Goal: Task Accomplishment & Management: Complete application form

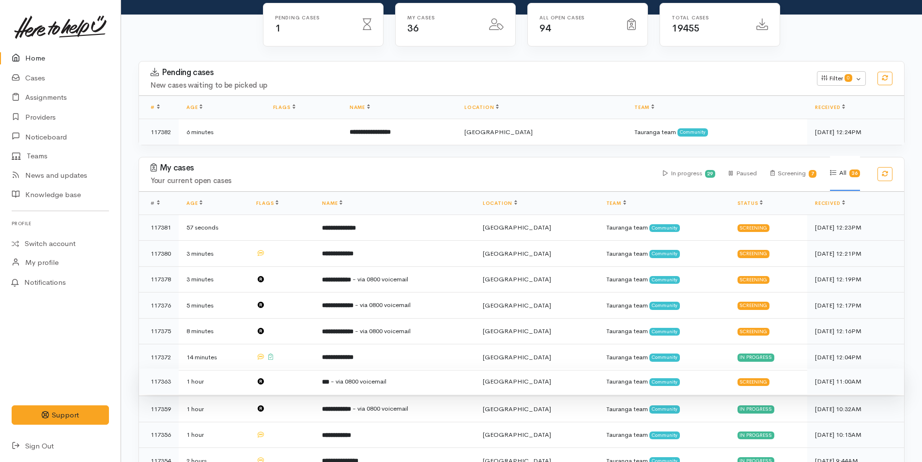
scroll to position [194, 0]
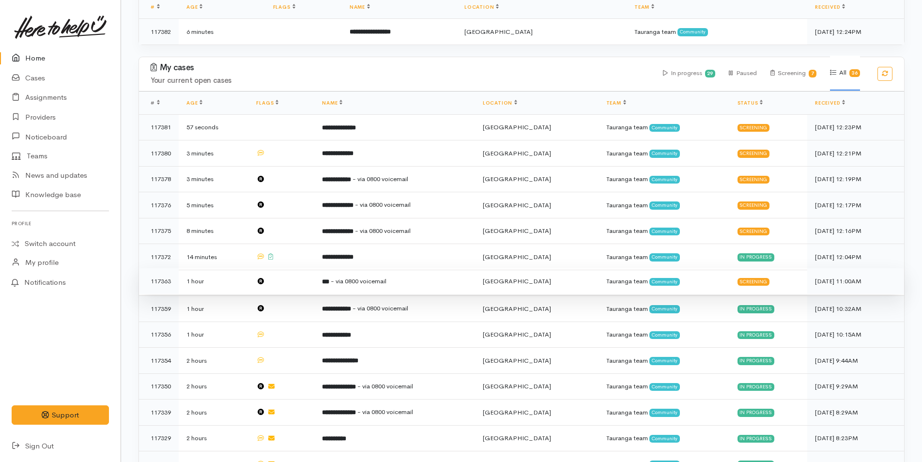
click at [379, 278] on span "- via 0800 voicemail" at bounding box center [359, 281] width 56 height 8
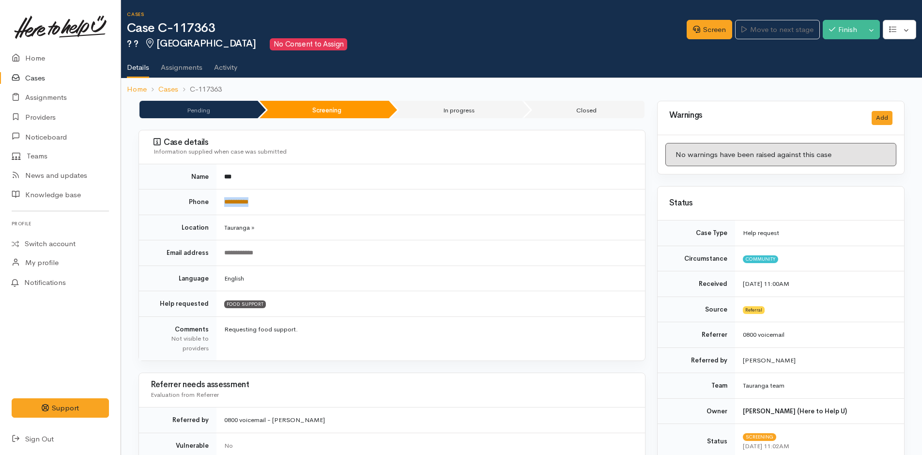
drag, startPoint x: 288, startPoint y: 205, endPoint x: 224, endPoint y: 202, distance: 64.4
click at [224, 202] on td "**********" at bounding box center [430, 202] width 428 height 26
copy link "**********"
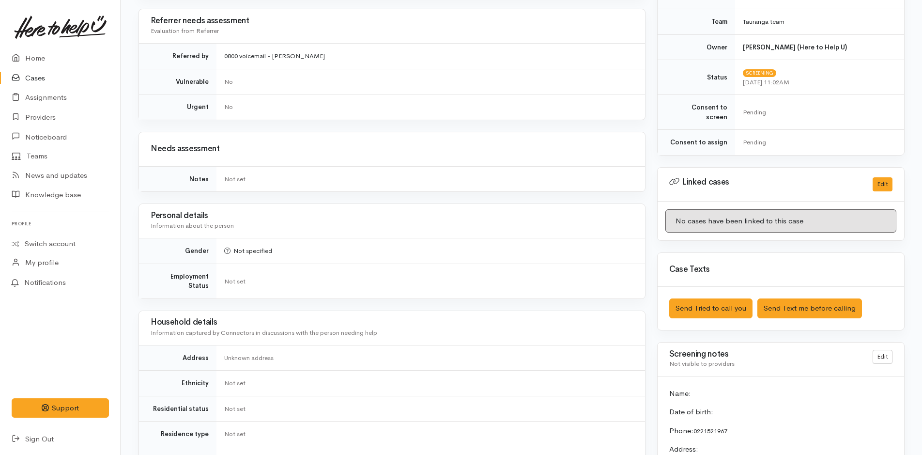
scroll to position [581, 0]
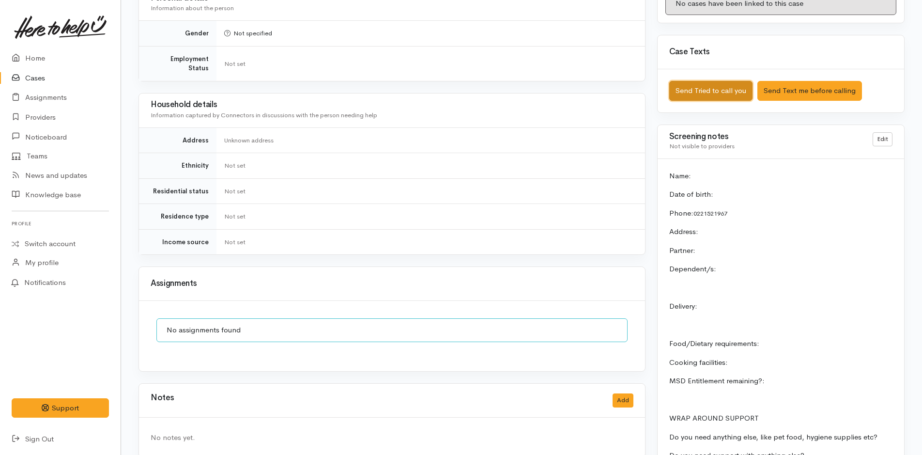
click at [704, 81] on button "Send Tried to call you" at bounding box center [710, 91] width 83 height 20
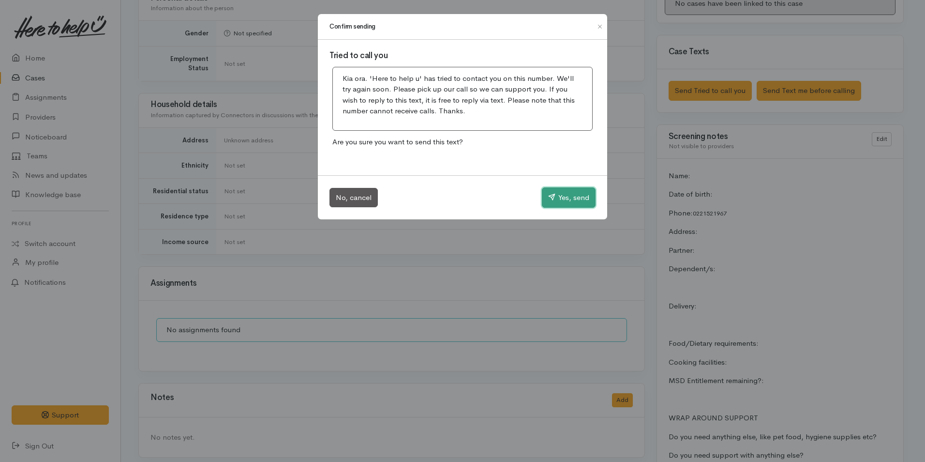
click at [568, 198] on button "Yes, send" at bounding box center [569, 197] width 54 height 20
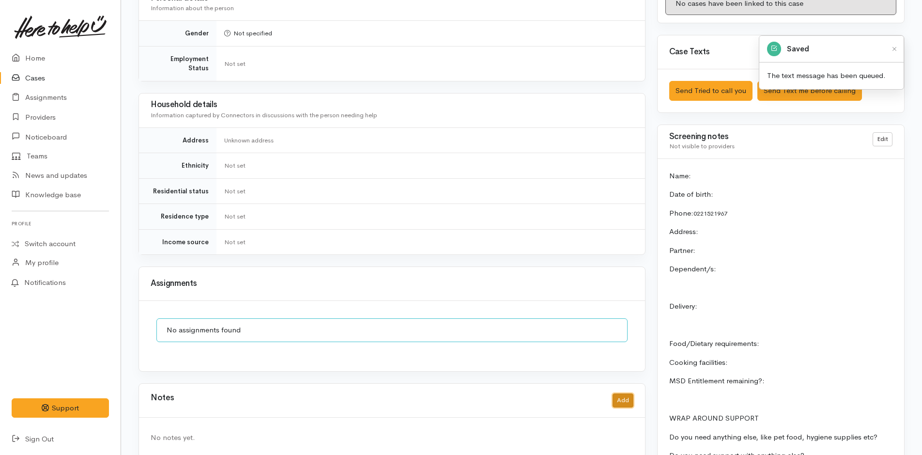
click at [620, 393] on button "Add" at bounding box center [622, 400] width 21 height 14
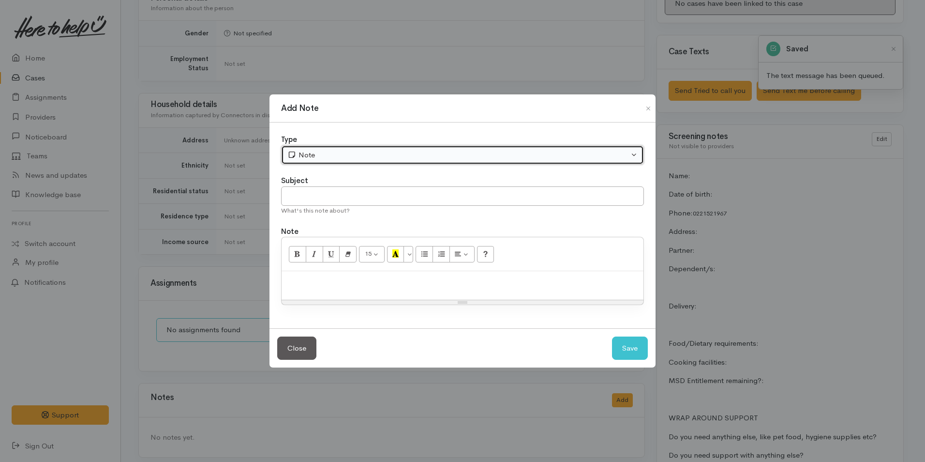
click at [319, 153] on div "Note" at bounding box center [459, 155] width 342 height 11
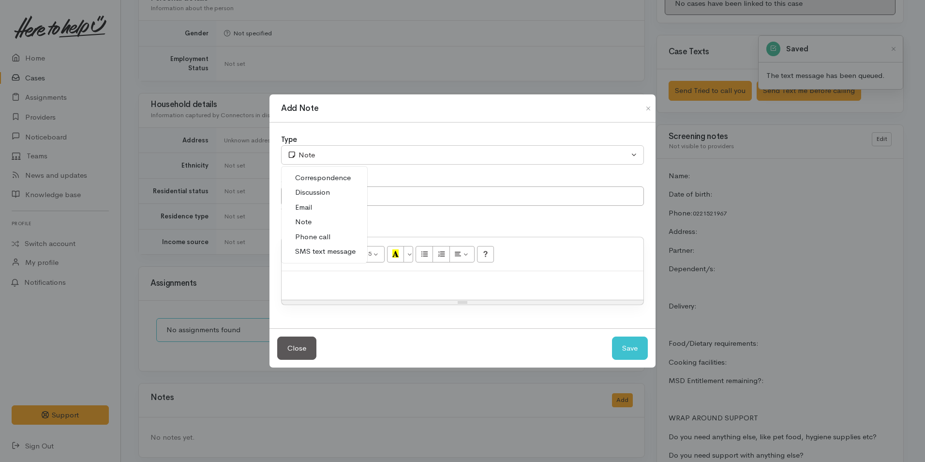
click at [330, 234] on link "Phone call" at bounding box center [325, 236] width 86 height 15
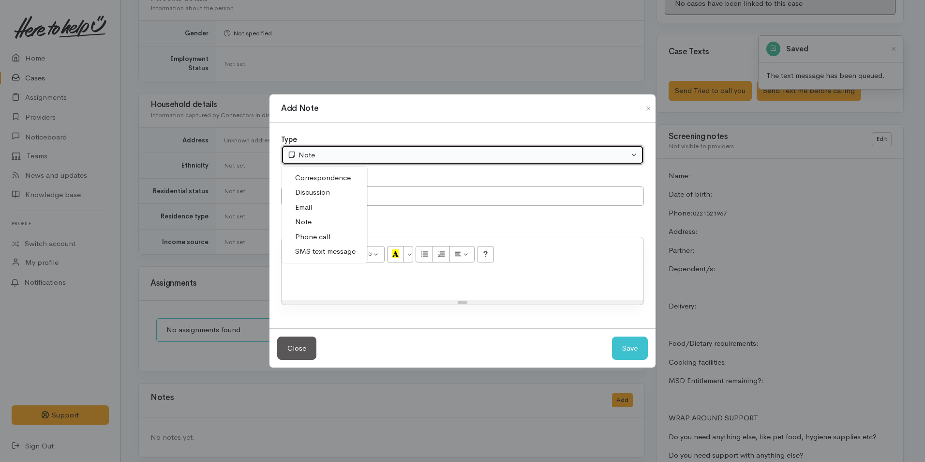
select select "3"
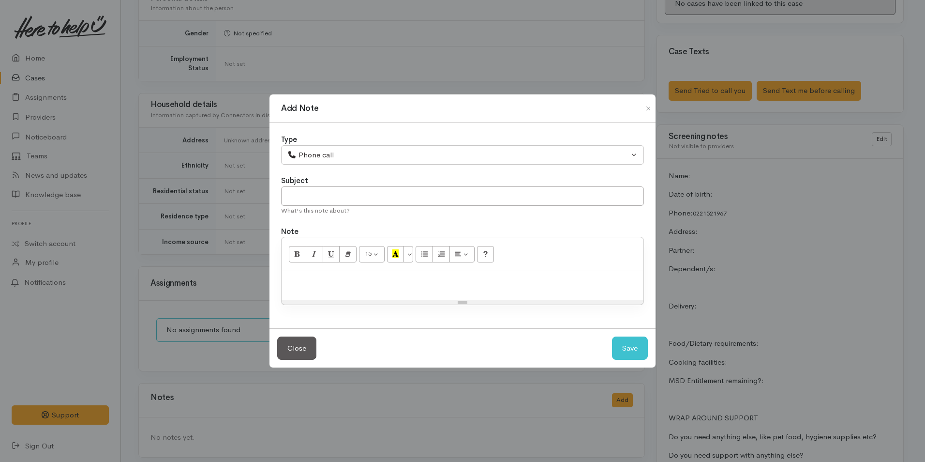
click at [403, 286] on p at bounding box center [463, 281] width 352 height 11
paste div
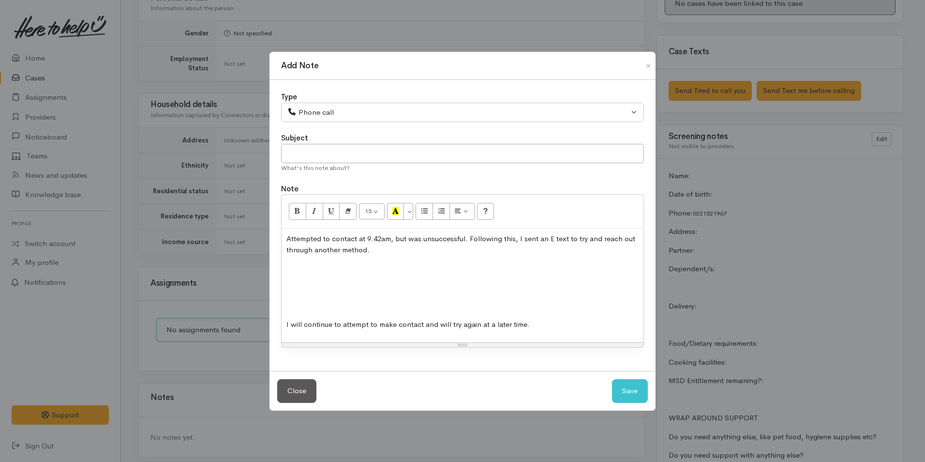
click at [393, 303] on p at bounding box center [463, 305] width 352 height 11
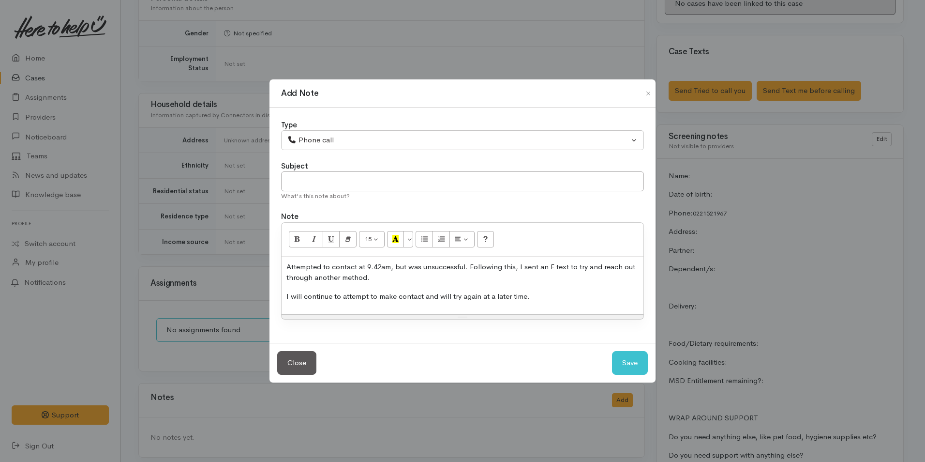
click at [381, 266] on p "Attempted to contact at 9.42am, but was unsuccessful. Following this, I sent an…" at bounding box center [463, 272] width 352 height 22
click at [635, 368] on button "Save" at bounding box center [630, 363] width 36 height 24
select select "1"
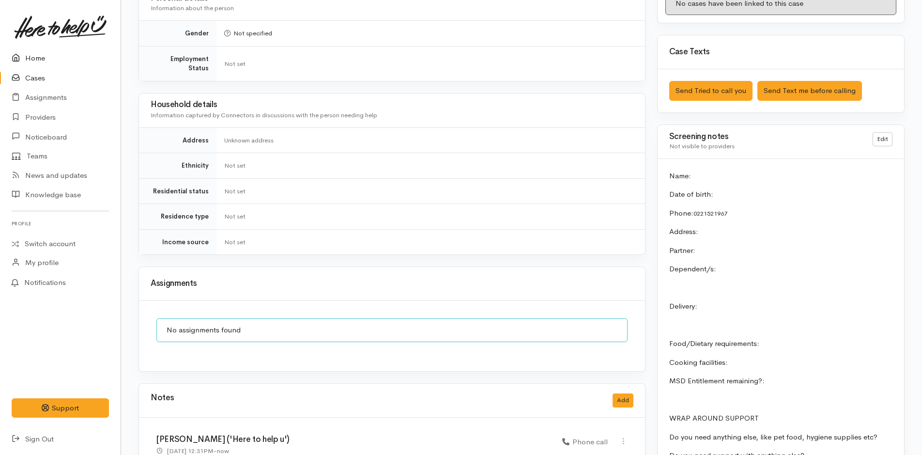
click at [34, 56] on link "Home" at bounding box center [60, 58] width 121 height 20
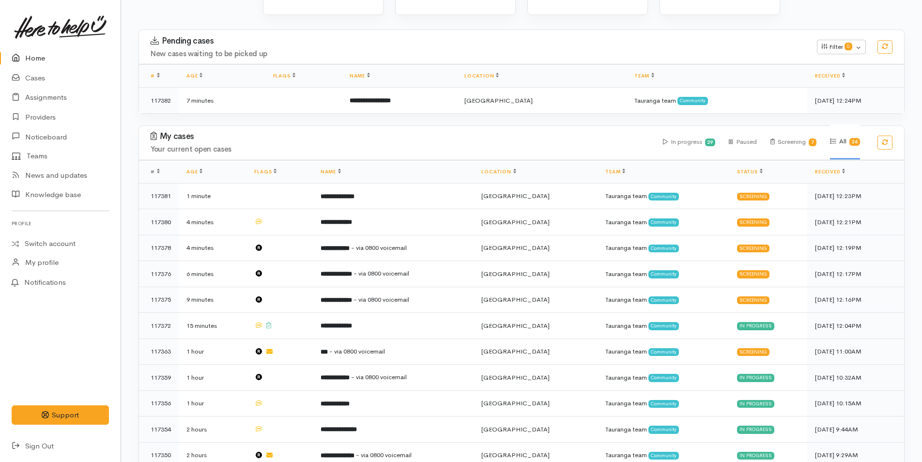
scroll to position [194, 0]
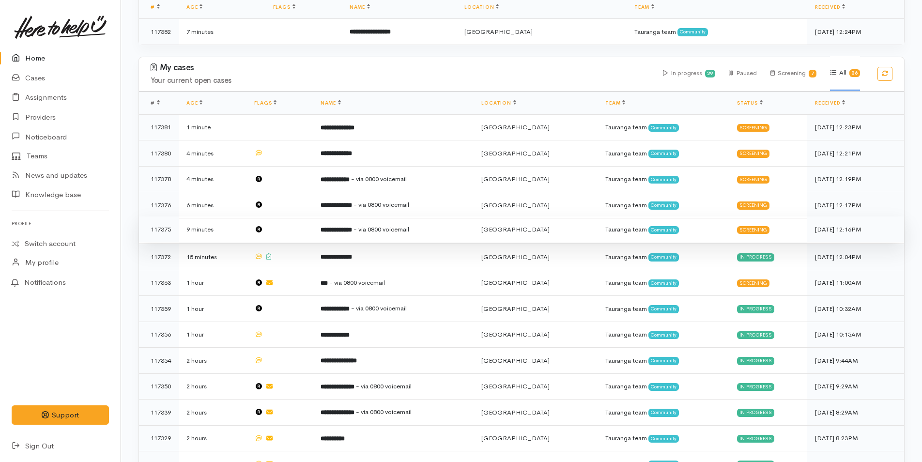
click at [352, 227] on b "**********" at bounding box center [335, 230] width 31 height 6
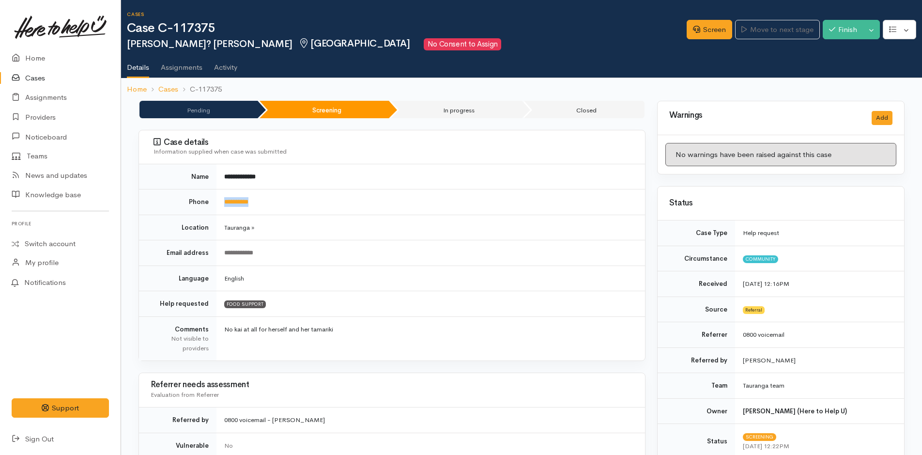
drag, startPoint x: 305, startPoint y: 206, endPoint x: 221, endPoint y: 206, distance: 84.2
click at [221, 206] on td "**********" at bounding box center [430, 202] width 428 height 26
copy link "**********"
click at [709, 25] on link "Screen" at bounding box center [708, 30] width 45 height 20
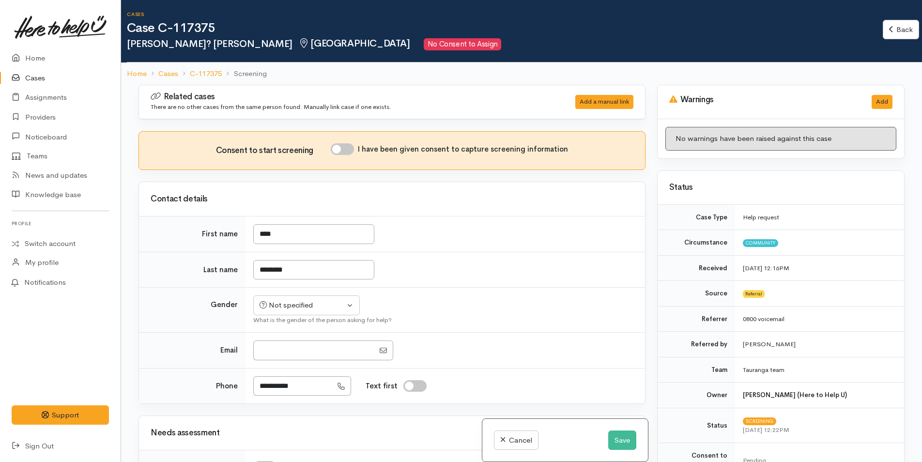
click at [349, 147] on input "I have been given consent to capture screening information" at bounding box center [342, 149] width 23 height 12
checkbox input "true"
click at [287, 237] on input "****" at bounding box center [313, 234] width 121 height 20
type input "***"
click at [305, 305] on button "Not specified" at bounding box center [306, 305] width 106 height 20
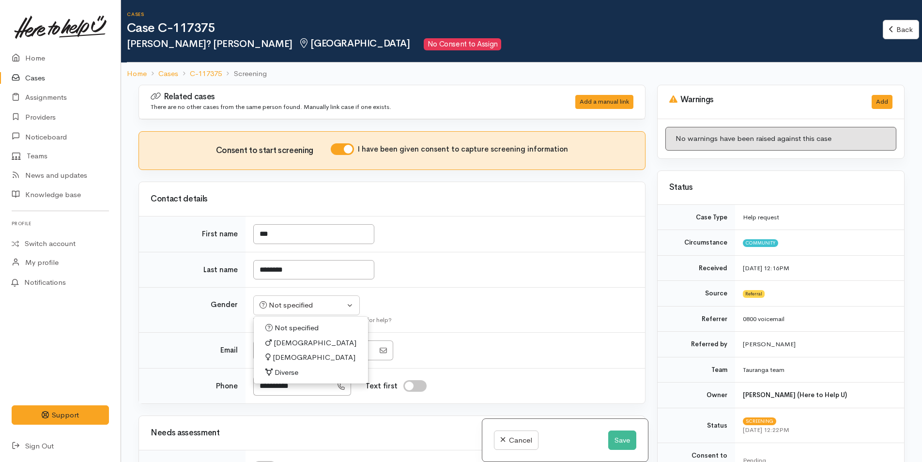
click at [286, 358] on span "Female" at bounding box center [314, 357] width 83 height 11
select select "[DEMOGRAPHIC_DATA]"
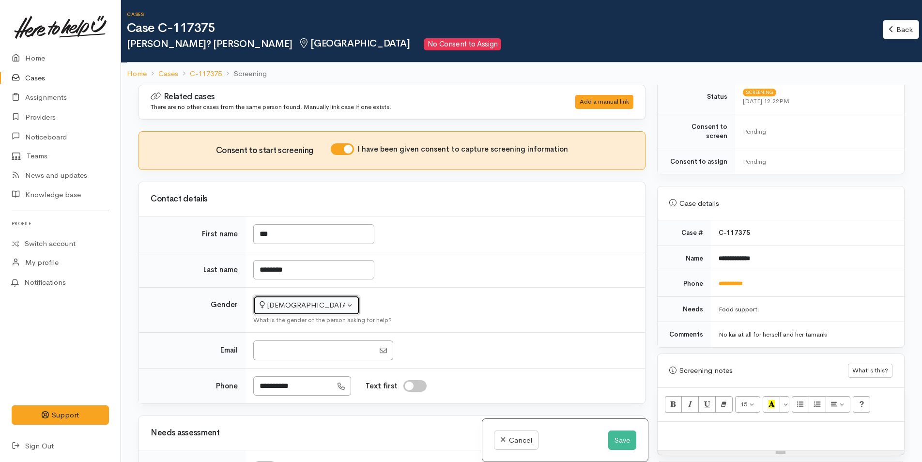
scroll to position [387, 0]
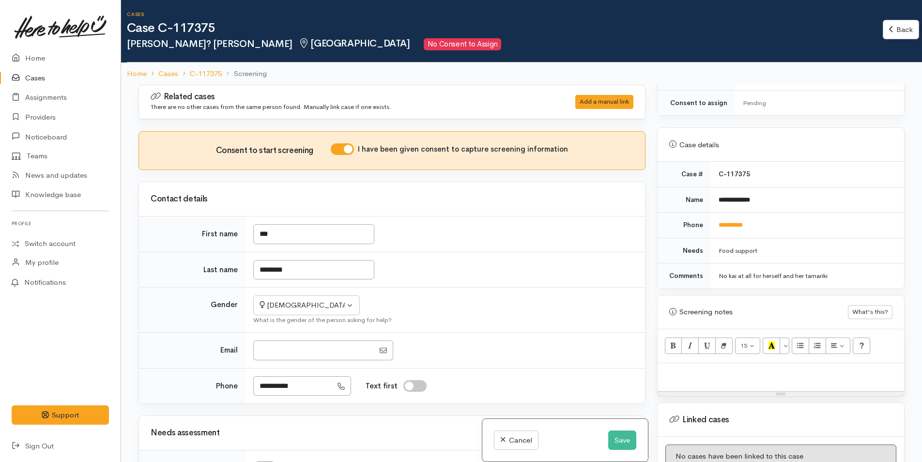
click at [689, 368] on p at bounding box center [780, 373] width 237 height 11
paste div
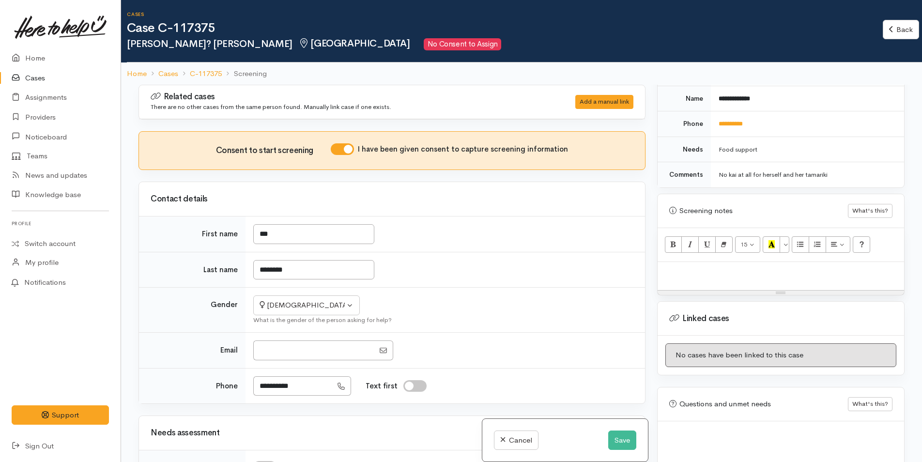
scroll to position [85, 0]
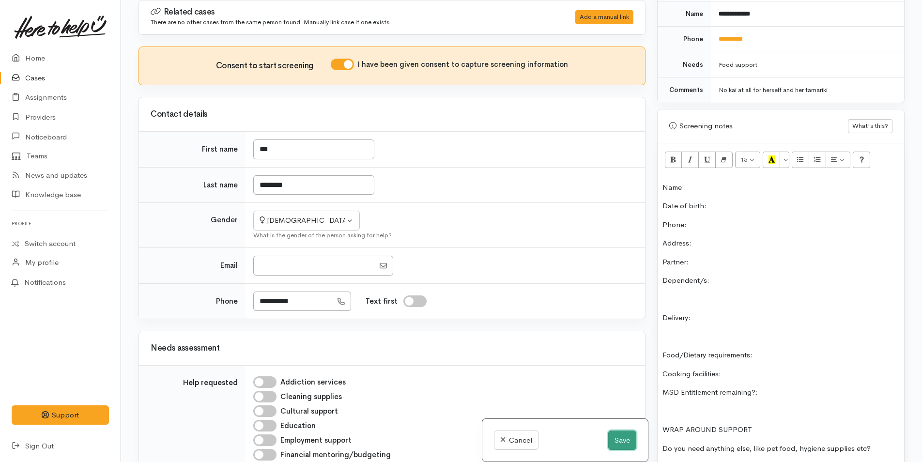
click at [611, 436] on button "Save" at bounding box center [622, 440] width 28 height 20
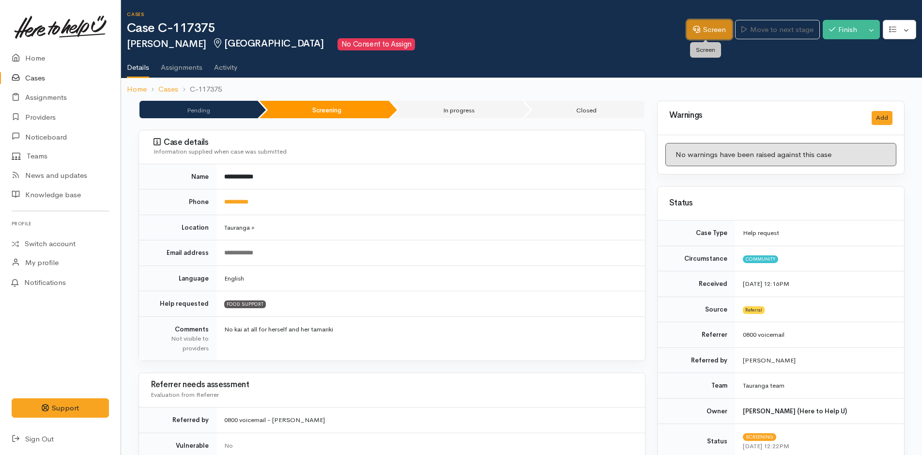
click at [710, 26] on link "Screen" at bounding box center [708, 30] width 45 height 20
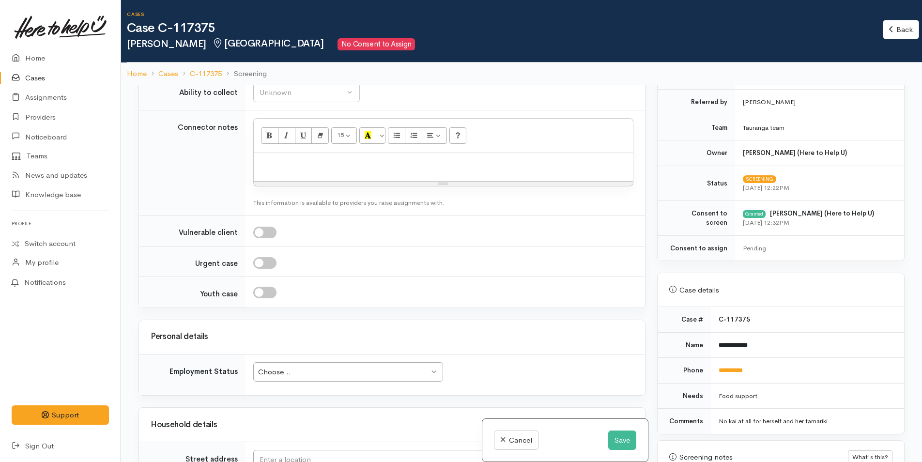
scroll to position [823, 0]
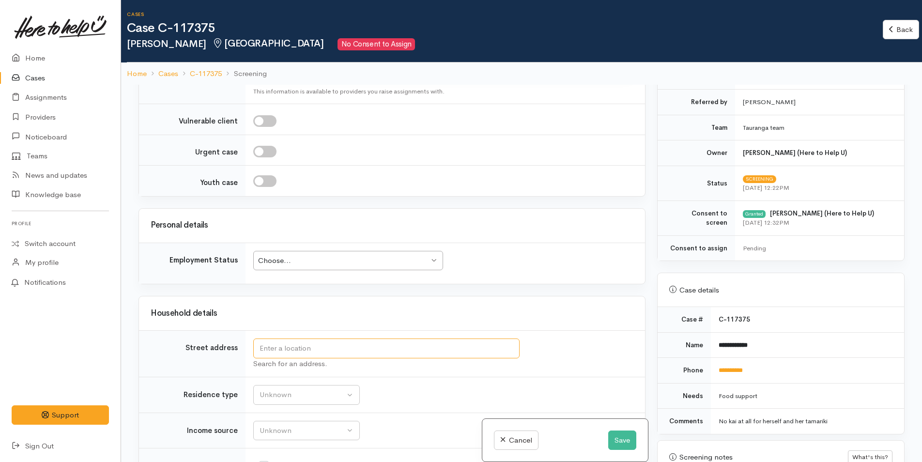
click at [381, 345] on input "text" at bounding box center [386, 348] width 266 height 20
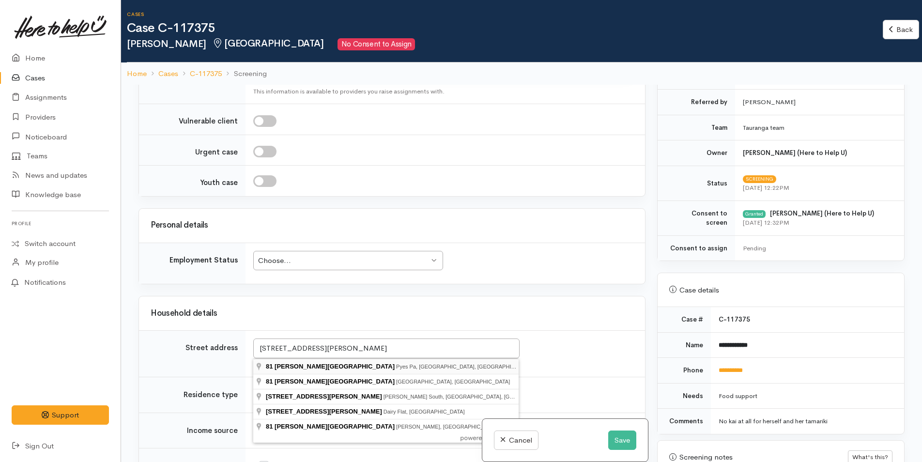
type input "81 Kennedy Road, Pyes Pa, Tauranga, New Zealand"
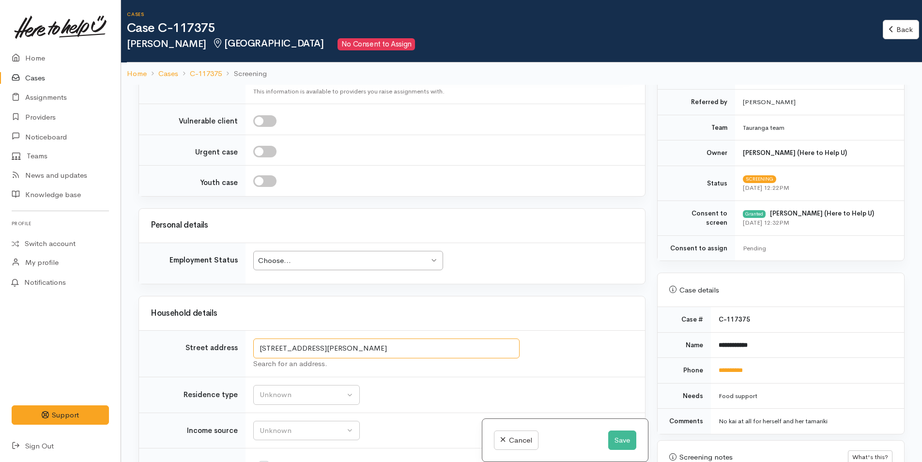
drag, startPoint x: 455, startPoint y: 348, endPoint x: 250, endPoint y: 351, distance: 205.2
click at [252, 352] on td "81 Kennedy Road, Pyes Pa, Tauranga, New Zealand Search for an address." at bounding box center [444, 354] width 399 height 46
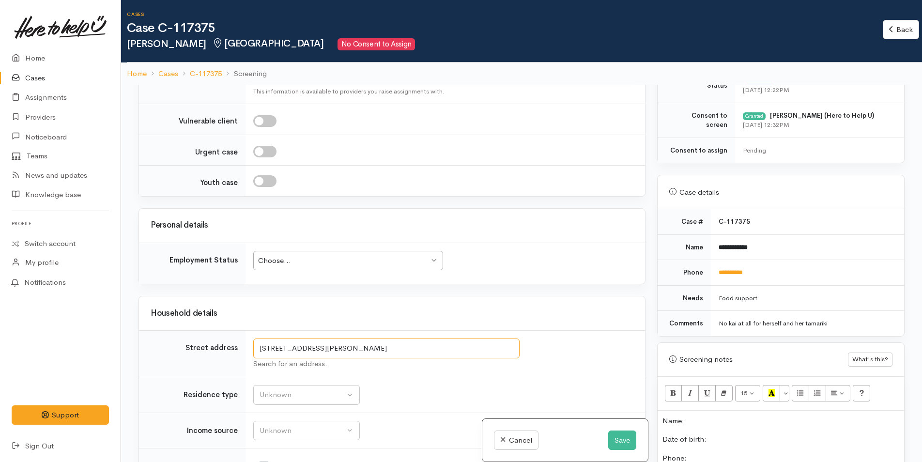
scroll to position [436, 0]
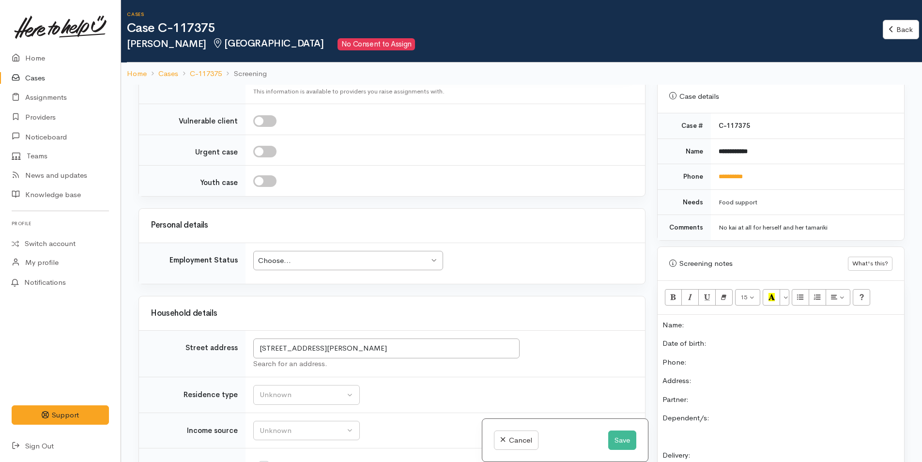
click at [729, 379] on p "Address:" at bounding box center [780, 380] width 237 height 11
paste div
click at [723, 354] on div "Name: Date of birth: Phone:  Address:  81 Kennedy Road, Pyes Pa, Tauranga, New …" at bounding box center [780, 469] width 246 height 308
click at [727, 344] on p "Date of birth:" at bounding box center [780, 343] width 237 height 11
drag, startPoint x: 771, startPoint y: 154, endPoint x: 711, endPoint y: 160, distance: 60.3
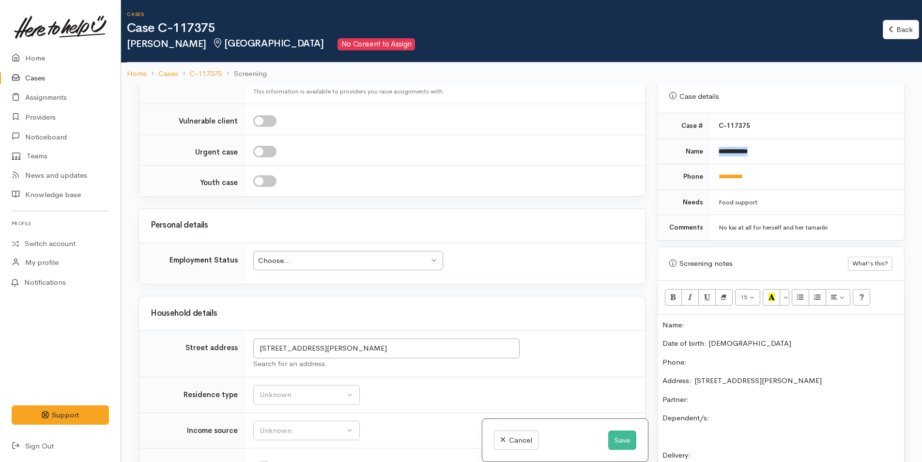
click at [711, 160] on td "**********" at bounding box center [807, 151] width 193 height 26
copy b "**********"
click at [714, 326] on p "Name:" at bounding box center [780, 324] width 237 height 11
drag, startPoint x: 774, startPoint y: 171, endPoint x: 701, endPoint y: 180, distance: 74.0
click at [701, 180] on tr "**********" at bounding box center [780, 177] width 246 height 26
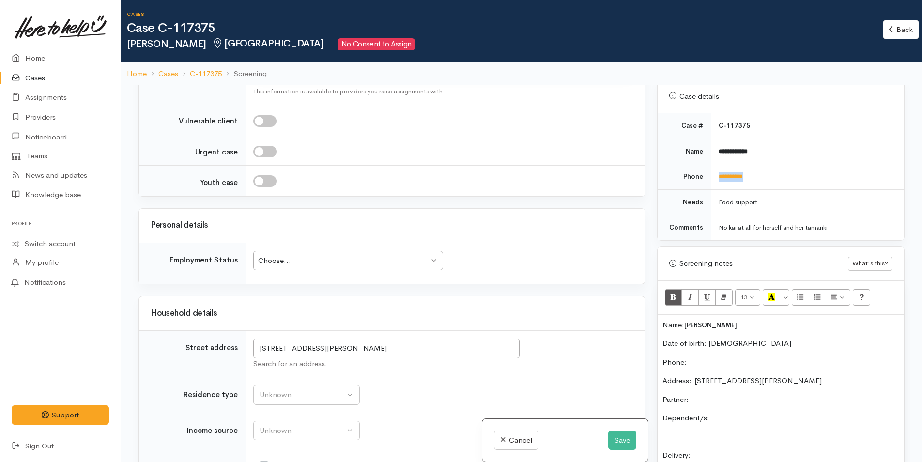
copy tr "**********"
click at [706, 359] on p "Phone:" at bounding box center [780, 362] width 237 height 11
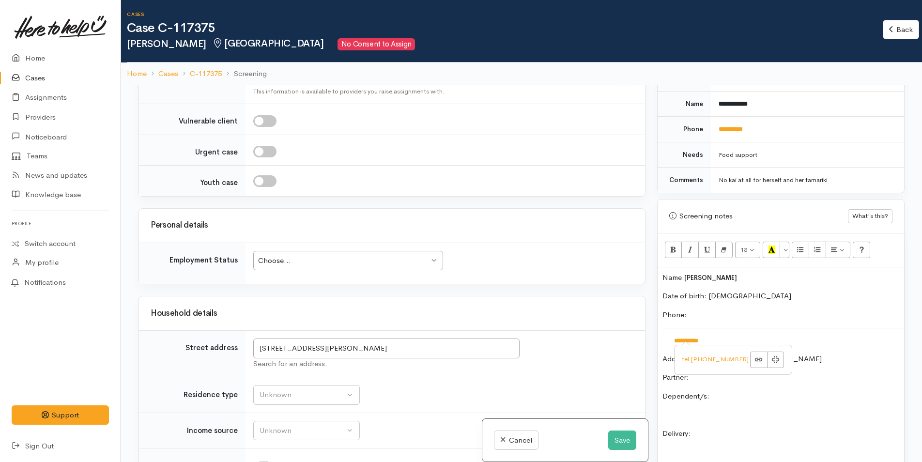
scroll to position [581, 0]
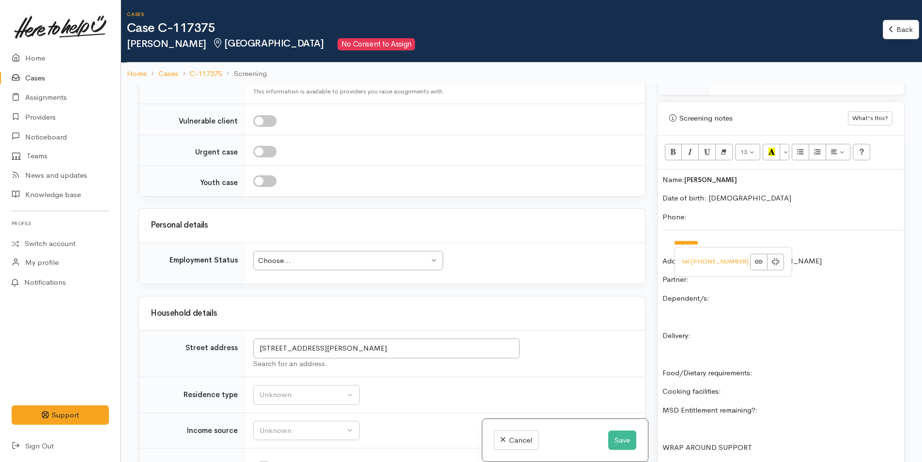
click at [750, 320] on p at bounding box center [780, 316] width 237 height 11
click at [739, 278] on p "Partner:" at bounding box center [780, 279] width 237 height 11
click at [750, 296] on p "Dependent/s:" at bounding box center [780, 298] width 237 height 11
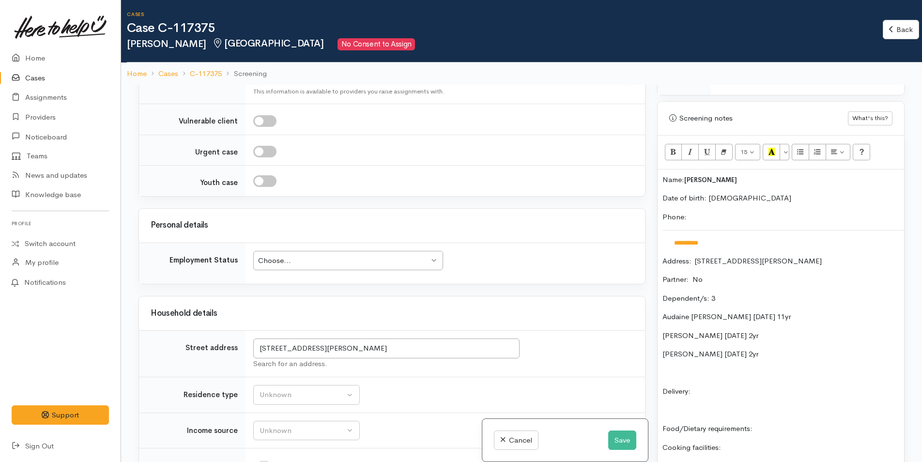
click at [728, 393] on p "Delivery:" at bounding box center [780, 391] width 237 height 11
click at [793, 428] on p "Food/Dietary requirements:" at bounding box center [780, 428] width 237 height 11
click at [732, 447] on p "Cooking facilities:" at bounding box center [780, 447] width 237 height 11
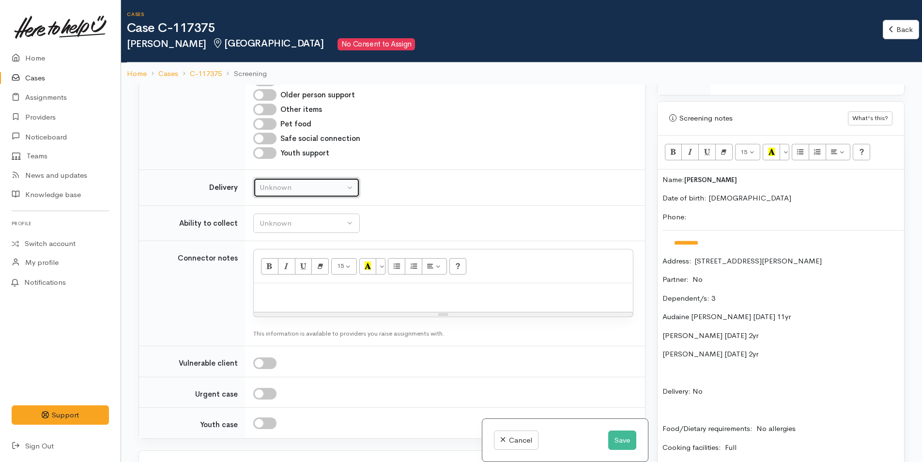
click at [303, 192] on div "Unknown" at bounding box center [301, 187] width 85 height 11
click at [295, 279] on link "No" at bounding box center [307, 278] width 106 height 15
select select "1"
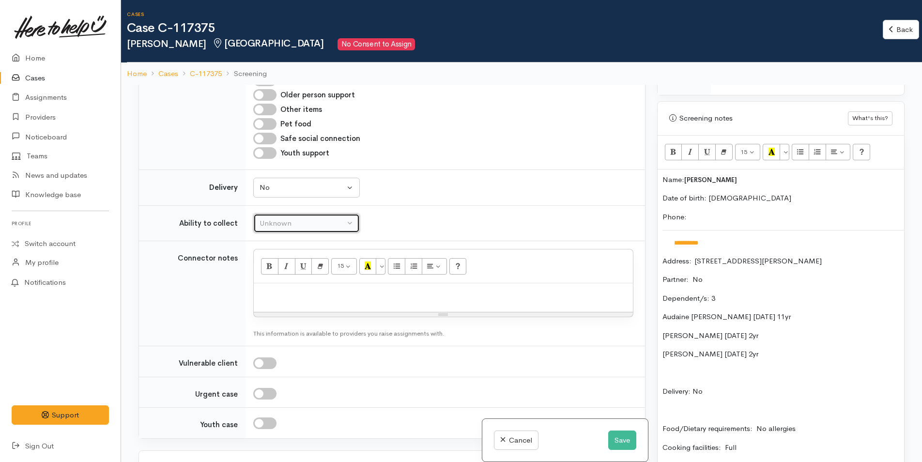
click at [296, 224] on div "Unknown" at bounding box center [301, 223] width 85 height 11
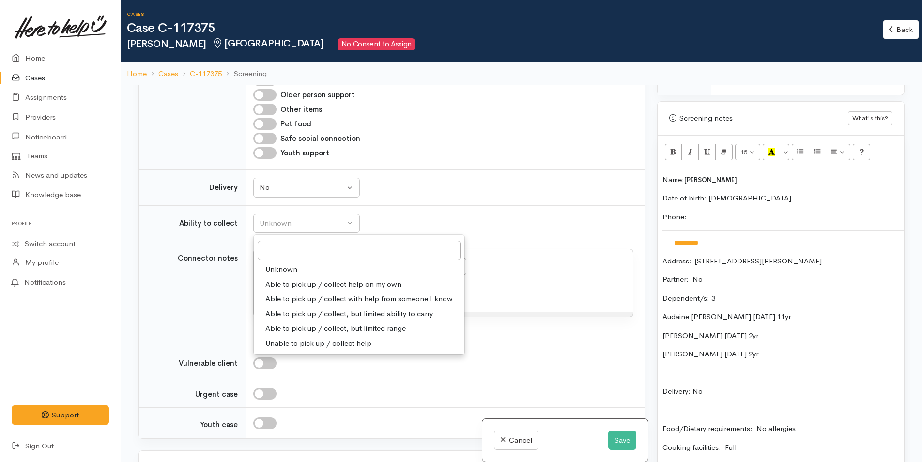
click at [303, 284] on span "Able to pick up / collect help on my own" at bounding box center [333, 284] width 136 height 11
select select "2"
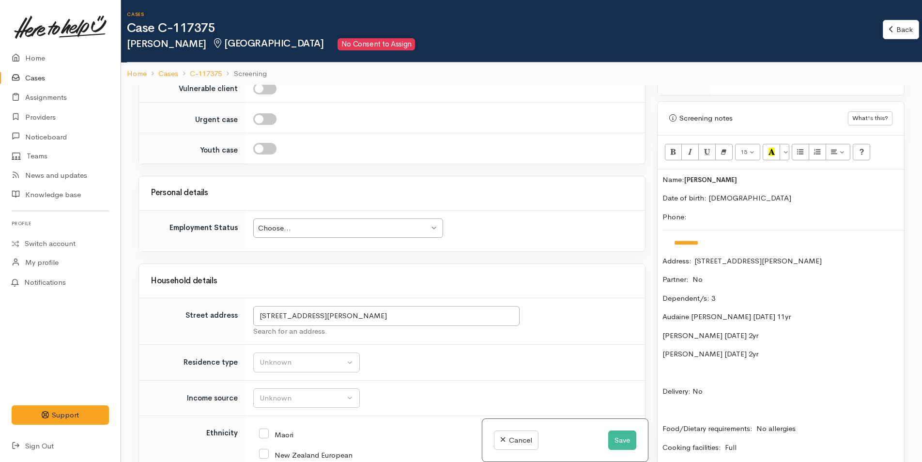
scroll to position [871, 0]
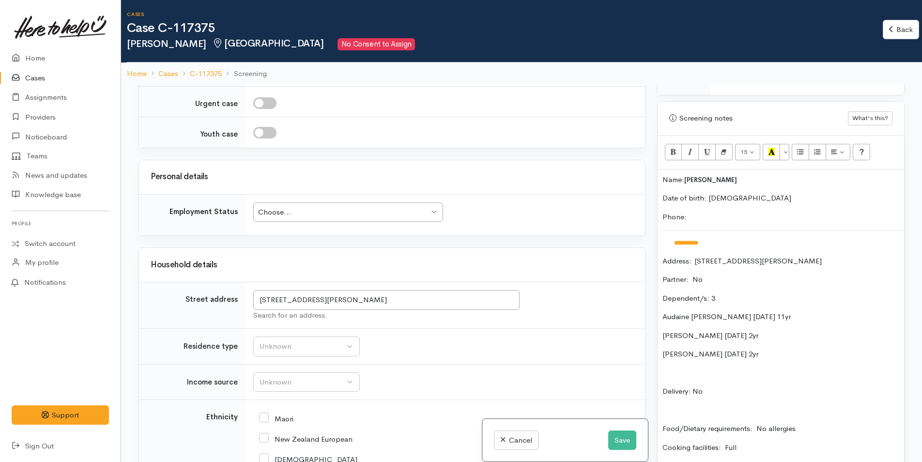
click at [350, 208] on div "Choose..." at bounding box center [343, 212] width 171 height 11
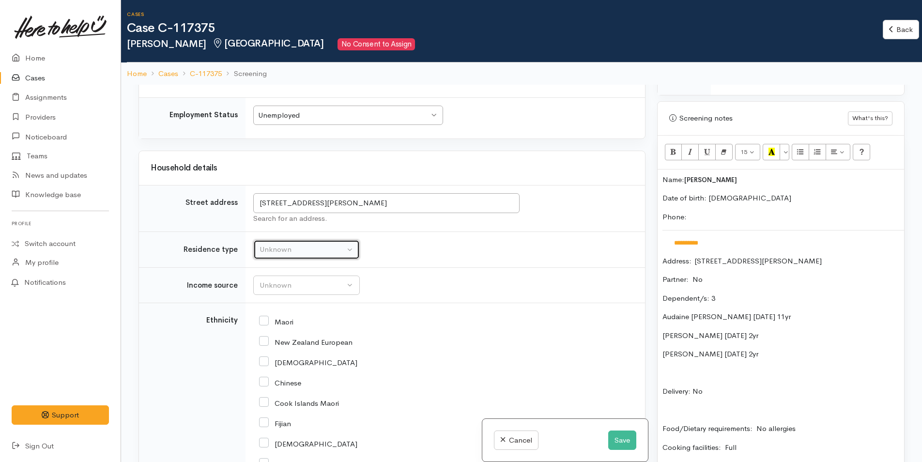
click at [306, 249] on div "Unknown" at bounding box center [301, 249] width 85 height 11
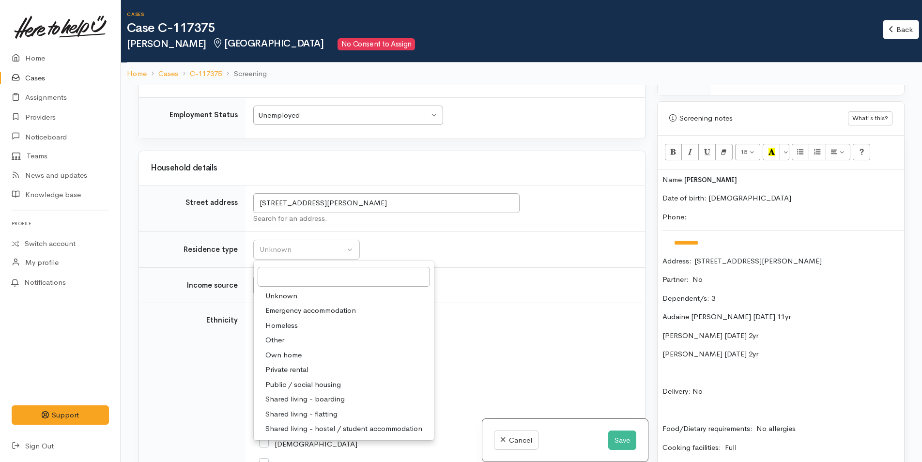
click at [300, 367] on span "Private rental" at bounding box center [286, 369] width 43 height 11
select select "2"
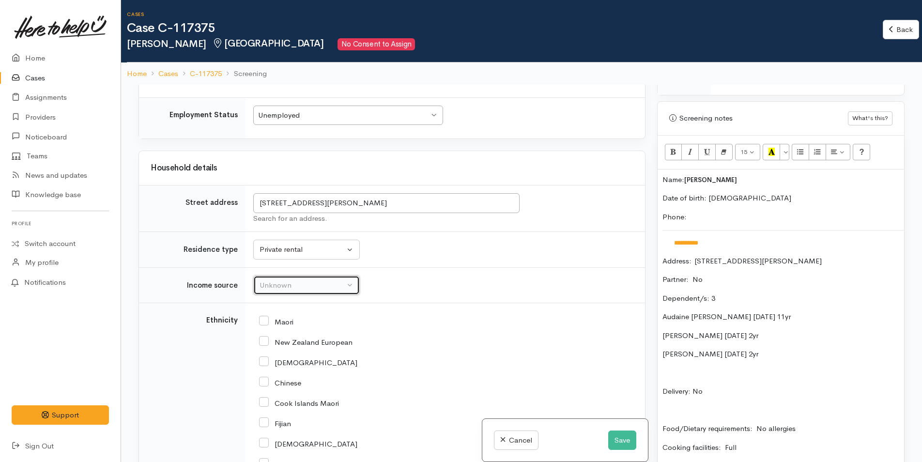
click at [291, 291] on button "Unknown" at bounding box center [306, 285] width 106 height 20
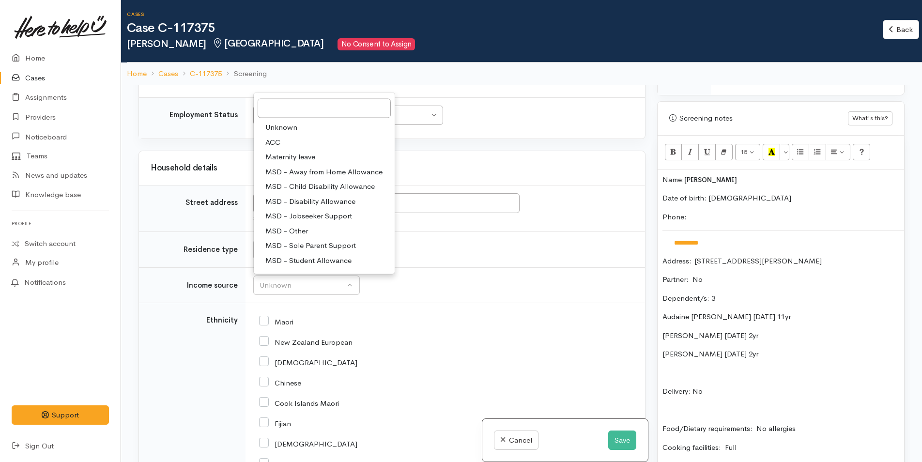
click at [321, 241] on span "MSD - Sole Parent Support" at bounding box center [310, 245] width 91 height 11
select select "7"
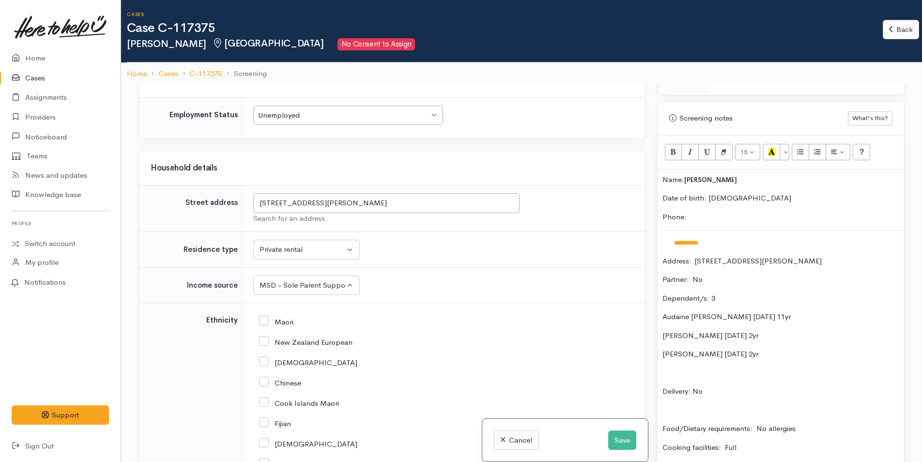
click at [266, 340] on input "New Zealand European" at bounding box center [305, 341] width 93 height 9
checkbox input "true"
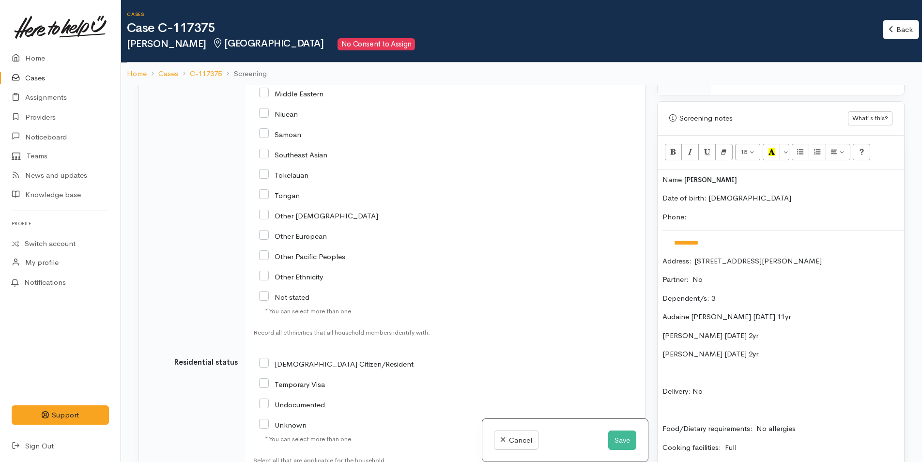
scroll to position [1452, 0]
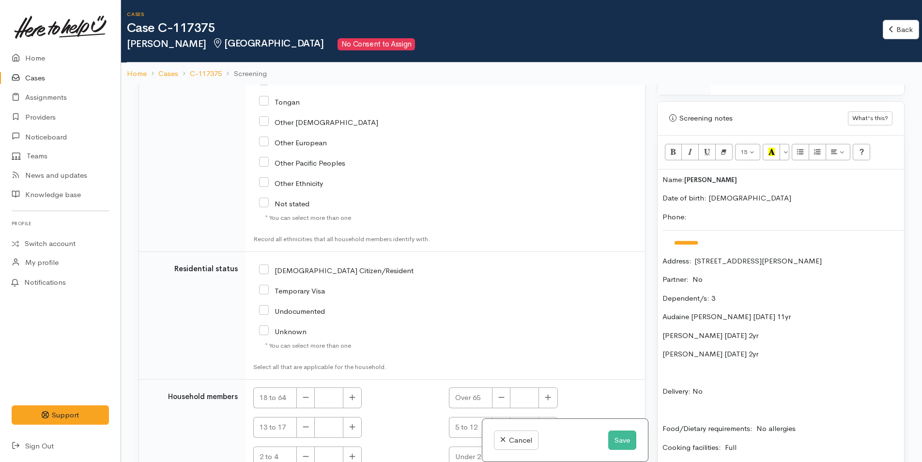
click at [267, 268] on input "[DEMOGRAPHIC_DATA] Citizen/Resident" at bounding box center [336, 269] width 154 height 9
checkbox input "true"
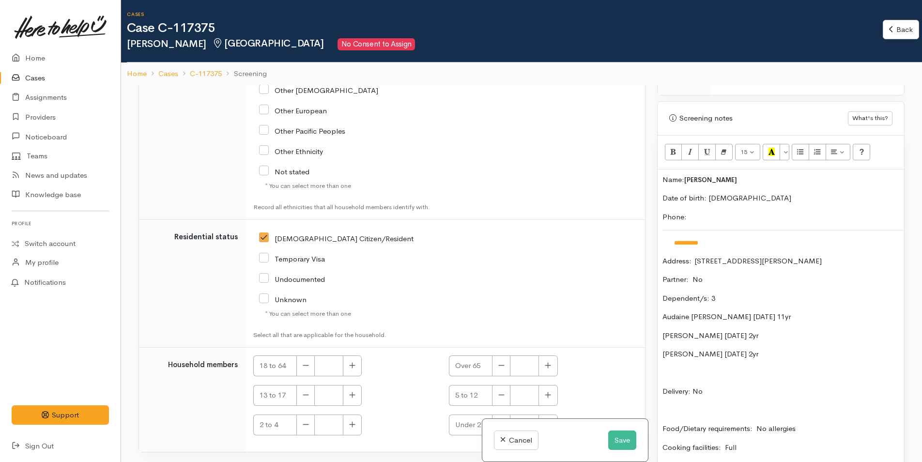
scroll to position [1500, 0]
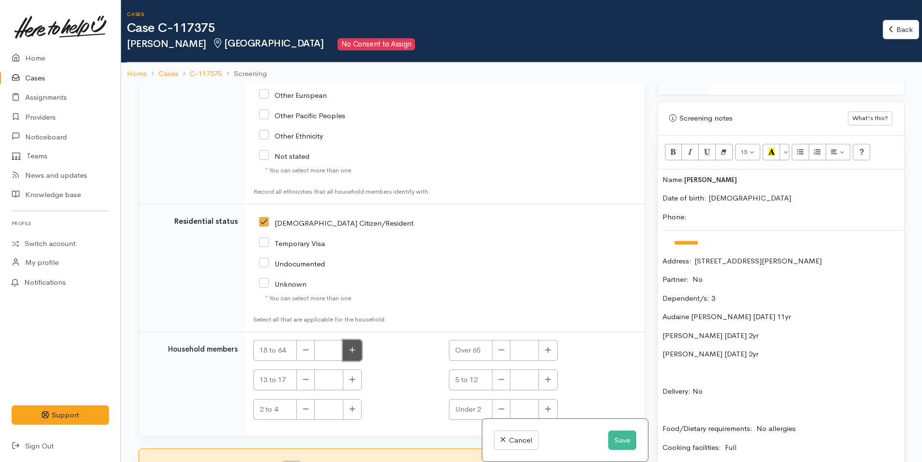
click at [352, 347] on icon "button" at bounding box center [352, 349] width 6 height 7
type input "1"
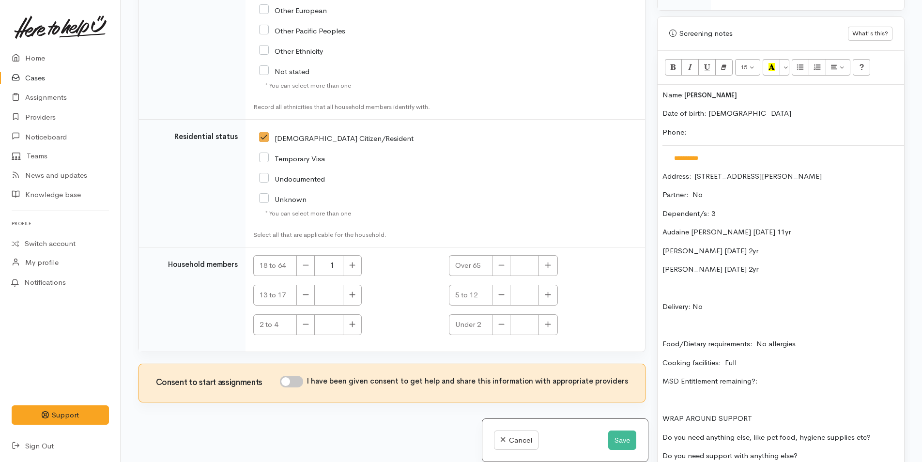
click at [297, 378] on input "I have been given consent to get help and share this information with appropria…" at bounding box center [291, 382] width 23 height 12
checkbox input "true"
click at [547, 294] on icon "button" at bounding box center [548, 294] width 6 height 6
type input "1"
click at [353, 330] on button "button" at bounding box center [352, 324] width 19 height 21
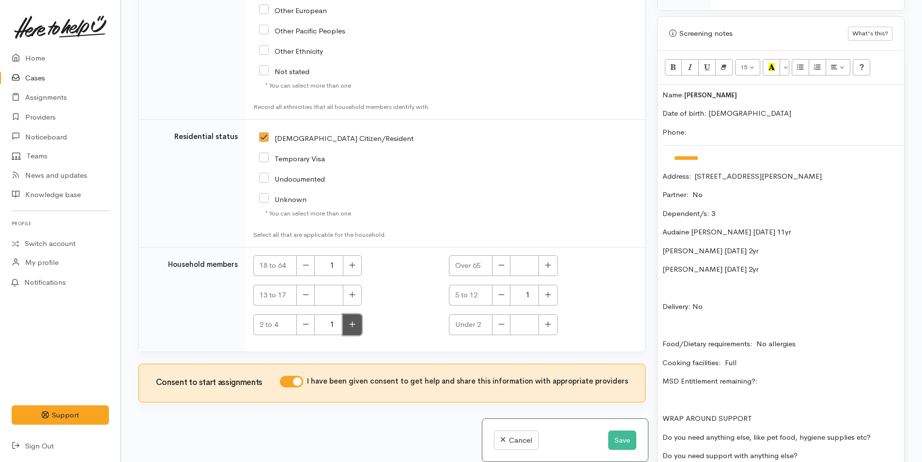
click at [356, 329] on button "button" at bounding box center [352, 324] width 19 height 21
type input "2"
click at [806, 379] on p "MSD Entitlement remaining?:" at bounding box center [780, 381] width 237 height 11
click at [882, 436] on p "Do you need anything else, like pet food, hygiene supplies etc?" at bounding box center [780, 437] width 237 height 11
click at [864, 451] on p "Do you need support with anything else?" at bounding box center [780, 455] width 237 height 11
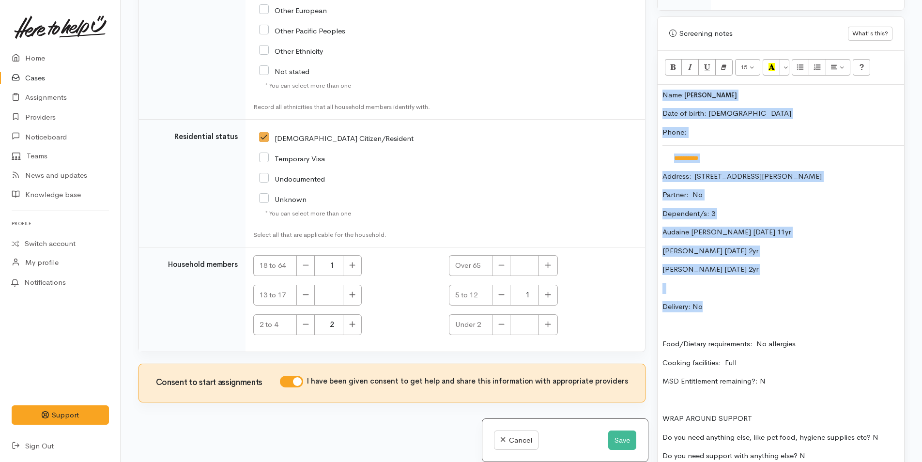
drag, startPoint x: 717, startPoint y: 308, endPoint x: 643, endPoint y: 98, distance: 223.4
click at [643, 98] on div "Related cases There are no other cases from the same person found. Manually lin…" at bounding box center [521, 231] width 777 height 462
copy div "**********"
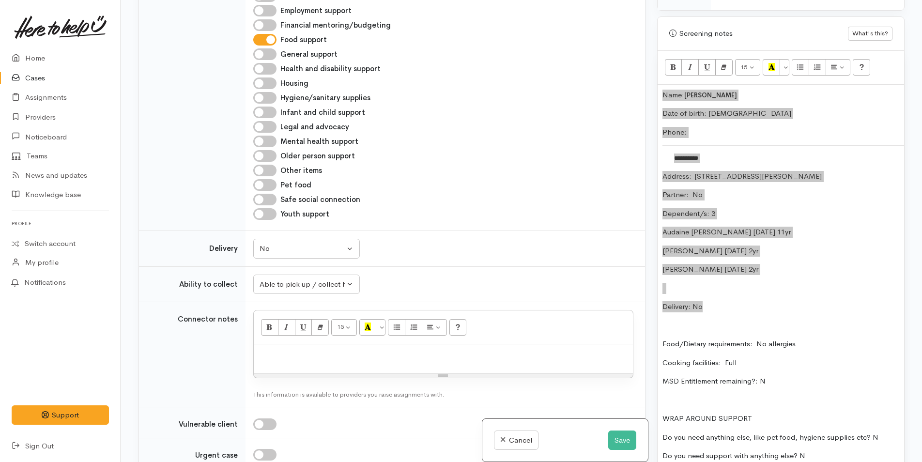
scroll to position [531, 0]
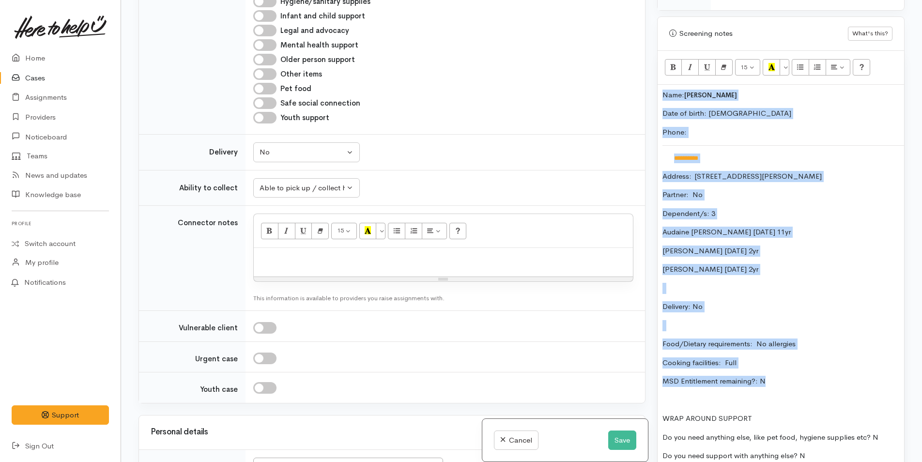
drag, startPoint x: 777, startPoint y: 382, endPoint x: 648, endPoint y: 100, distance: 310.2
click at [648, 100] on div "Related cases There are no other cases from the same person found. Manually lin…" at bounding box center [521, 231] width 777 height 462
copy div "**********"
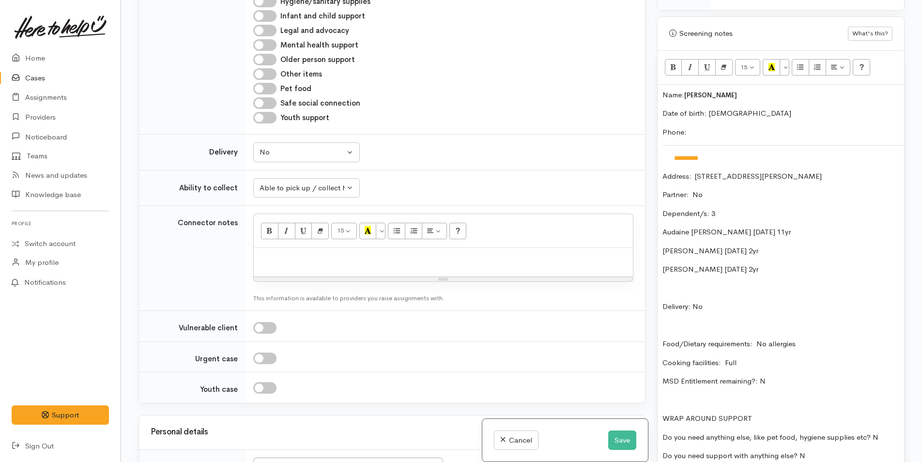
click at [489, 256] on p at bounding box center [442, 258] width 369 height 11
paste div
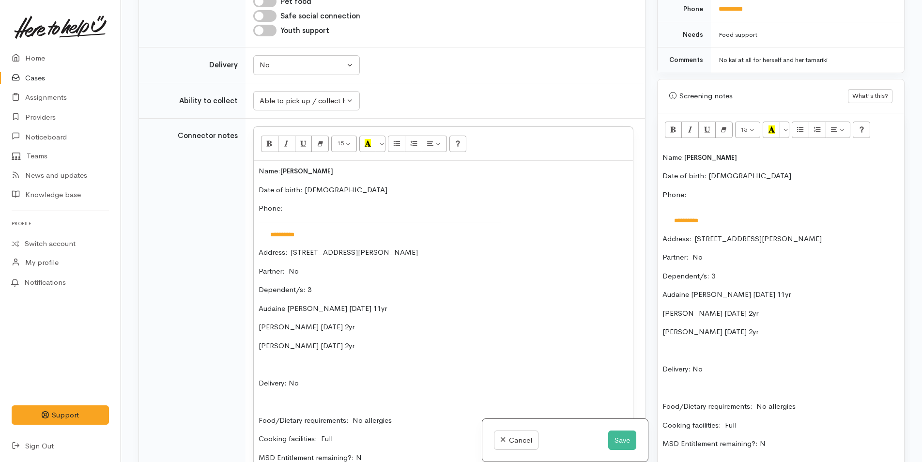
scroll to position [436, 0]
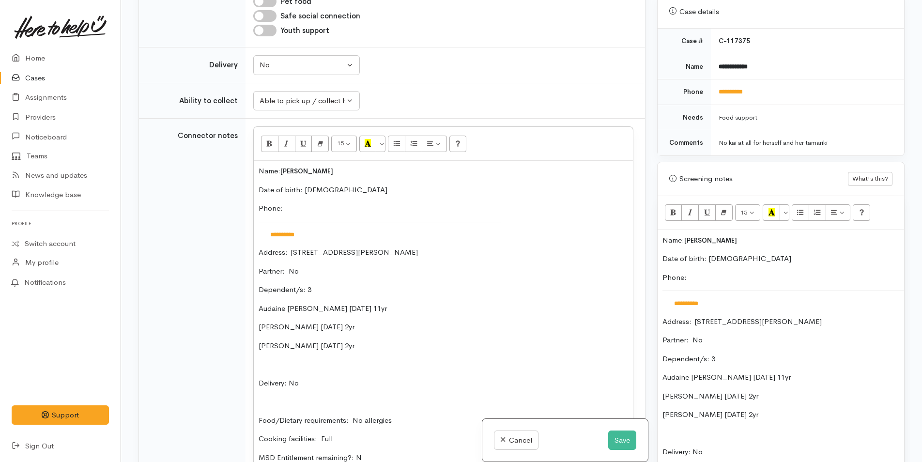
click at [659, 242] on div "**********" at bounding box center [780, 424] width 246 height 389
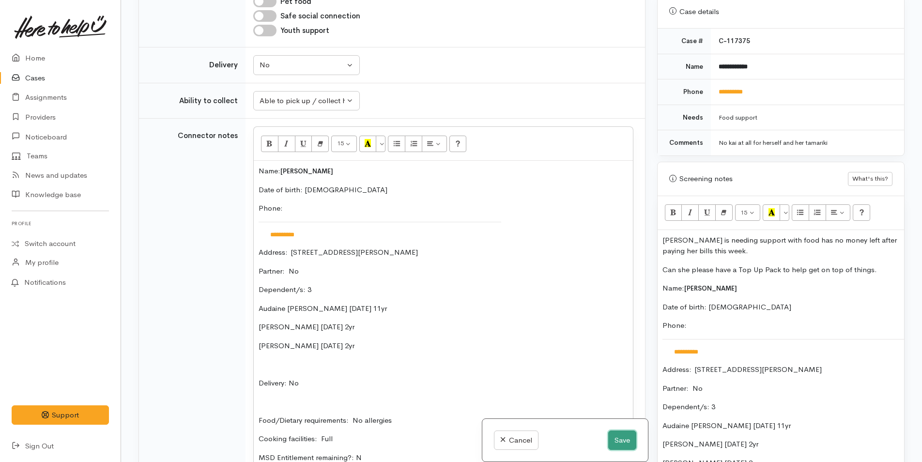
click at [621, 443] on button "Save" at bounding box center [622, 440] width 28 height 20
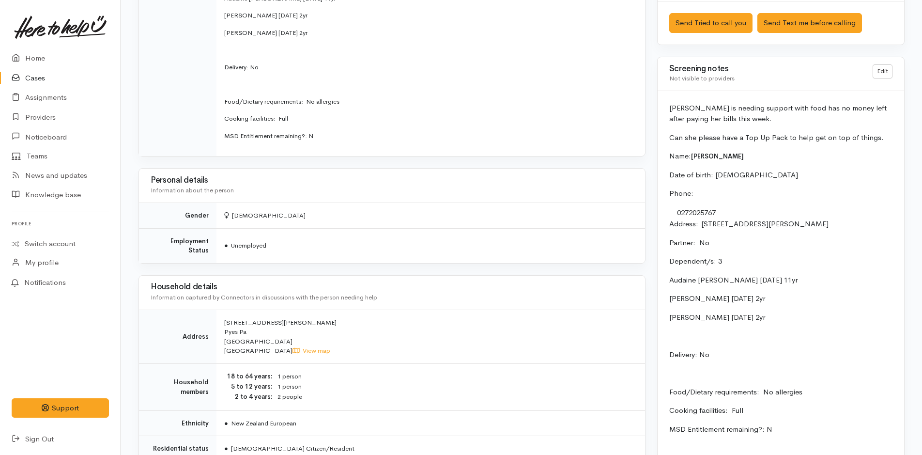
scroll to position [726, 0]
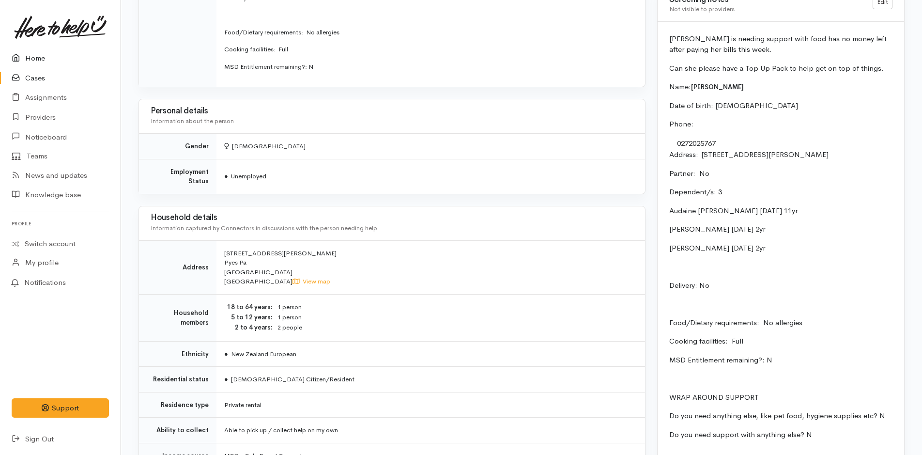
click at [36, 56] on link "Home" at bounding box center [60, 58] width 121 height 20
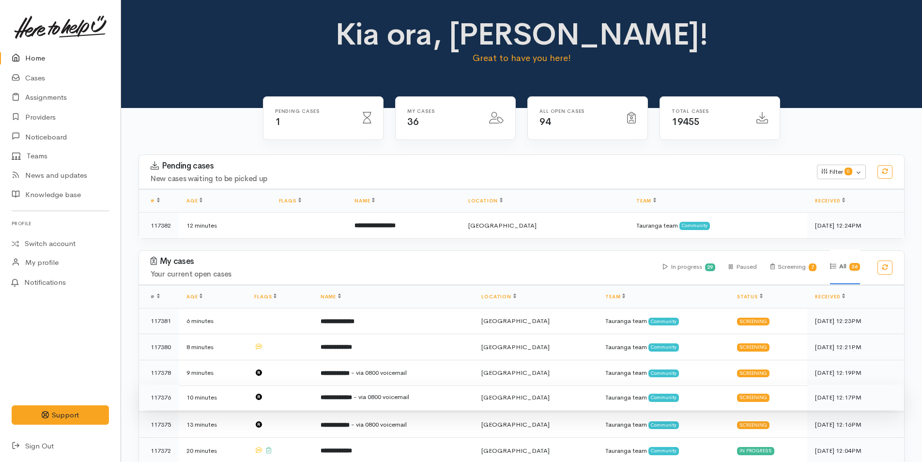
click at [352, 394] on b "**********" at bounding box center [335, 397] width 31 height 6
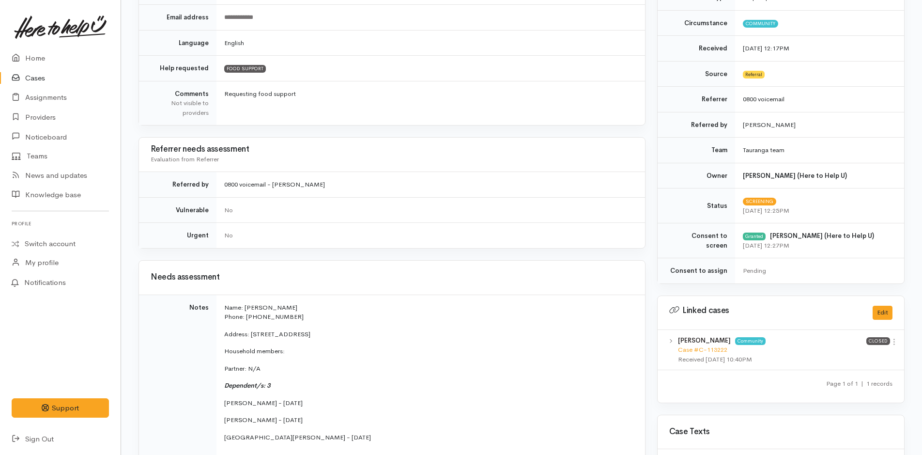
scroll to position [290, 0]
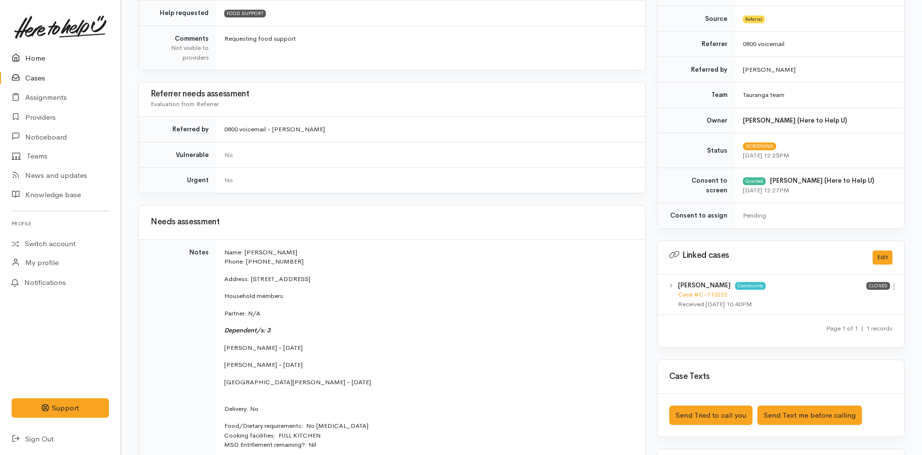
click at [36, 58] on link "Home" at bounding box center [60, 58] width 121 height 20
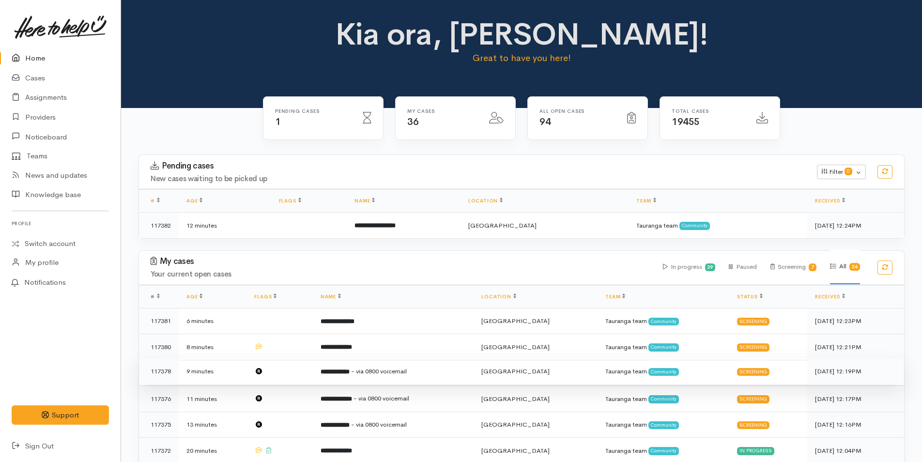
click at [384, 372] on span "- via 0800 voicemail" at bounding box center [379, 371] width 56 height 8
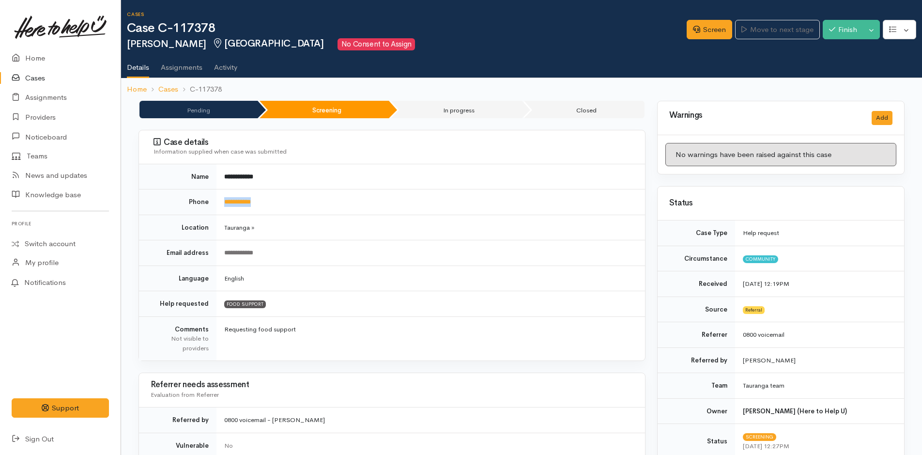
drag, startPoint x: 302, startPoint y: 200, endPoint x: 219, endPoint y: 203, distance: 82.8
click at [219, 203] on td "**********" at bounding box center [430, 202] width 428 height 26
copy link "**********"
click at [703, 37] on link "Screen" at bounding box center [708, 30] width 45 height 20
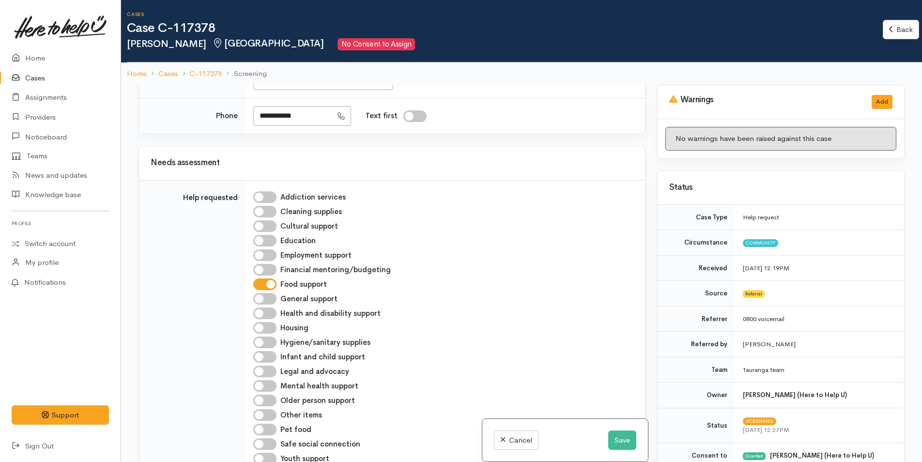
scroll to position [629, 0]
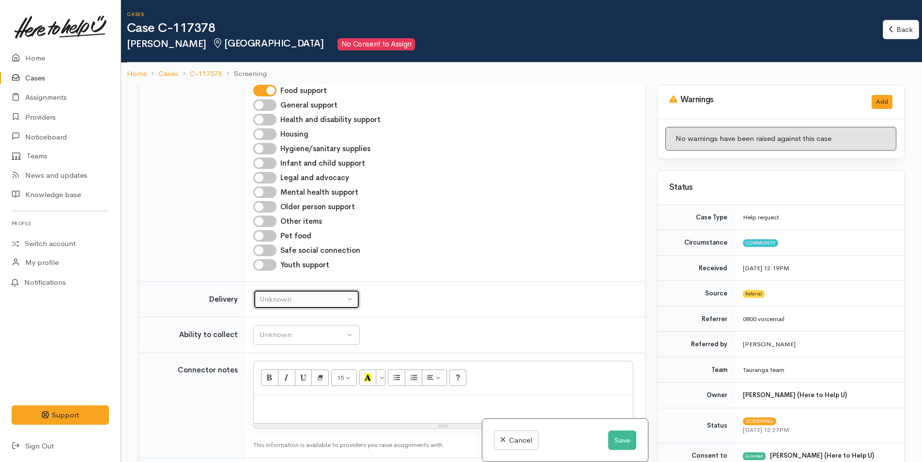
click at [279, 301] on div "Unknown" at bounding box center [301, 299] width 85 height 11
click at [270, 387] on span "No" at bounding box center [270, 389] width 10 height 11
select select "1"
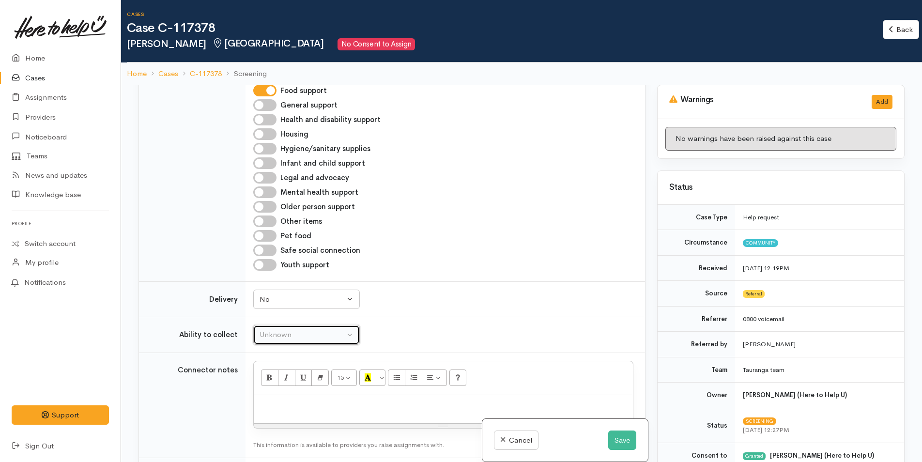
click at [295, 336] on div "Unknown" at bounding box center [301, 334] width 85 height 11
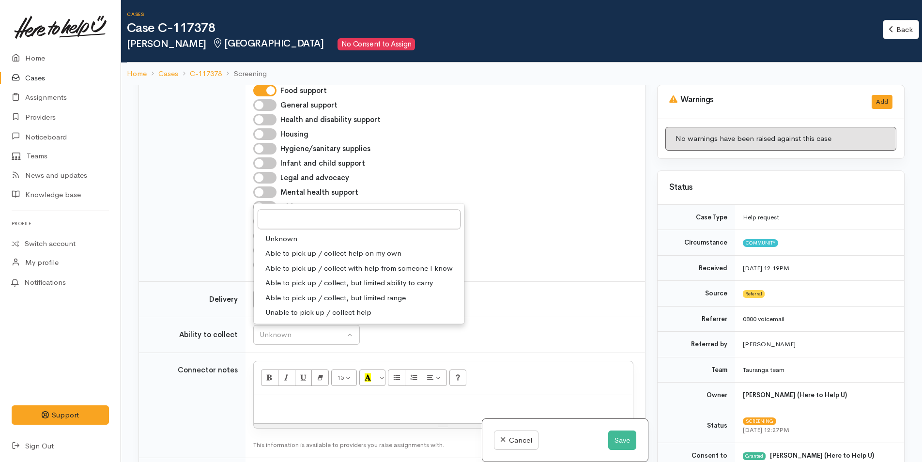
click at [309, 252] on span "Able to pick up / collect help on my own" at bounding box center [333, 253] width 136 height 11
select select "2"
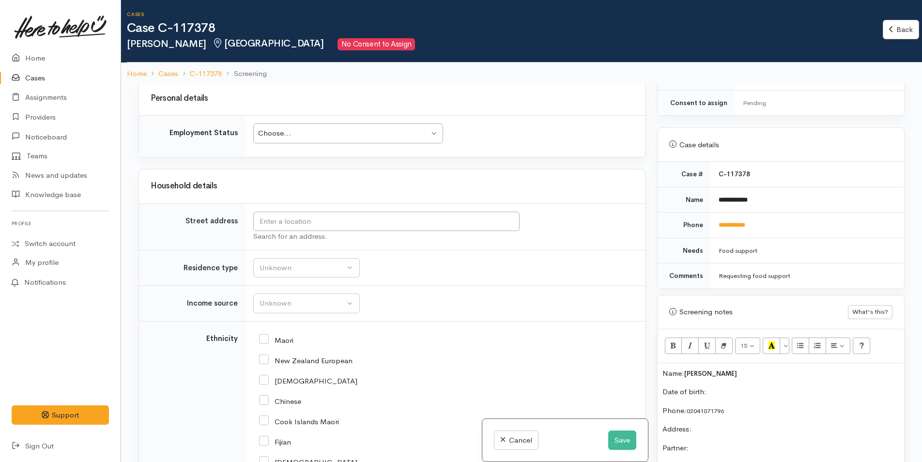
scroll to position [1113, 0]
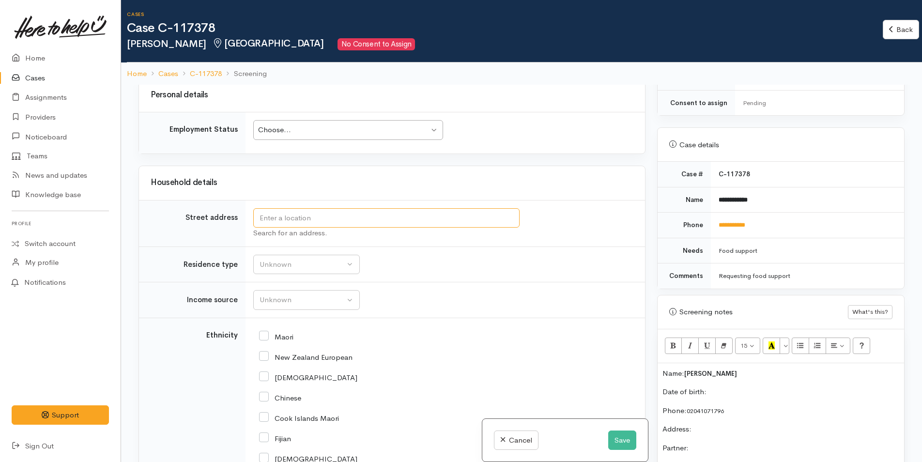
click at [356, 218] on input "text" at bounding box center [386, 218] width 266 height 20
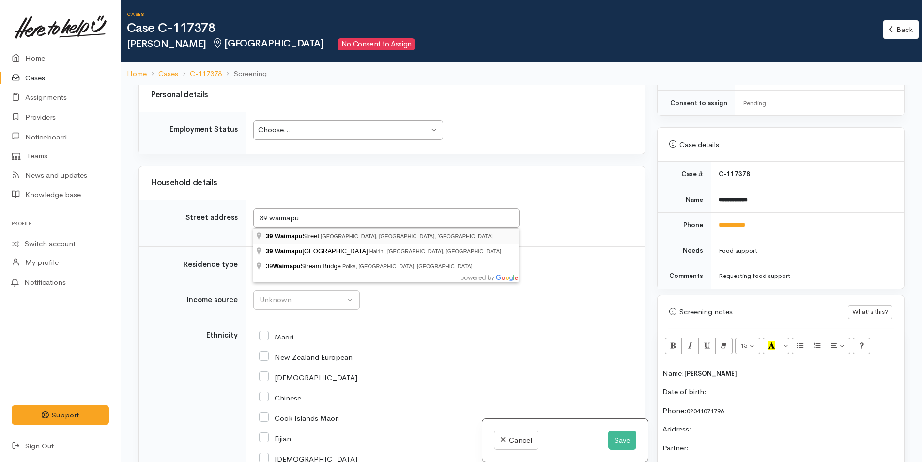
type input "39 Waimapu Street, Greerton, Tauranga, New Zealand"
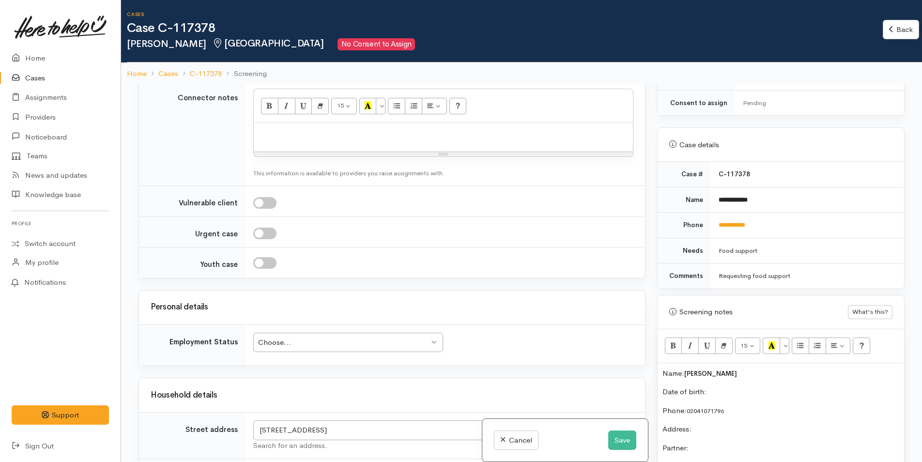
scroll to position [1186, 0]
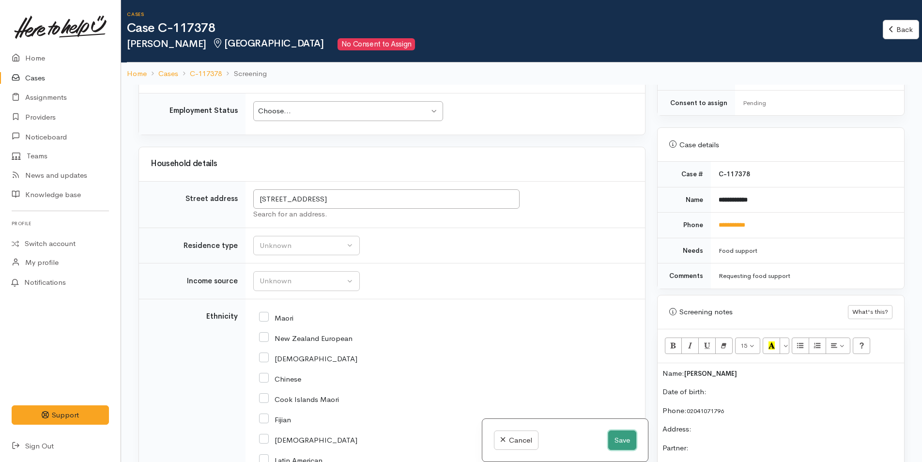
click at [620, 442] on button "Save" at bounding box center [622, 440] width 28 height 20
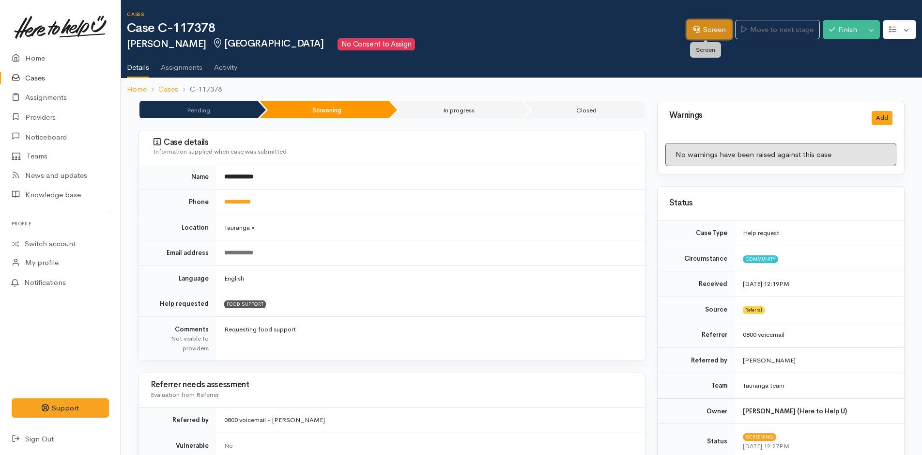
click at [700, 30] on link "Screen" at bounding box center [708, 30] width 45 height 20
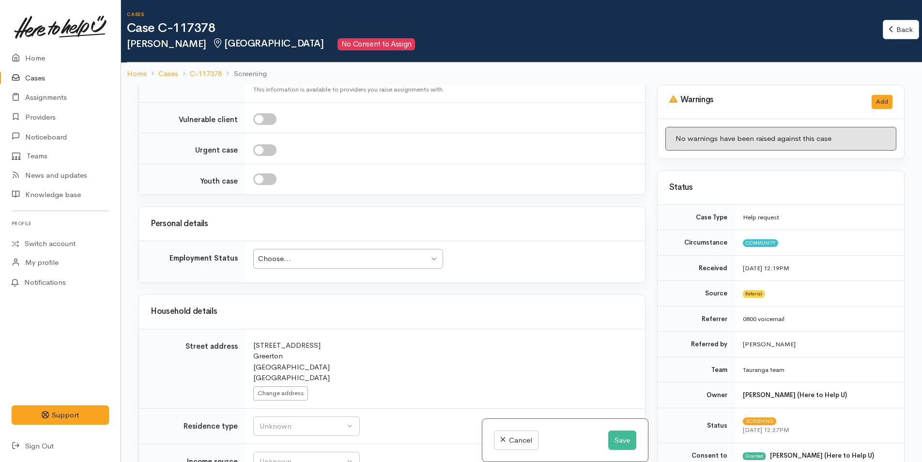
scroll to position [1113, 0]
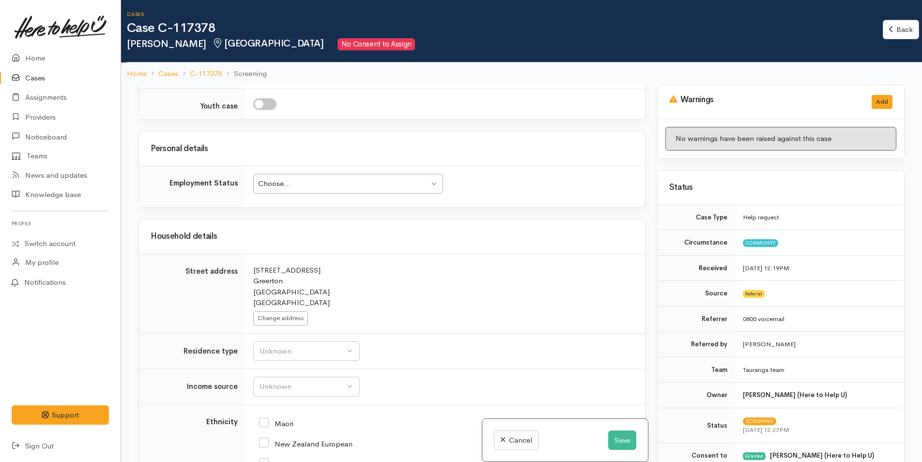
click at [325, 189] on div "Choose..." at bounding box center [343, 183] width 171 height 11
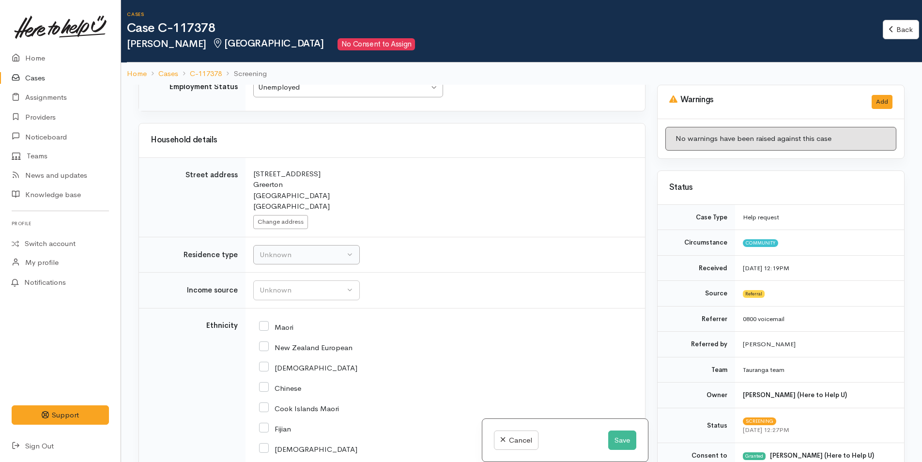
scroll to position [1210, 0]
click at [298, 264] on button "Unknown" at bounding box center [306, 254] width 106 height 20
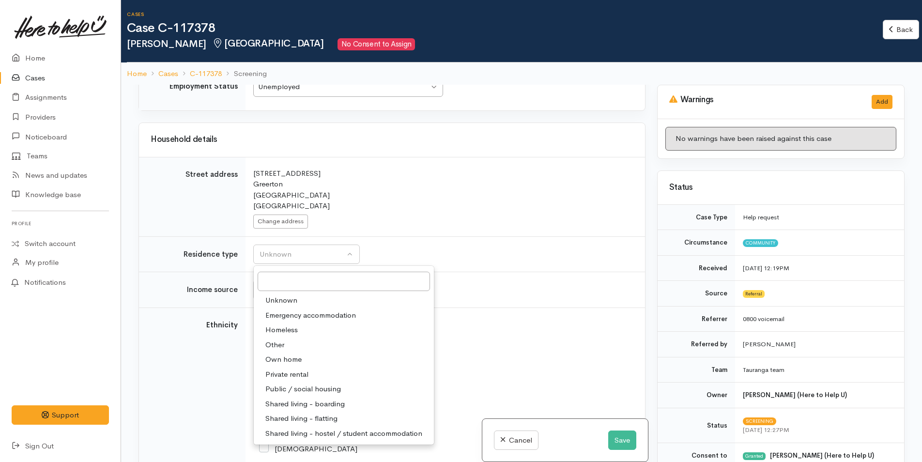
click at [300, 380] on span "Private rental" at bounding box center [286, 374] width 43 height 11
select select "2"
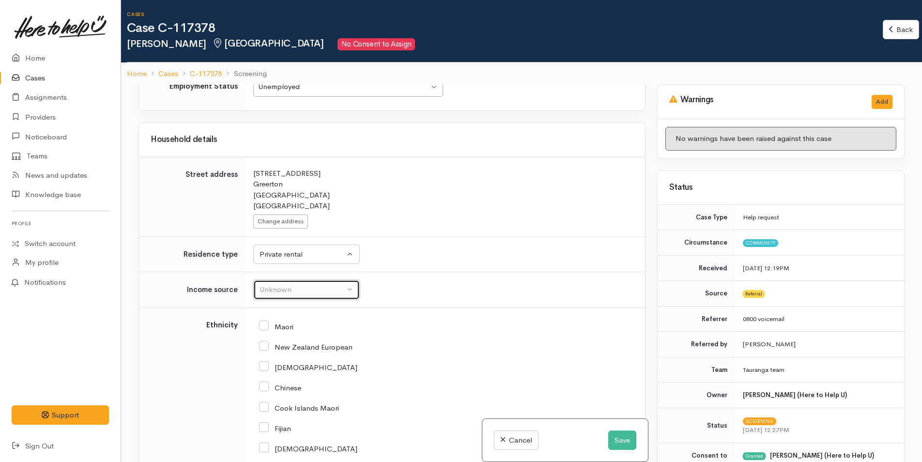
click at [290, 295] on div "Unknown" at bounding box center [301, 289] width 85 height 11
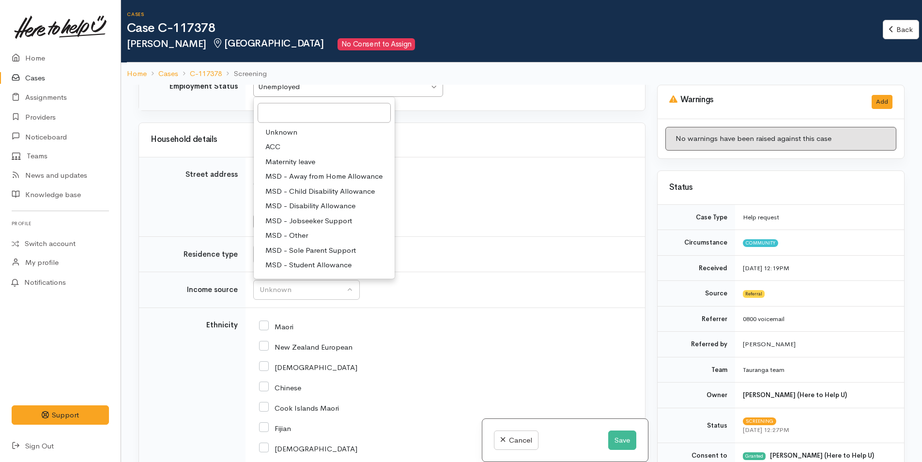
click at [337, 226] on span "MSD - Jobseeker Support" at bounding box center [308, 220] width 87 height 11
select select "4"
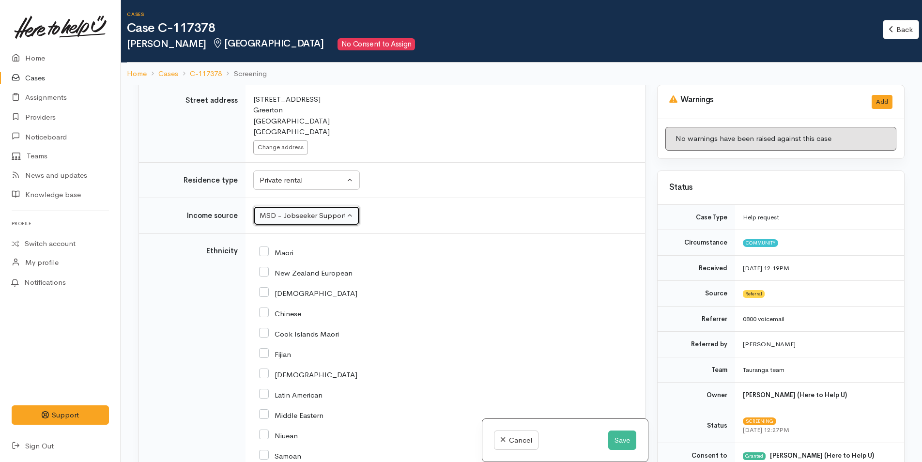
scroll to position [1355, 0]
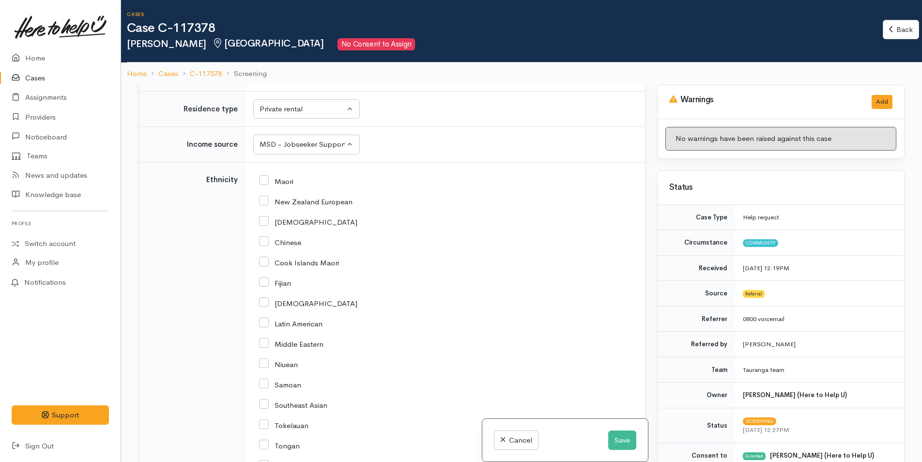
click at [265, 185] on input "Maori" at bounding box center [276, 180] width 34 height 9
checkbox input "true"
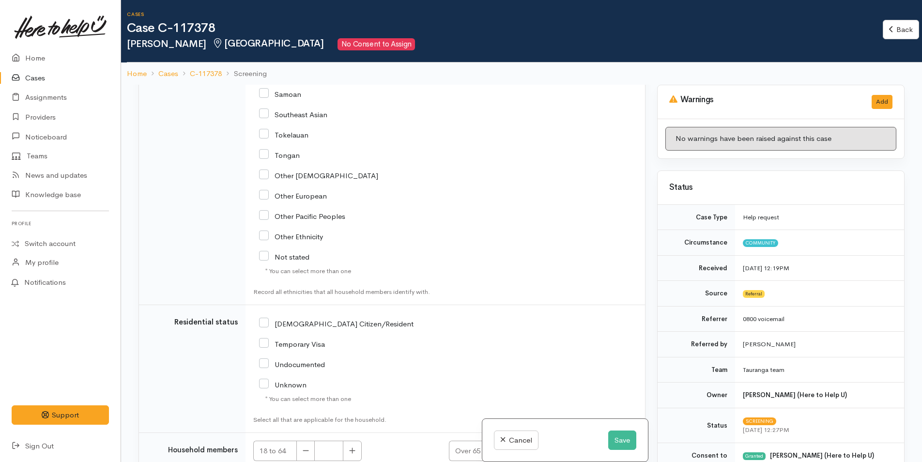
scroll to position [1743, 0]
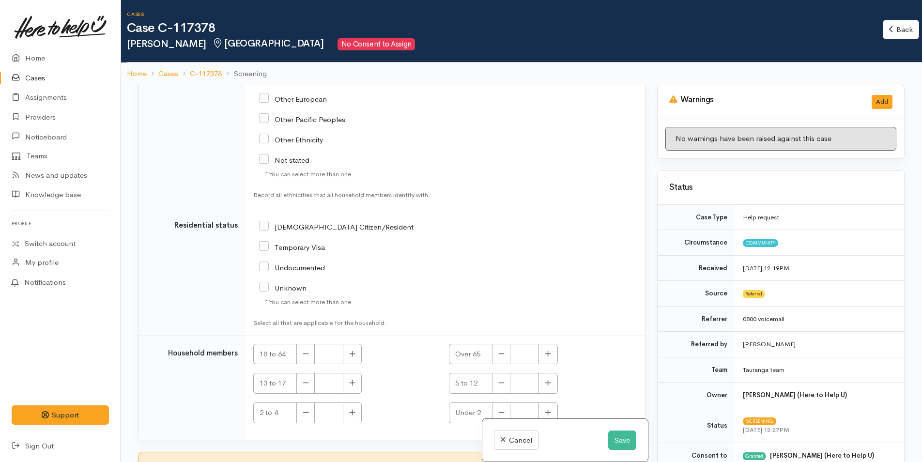
click at [265, 230] on input "NZ Citizen/Resident" at bounding box center [336, 226] width 154 height 9
checkbox input "true"
click at [348, 364] on button "button" at bounding box center [352, 354] width 19 height 21
type input "1"
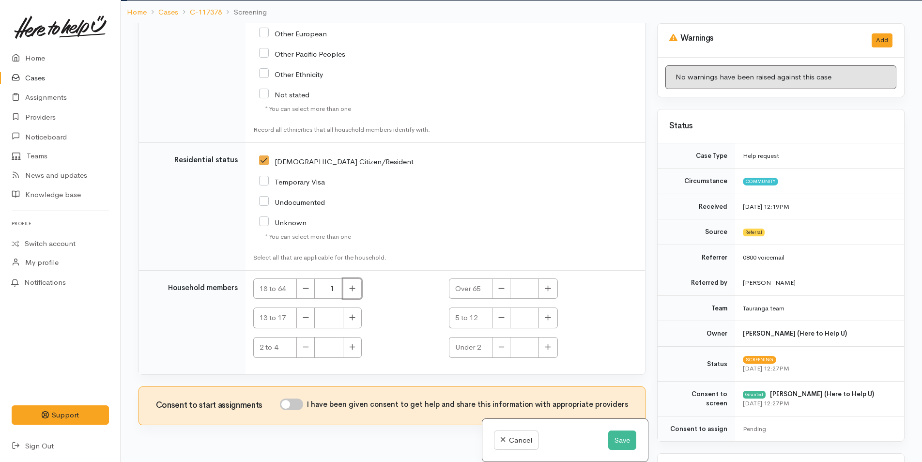
scroll to position [85, 0]
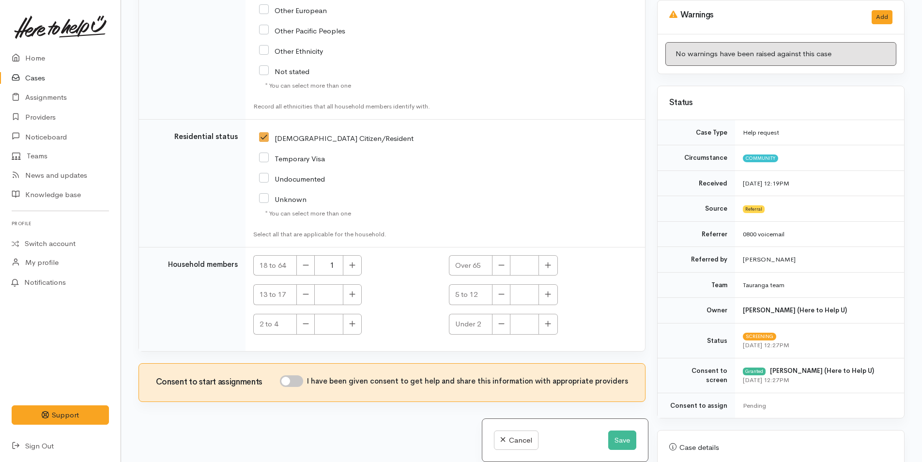
click at [299, 382] on input "I have been given consent to get help and share this information with appropria…" at bounding box center [291, 381] width 23 height 12
checkbox input "true"
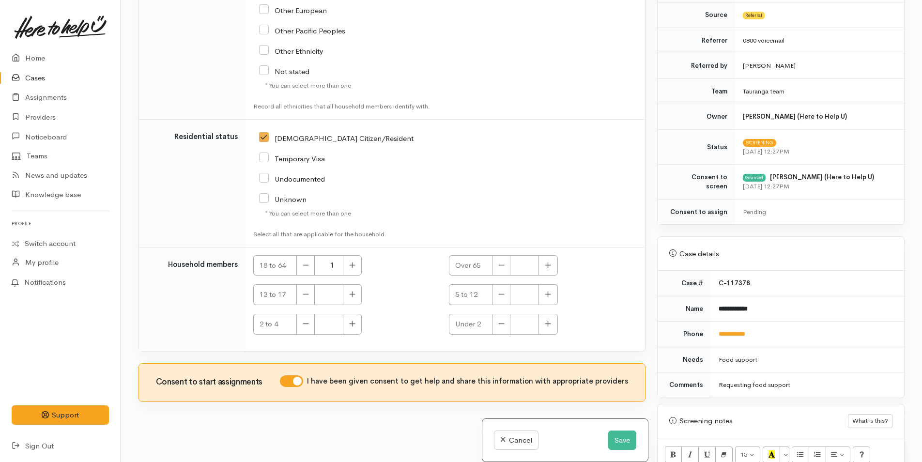
scroll to position [339, 0]
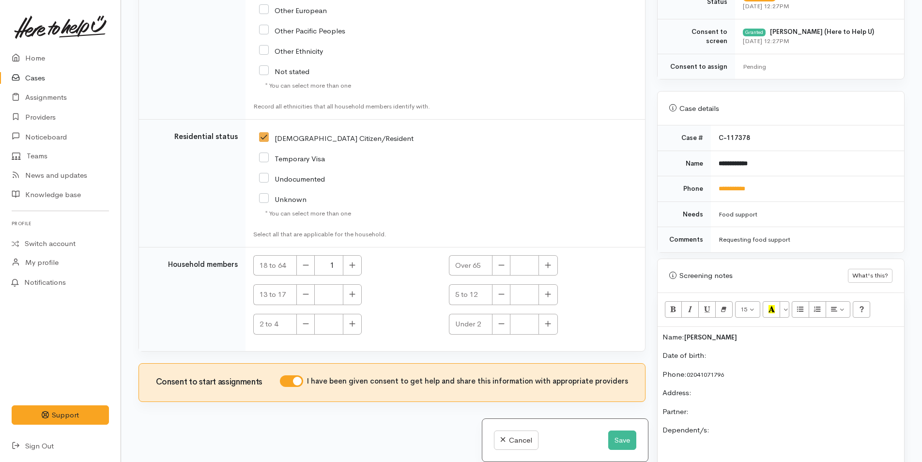
click at [752, 353] on p "Date of birth:" at bounding box center [780, 355] width 237 height 11
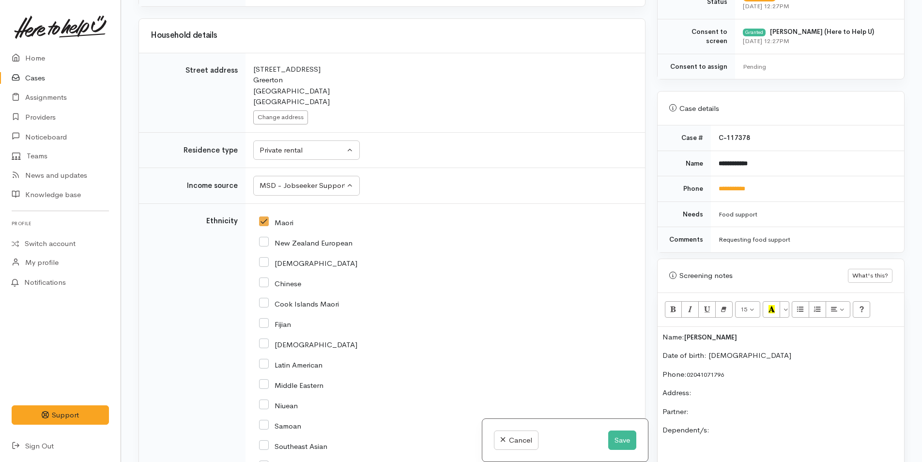
scroll to position [1088, 0]
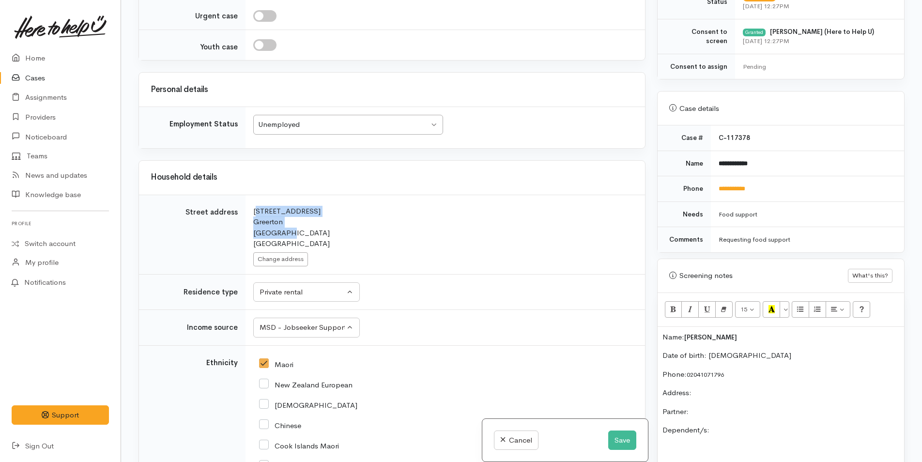
drag, startPoint x: 289, startPoint y: 253, endPoint x: 248, endPoint y: 229, distance: 47.5
click at [248, 229] on td "Search for an address. 39 Waimapu Street Greerton Tauranga New Zealand Change a…" at bounding box center [444, 234] width 399 height 79
copy div "39 Waimapu Street Greerton Tauranga"
click at [706, 388] on p "Address:" at bounding box center [780, 392] width 237 height 11
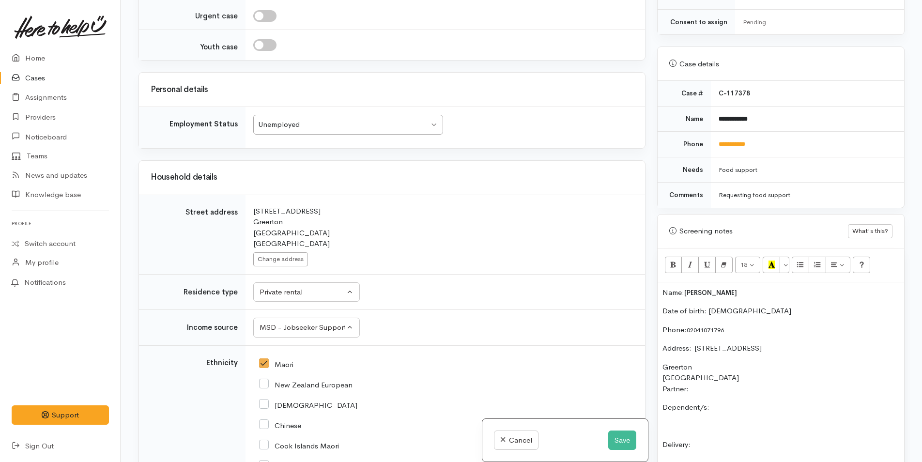
scroll to position [436, 0]
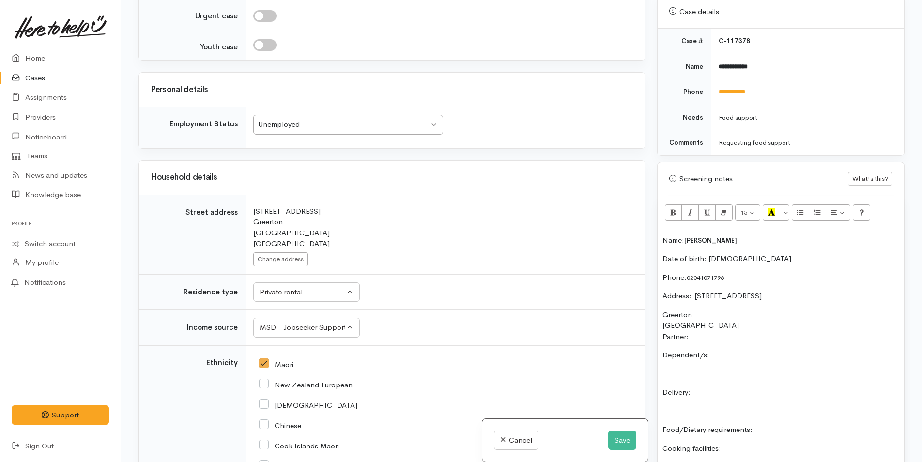
click at [727, 330] on div "Name: James Harvey Date of birth: 28/11/1981 Phone:  02041071796 Address:  39 W…" at bounding box center [780, 395] width 246 height 330
click at [715, 337] on p "Partner:" at bounding box center [780, 336] width 237 height 11
click at [742, 358] on p "Dependent/s:" at bounding box center [780, 354] width 237 height 11
click at [731, 388] on p "Delivery:" at bounding box center [780, 392] width 237 height 11
click at [789, 429] on p "Food/Dietary requirements:" at bounding box center [780, 429] width 237 height 11
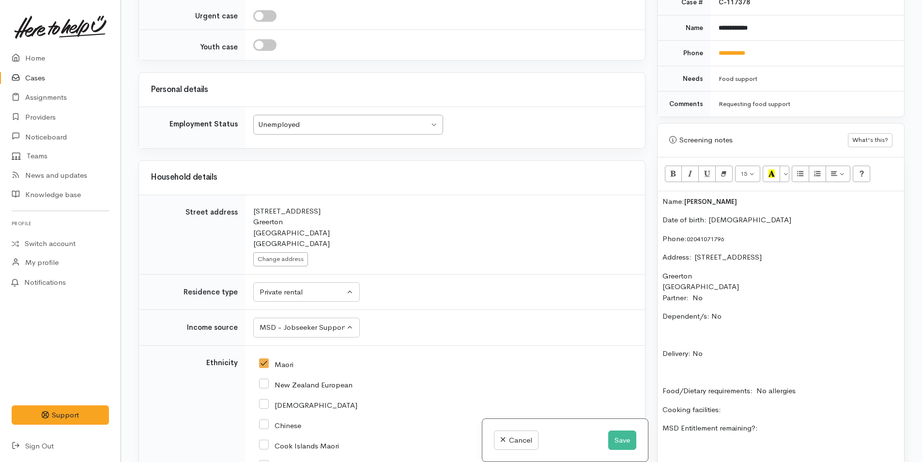
scroll to position [532, 0]
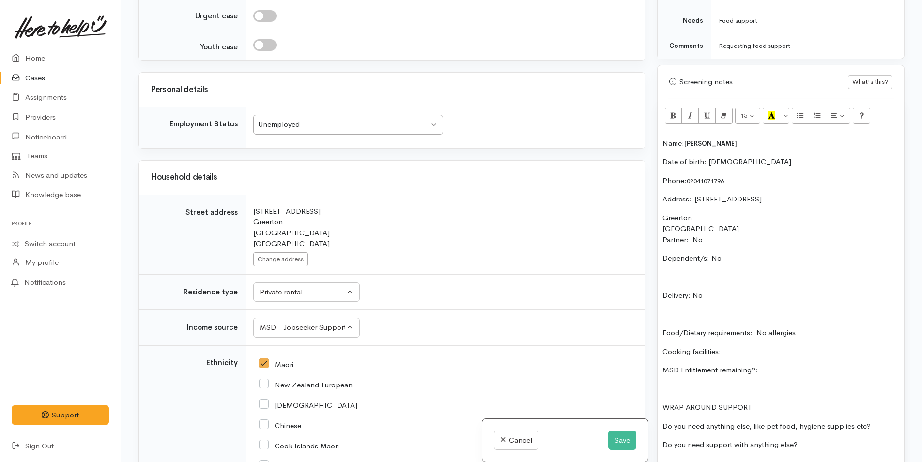
click at [743, 254] on p "Dependent/s: No" at bounding box center [780, 258] width 237 height 11
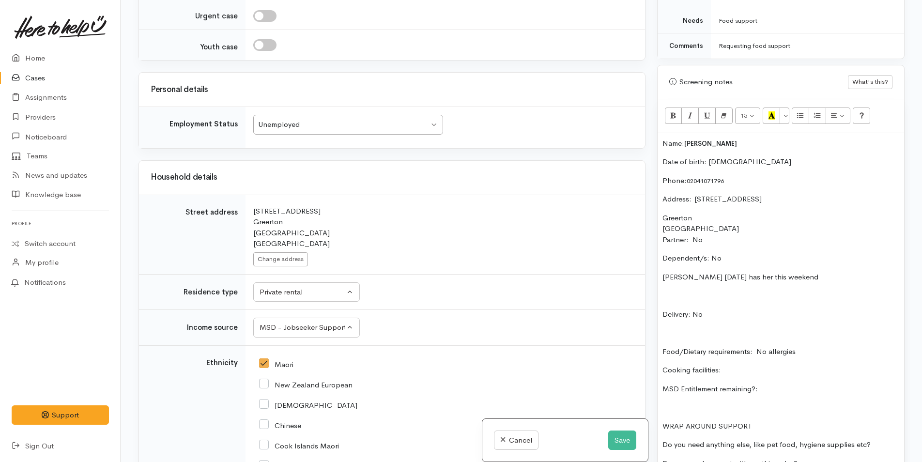
scroll to position [581, 0]
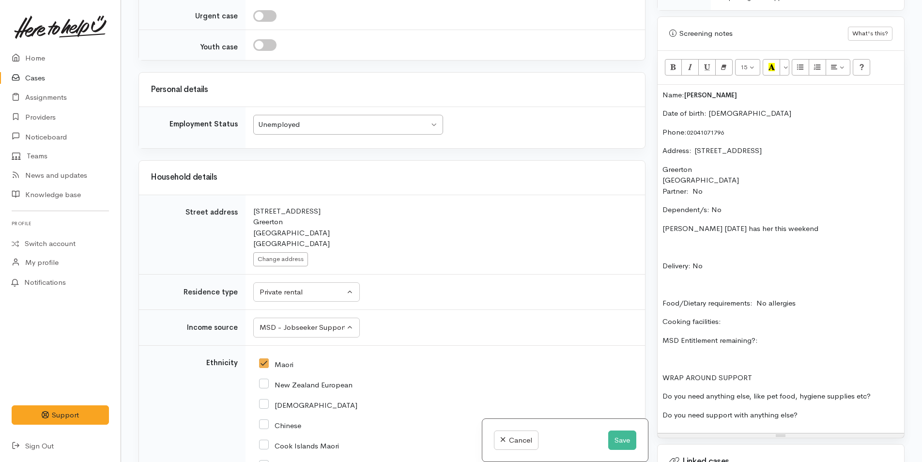
click at [745, 326] on p "Cooking facilities:" at bounding box center [780, 321] width 237 height 11
click at [802, 337] on p "MSD Entitlement remaining?:" at bounding box center [780, 340] width 237 height 11
click at [881, 397] on p "Do you need anything else, like pet food, hygiene supplies etc?" at bounding box center [780, 396] width 237 height 11
click at [839, 413] on p "Do you need support with anything else?" at bounding box center [780, 414] width 237 height 11
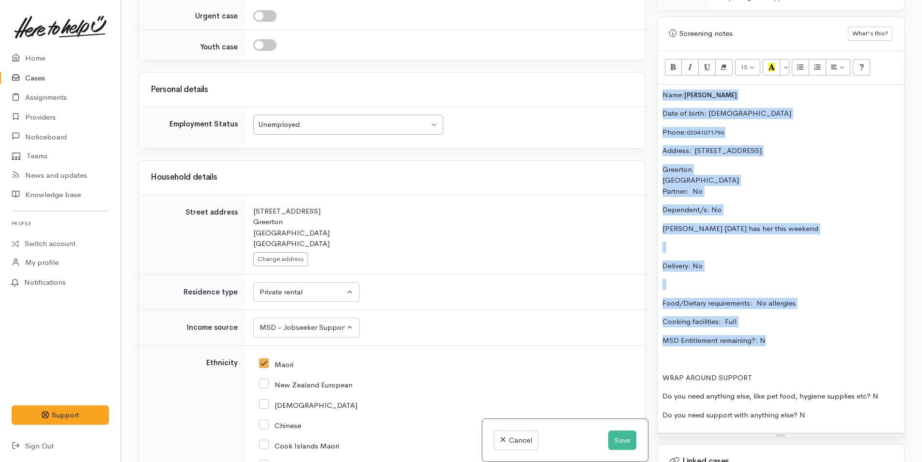
drag, startPoint x: 778, startPoint y: 343, endPoint x: 650, endPoint y: 95, distance: 279.3
click at [650, 95] on div "Related cases There are other cases potentially from the same person, address o…" at bounding box center [521, 231] width 777 height 462
copy div "Name: James Harvey Date of birth: 28/11/1981 Phone:  02041071796 Address:  39 W…"
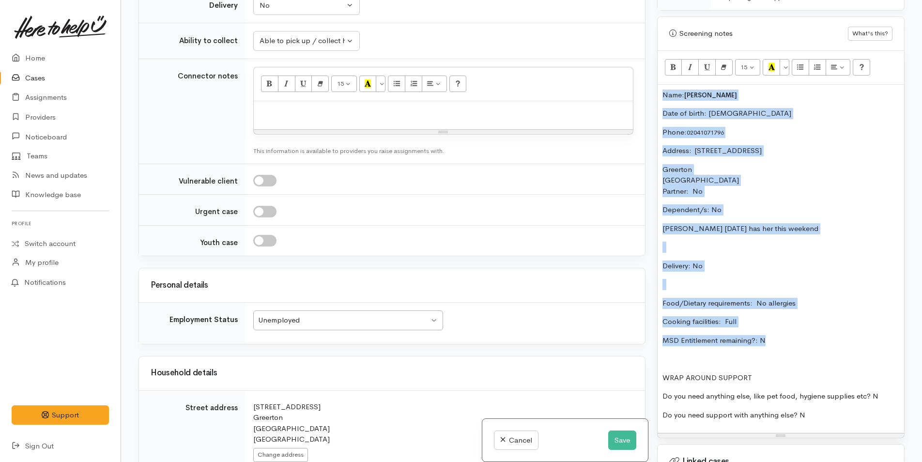
scroll to position [749, 0]
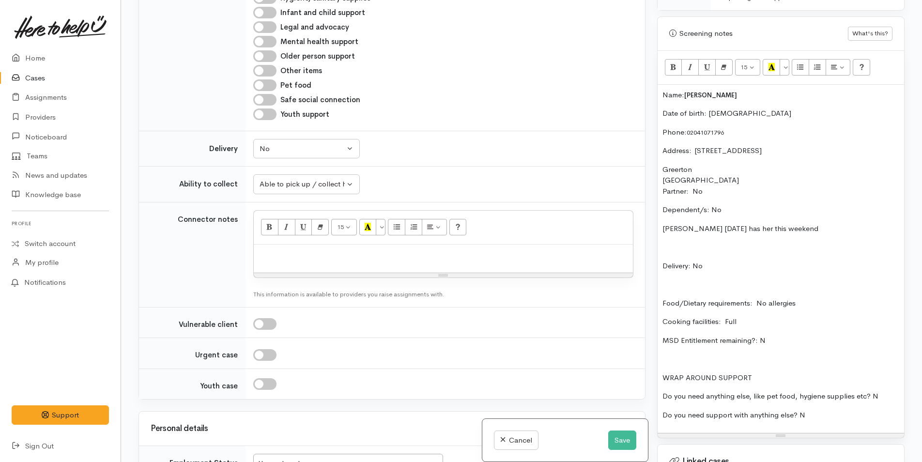
click at [336, 273] on div at bounding box center [443, 258] width 379 height 29
paste div
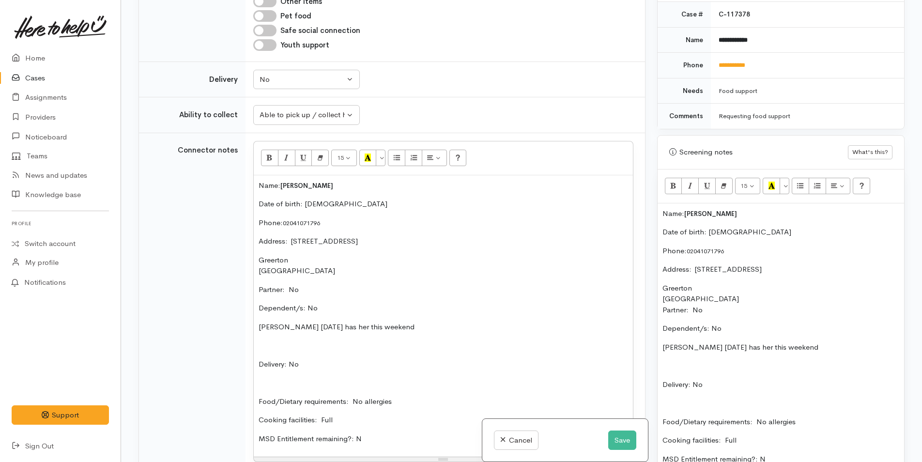
scroll to position [532, 0]
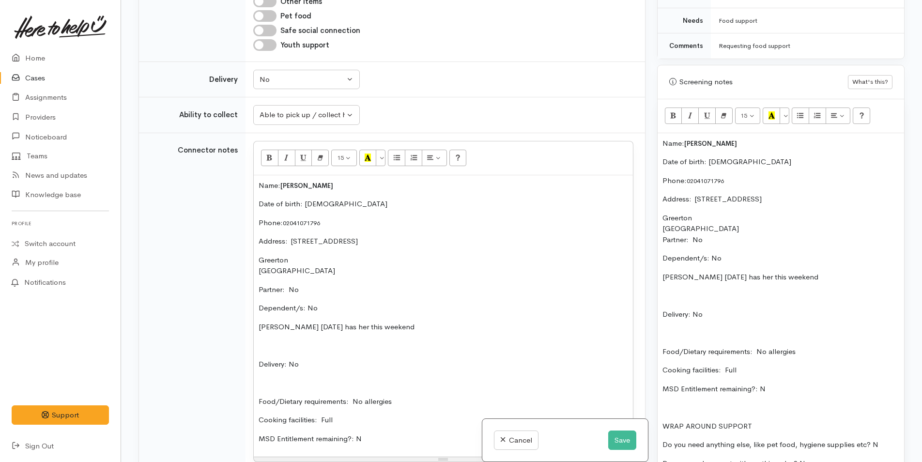
click at [662, 141] on p "Name: James Harvey" at bounding box center [780, 143] width 237 height 11
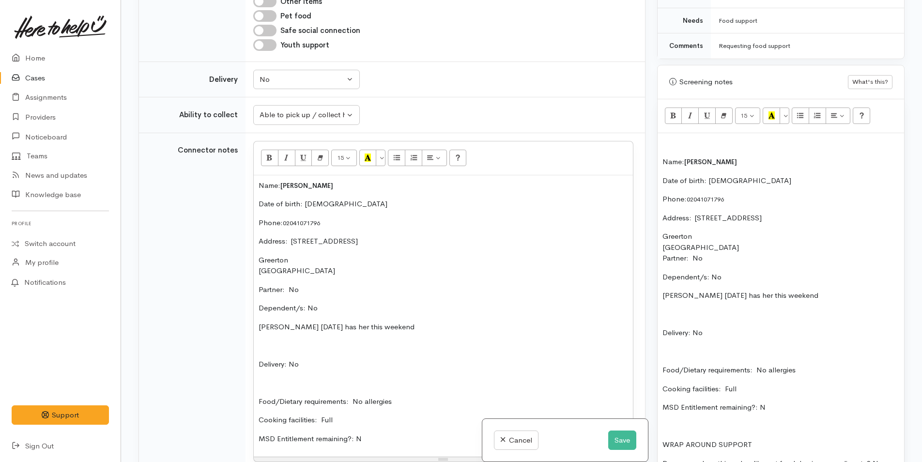
click at [673, 149] on div "Name: James Harvey Date of birth: 28/11/1981 Phone:  02041071796 Address:  39 W…" at bounding box center [780, 316] width 246 height 367
drag, startPoint x: 699, startPoint y: 151, endPoint x: 693, endPoint y: 151, distance: 6.3
click at [698, 151] on div "Name: James Harvey Date of birth: 28/11/1981 Phone:  02041071796 Address:  39 W…" at bounding box center [780, 316] width 246 height 367
click at [672, 146] on p at bounding box center [780, 143] width 237 height 11
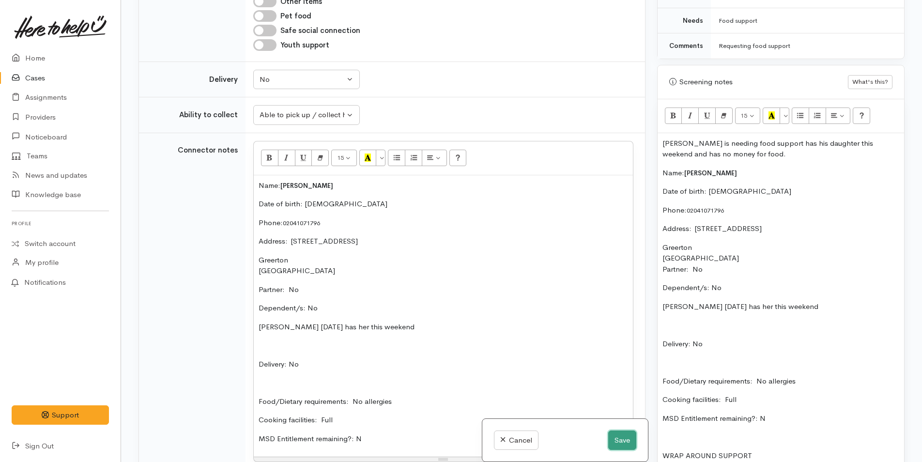
drag, startPoint x: 620, startPoint y: 439, endPoint x: 615, endPoint y: 438, distance: 4.9
click at [619, 439] on button "Save" at bounding box center [622, 440] width 28 height 20
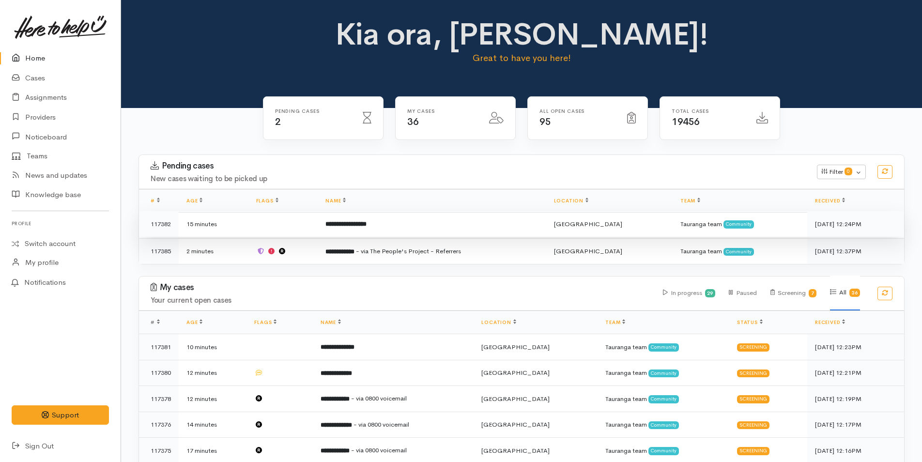
click at [427, 226] on td "**********" at bounding box center [432, 224] width 228 height 26
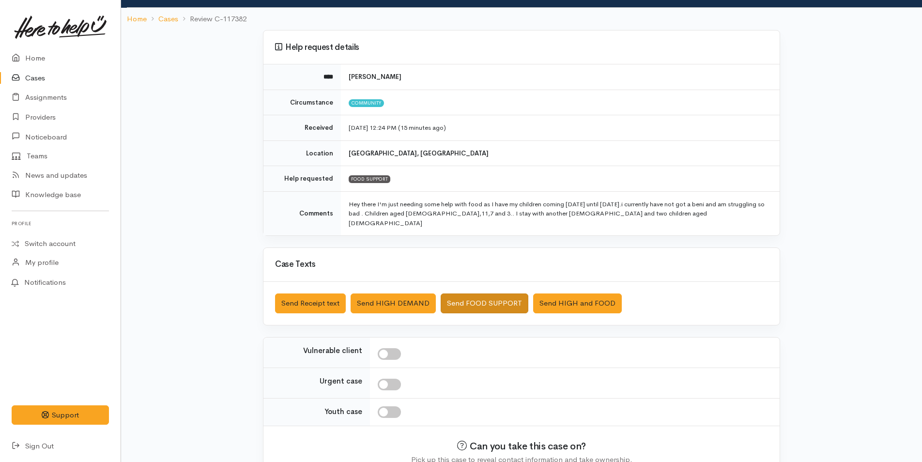
scroll to position [98, 0]
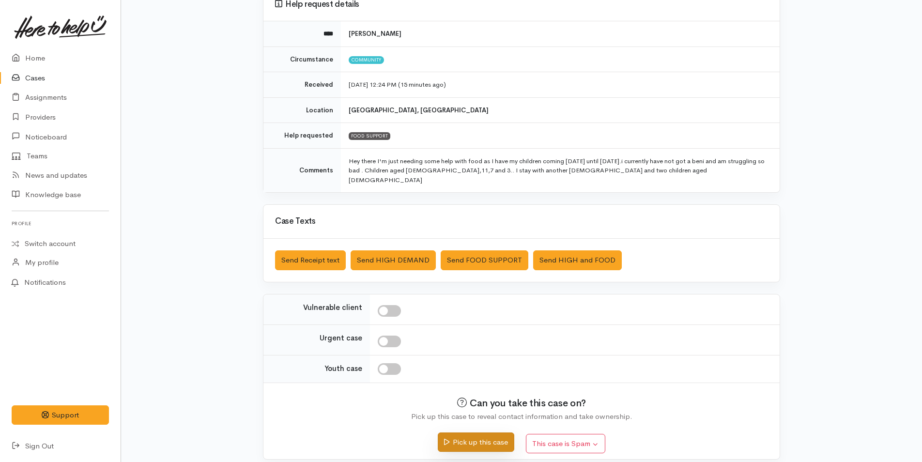
click at [504, 436] on button "Pick up this case" at bounding box center [476, 442] width 76 height 20
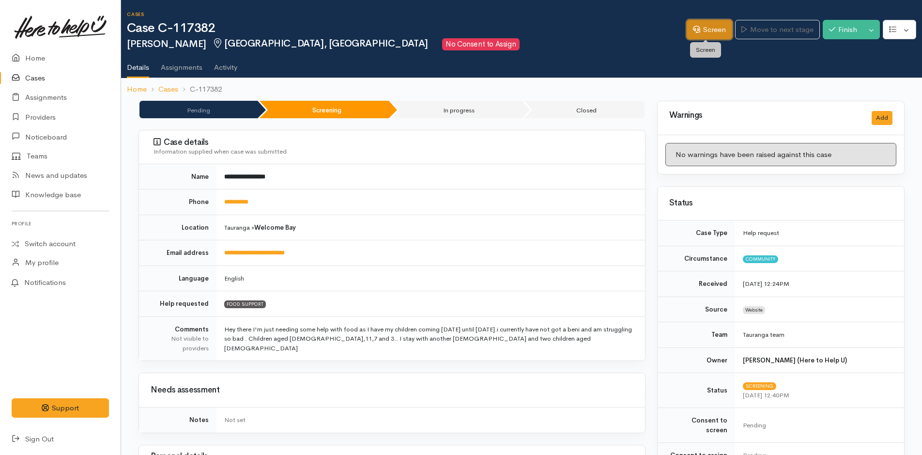
click at [707, 31] on link "Screen" at bounding box center [708, 30] width 45 height 20
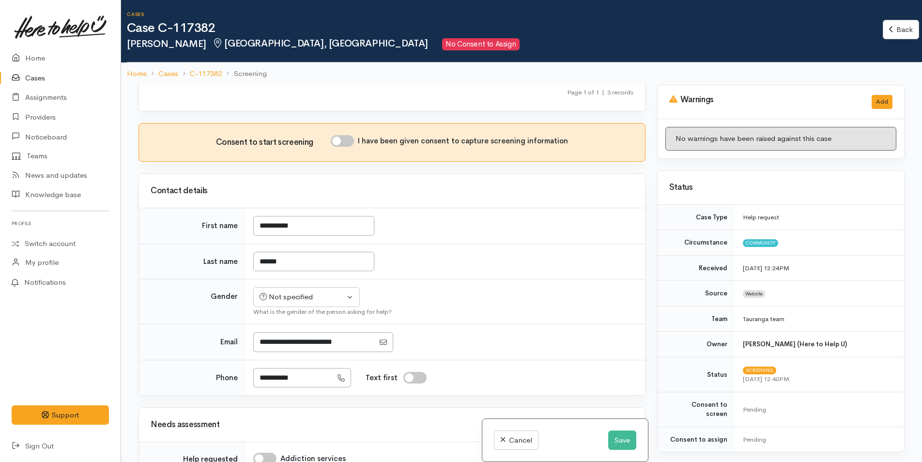
scroll to position [97, 0]
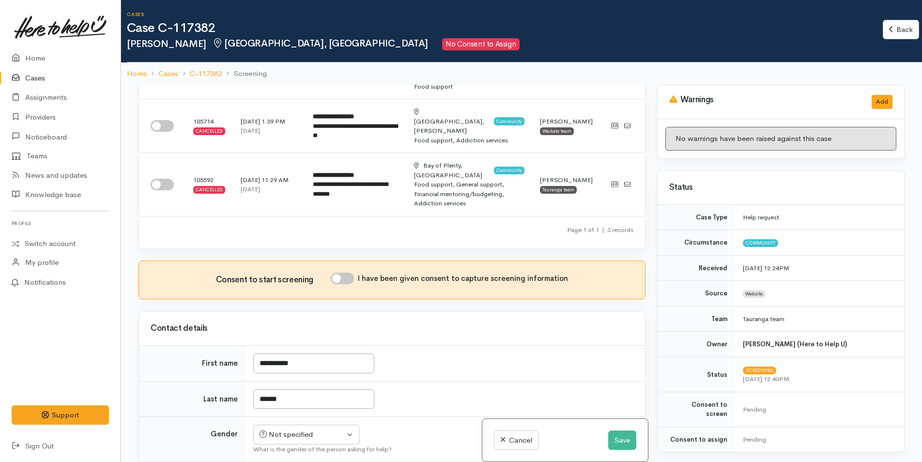
click at [353, 273] on input "I have been given consent to capture screening information" at bounding box center [342, 279] width 23 height 12
checkbox input "true"
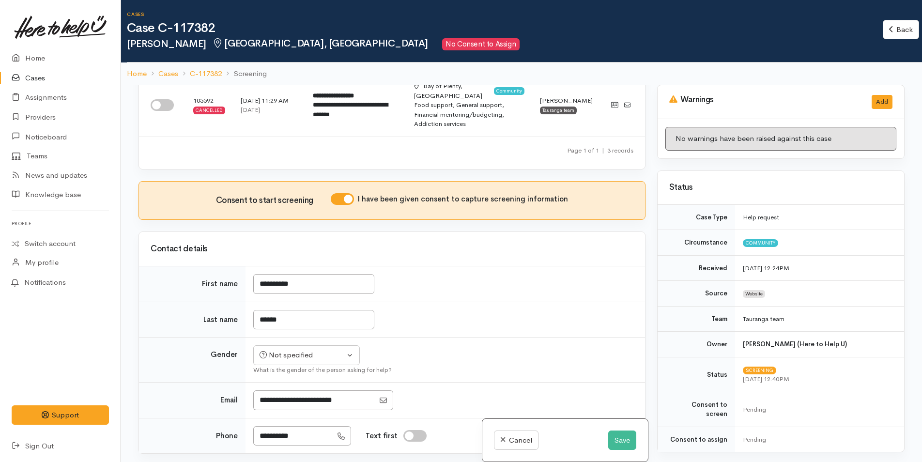
scroll to position [290, 0]
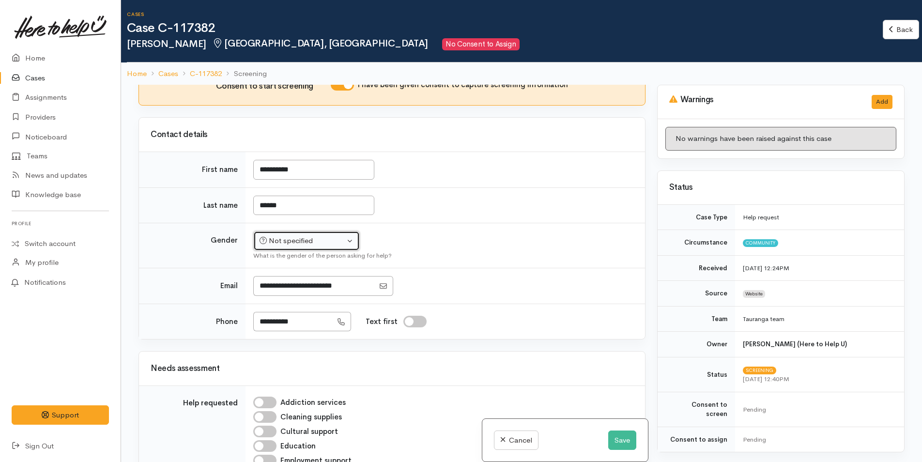
click at [289, 235] on div "Not specified" at bounding box center [301, 240] width 85 height 11
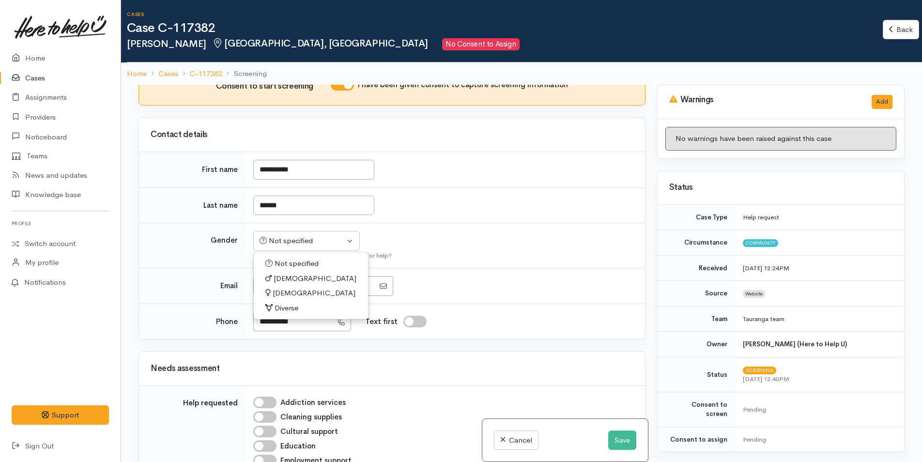
click at [290, 288] on span "[DEMOGRAPHIC_DATA]" at bounding box center [314, 293] width 83 height 11
select select "[DEMOGRAPHIC_DATA]"
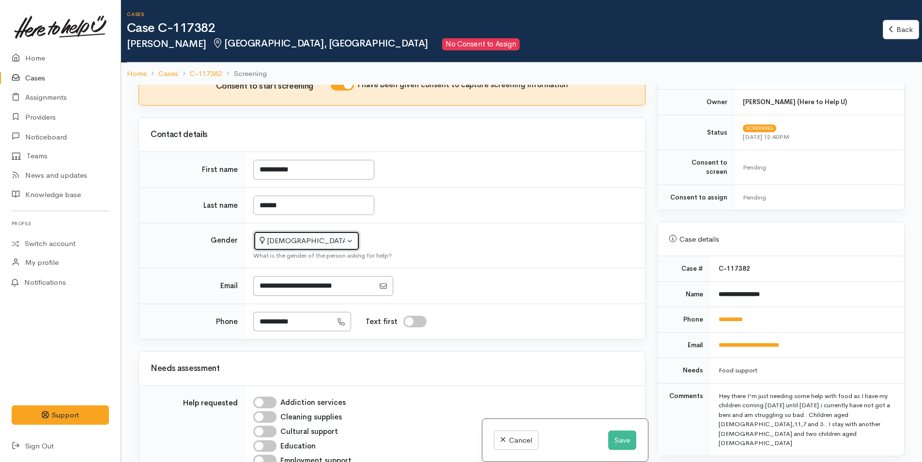
scroll to position [484, 0]
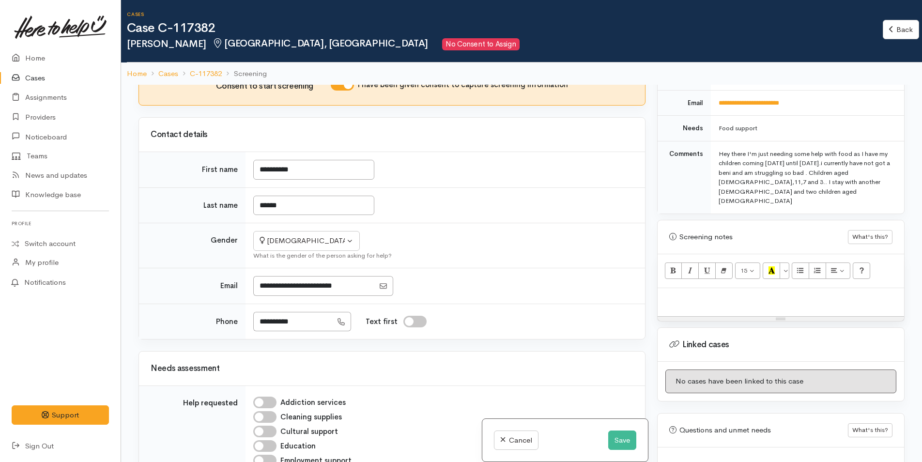
click at [705, 288] on div at bounding box center [780, 302] width 246 height 29
paste div
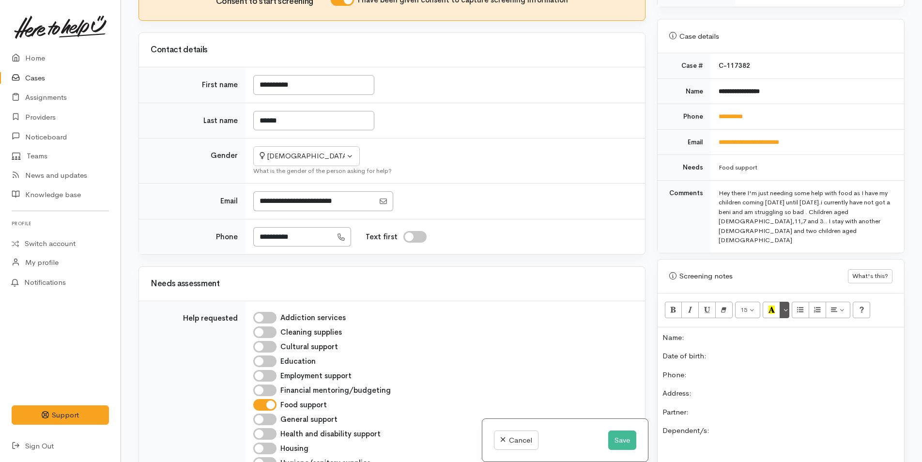
scroll to position [356, 0]
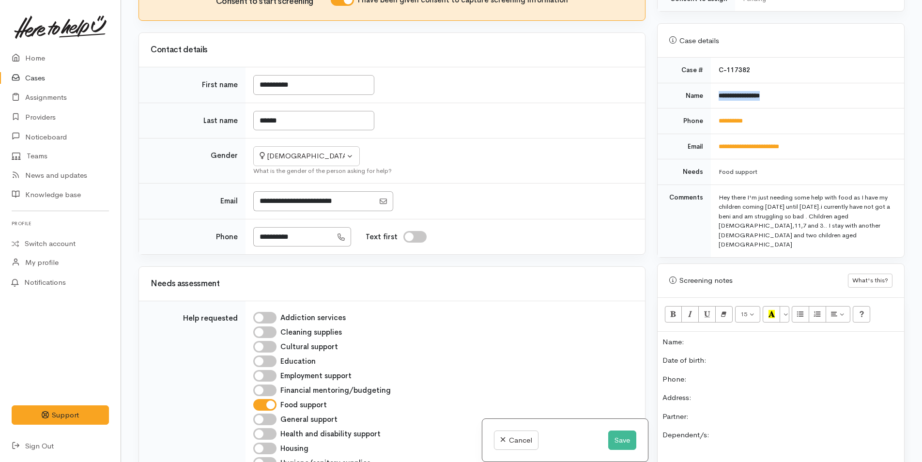
drag, startPoint x: 800, startPoint y: 91, endPoint x: 709, endPoint y: 93, distance: 91.0
click at [711, 93] on td "**********" at bounding box center [807, 96] width 193 height 26
copy b "**********"
click at [710, 336] on p "Name:" at bounding box center [780, 341] width 237 height 11
drag, startPoint x: 726, startPoint y: 114, endPoint x: 706, endPoint y: 117, distance: 20.5
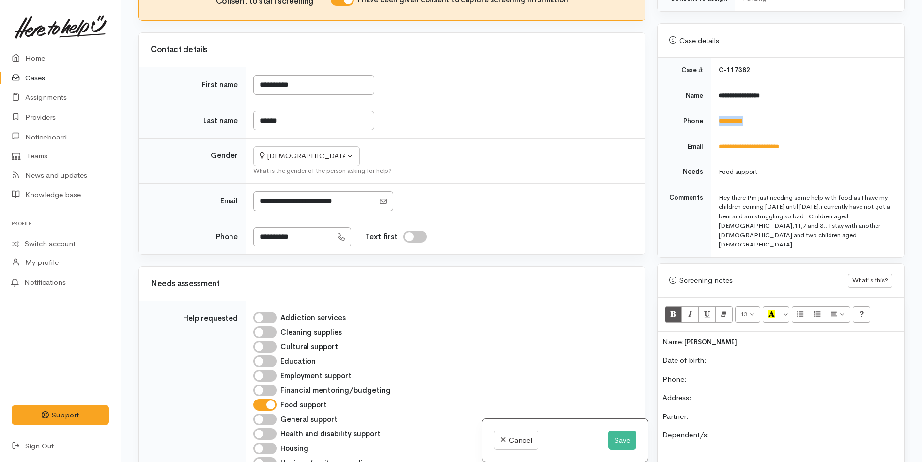
click at [706, 117] on tr "**********" at bounding box center [780, 121] width 246 height 26
copy tr "**********"
click at [713, 374] on p "Phone:" at bounding box center [780, 379] width 237 height 11
click at [841, 113] on td "**********" at bounding box center [807, 121] width 193 height 26
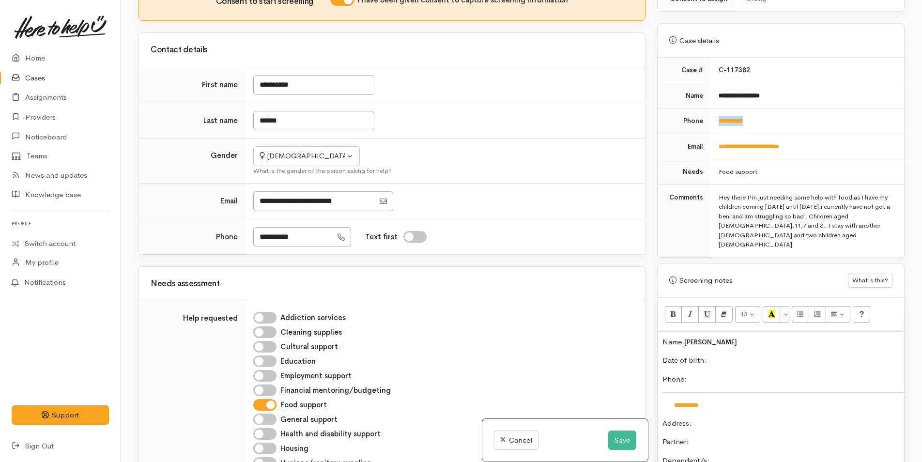
drag, startPoint x: 774, startPoint y: 112, endPoint x: 715, endPoint y: 109, distance: 59.1
click at [715, 109] on td "**********" at bounding box center [807, 121] width 193 height 26
copy link "**********"
click at [780, 112] on td "**********" at bounding box center [807, 121] width 193 height 26
click at [727, 118] on link "**********" at bounding box center [730, 121] width 24 height 6
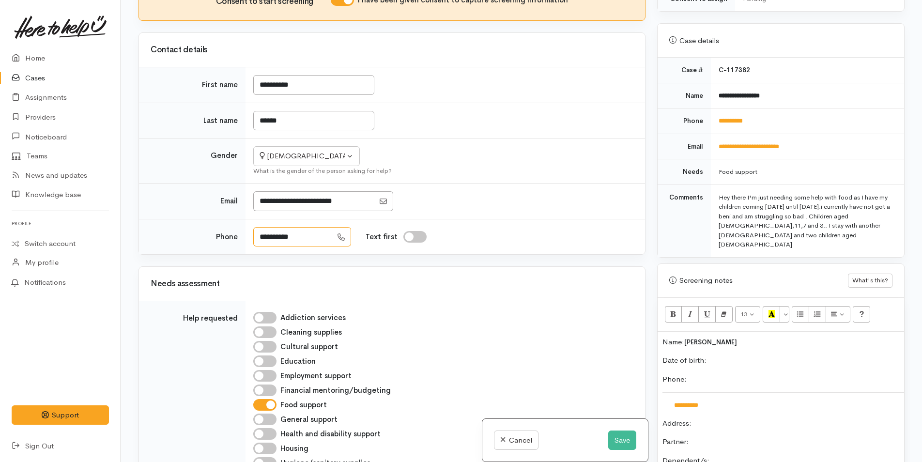
click at [271, 227] on input "**********" at bounding box center [292, 237] width 79 height 20
drag, startPoint x: 320, startPoint y: 207, endPoint x: 236, endPoint y: 209, distance: 84.7
click at [236, 219] on tr "**********" at bounding box center [392, 236] width 506 height 35
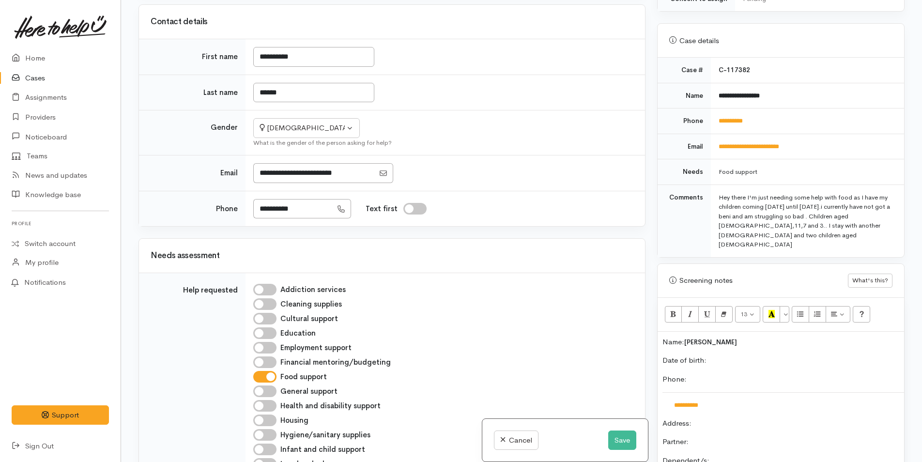
scroll to position [290, 0]
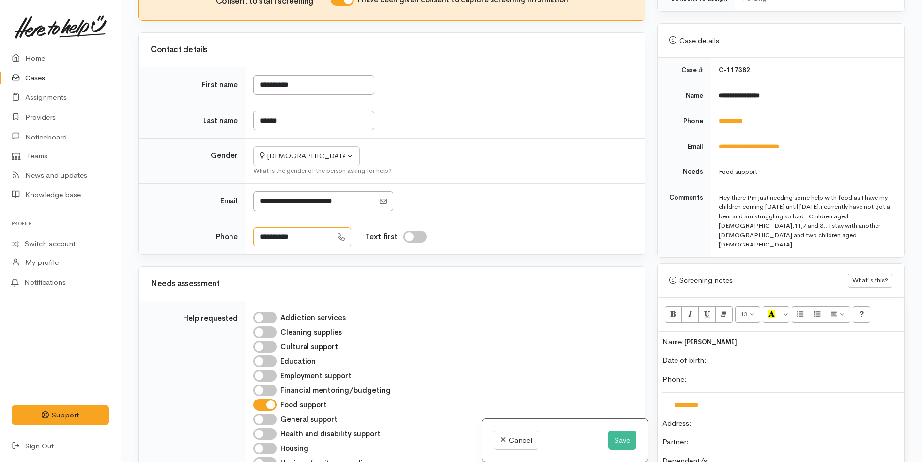
click at [317, 227] on input "**********" at bounding box center [292, 237] width 79 height 20
click at [272, 227] on input "**********" at bounding box center [292, 237] width 79 height 20
click at [288, 227] on input "**********" at bounding box center [292, 237] width 79 height 20
drag, startPoint x: 752, startPoint y: 116, endPoint x: 707, endPoint y: 114, distance: 44.6
click at [707, 114] on tr "**********" at bounding box center [780, 121] width 246 height 26
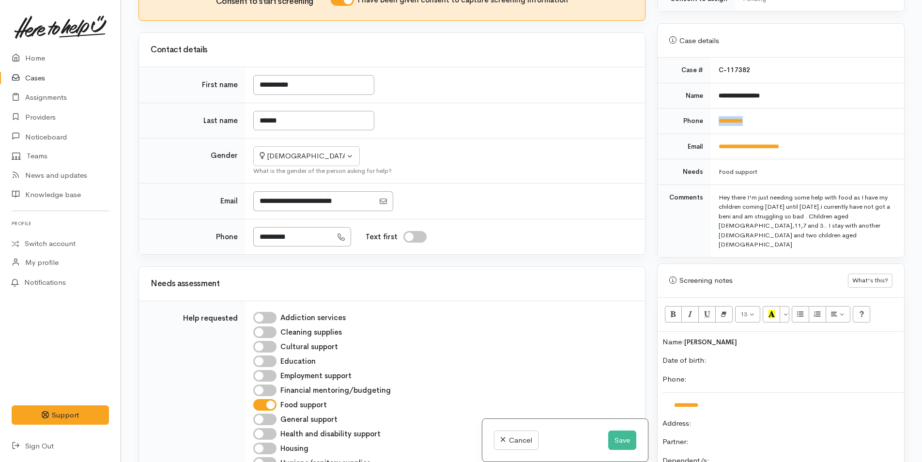
copy tr "**********"
click at [284, 227] on input "*********" at bounding box center [292, 237] width 79 height 20
type input "**********"
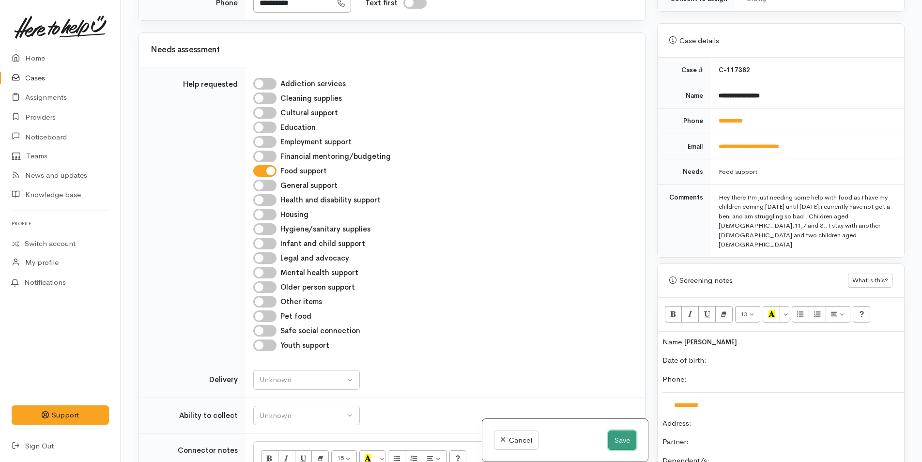
click at [621, 440] on button "Save" at bounding box center [622, 440] width 28 height 20
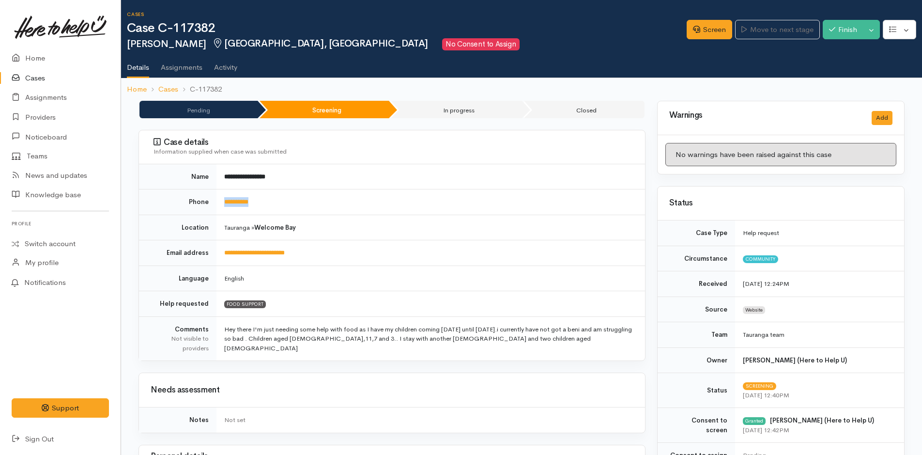
drag, startPoint x: 269, startPoint y: 199, endPoint x: 221, endPoint y: 199, distance: 48.4
click at [221, 199] on td "**********" at bounding box center [430, 202] width 428 height 26
copy link "**********"
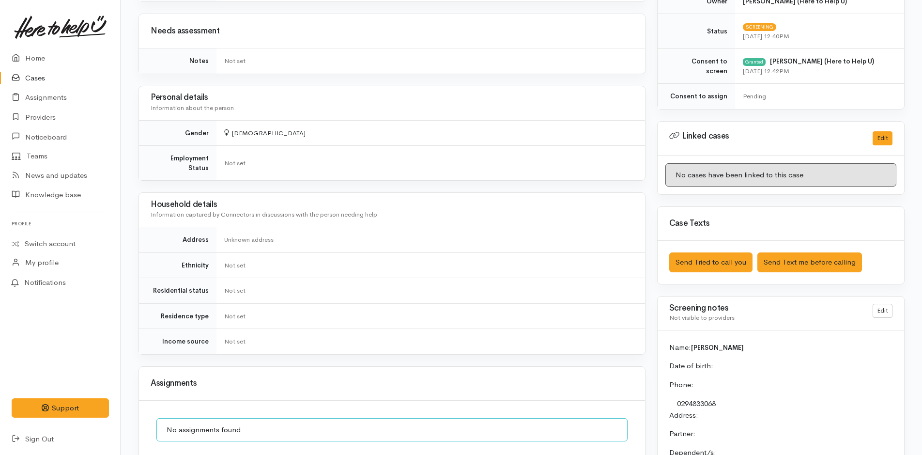
scroll to position [581, 0]
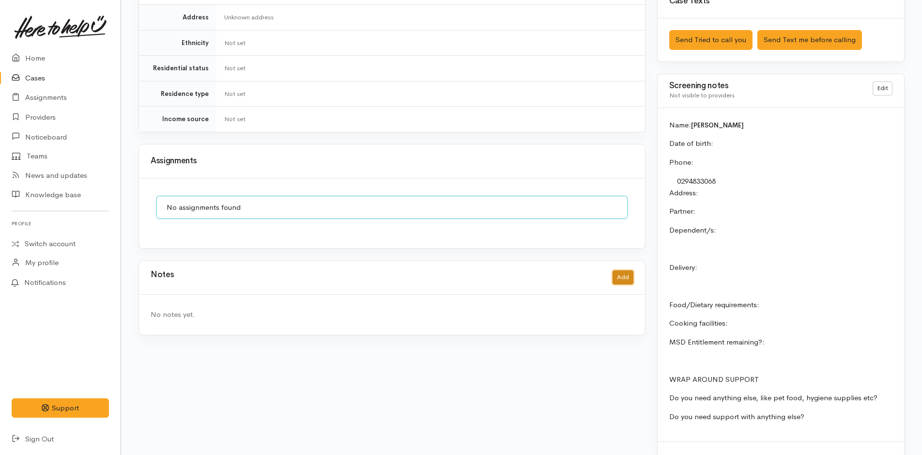
click at [628, 270] on button "Add" at bounding box center [622, 277] width 21 height 14
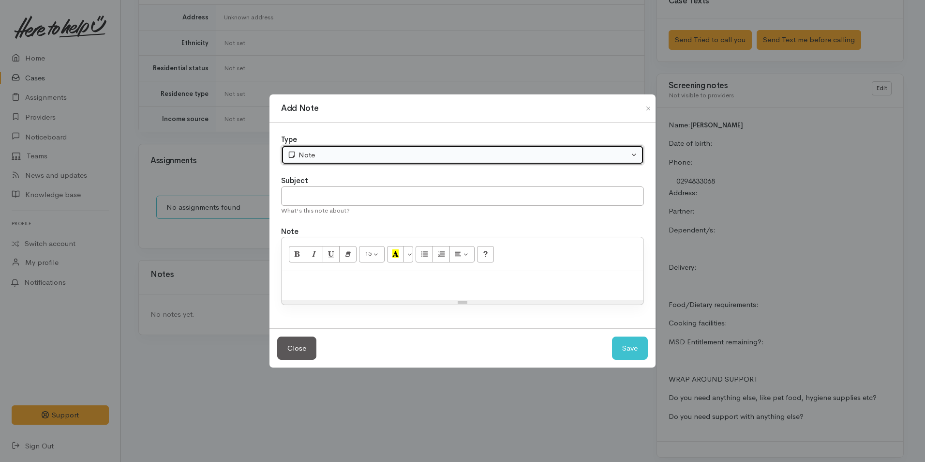
click at [376, 158] on div "Note" at bounding box center [459, 155] width 342 height 11
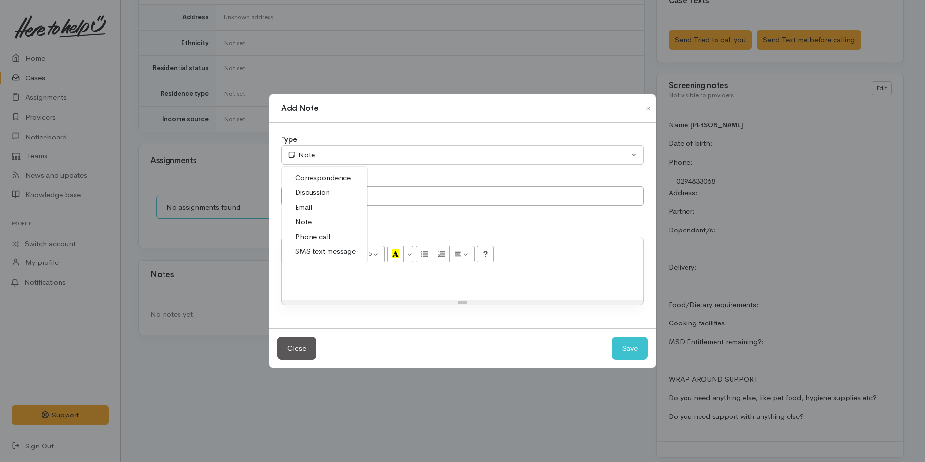
click at [323, 236] on span "Phone call" at bounding box center [312, 236] width 35 height 11
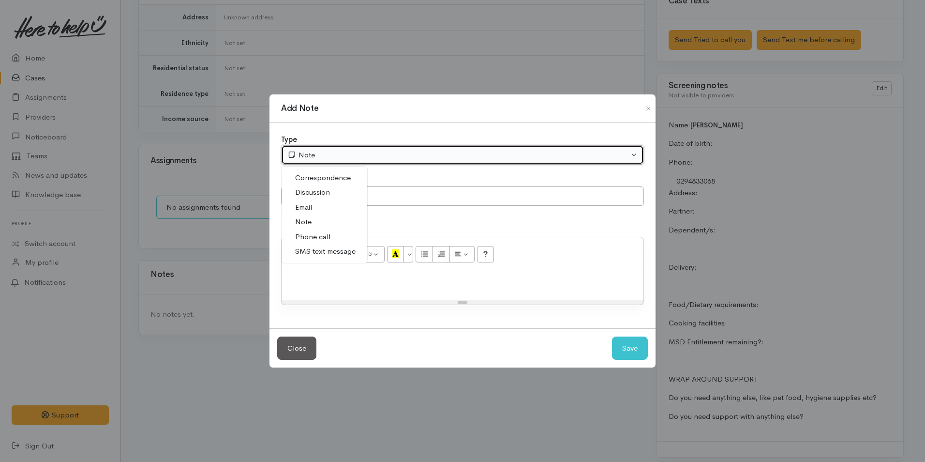
select select "3"
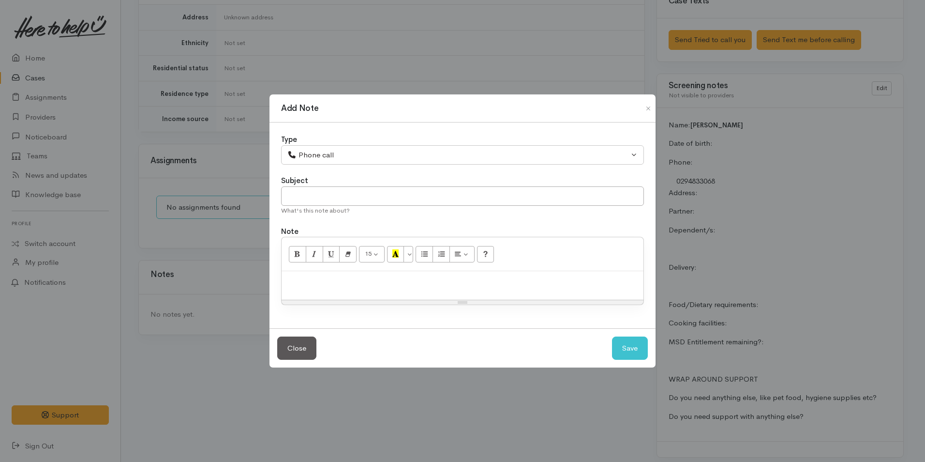
click at [336, 287] on div at bounding box center [463, 285] width 362 height 29
click at [345, 278] on p at bounding box center [463, 281] width 352 height 11
paste div
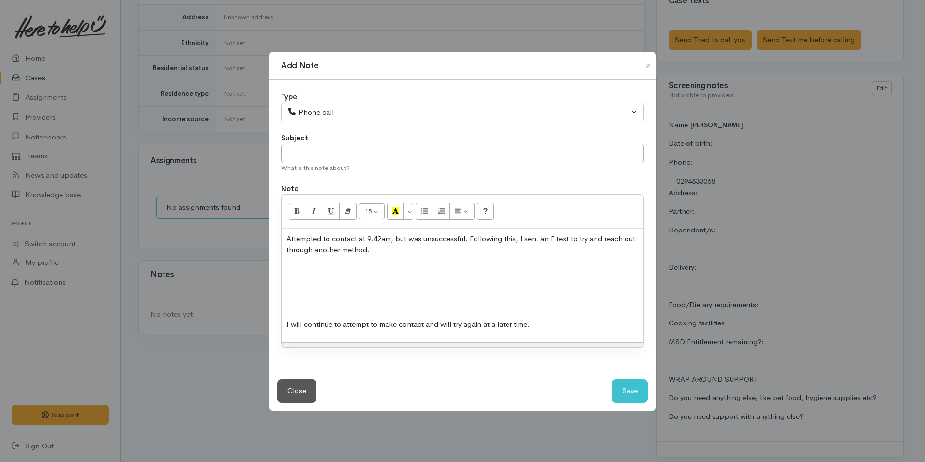
click at [323, 298] on div "Attempted to contact at 9.42am, but was unsuccessful. Following this, I sent an…" at bounding box center [463, 285] width 362 height 114
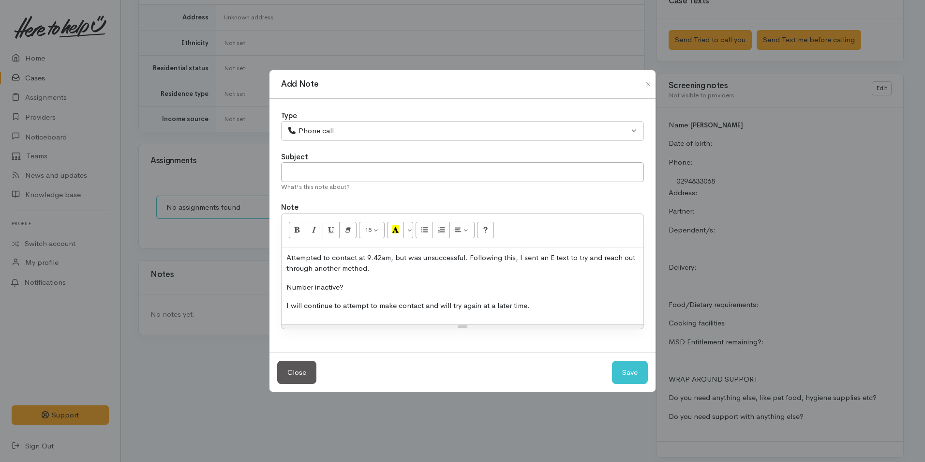
click at [385, 258] on p "Attempted to contact at 9.42am, but was unsuccessful. Following this, I sent an…" at bounding box center [463, 263] width 352 height 22
click at [631, 368] on button "Save" at bounding box center [630, 373] width 36 height 24
select select "1"
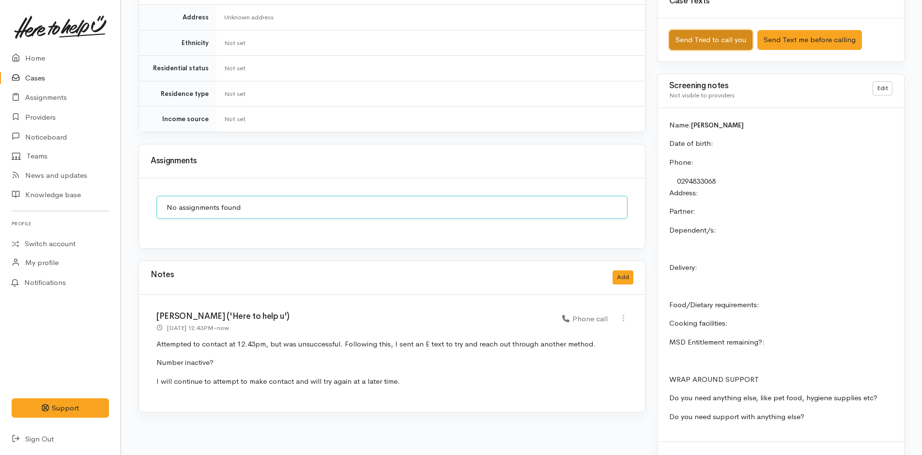
click at [709, 35] on button "Send Tried to call you" at bounding box center [710, 40] width 83 height 20
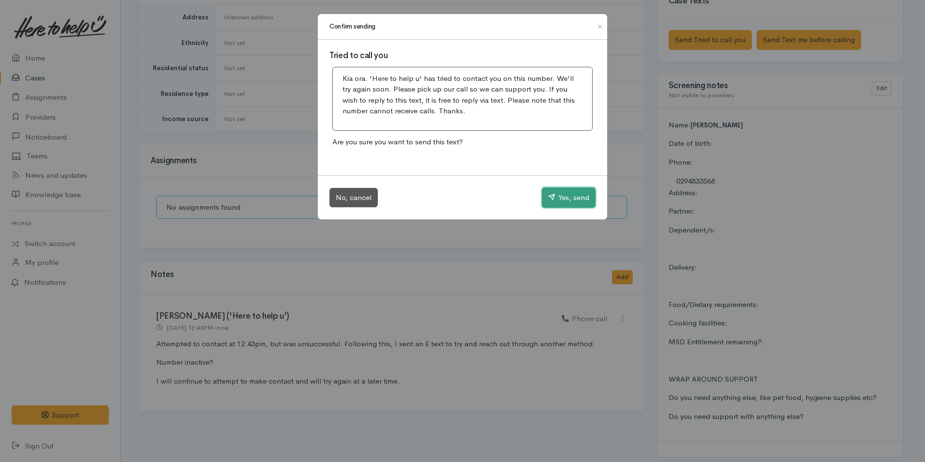
click at [562, 192] on button "Yes, send" at bounding box center [569, 197] width 54 height 20
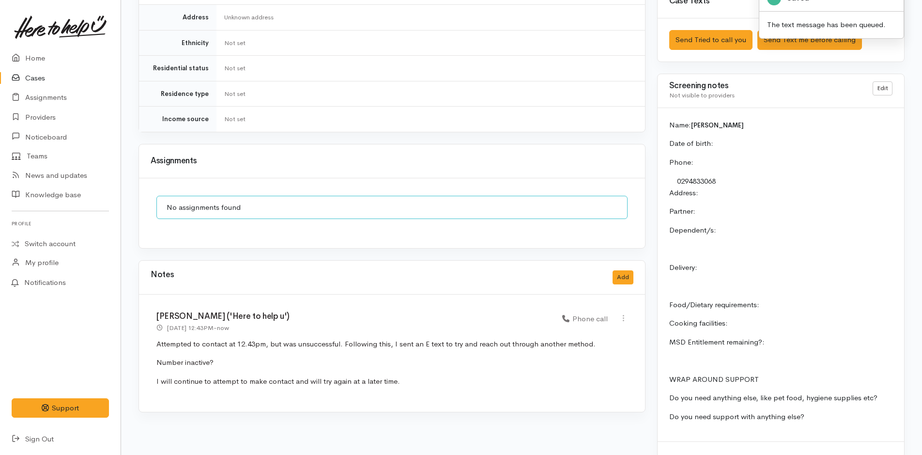
click at [38, 47] on link at bounding box center [60, 27] width 97 height 43
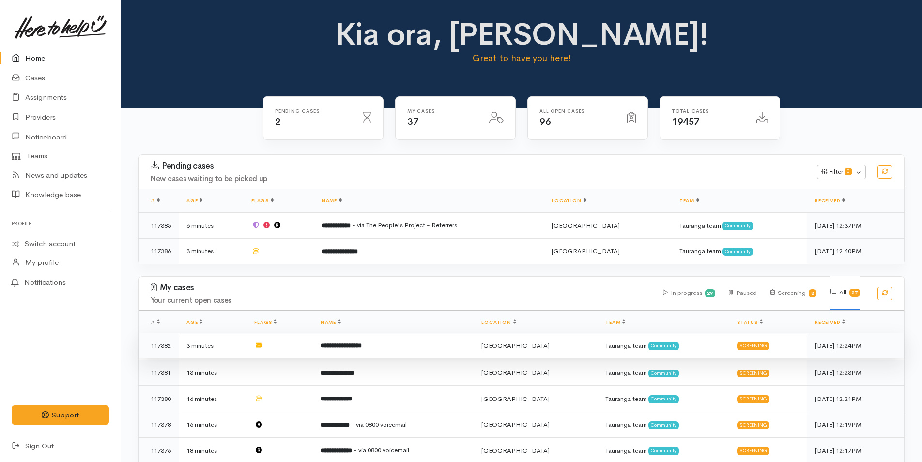
click at [420, 342] on td "**********" at bounding box center [393, 346] width 161 height 26
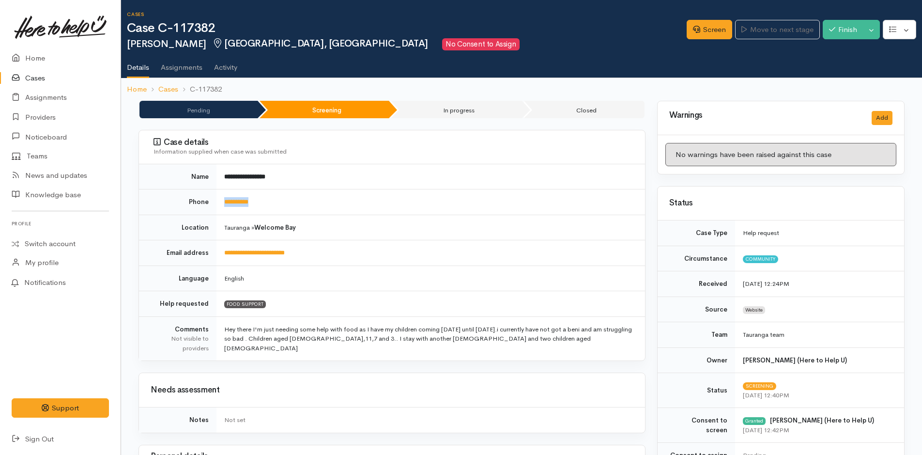
drag, startPoint x: 284, startPoint y: 201, endPoint x: 211, endPoint y: 209, distance: 73.4
click at [211, 209] on tr "**********" at bounding box center [392, 202] width 506 height 26
copy tr "**********"
click at [33, 57] on link "Home" at bounding box center [60, 58] width 121 height 20
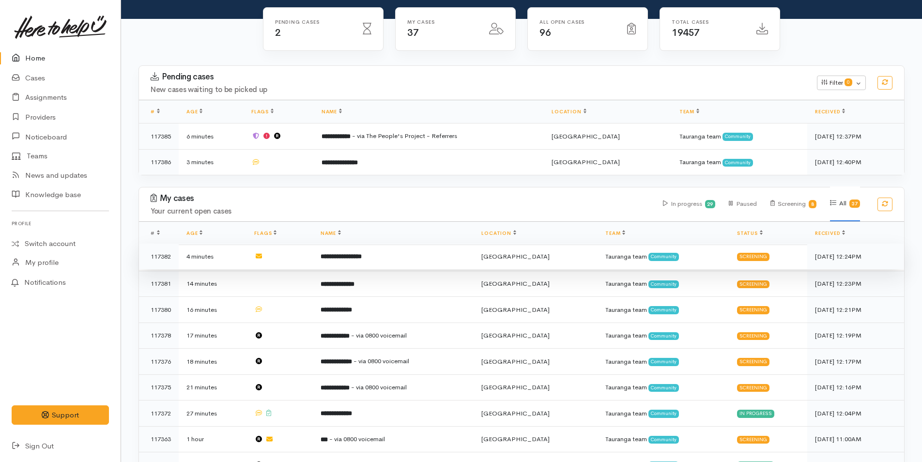
scroll to position [97, 0]
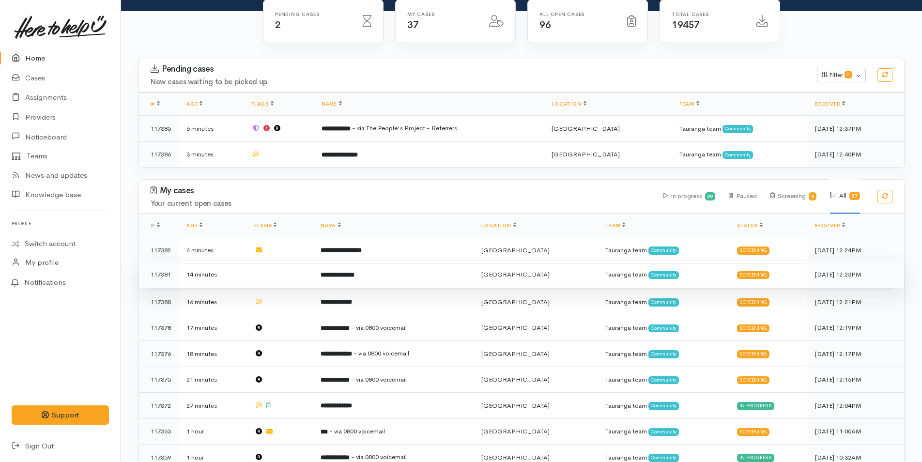
click at [354, 272] on b "**********" at bounding box center [337, 275] width 34 height 6
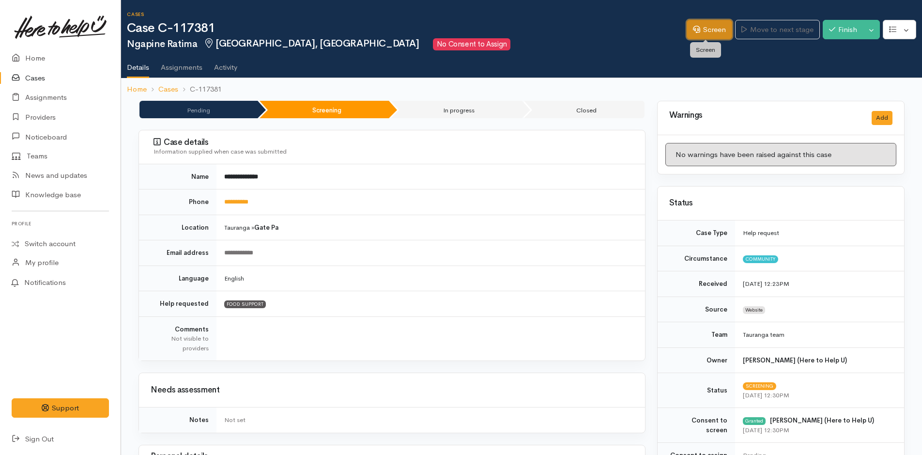
click at [715, 30] on link "Screen" at bounding box center [708, 30] width 45 height 20
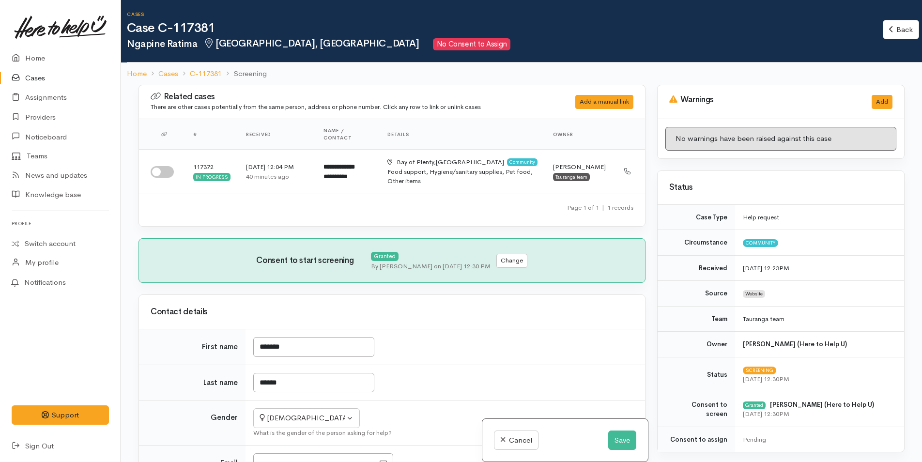
scroll to position [194, 0]
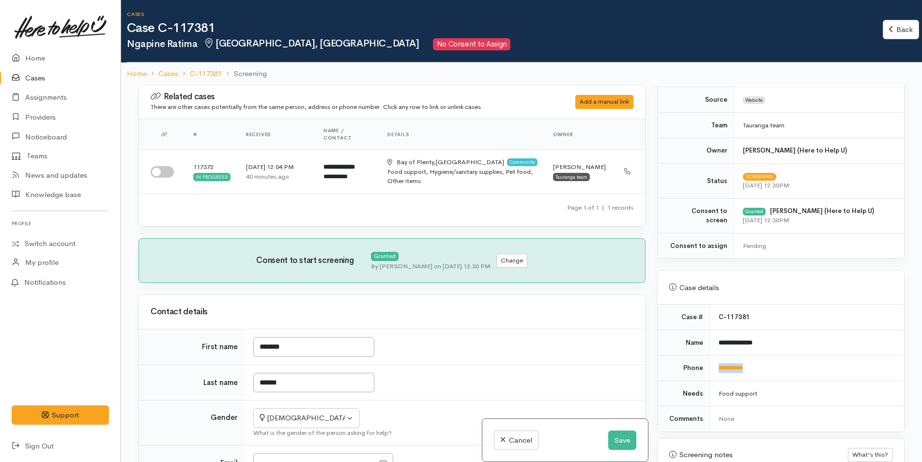
drag, startPoint x: 769, startPoint y: 368, endPoint x: 713, endPoint y: 366, distance: 56.2
click at [713, 366] on td "**********" at bounding box center [807, 368] width 193 height 26
copy link "**********"
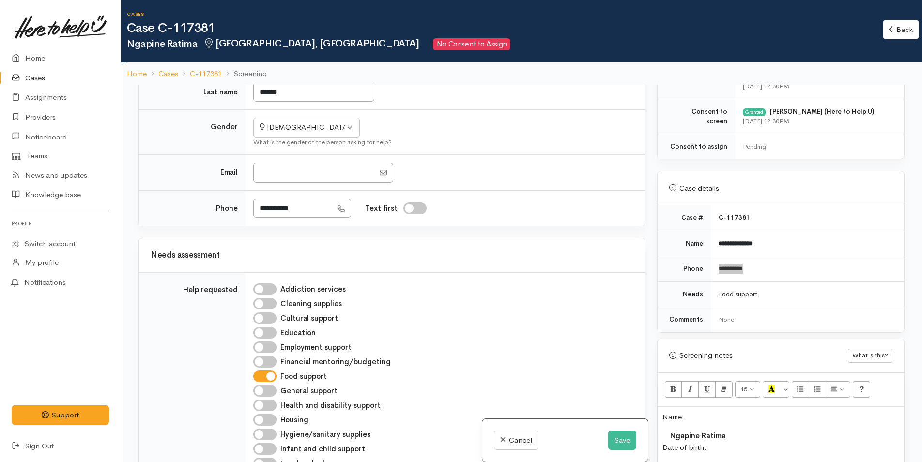
scroll to position [387, 0]
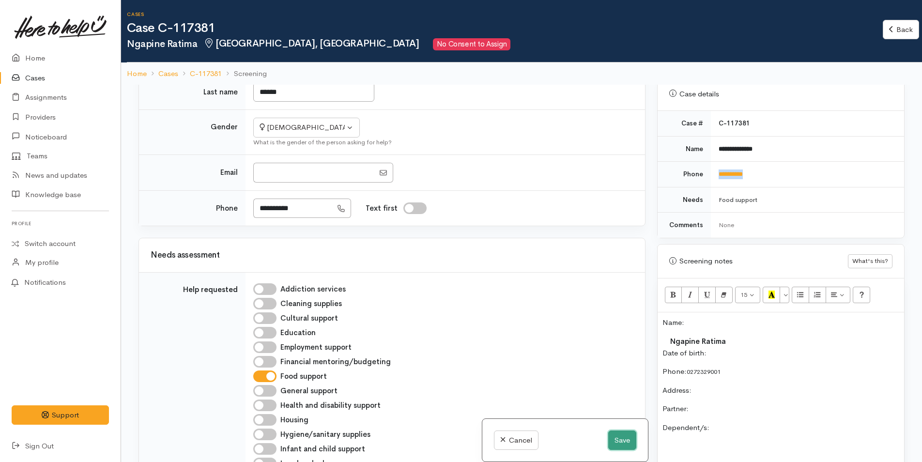
click at [615, 439] on button "Save" at bounding box center [622, 440] width 28 height 20
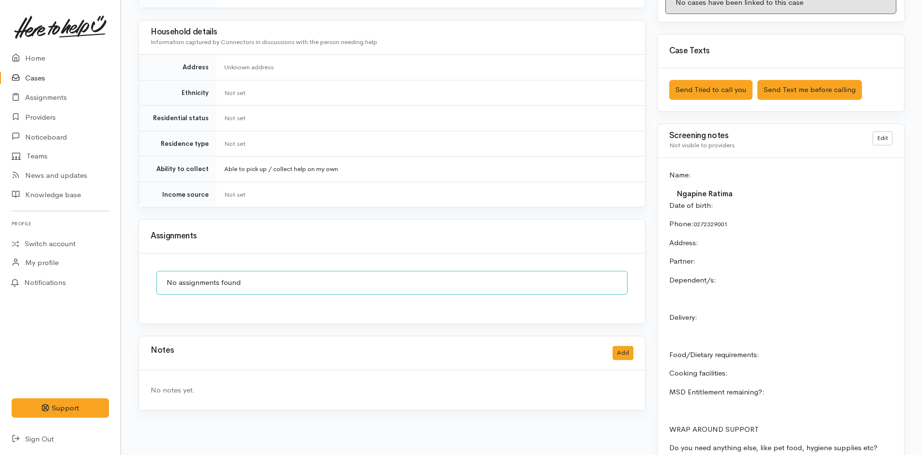
scroll to position [532, 0]
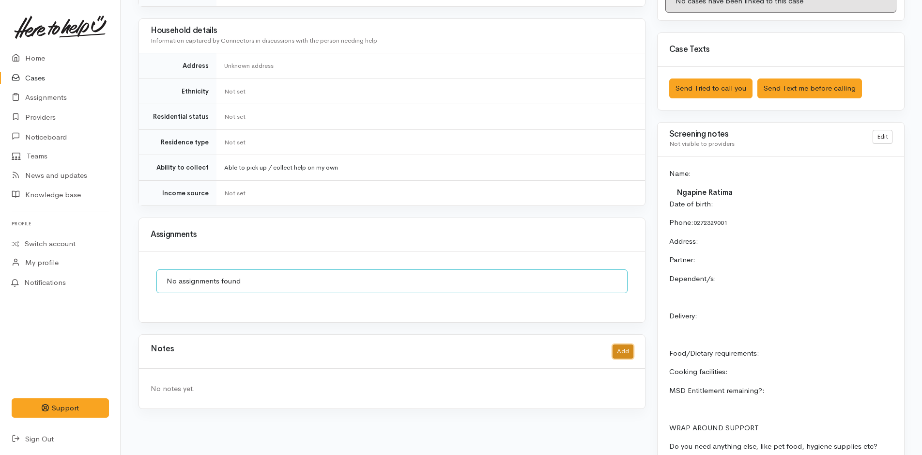
click at [627, 344] on button "Add" at bounding box center [622, 351] width 21 height 14
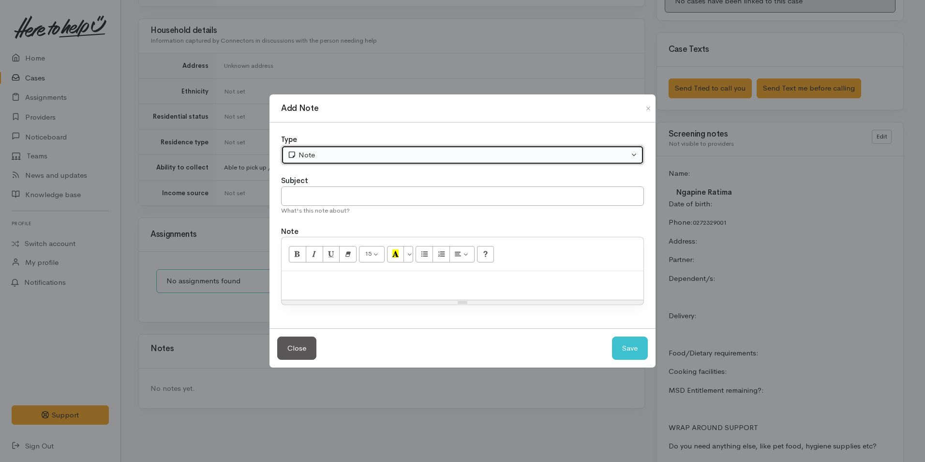
click at [351, 156] on div "Note" at bounding box center [459, 155] width 342 height 11
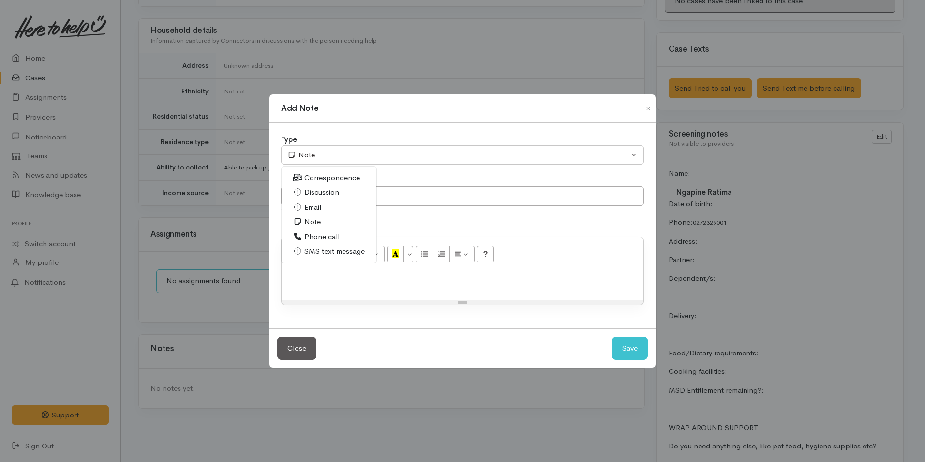
click at [320, 235] on span "Phone call" at bounding box center [321, 236] width 35 height 11
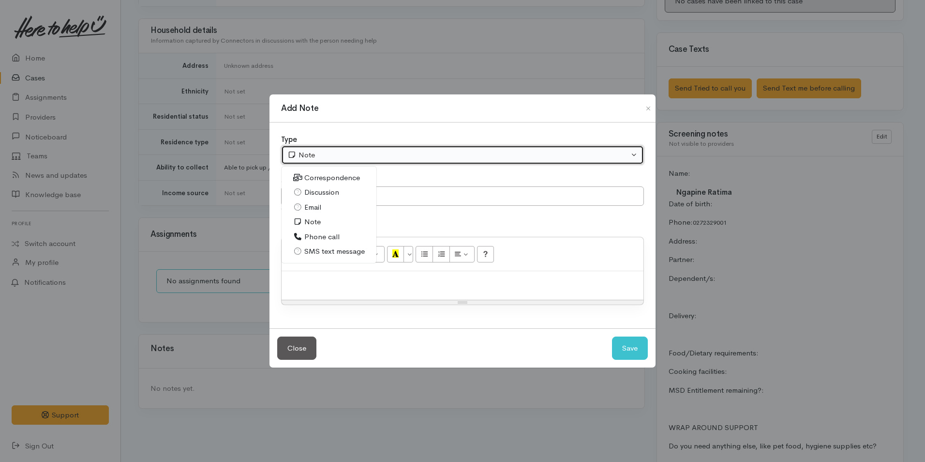
select select "3"
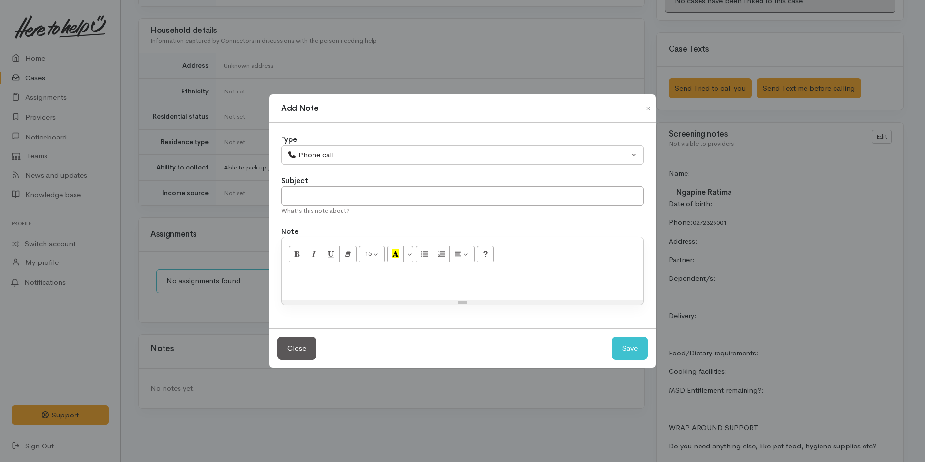
click at [442, 288] on div at bounding box center [463, 285] width 362 height 29
paste div
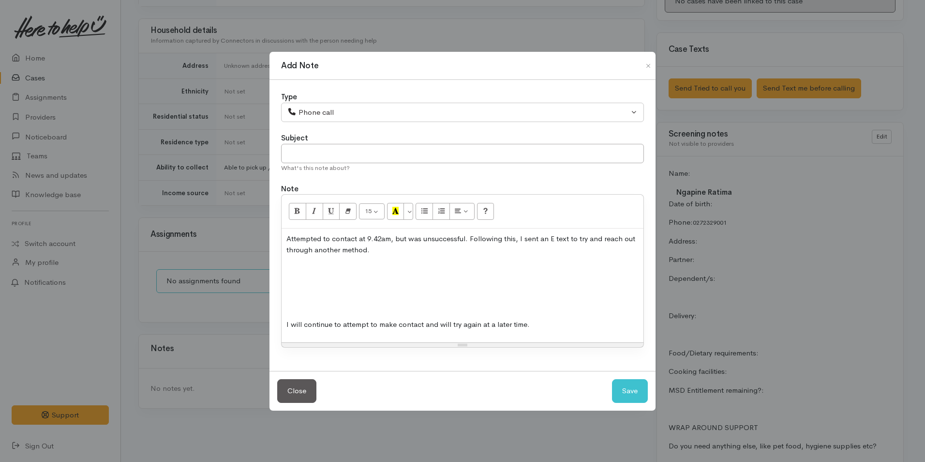
click at [366, 307] on p at bounding box center [463, 305] width 352 height 11
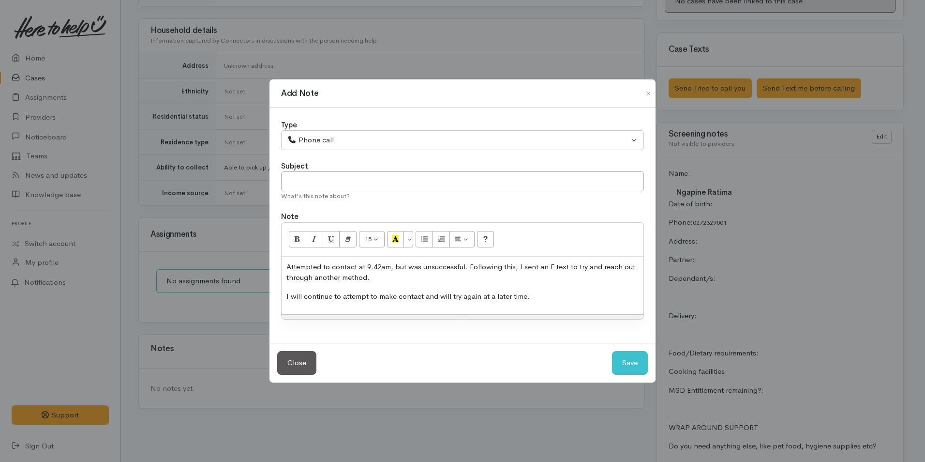
click at [383, 267] on p "Attempted to contact at 9.42am, but was unsuccessful. Following this, I sent an…" at bounding box center [463, 272] width 352 height 22
click at [628, 365] on button "Save" at bounding box center [630, 363] width 36 height 24
select select "1"
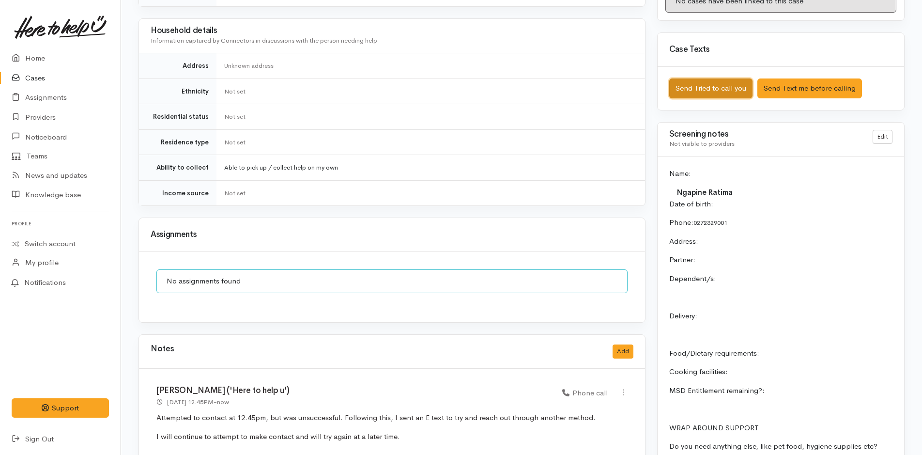
click at [694, 90] on button "Send Tried to call you" at bounding box center [710, 88] width 83 height 20
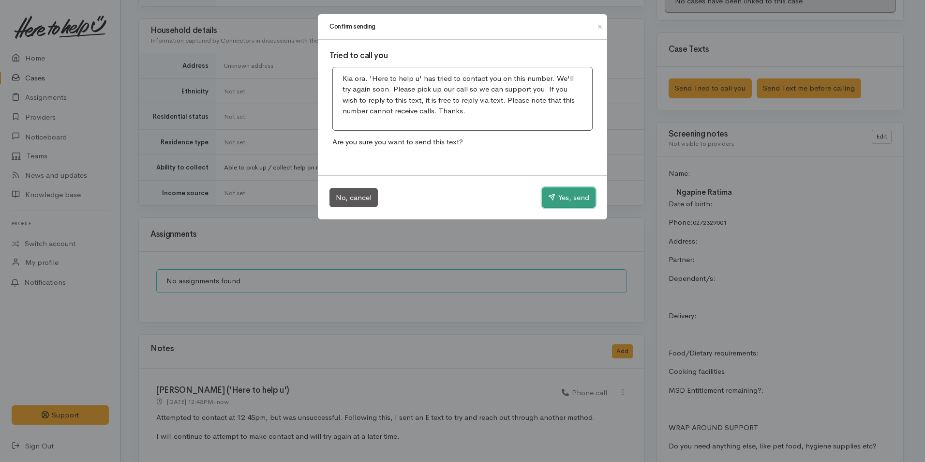
click at [564, 193] on button "Yes, send" at bounding box center [569, 197] width 54 height 20
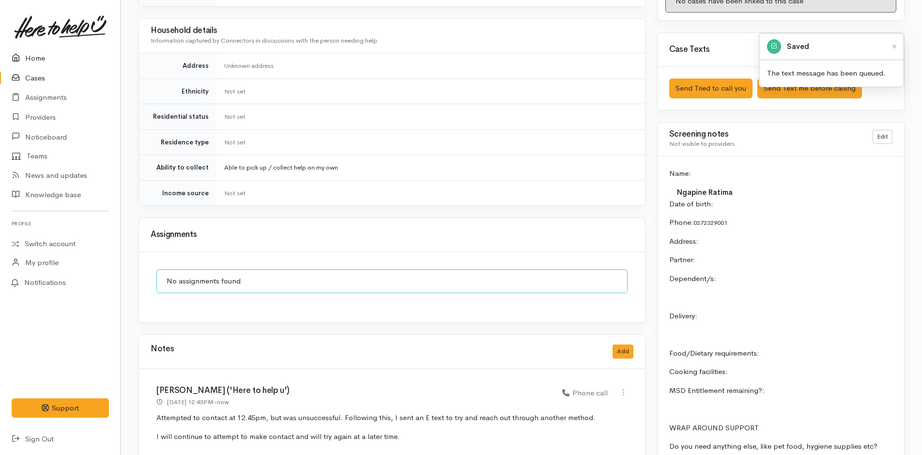
click at [38, 55] on link "Home" at bounding box center [60, 58] width 121 height 20
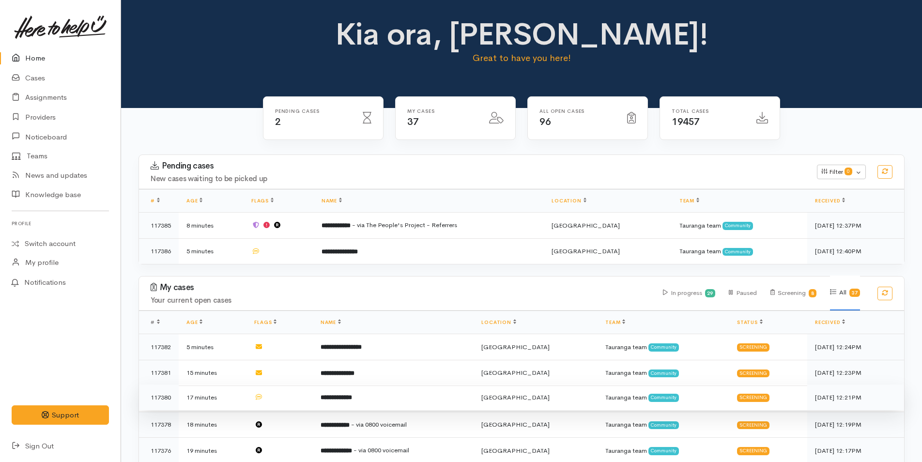
click at [352, 395] on b "**********" at bounding box center [335, 397] width 31 height 6
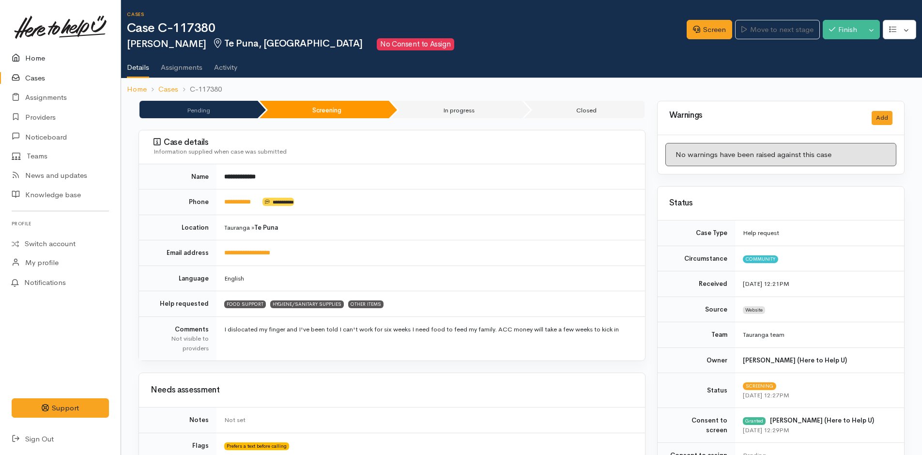
click at [30, 57] on link "Home" at bounding box center [60, 58] width 121 height 20
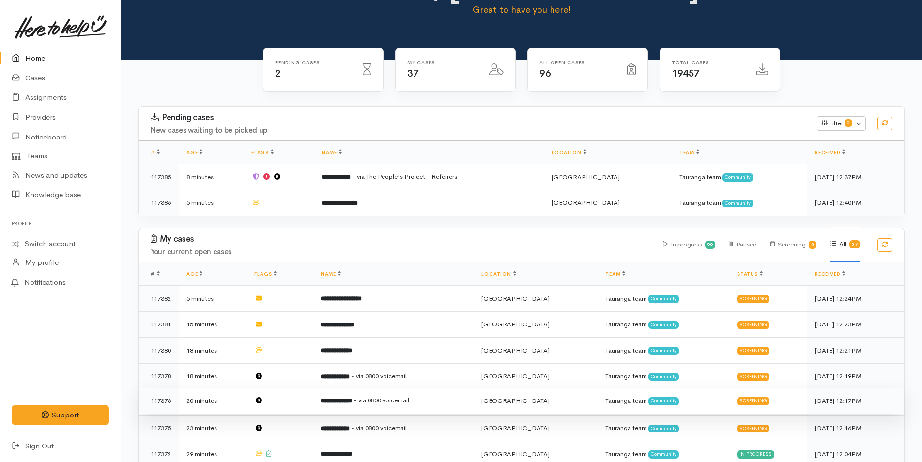
scroll to position [97, 0]
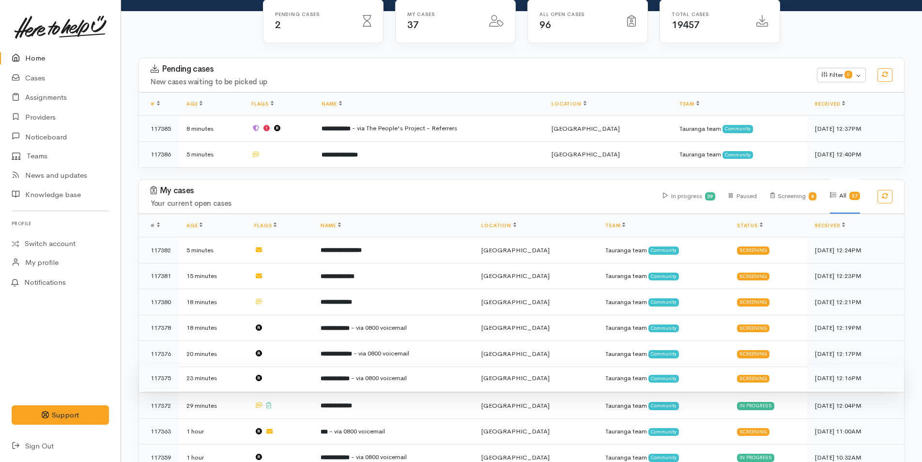
click at [349, 375] on b "**********" at bounding box center [334, 378] width 29 height 6
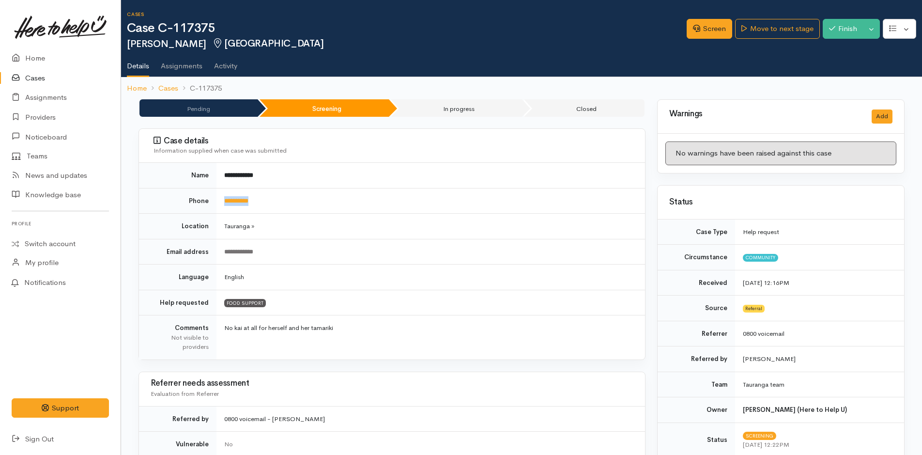
drag, startPoint x: 280, startPoint y: 195, endPoint x: 222, endPoint y: 199, distance: 58.2
click at [222, 199] on td "**********" at bounding box center [430, 201] width 428 height 26
copy link "**********"
click at [709, 27] on link "Screen" at bounding box center [708, 29] width 45 height 20
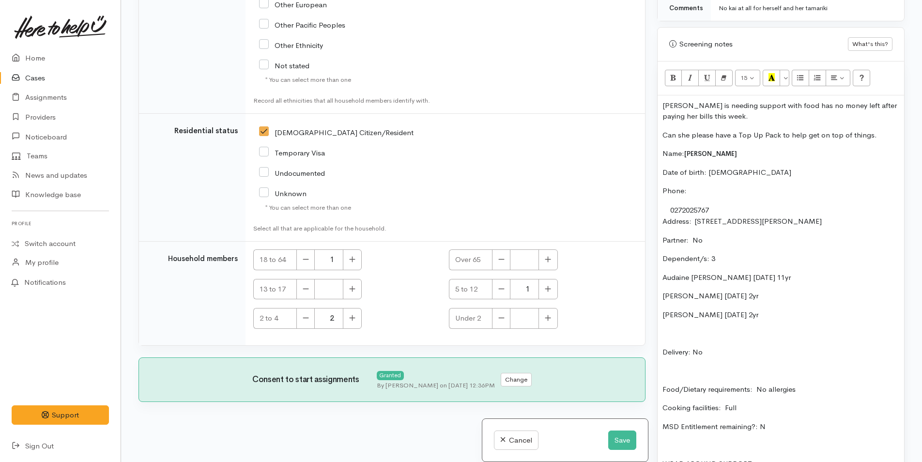
scroll to position [581, 0]
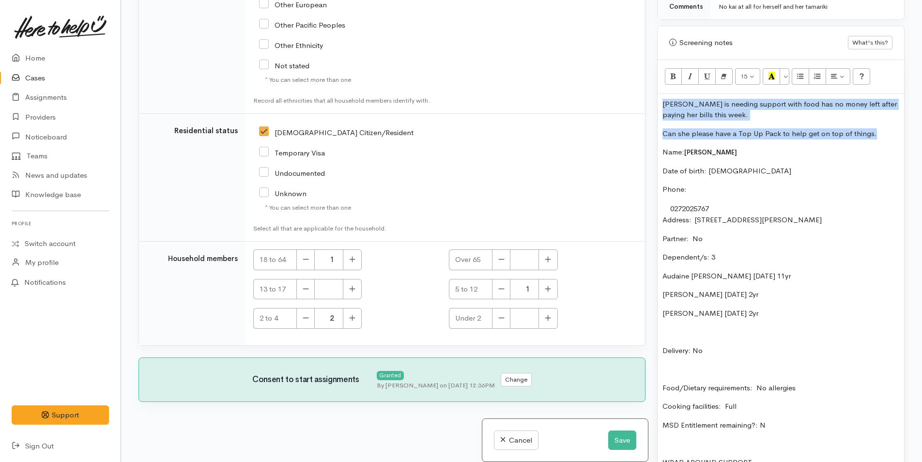
drag, startPoint x: 880, startPoint y: 132, endPoint x: 648, endPoint y: 104, distance: 234.6
click at [648, 104] on div "Related cases There are no other cases from the same person found. Manually lin…" at bounding box center [521, 231] width 777 height 462
copy div "Lee is needing support with food has no money left after paying her bills this …"
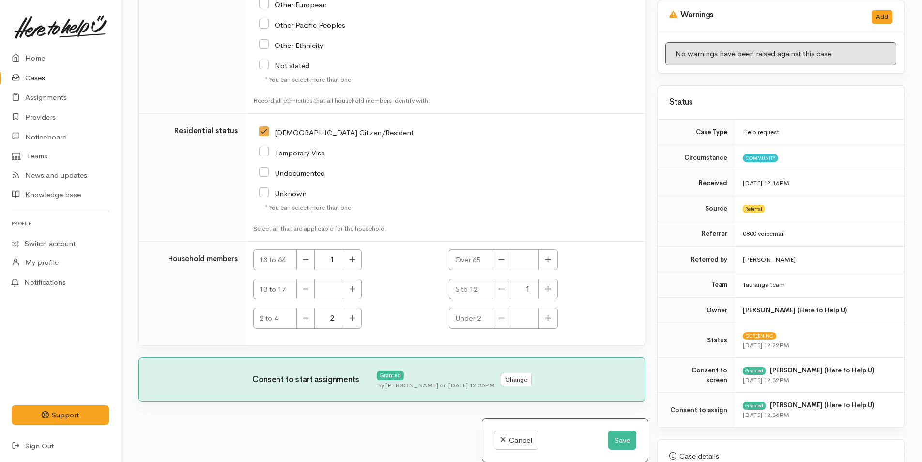
scroll to position [0, 0]
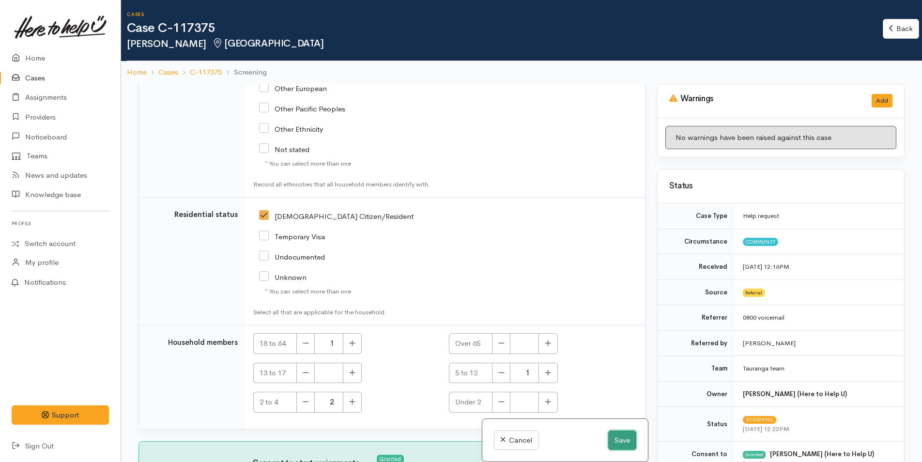
click at [620, 436] on button "Save" at bounding box center [622, 440] width 28 height 20
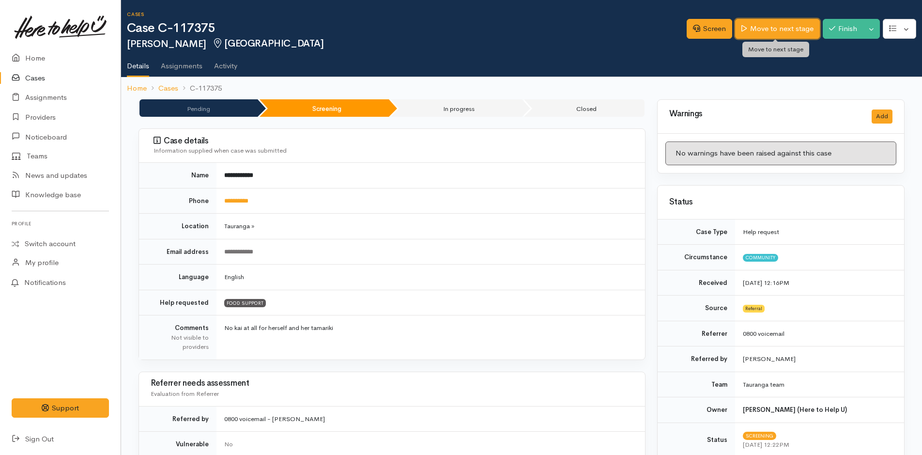
click at [771, 23] on link "Move to next stage" at bounding box center [777, 29] width 84 height 20
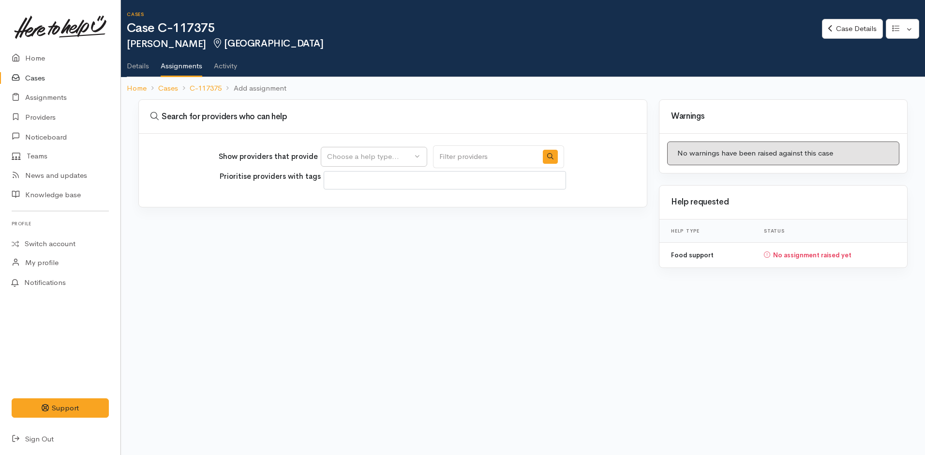
select select
click at [368, 151] on div "Choose a help type..." at bounding box center [369, 156] width 85 height 11
click at [368, 200] on span "Food support" at bounding box center [355, 202] width 45 height 11
select select "3"
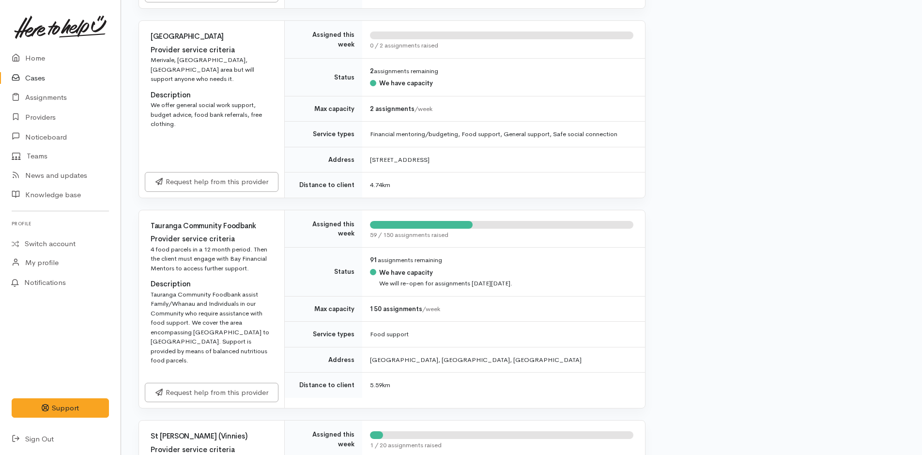
scroll to position [581, 0]
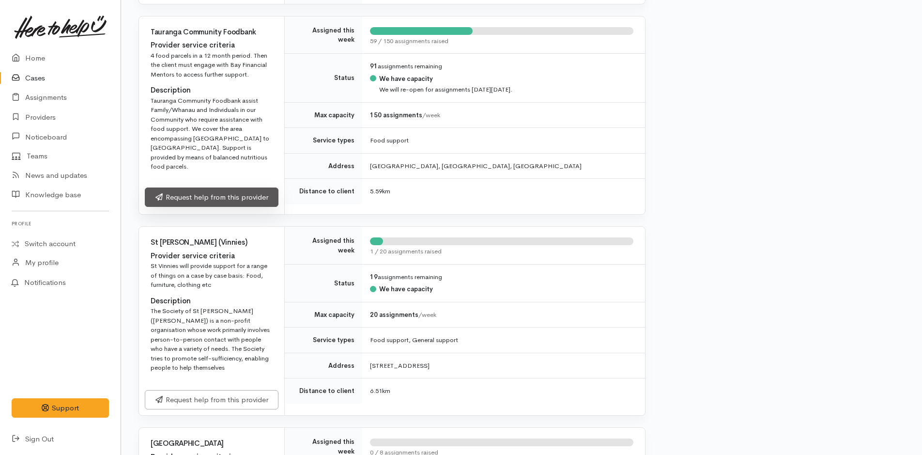
click at [266, 189] on link "Request help from this provider" at bounding box center [212, 197] width 134 height 20
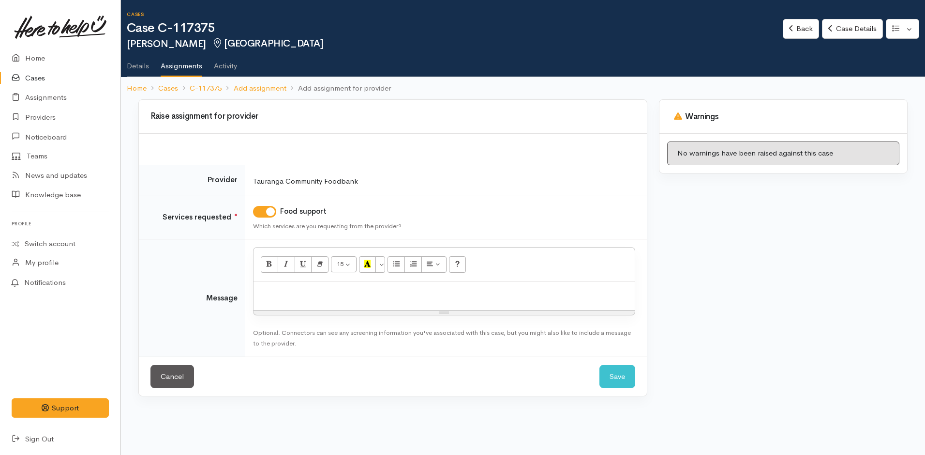
click at [310, 295] on p at bounding box center [444, 291] width 372 height 11
paste div
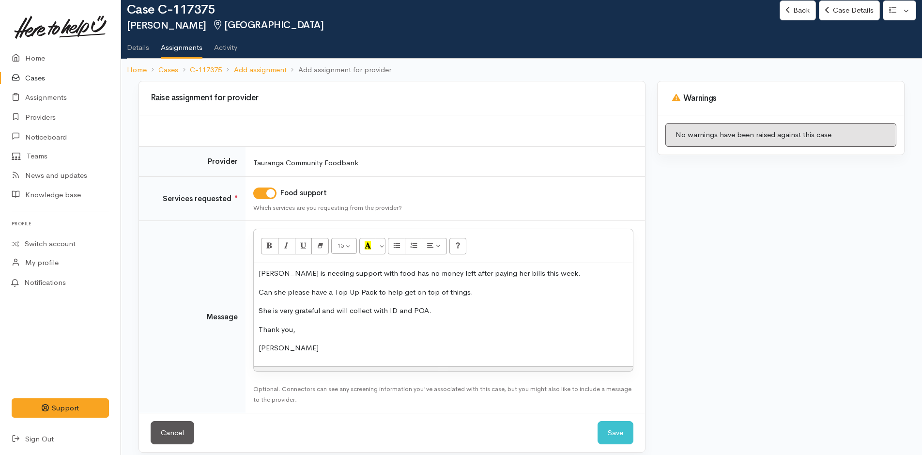
scroll to position [28, 0]
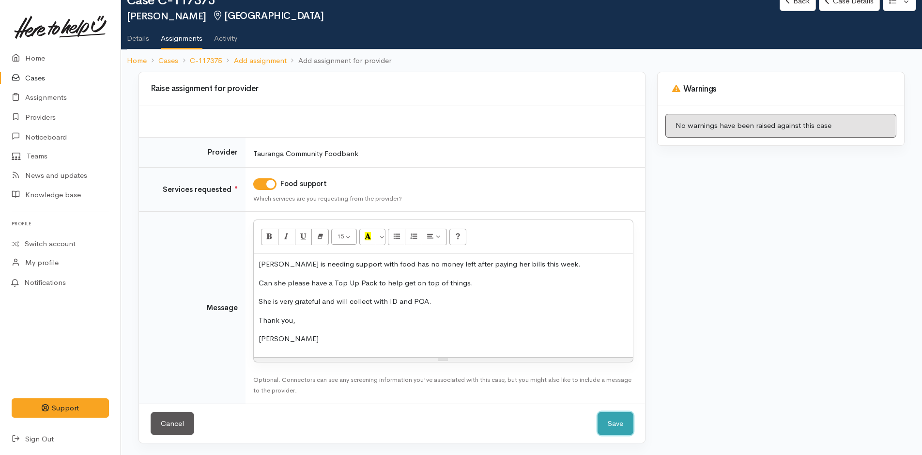
click at [623, 422] on button "Save" at bounding box center [615, 423] width 36 height 24
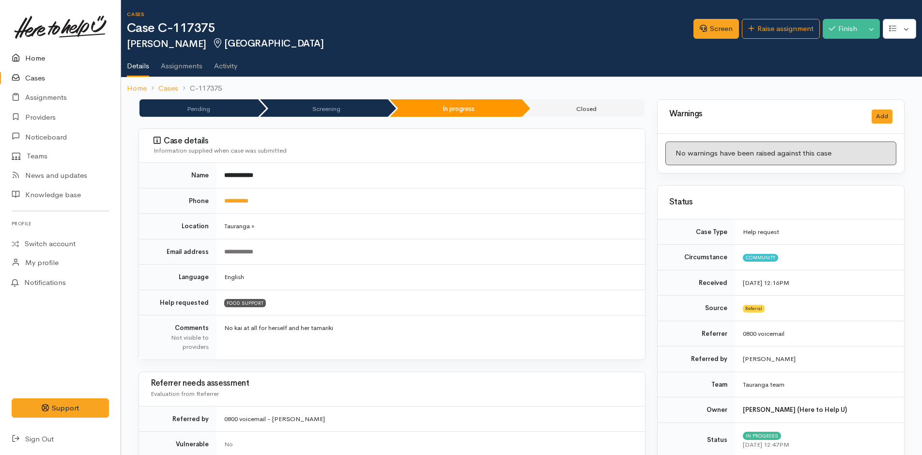
click at [32, 57] on link "Home" at bounding box center [60, 58] width 121 height 20
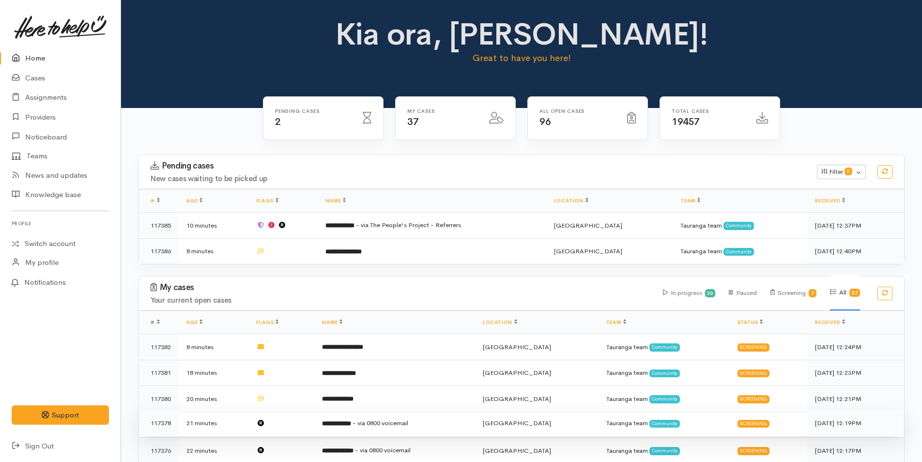
click at [389, 420] on span "- via 0800 voicemail" at bounding box center [380, 423] width 56 height 8
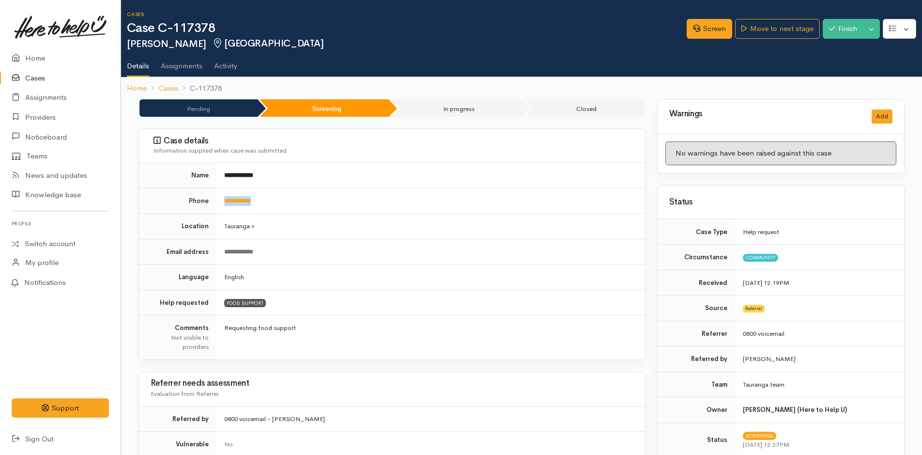
drag, startPoint x: 272, startPoint y: 203, endPoint x: 218, endPoint y: 205, distance: 53.3
click at [218, 205] on td "**********" at bounding box center [430, 201] width 428 height 26
copy link "**********"
click at [711, 27] on link "Screen" at bounding box center [708, 29] width 45 height 20
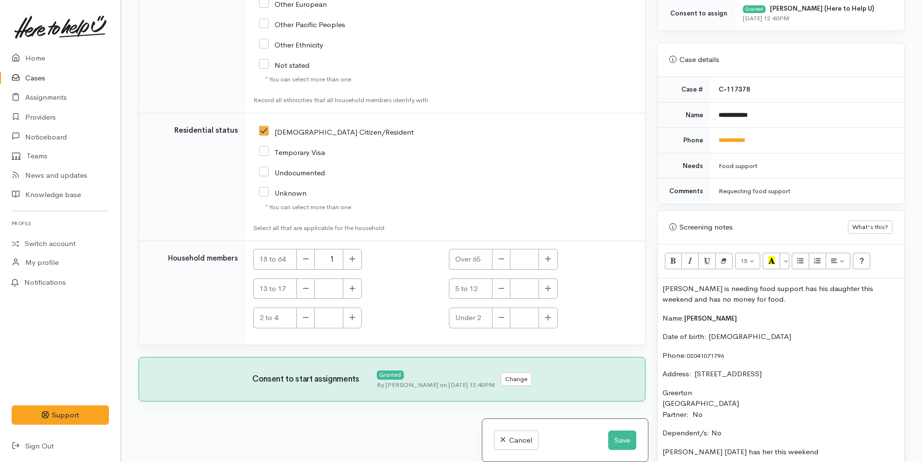
scroll to position [484, 0]
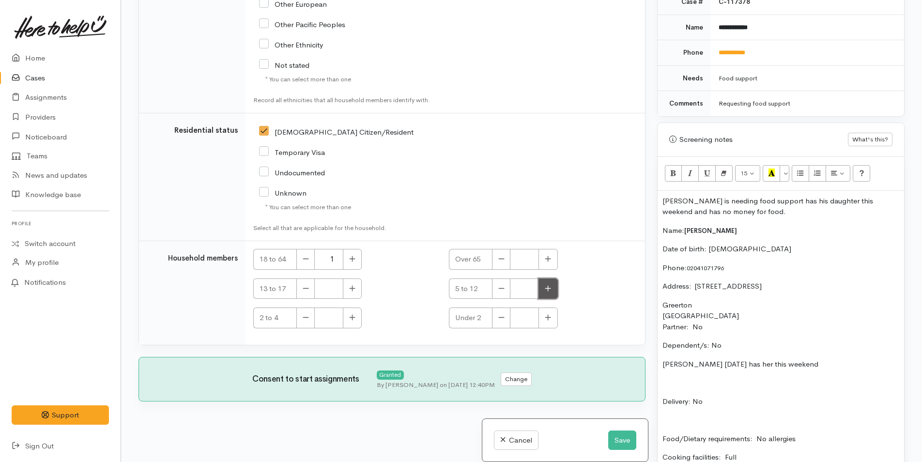
click at [545, 291] on icon "button" at bounding box center [548, 288] width 6 height 7
type input "1"
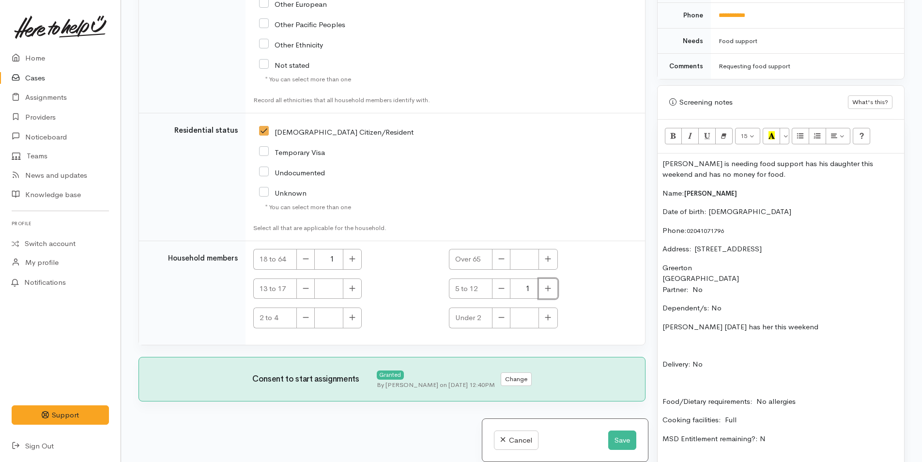
scroll to position [629, 0]
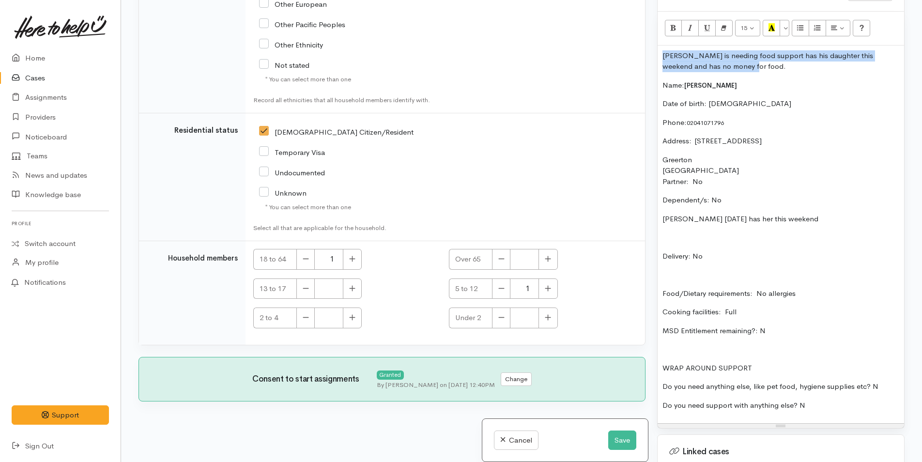
drag, startPoint x: 732, startPoint y: 69, endPoint x: 661, endPoint y: 54, distance: 72.7
click at [661, 54] on div "[PERSON_NAME] is needing food support has his daughter this weekend and has no …" at bounding box center [780, 234] width 246 height 378
copy p "[PERSON_NAME] is needing food support has his daughter this weekend and has no …"
click at [624, 439] on button "Save" at bounding box center [622, 440] width 28 height 20
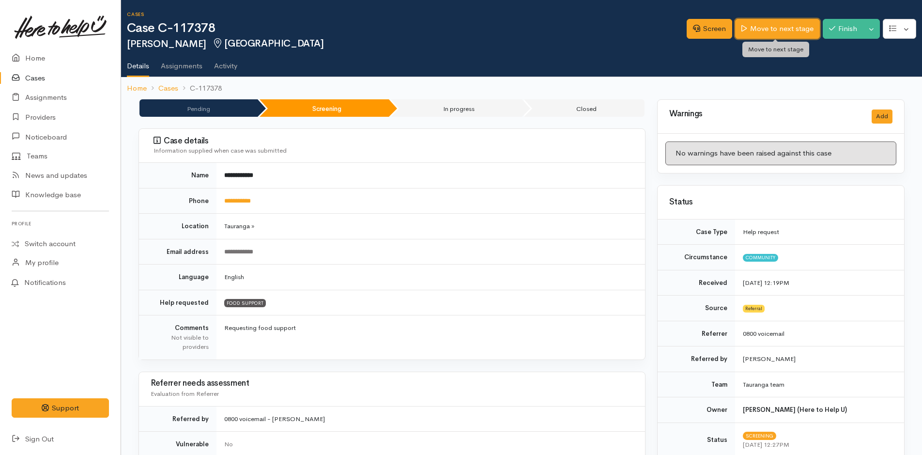
click at [773, 27] on link "Move to next stage" at bounding box center [777, 29] width 84 height 20
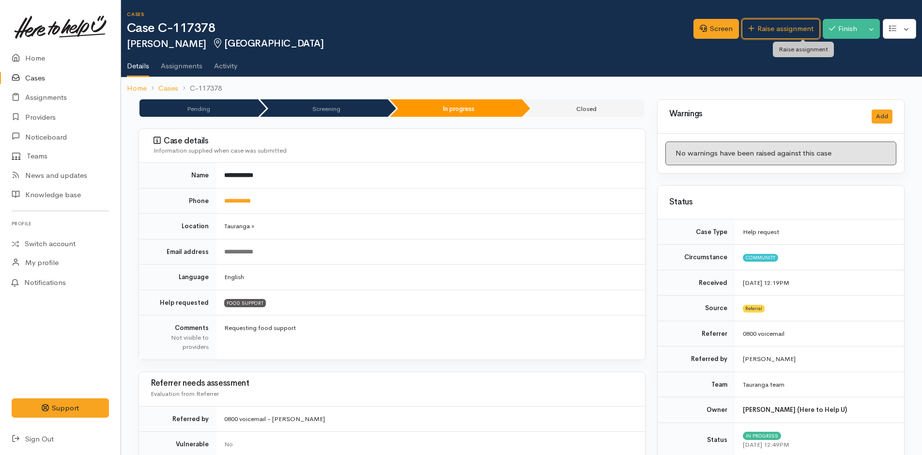
click at [773, 27] on link "Raise assignment" at bounding box center [781, 29] width 78 height 20
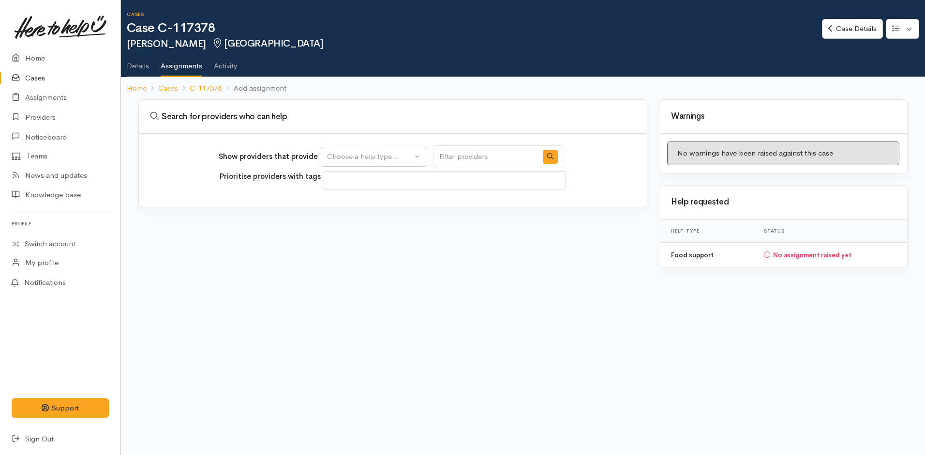
select select
drag, startPoint x: 391, startPoint y: 161, endPoint x: 393, endPoint y: 155, distance: 6.1
click at [390, 160] on div "Choose a help type..." at bounding box center [369, 156] width 85 height 11
click at [368, 200] on span "Food support" at bounding box center [355, 202] width 45 height 11
select select "3"
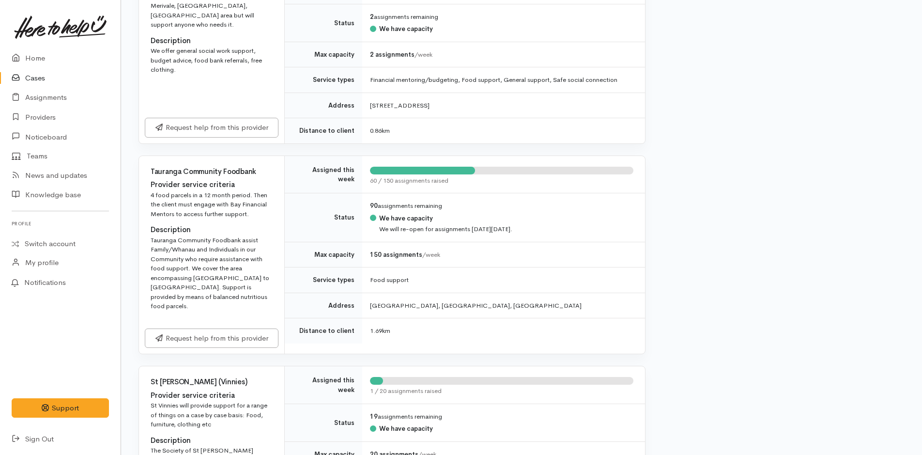
scroll to position [484, 0]
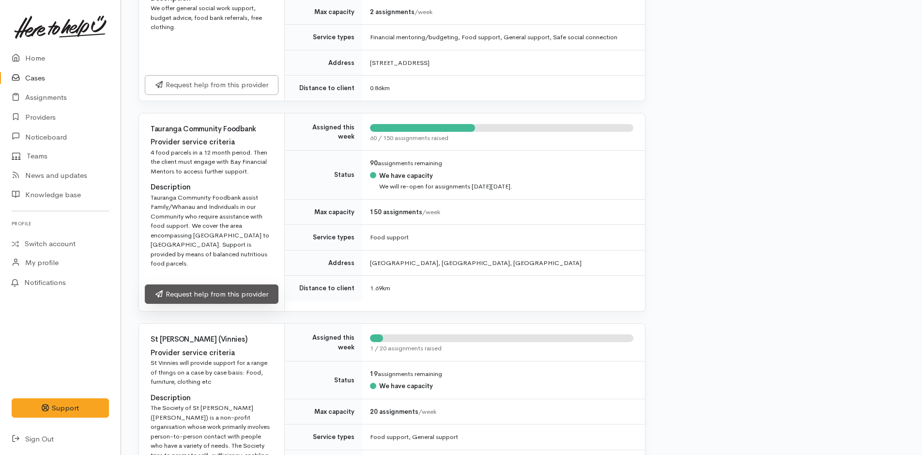
click at [269, 284] on link "Request help from this provider" at bounding box center [212, 294] width 134 height 20
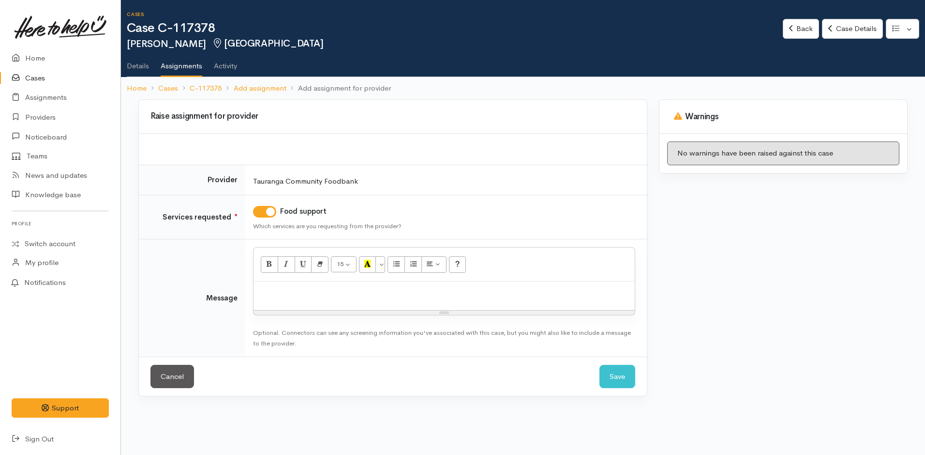
click at [297, 296] on p at bounding box center [444, 291] width 372 height 11
paste div
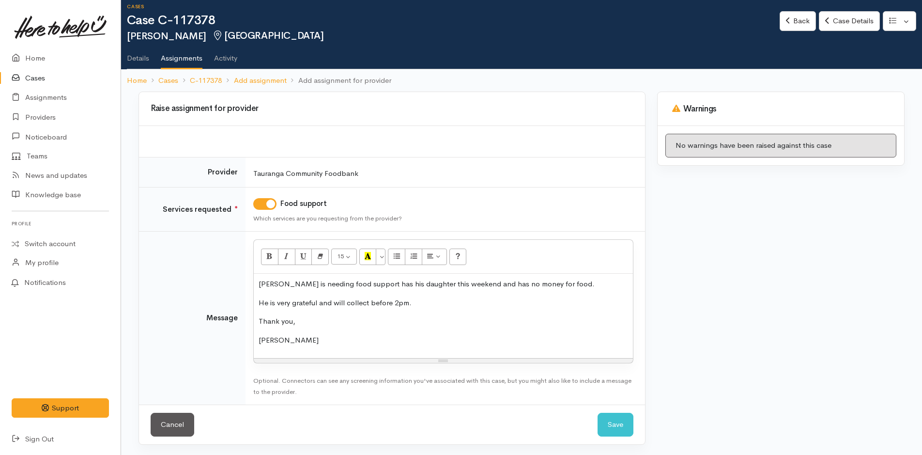
scroll to position [9, 0]
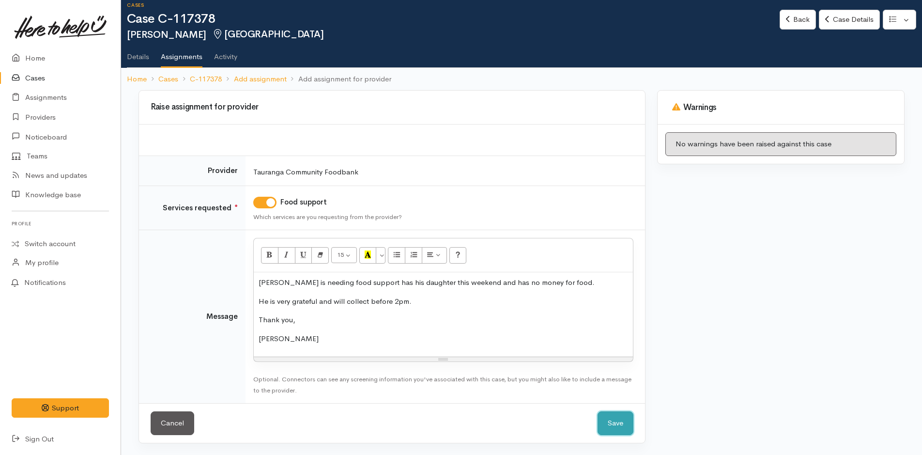
click at [618, 416] on button "Save" at bounding box center [615, 423] width 36 height 24
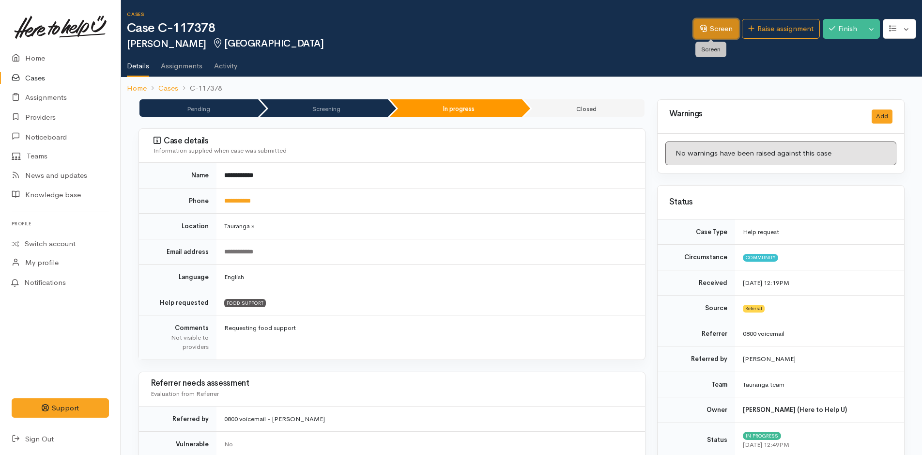
click at [716, 30] on link "Screen" at bounding box center [715, 29] width 45 height 20
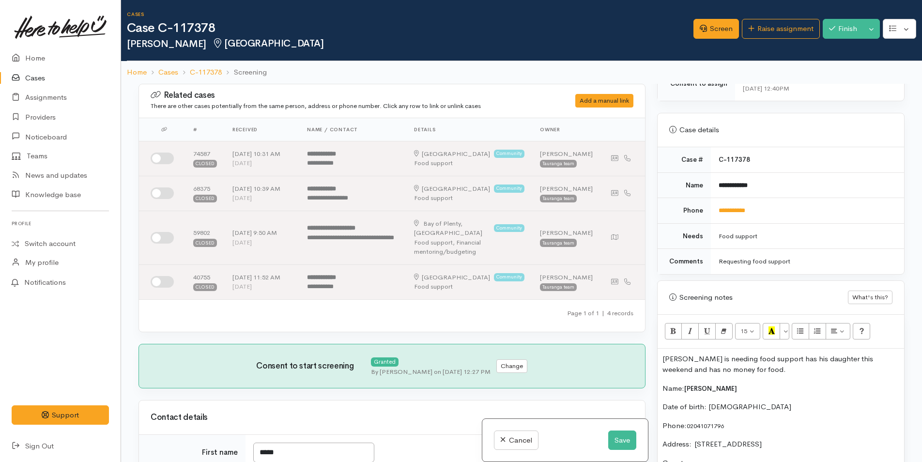
scroll to position [484, 0]
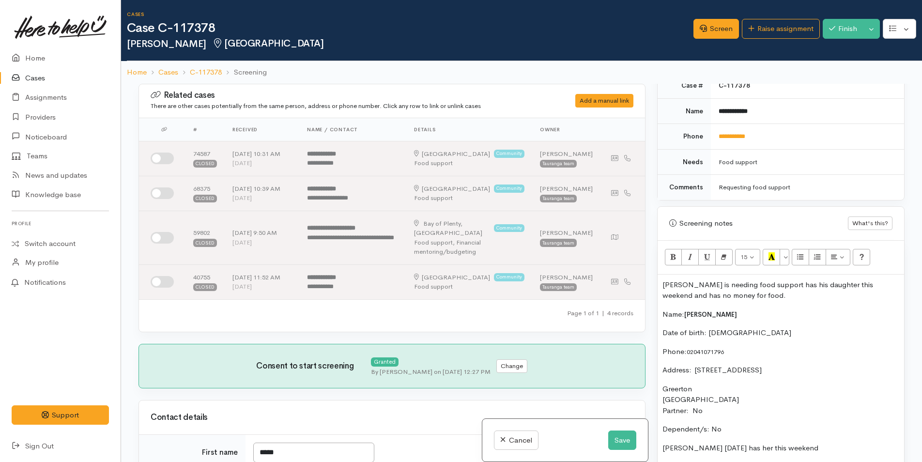
click at [662, 281] on p "[PERSON_NAME] is needing food support has his daughter this weekend and has no …" at bounding box center [780, 290] width 237 height 22
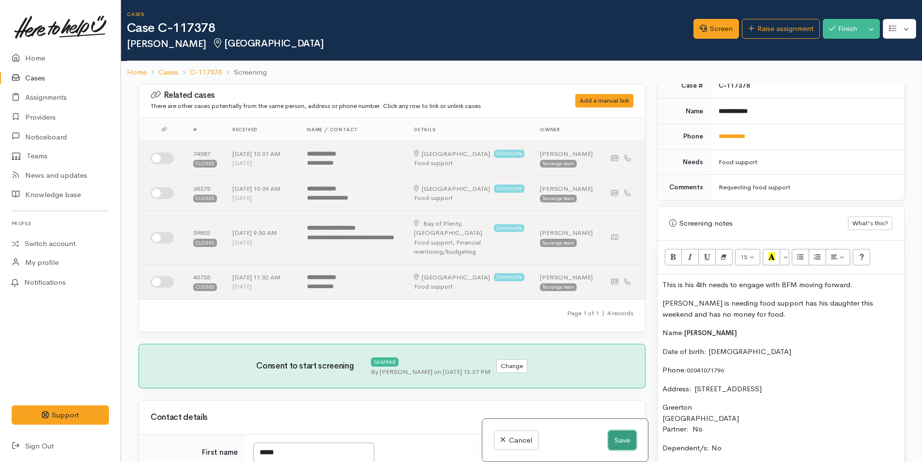
click at [612, 436] on button "Save" at bounding box center [622, 440] width 28 height 20
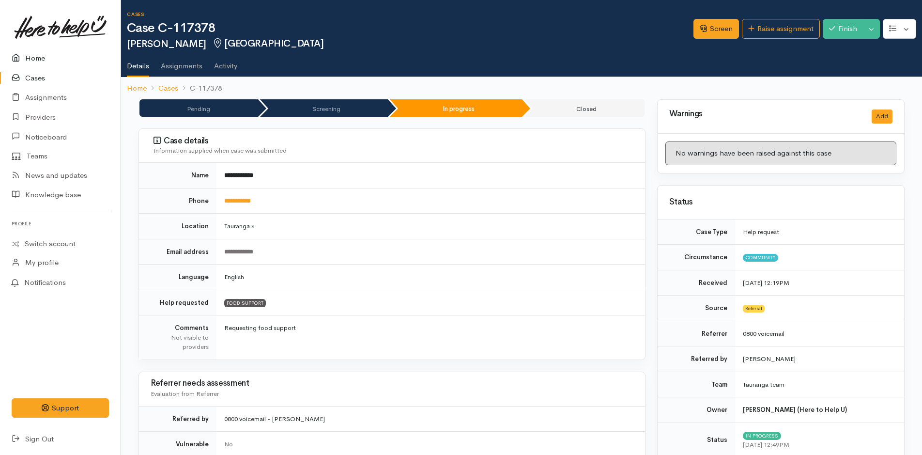
click at [30, 56] on link "Home" at bounding box center [60, 58] width 121 height 20
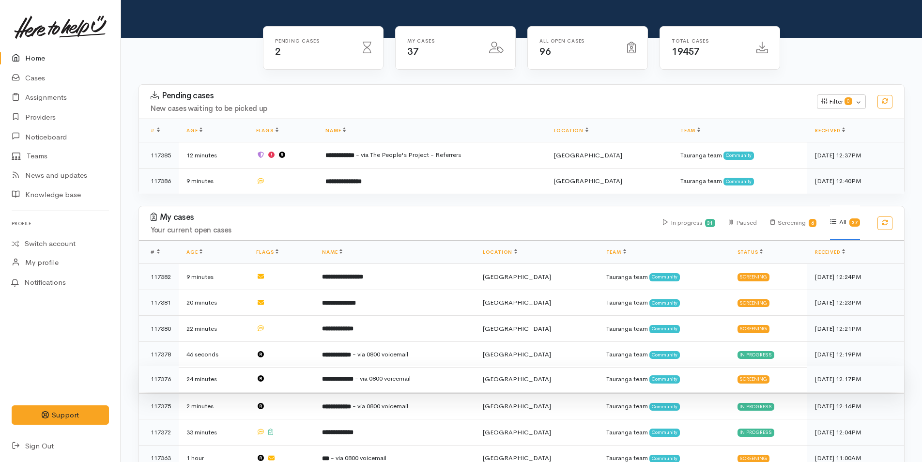
scroll to position [145, 0]
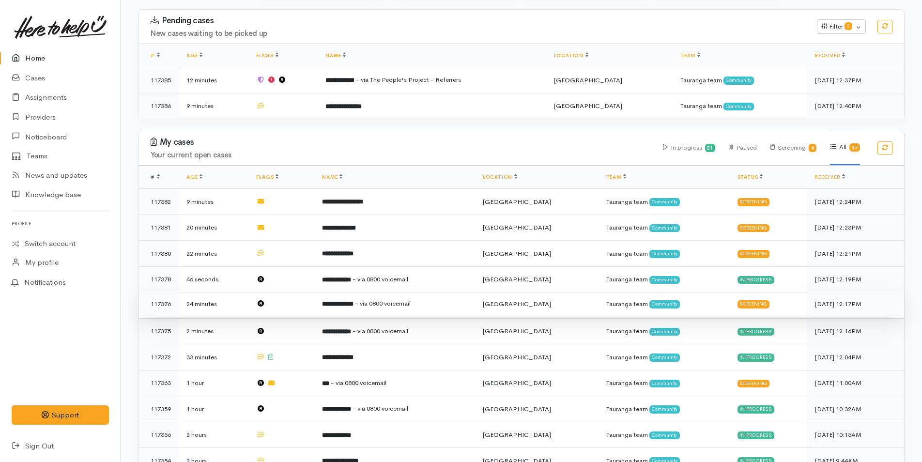
click at [353, 302] on b "**********" at bounding box center [337, 304] width 31 height 6
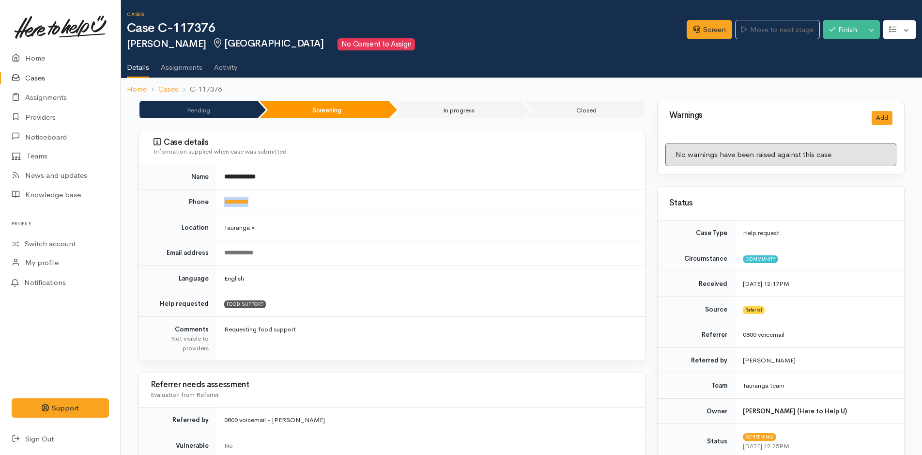
drag, startPoint x: 261, startPoint y: 203, endPoint x: 221, endPoint y: 204, distance: 40.2
click at [221, 204] on td "**********" at bounding box center [430, 202] width 428 height 26
copy link "**********"
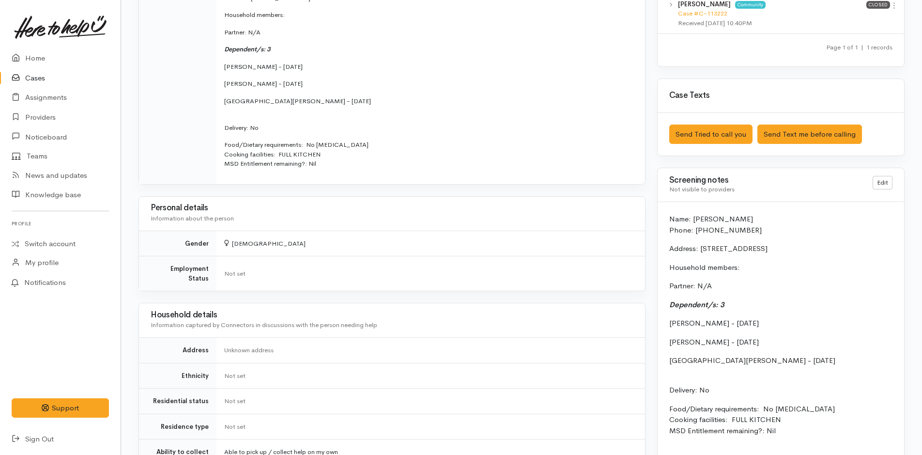
scroll to position [581, 0]
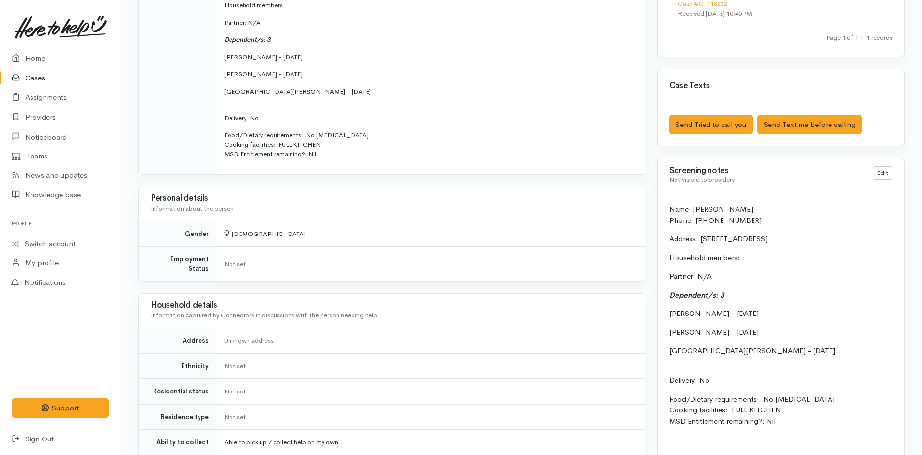
click at [669, 209] on p "Name: [PERSON_NAME] Phone: [PHONE_NUMBER]" at bounding box center [780, 215] width 223 height 22
click at [885, 172] on link "Edit" at bounding box center [882, 173] width 20 height 14
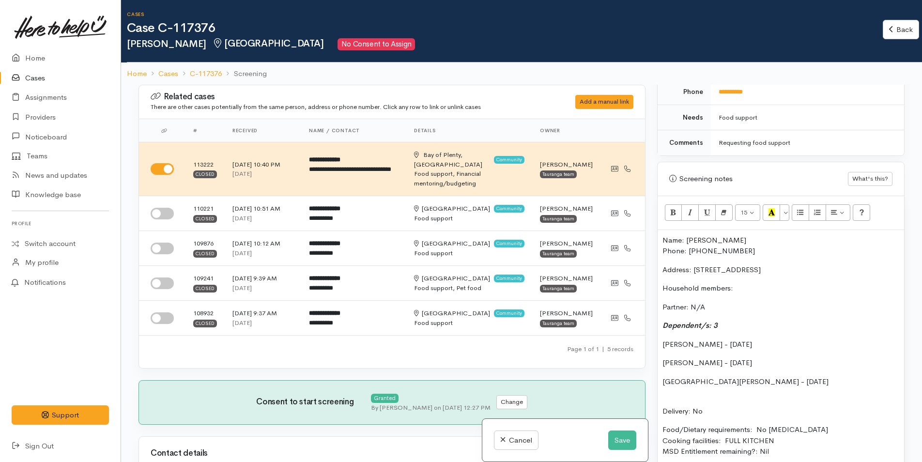
scroll to position [581, 0]
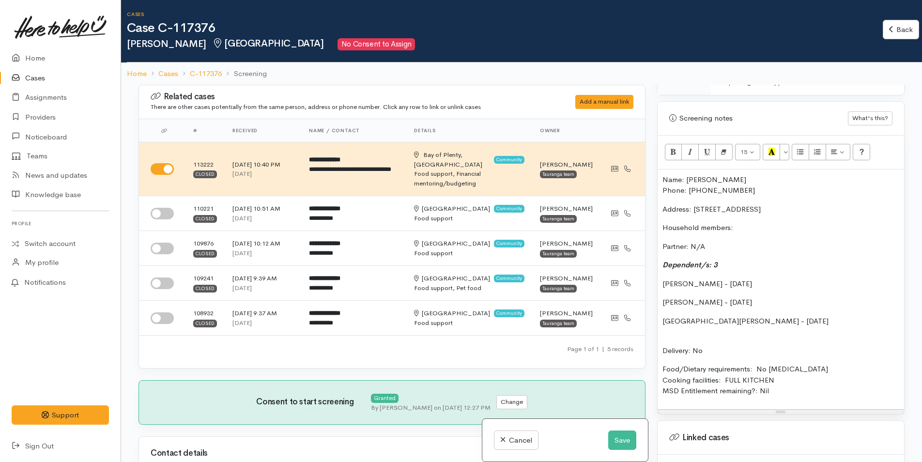
click at [664, 177] on p "Name: Wendy Lindsay Phone: 0224533068" at bounding box center [780, 185] width 237 height 22
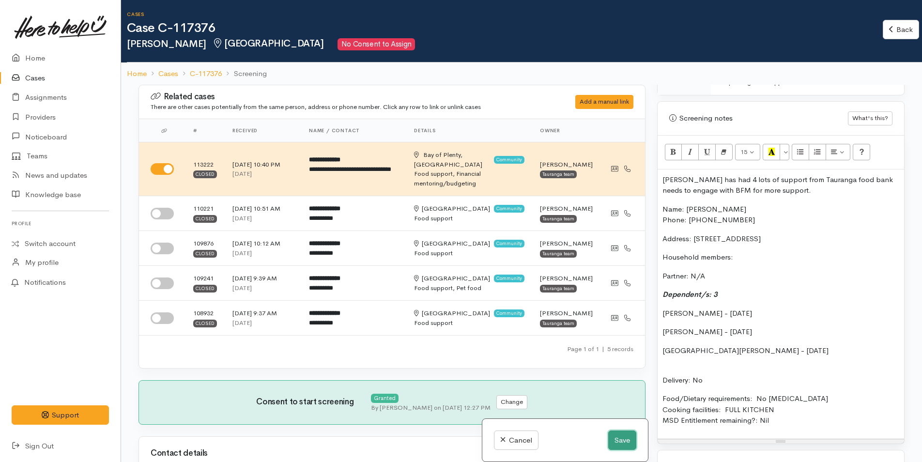
click at [622, 439] on button "Save" at bounding box center [622, 440] width 28 height 20
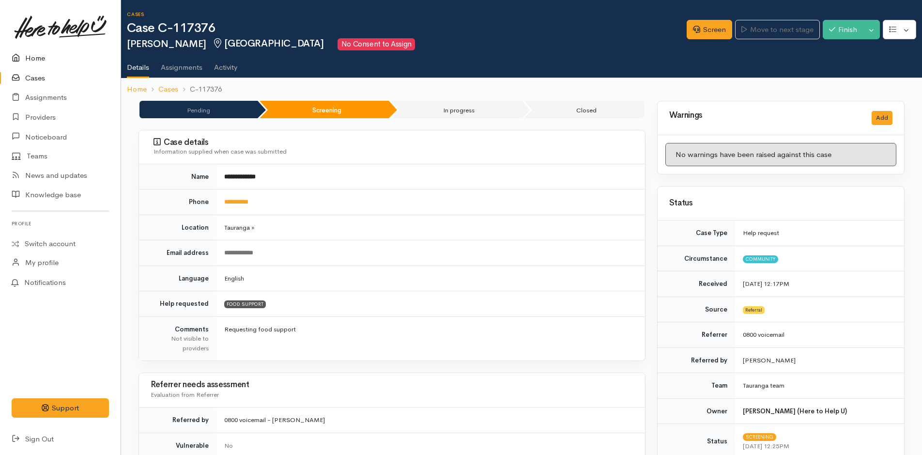
click at [36, 67] on link "Home" at bounding box center [60, 58] width 121 height 20
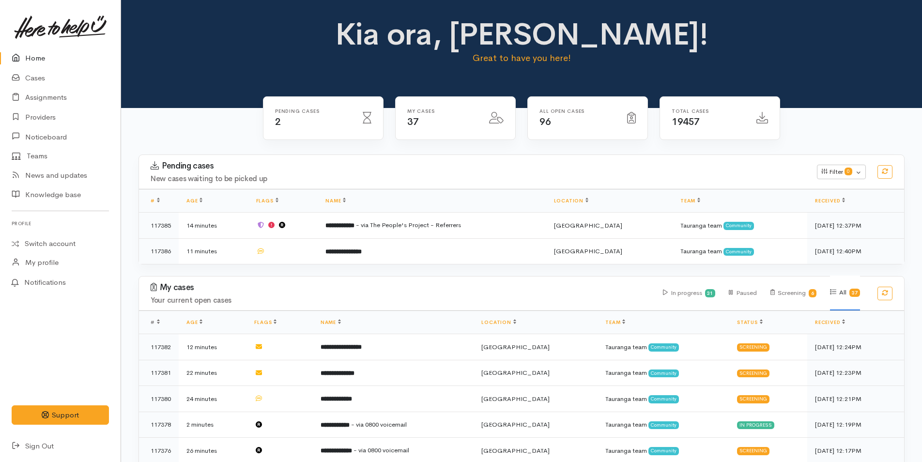
click at [36, 57] on link "Home" at bounding box center [60, 58] width 121 height 20
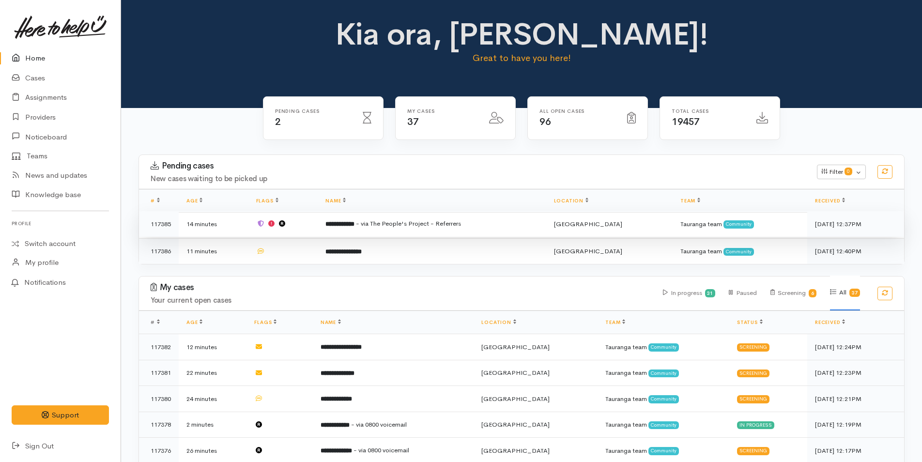
click at [422, 224] on span "- via The People's Project - Referrers" at bounding box center [408, 223] width 105 height 8
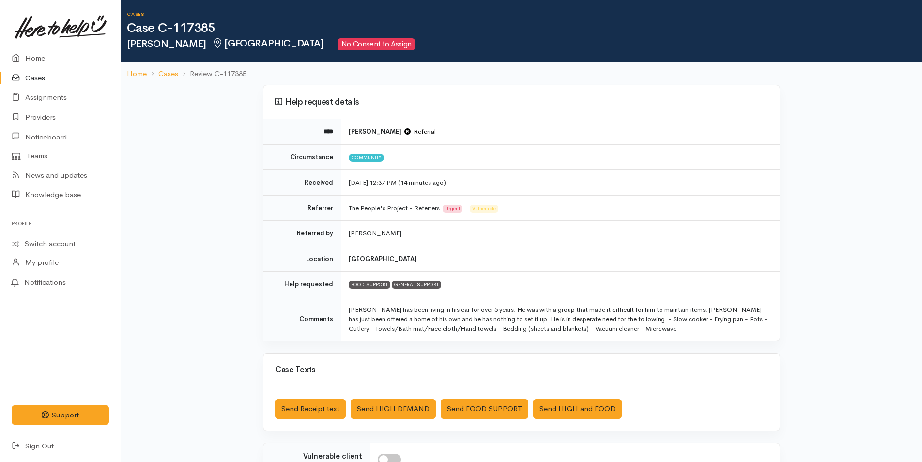
scroll to position [158, 0]
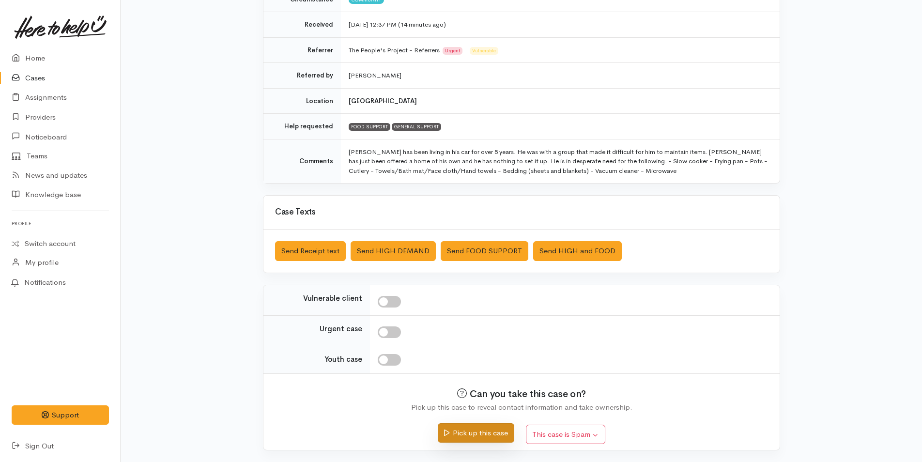
click at [489, 431] on button "Pick up this case" at bounding box center [476, 433] width 76 height 20
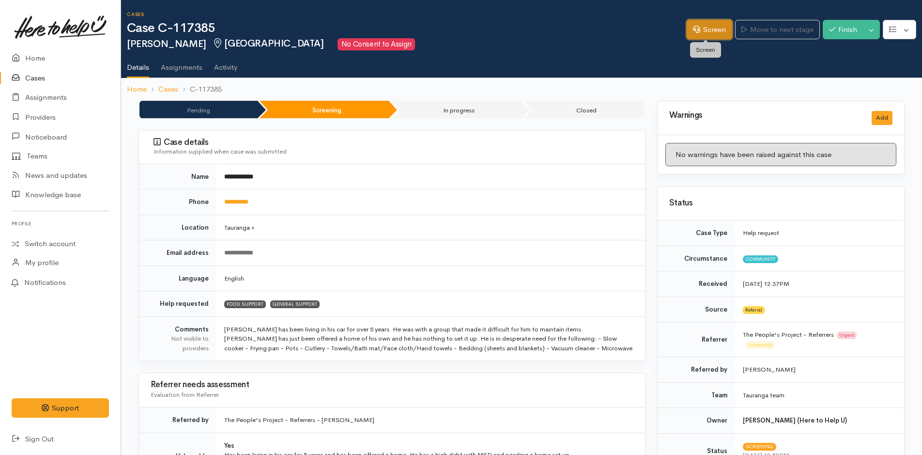
click at [706, 34] on link "Screen" at bounding box center [708, 30] width 45 height 20
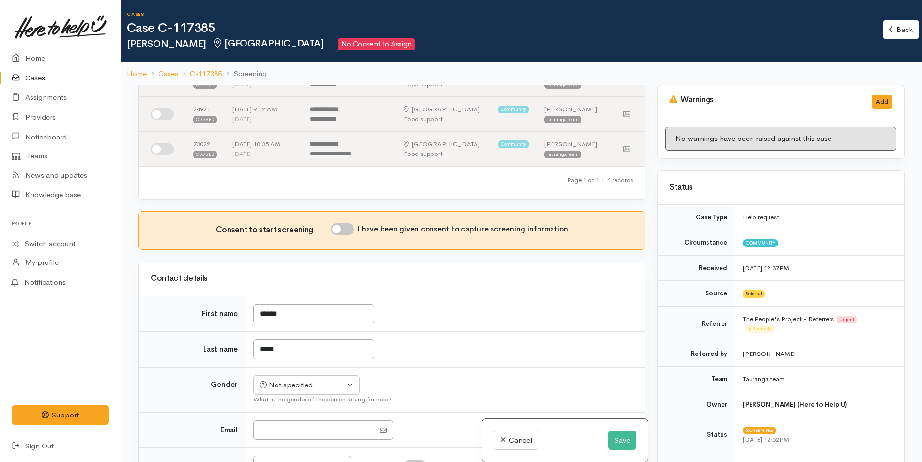
scroll to position [194, 0]
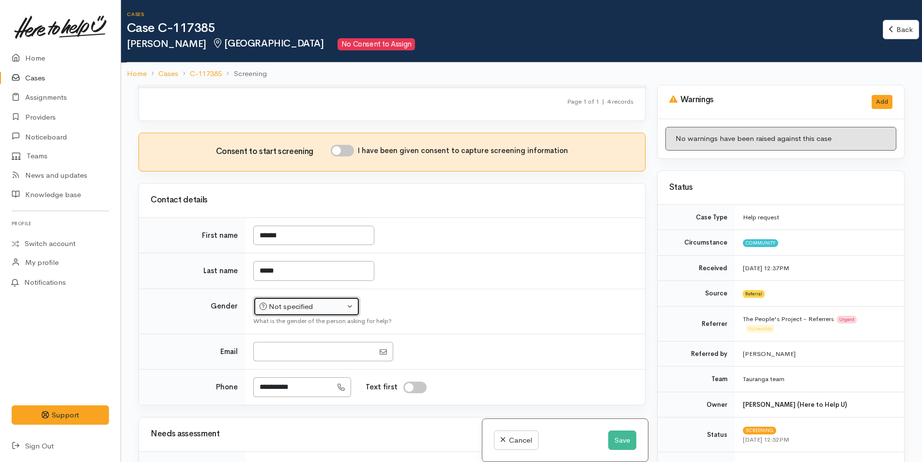
drag, startPoint x: 297, startPoint y: 306, endPoint x: 303, endPoint y: 298, distance: 10.1
click at [299, 304] on div "Not specified" at bounding box center [301, 306] width 85 height 11
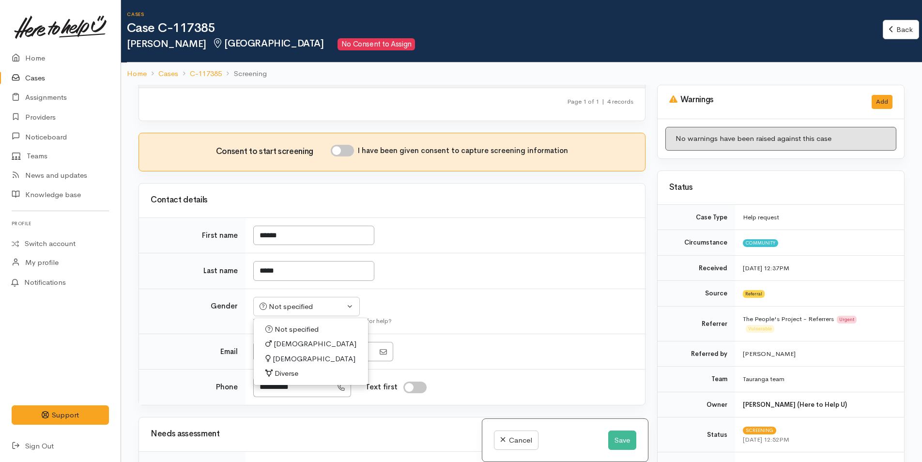
click at [291, 341] on link "[DEMOGRAPHIC_DATA]" at bounding box center [311, 343] width 114 height 15
select select "[DEMOGRAPHIC_DATA]"
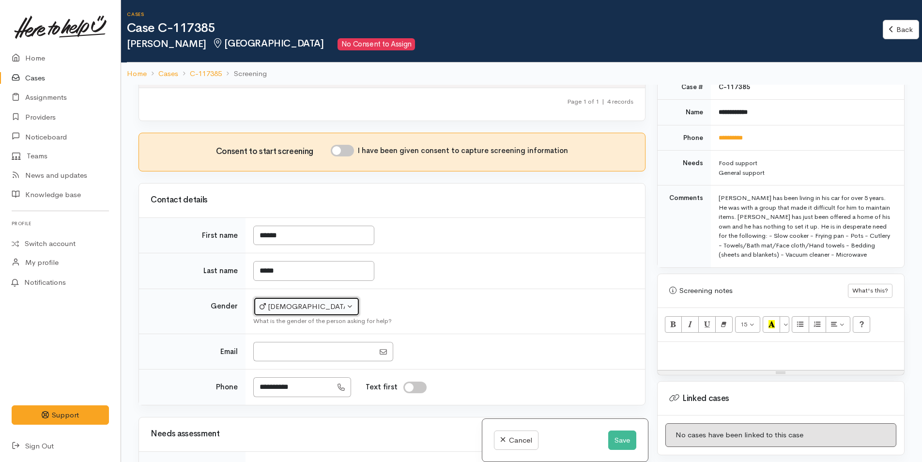
scroll to position [574, 0]
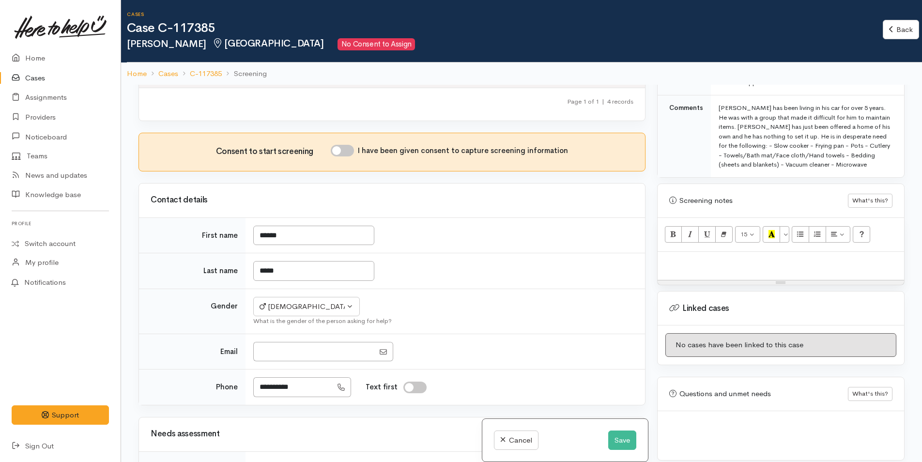
click at [697, 261] on div at bounding box center [780, 266] width 246 height 29
paste div
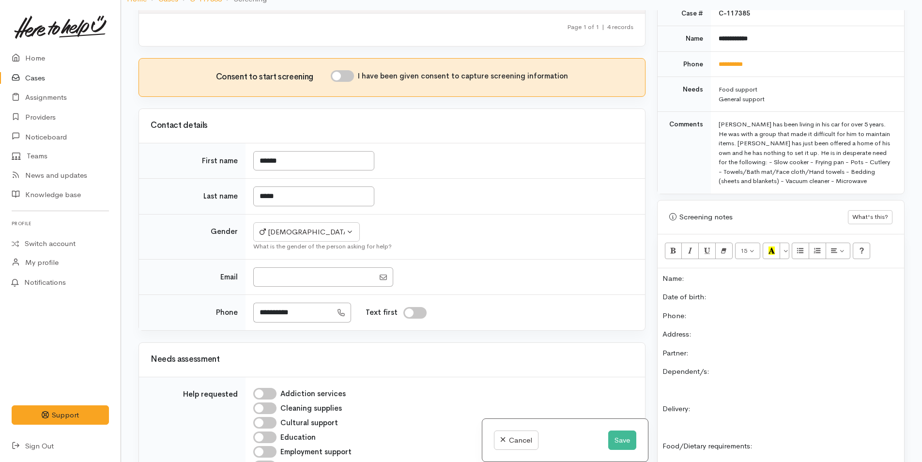
scroll to position [380, 0]
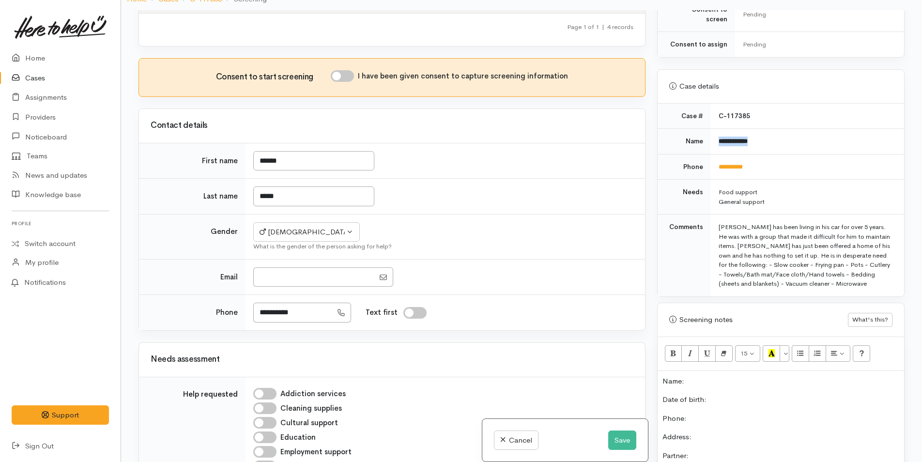
drag, startPoint x: 772, startPoint y: 135, endPoint x: 704, endPoint y: 135, distance: 68.2
click at [704, 135] on tr "**********" at bounding box center [780, 142] width 246 height 26
copy tr "**********"
click at [703, 376] on p "Name:" at bounding box center [780, 381] width 237 height 11
drag, startPoint x: 778, startPoint y: 156, endPoint x: 708, endPoint y: 159, distance: 69.7
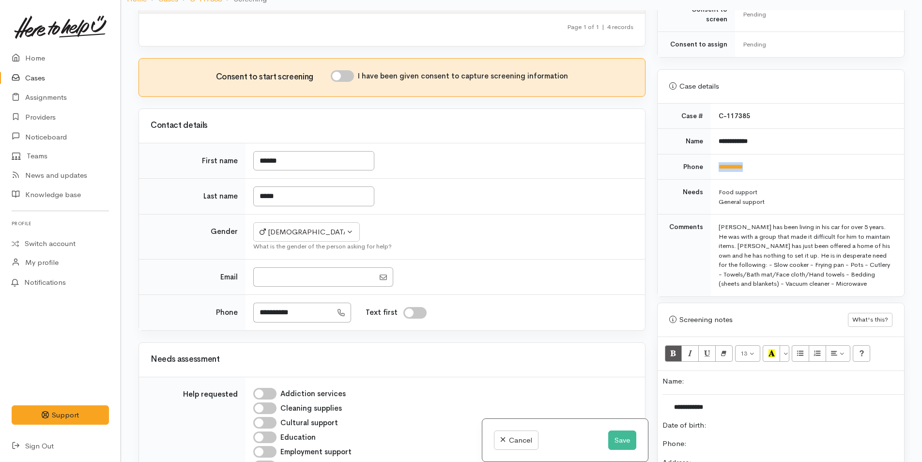
click at [708, 159] on tr "**********" at bounding box center [780, 167] width 246 height 26
copy tr "**********"
click at [716, 438] on p "Phone:" at bounding box center [780, 443] width 237 height 11
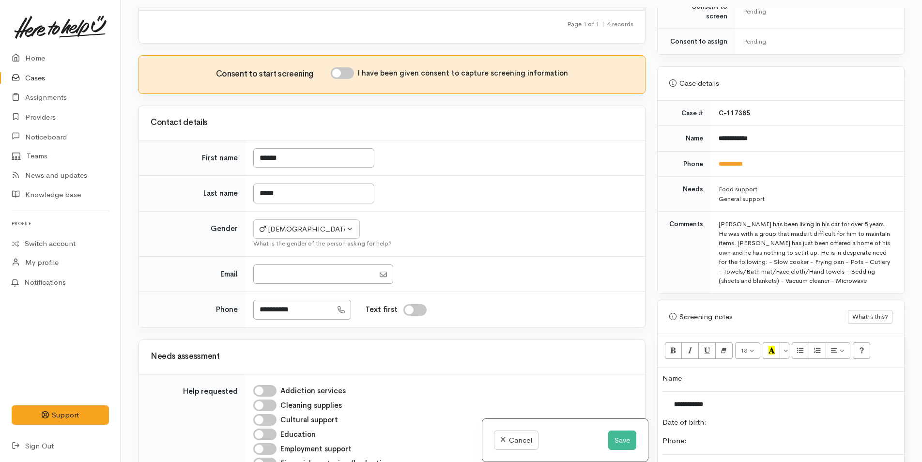
click at [352, 73] on input "I have been given consent to capture screening information" at bounding box center [342, 73] width 23 height 12
checkbox input "true"
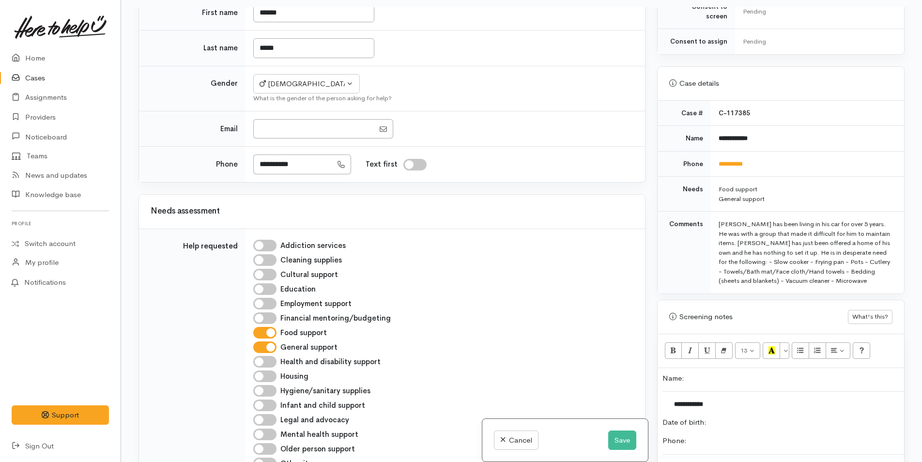
scroll to position [532, 0]
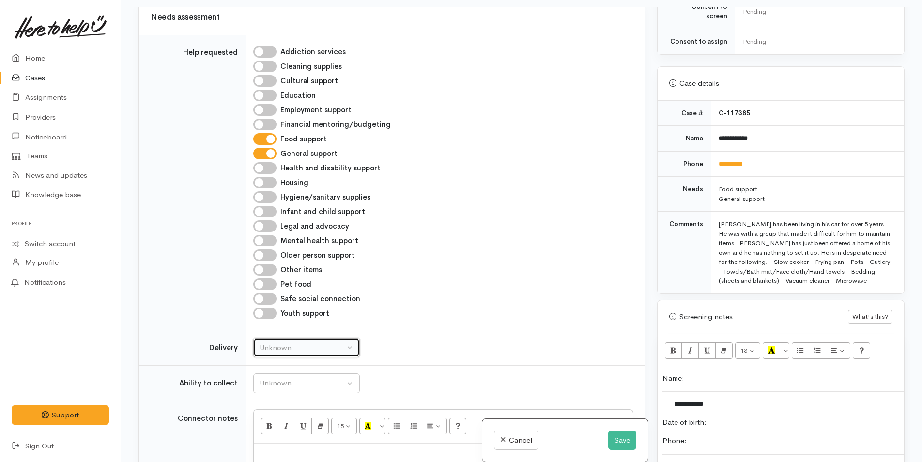
click at [324, 344] on div "Unknown" at bounding box center [301, 347] width 85 height 11
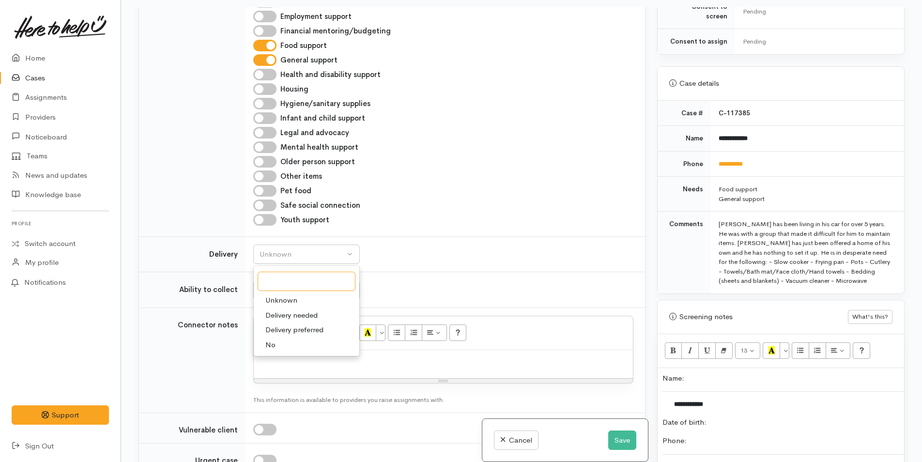
scroll to position [629, 0]
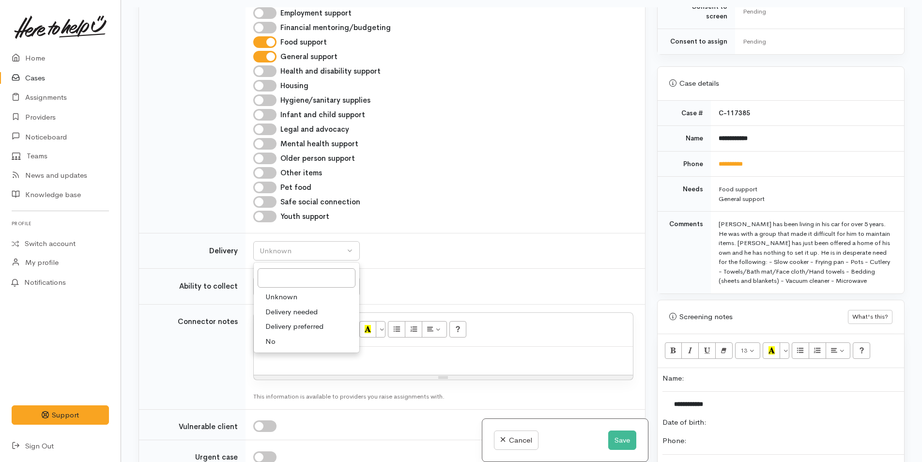
click at [276, 340] on link "No" at bounding box center [307, 341] width 106 height 15
select select "1"
click at [296, 285] on div "Unknown" at bounding box center [301, 286] width 85 height 11
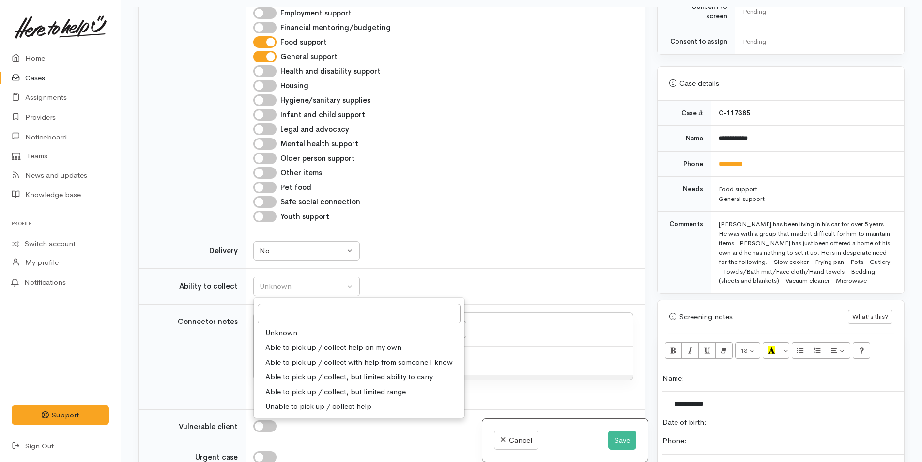
click at [292, 342] on span "Able to pick up / collect help on my own" at bounding box center [333, 347] width 136 height 11
select select "2"
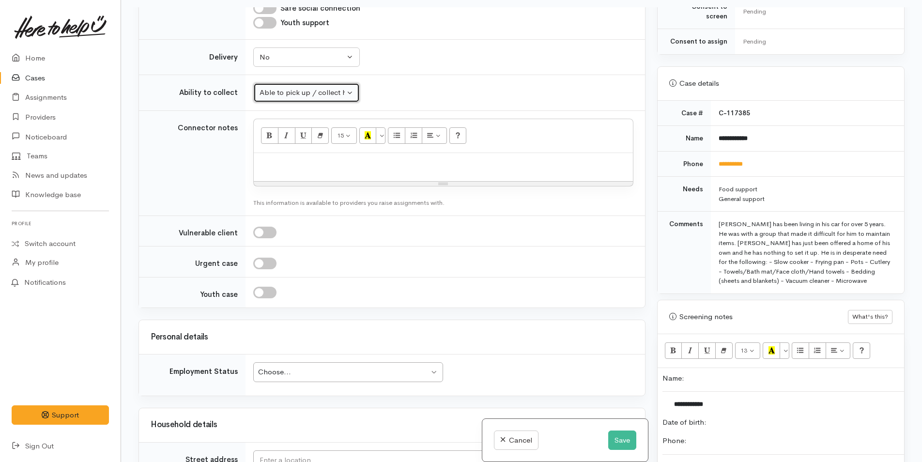
scroll to position [920, 0]
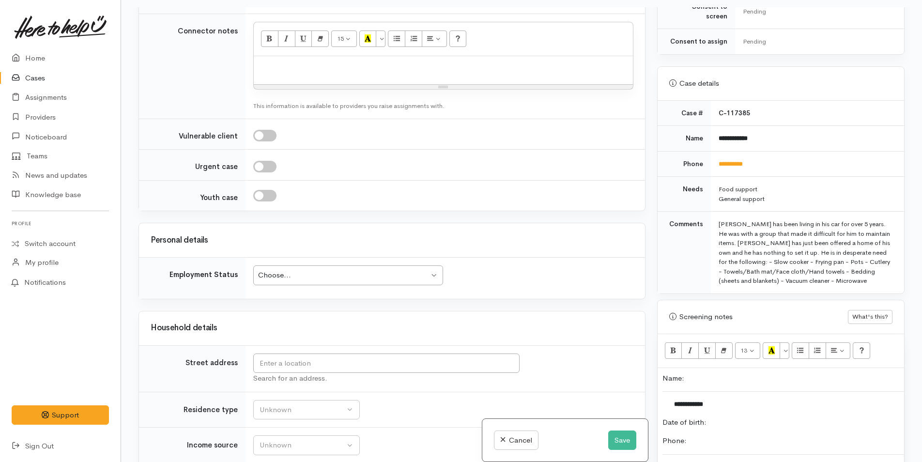
click at [314, 285] on div "Choose... Choose..." at bounding box center [348, 275] width 190 height 20
drag, startPoint x: 292, startPoint y: 394, endPoint x: 307, endPoint y: 360, distance: 37.8
click at [323, 367] on input "text" at bounding box center [386, 363] width 266 height 20
type input "18 Station Road, Te Puke, New Zealand"
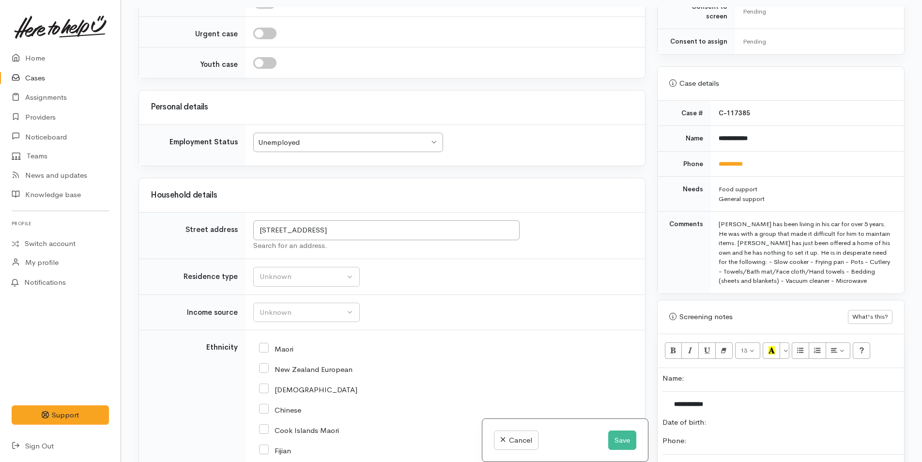
scroll to position [862, 0]
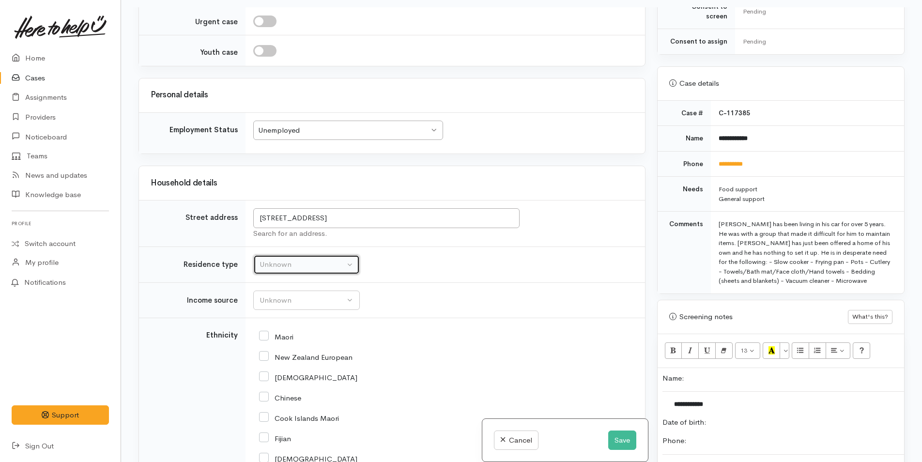
click at [298, 260] on div "Unknown" at bounding box center [301, 264] width 85 height 11
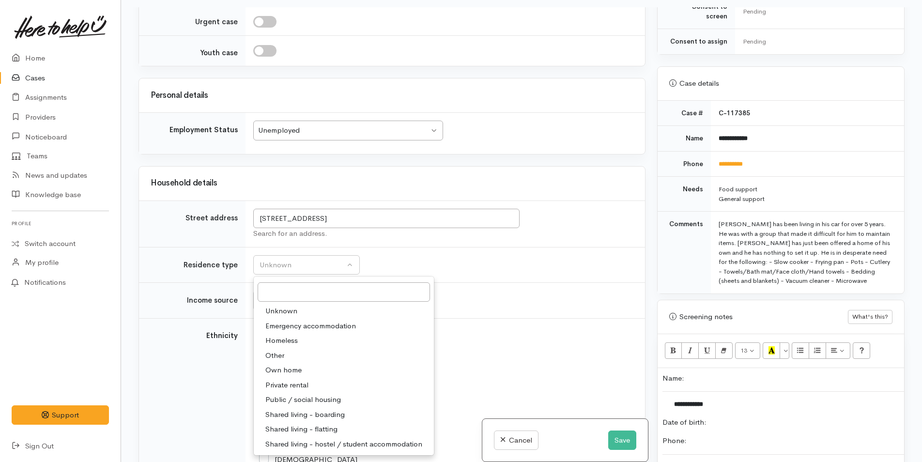
click at [302, 386] on span "Private rental" at bounding box center [286, 384] width 43 height 11
select select "2"
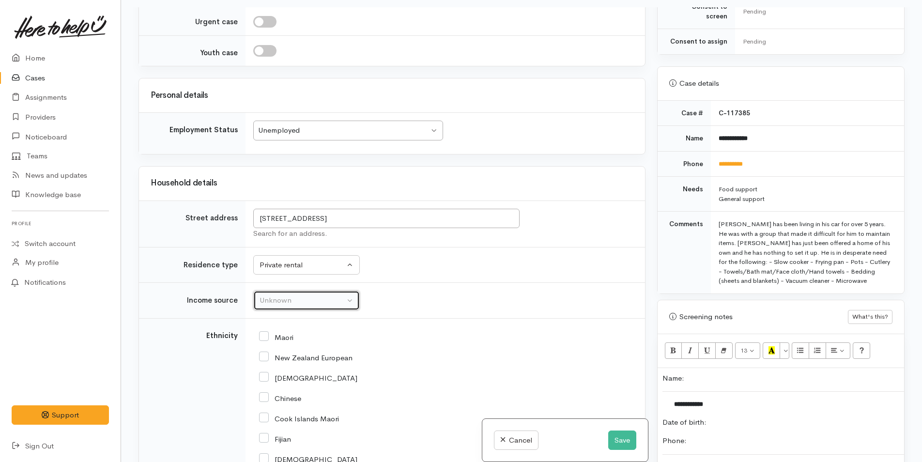
click at [320, 295] on div "Unknown" at bounding box center [301, 300] width 85 height 11
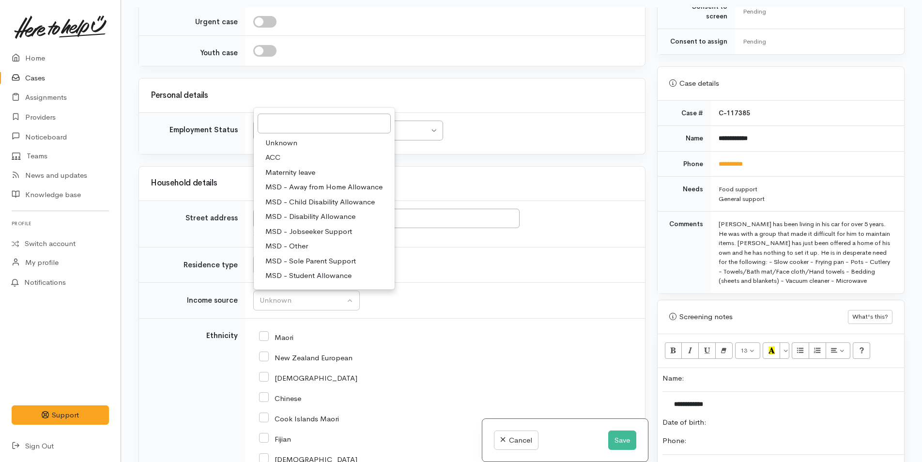
click at [317, 226] on span "MSD - Jobseeker Support" at bounding box center [308, 231] width 87 height 11
select select "4"
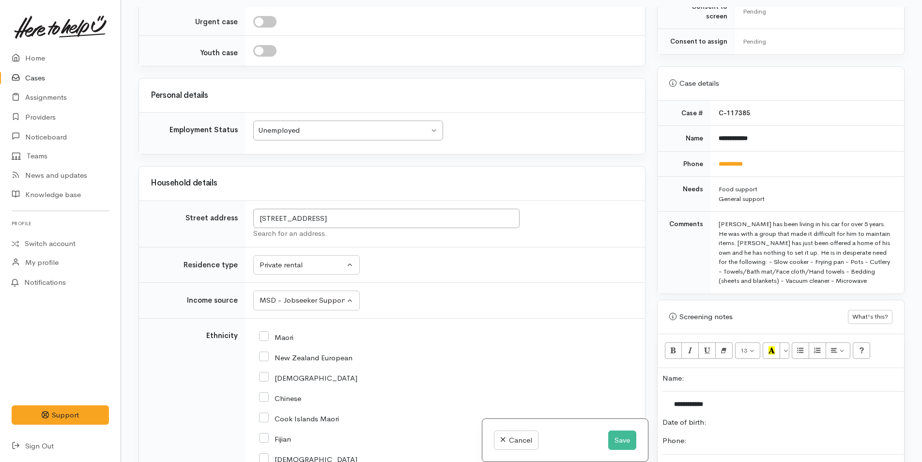
click at [264, 358] on input "New Zealand European" at bounding box center [305, 356] width 93 height 9
checkbox input "true"
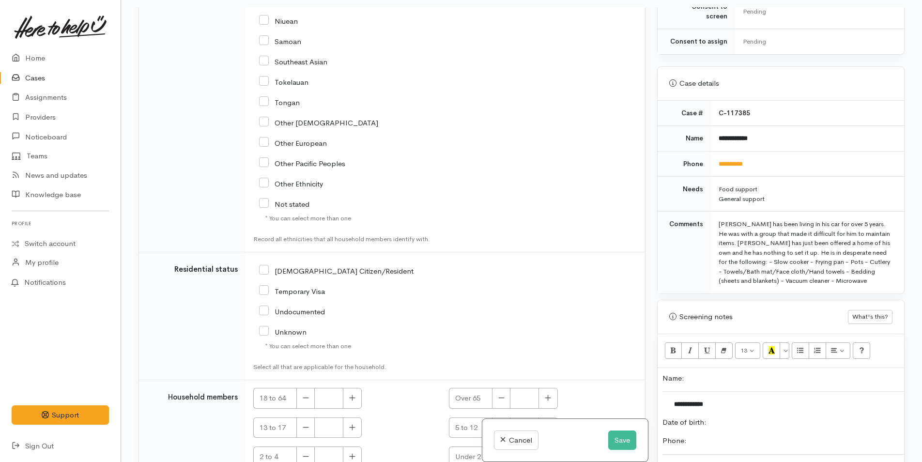
scroll to position [1645, 0]
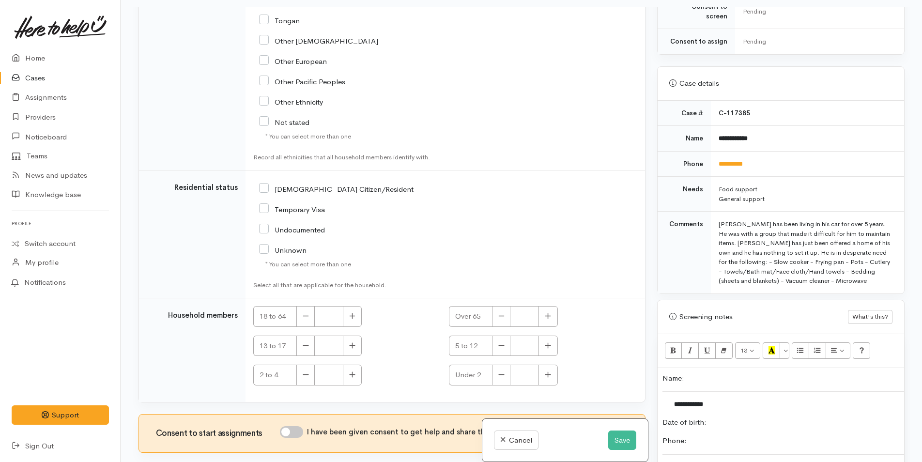
click at [265, 187] on input "[DEMOGRAPHIC_DATA] Citizen/Resident" at bounding box center [336, 188] width 154 height 9
checkbox input "true"
click at [355, 316] on icon "button" at bounding box center [352, 315] width 6 height 7
type input "1"
click at [301, 429] on input "I have been given consent to get help and share this information with appropria…" at bounding box center [291, 432] width 23 height 12
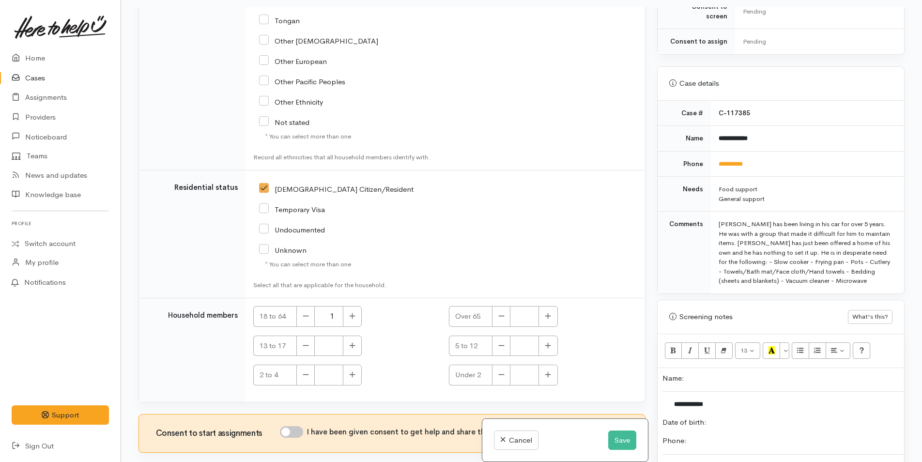
checkbox input "true"
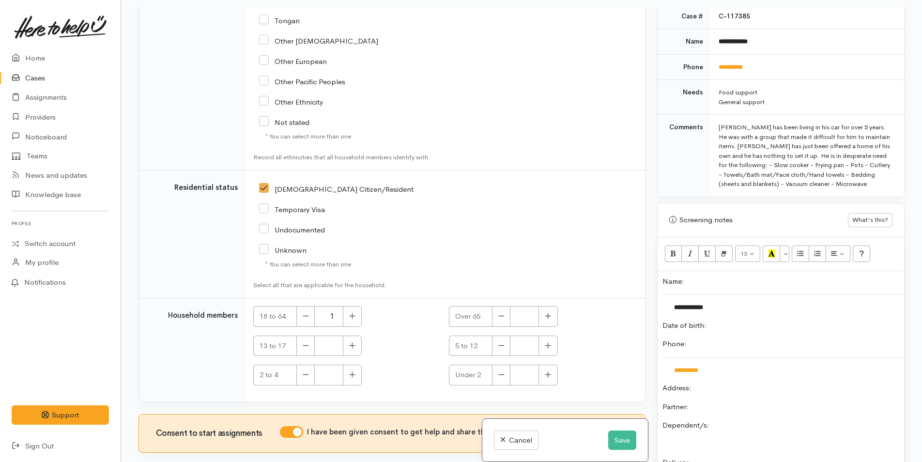
click at [730, 320] on p "Date of birth:" at bounding box center [780, 325] width 237 height 11
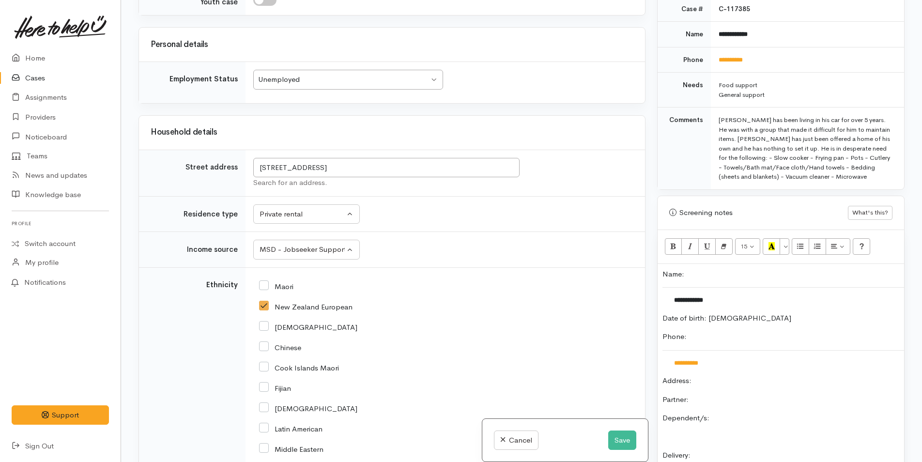
scroll to position [963, 0]
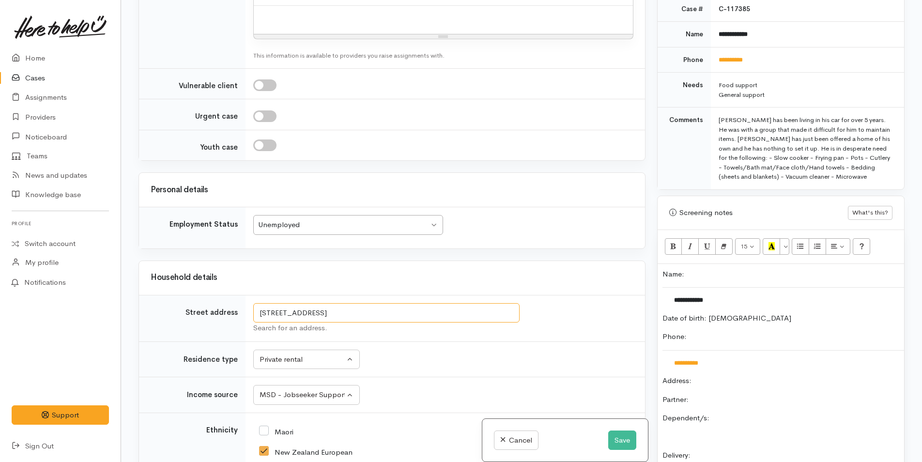
drag, startPoint x: 405, startPoint y: 308, endPoint x: 249, endPoint y: 300, distance: 156.5
click at [249, 300] on td "18 Station Road, Te Puke, New Zealand Search for an address." at bounding box center [444, 318] width 399 height 46
click at [723, 376] on p "Address:" at bounding box center [780, 380] width 237 height 11
drag, startPoint x: 827, startPoint y: 372, endPoint x: 693, endPoint y: 372, distance: 134.1
click at [693, 375] on p "Address:  18 Station Road, Te Puke, New Zealand" at bounding box center [780, 380] width 237 height 11
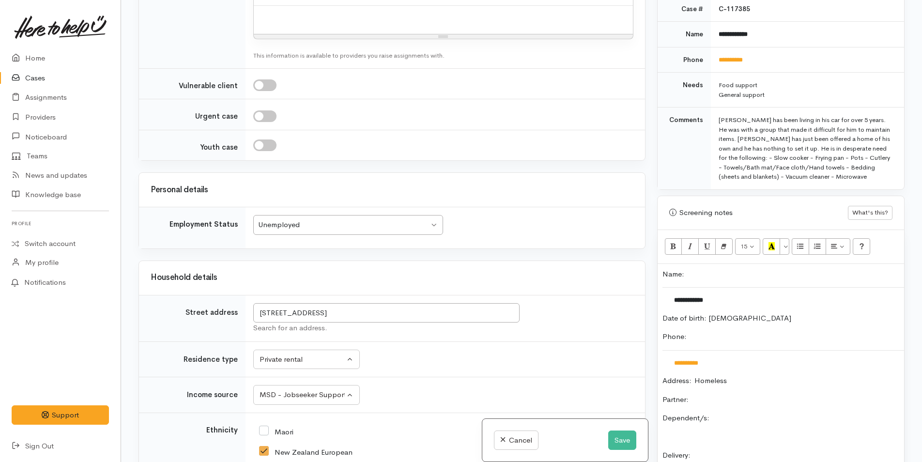
click at [732, 394] on p "Partner:" at bounding box center [780, 399] width 237 height 11
click at [752, 412] on p "Dependent/s:" at bounding box center [780, 417] width 237 height 11
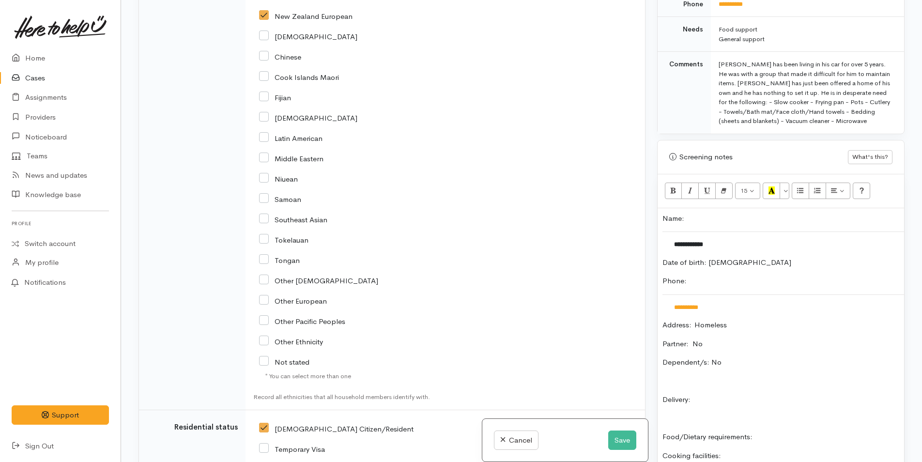
scroll to position [622, 0]
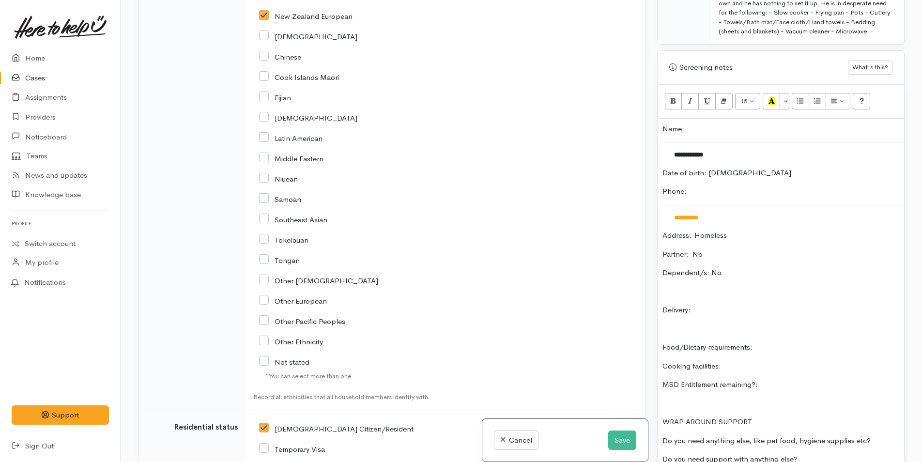
click at [750, 304] on p "Delivery:" at bounding box center [780, 309] width 237 height 11
click at [790, 342] on p "Food/Dietary requirements:" at bounding box center [780, 347] width 237 height 11
click at [749, 361] on p "Cooking facilities:" at bounding box center [780, 366] width 237 height 11
click at [799, 379] on p "MSD Entitlement remaining?:" at bounding box center [780, 384] width 237 height 11
click at [894, 432] on div "**********" at bounding box center [780, 298] width 246 height 359
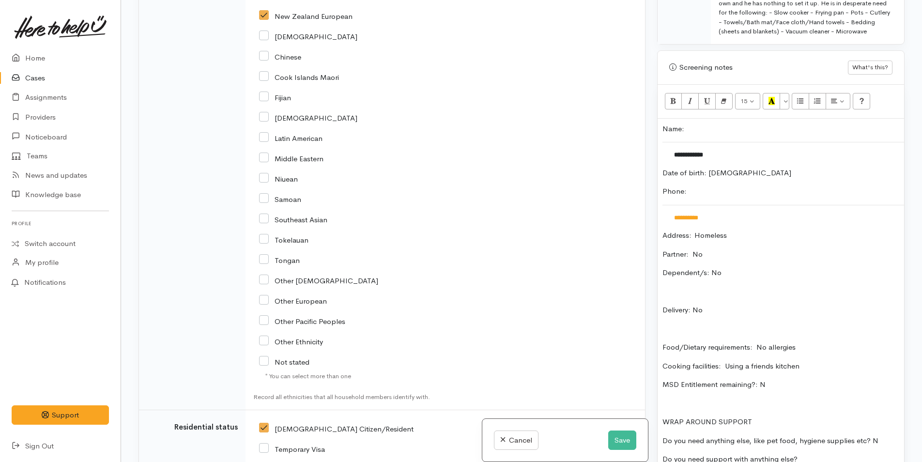
click at [846, 454] on p "Do you need support with anything else?" at bounding box center [780, 459] width 237 height 11
click at [879, 435] on p "Do you need anything else, like pet food, hygiene supplies etc? N" at bounding box center [780, 440] width 237 height 11
click at [865, 454] on p "Do you need support with anything else?" at bounding box center [780, 459] width 237 height 11
drag, startPoint x: 712, startPoint y: 303, endPoint x: 707, endPoint y: 297, distance: 7.5
click at [707, 304] on p "Delivery: No" at bounding box center [780, 309] width 237 height 11
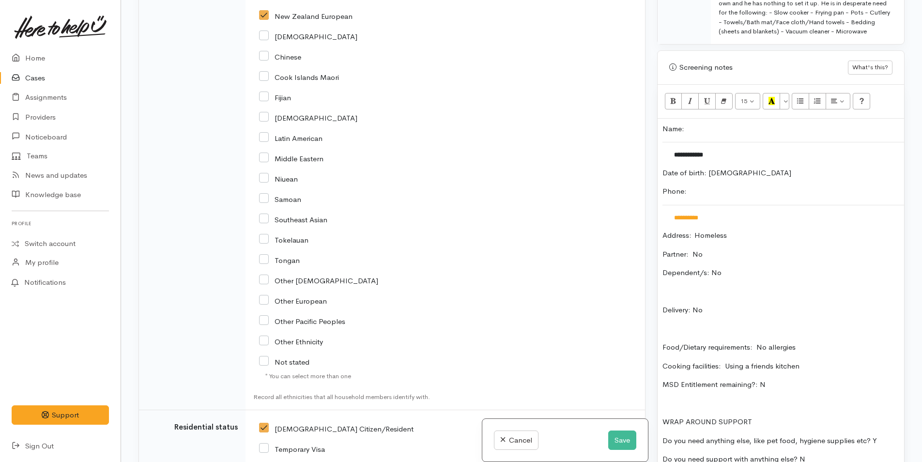
click at [736, 230] on p "Address:  Homeless" at bounding box center [780, 235] width 237 height 11
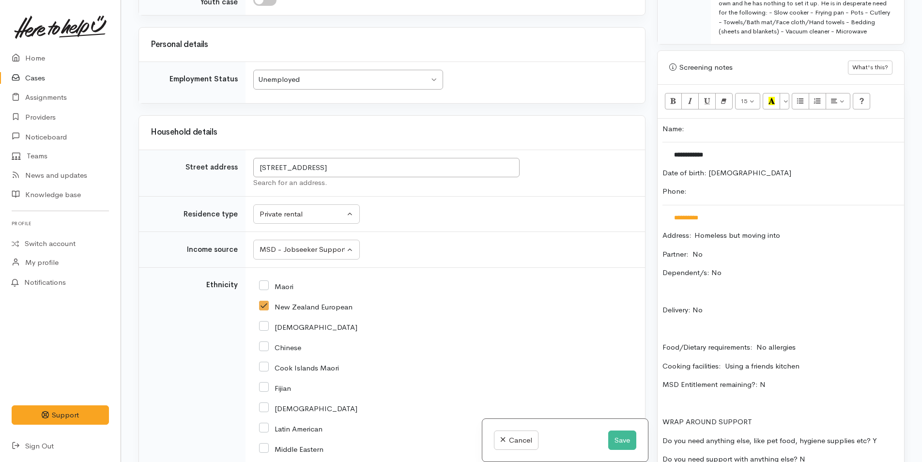
scroll to position [914, 0]
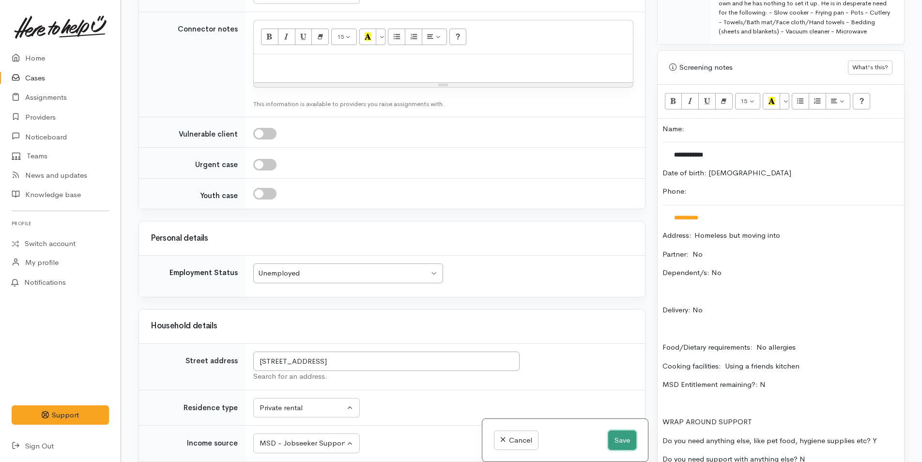
click at [616, 440] on button "Save" at bounding box center [622, 440] width 28 height 20
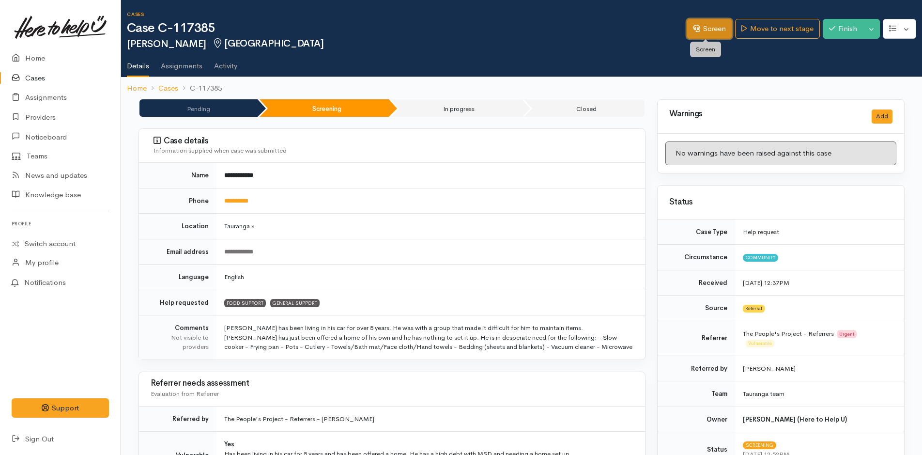
click at [707, 24] on link "Screen" at bounding box center [708, 29] width 45 height 20
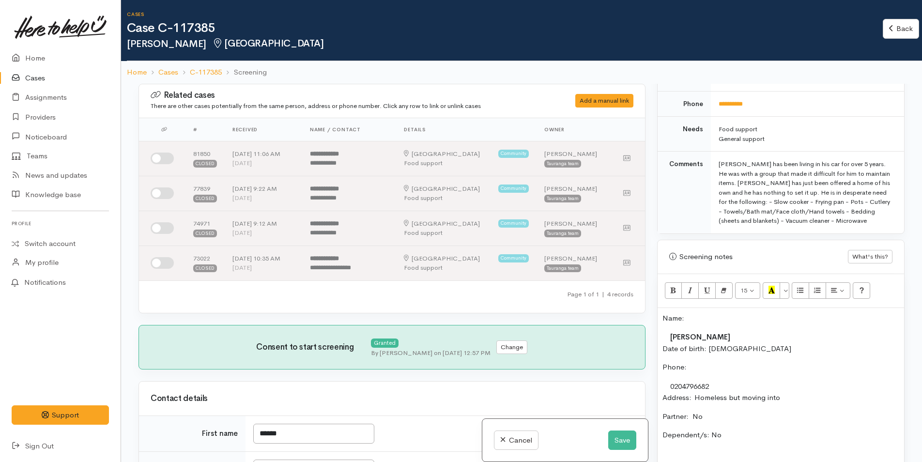
scroll to position [581, 0]
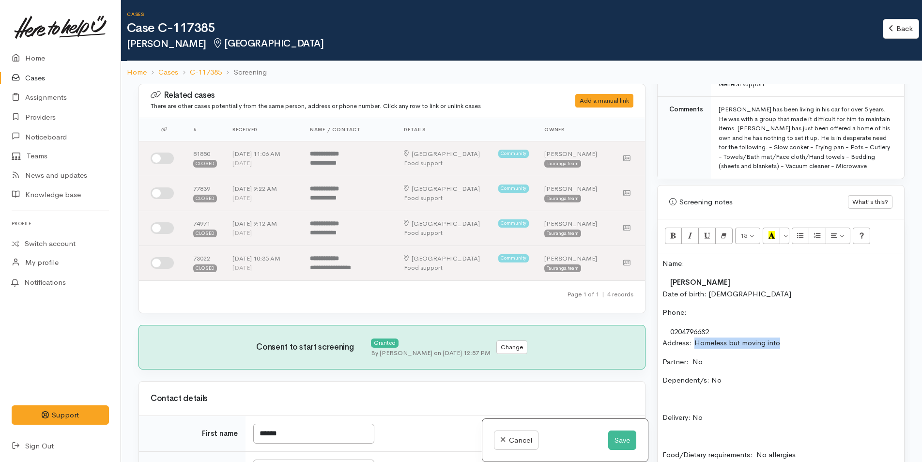
drag, startPoint x: 808, startPoint y: 339, endPoint x: 695, endPoint y: 341, distance: 113.3
click at [695, 341] on p "Address:  Homeless but moving into" at bounding box center [780, 342] width 237 height 11
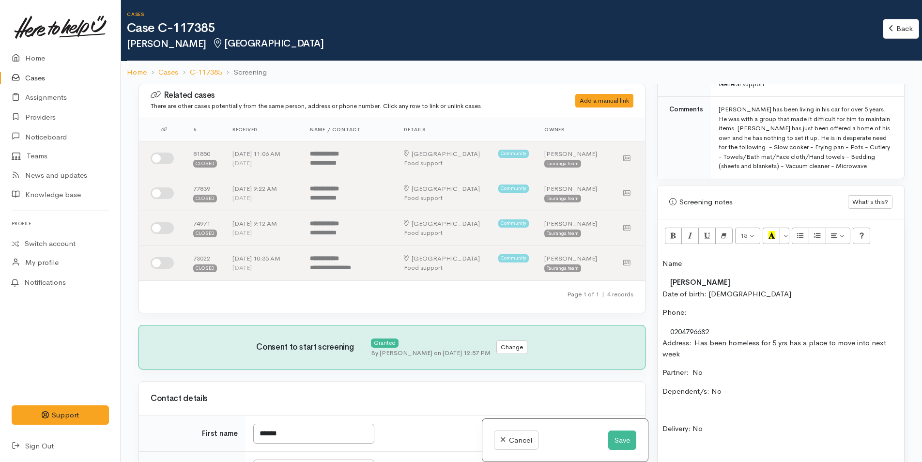
scroll to position [678, 0]
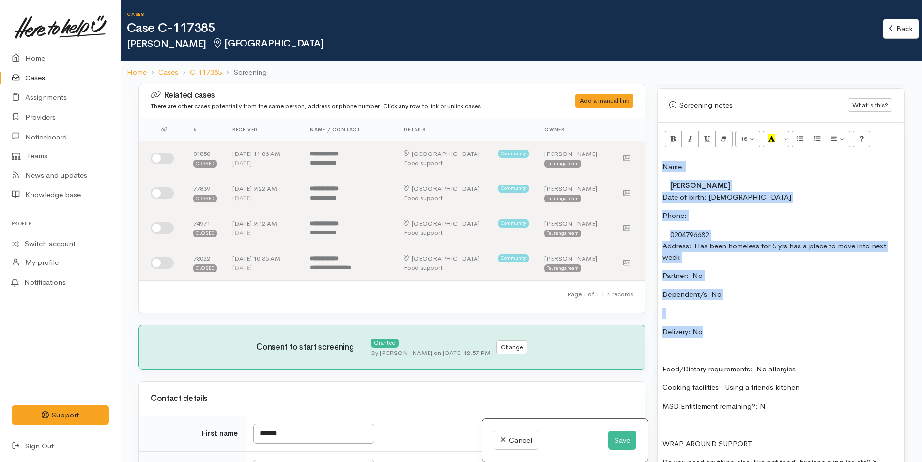
drag, startPoint x: 712, startPoint y: 336, endPoint x: 650, endPoint y: 158, distance: 189.0
click at [650, 158] on div "Related cases There are other cases potentially from the same person, address o…" at bounding box center [521, 315] width 777 height 462
copy div "Name: Steven Jones Date of birth: 1/12/66 Phone:  0204796682 Address:  Has been…"
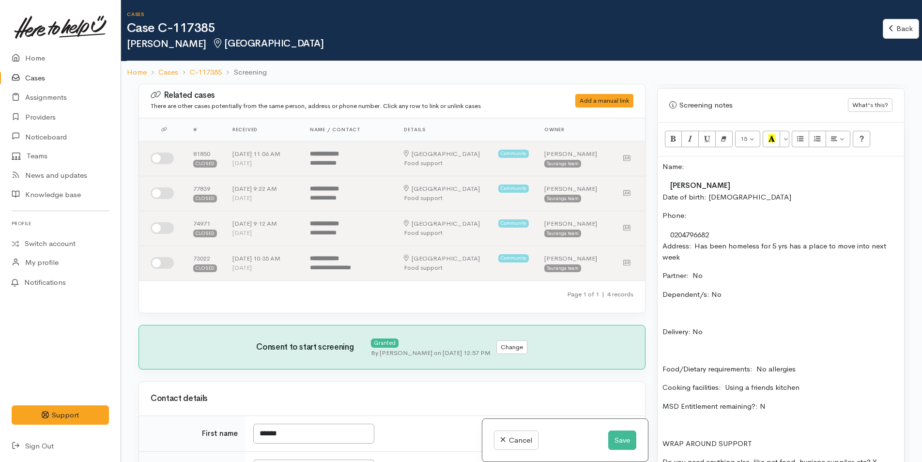
click at [826, 364] on p "Food/Dietary requirements: No allergies" at bounding box center [780, 369] width 237 height 11
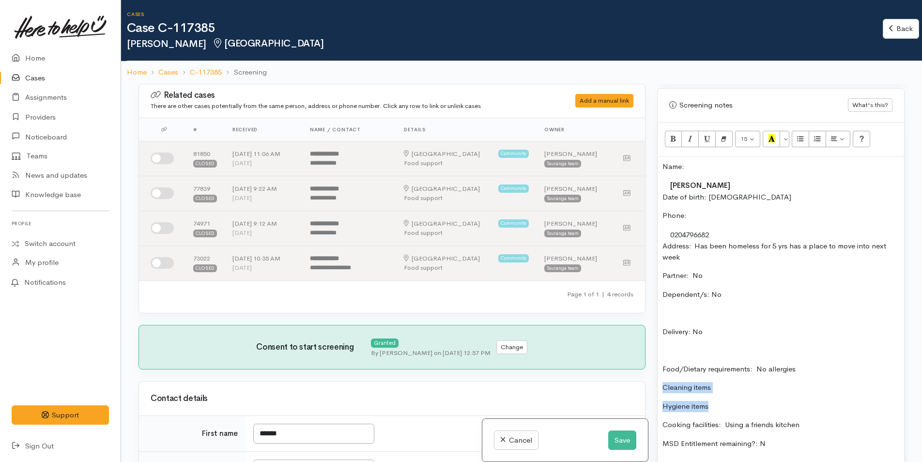
drag, startPoint x: 714, startPoint y: 407, endPoint x: 661, endPoint y: 382, distance: 59.1
click at [661, 382] on div "Name: Steven Jones Date of birth: 1/12/66 Phone:  0204796682 Address:  Has been…" at bounding box center [780, 346] width 246 height 380
click at [801, 135] on icon "Unordered list (CTRL+SHIFT+NUM7)" at bounding box center [800, 138] width 6 height 8
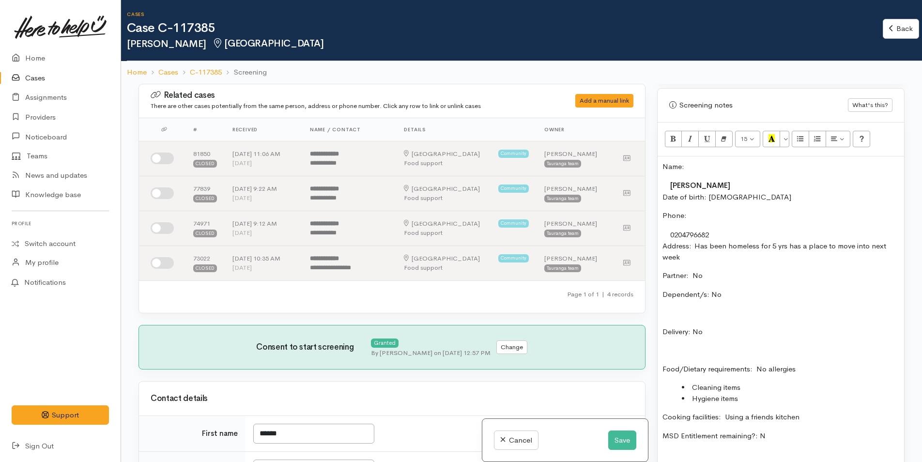
click at [662, 166] on p "Name:" at bounding box center [780, 166] width 237 height 11
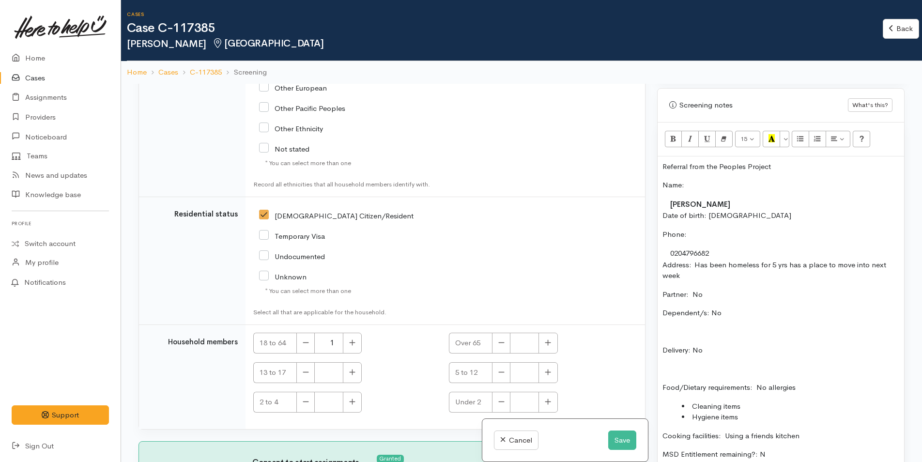
scroll to position [84, 0]
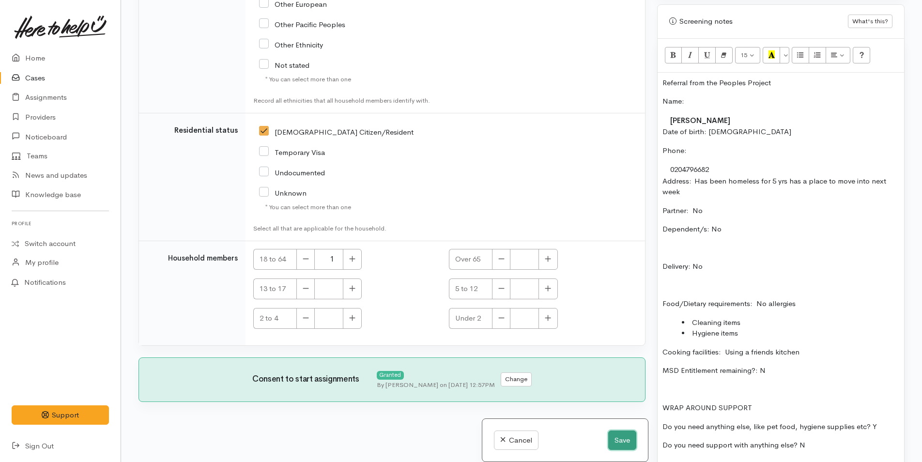
click at [618, 441] on button "Save" at bounding box center [622, 440] width 28 height 20
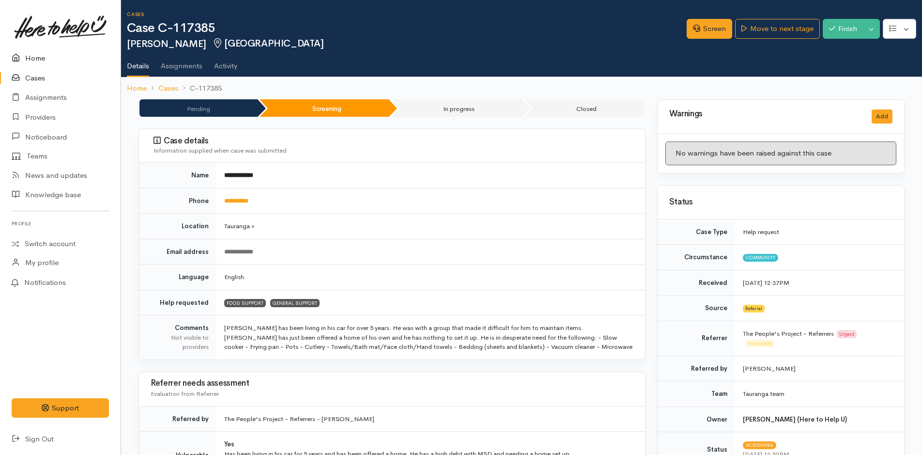
click at [39, 56] on link "Home" at bounding box center [60, 58] width 121 height 20
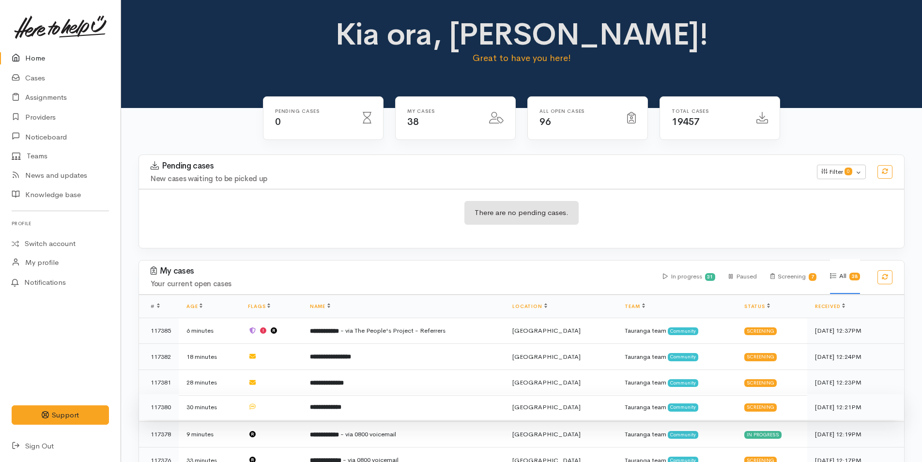
click at [341, 405] on b "**********" at bounding box center [325, 407] width 31 height 6
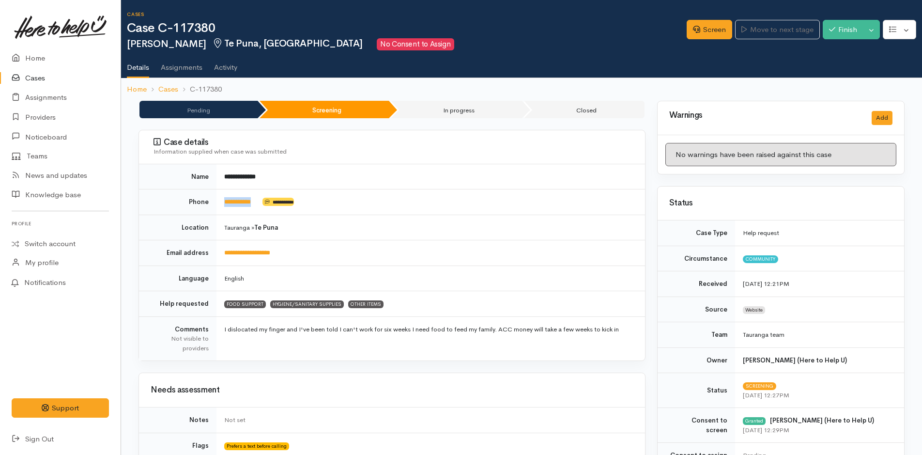
drag, startPoint x: 262, startPoint y: 202, endPoint x: 221, endPoint y: 206, distance: 41.3
click at [221, 206] on td "**********" at bounding box center [430, 202] width 428 height 26
copy td "**********"
click at [714, 26] on link "Screen" at bounding box center [708, 30] width 45 height 20
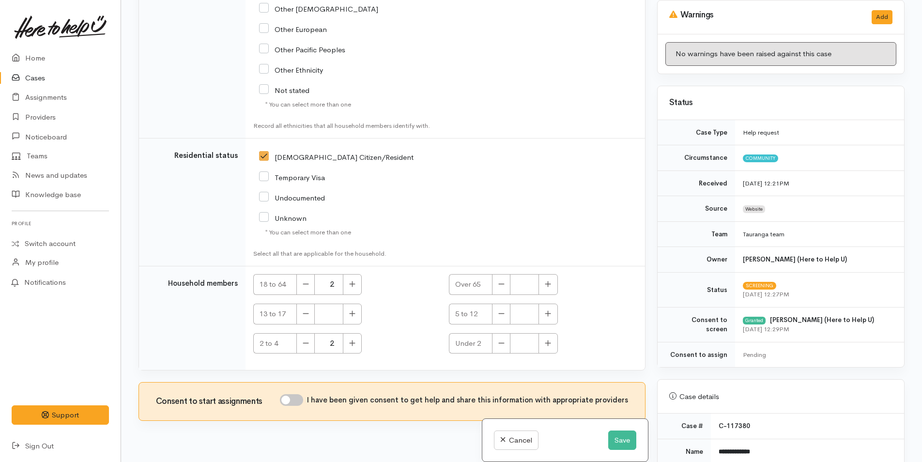
scroll to position [48, 0]
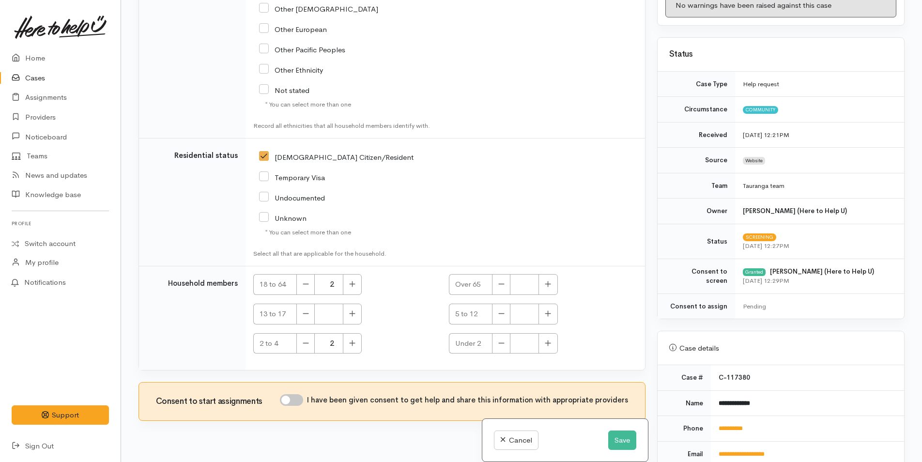
click at [302, 394] on input "I have been given consent to get help and share this information with appropria…" at bounding box center [291, 400] width 23 height 12
checkbox input "true"
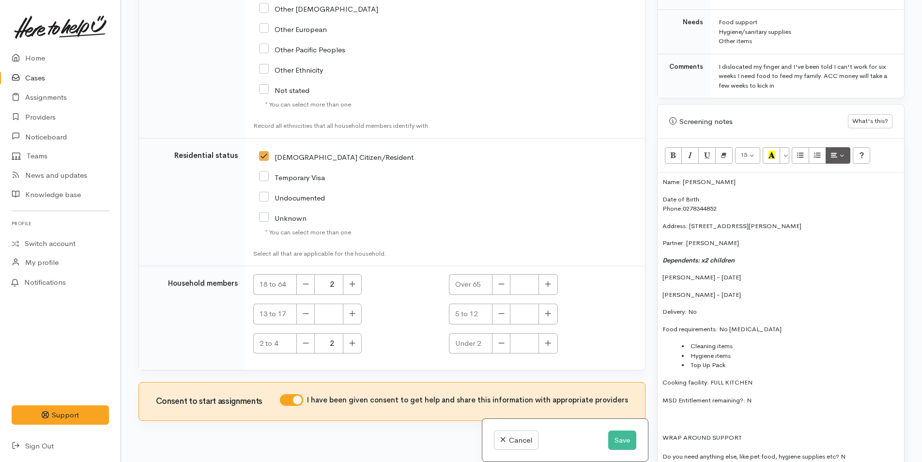
scroll to position [532, 0]
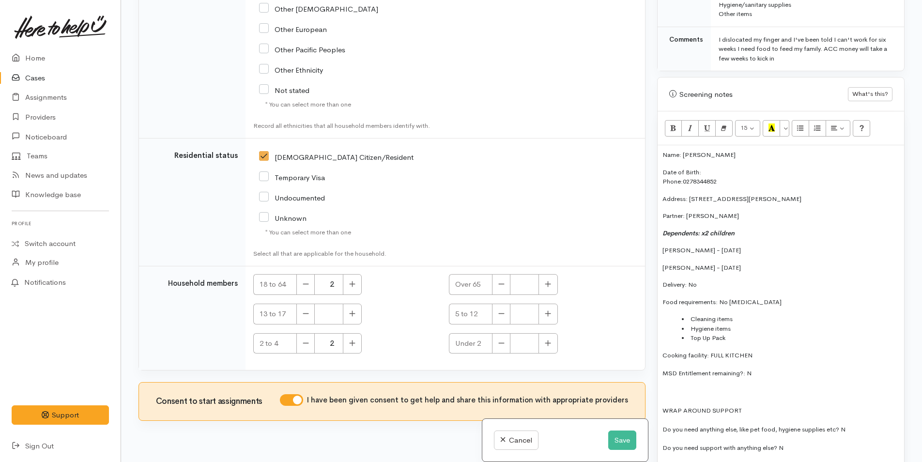
click at [661, 157] on div "Name: Adam Williams Date of Birth: Phone: 0278344852 Address: 214 Snodgrass Roa…" at bounding box center [780, 305] width 246 height 320
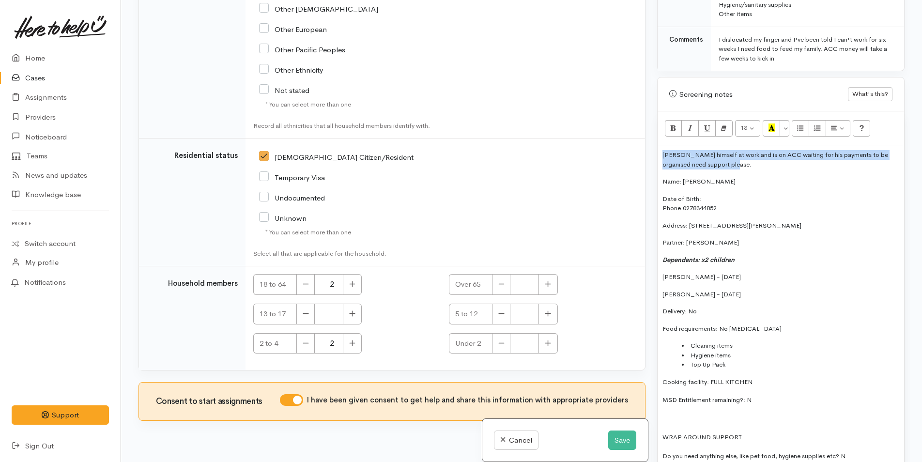
drag, startPoint x: 727, startPoint y: 168, endPoint x: 645, endPoint y: 154, distance: 83.5
click at [645, 154] on div "Related cases There are other cases potentially from the same person, address o…" at bounding box center [521, 231] width 777 height 462
copy p "[PERSON_NAME] himself at work and is on ACC waiting for his payments to be orga…"
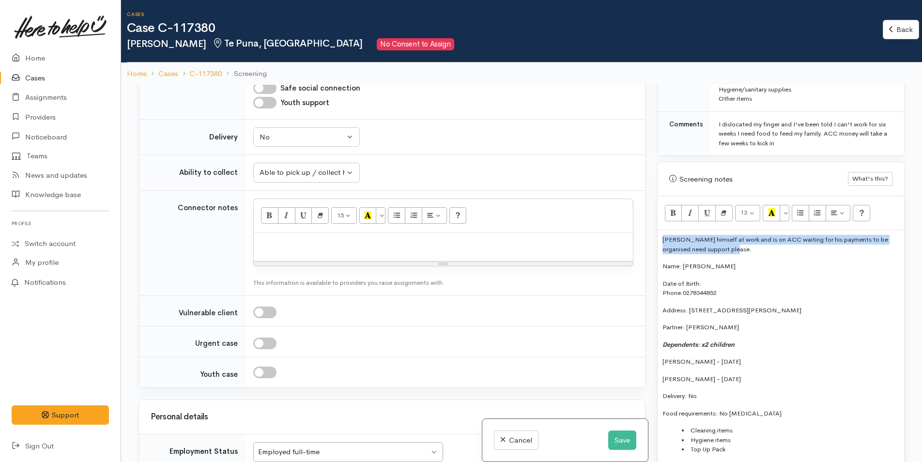
scroll to position [629, 0]
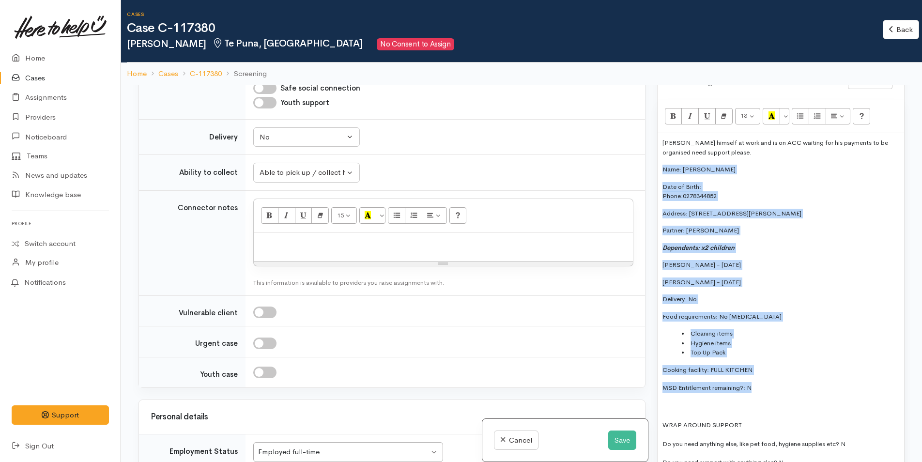
drag, startPoint x: 762, startPoint y: 383, endPoint x: 644, endPoint y: 164, distance: 248.8
click at [644, 164] on div "Related cases There are other cases potentially from the same person, address o…" at bounding box center [521, 316] width 777 height 462
copy div "Name: Adam Williams Date of Birth: Phone: 0278344852 Address: 214 Snodgrass Roa…"
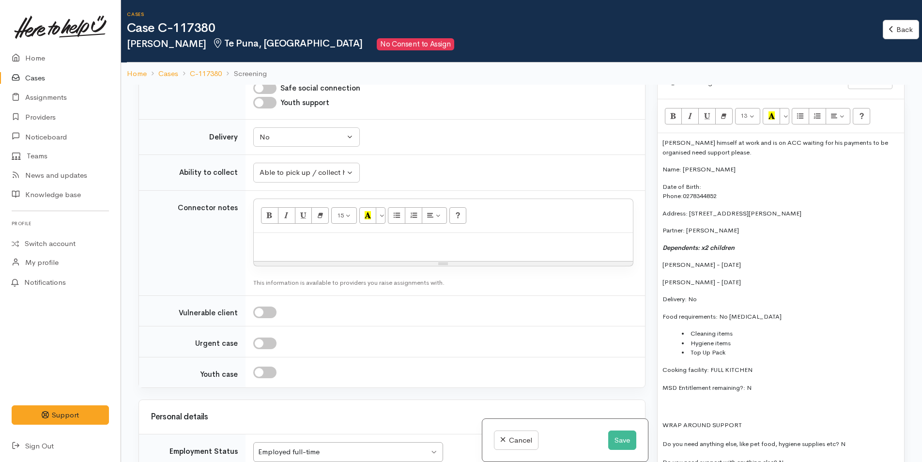
click at [364, 238] on p at bounding box center [442, 243] width 369 height 11
paste div
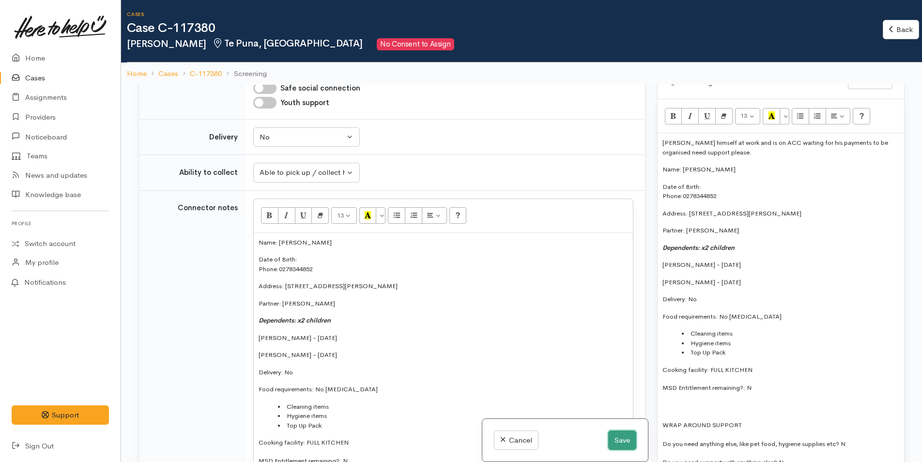
click at [621, 434] on button "Save" at bounding box center [622, 440] width 28 height 20
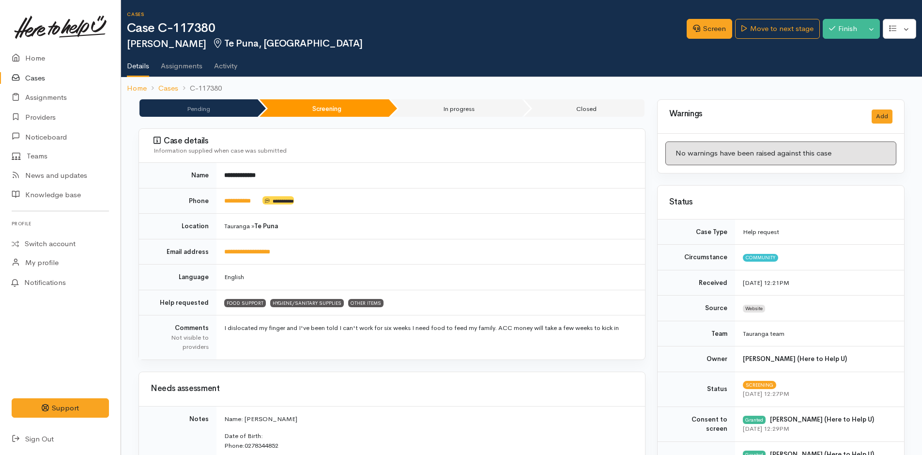
click at [786, 15] on div "Cases Case C-117380 [PERSON_NAME] [GEOGRAPHIC_DATA], [GEOGRAPHIC_DATA] Options …" at bounding box center [524, 30] width 795 height 37
click at [785, 27] on link "Move to next stage" at bounding box center [777, 29] width 84 height 20
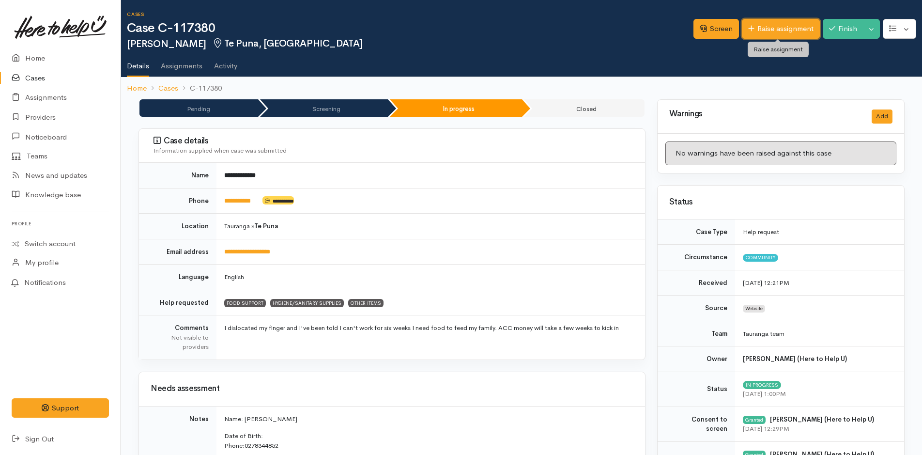
click at [778, 28] on link "Raise assignment" at bounding box center [781, 29] width 78 height 20
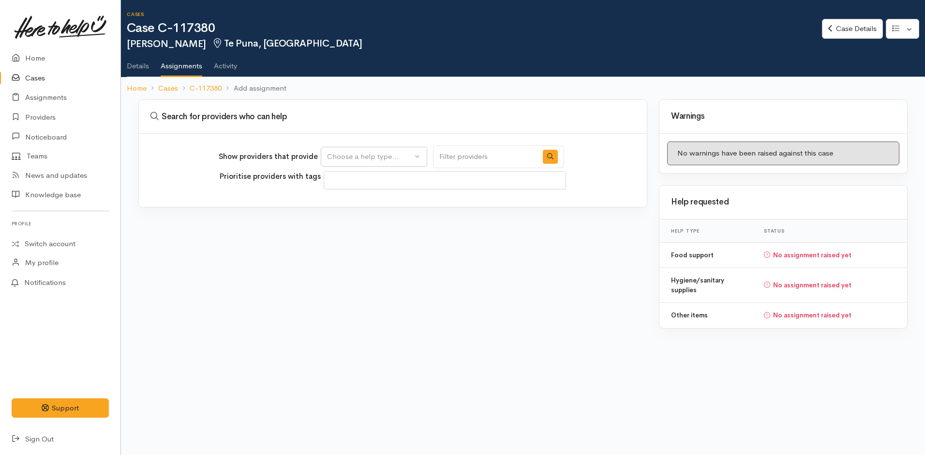
select select
click at [380, 157] on div "Choose a help type..." at bounding box center [369, 156] width 85 height 11
click at [359, 200] on span "Food support" at bounding box center [355, 202] width 45 height 11
select select "3"
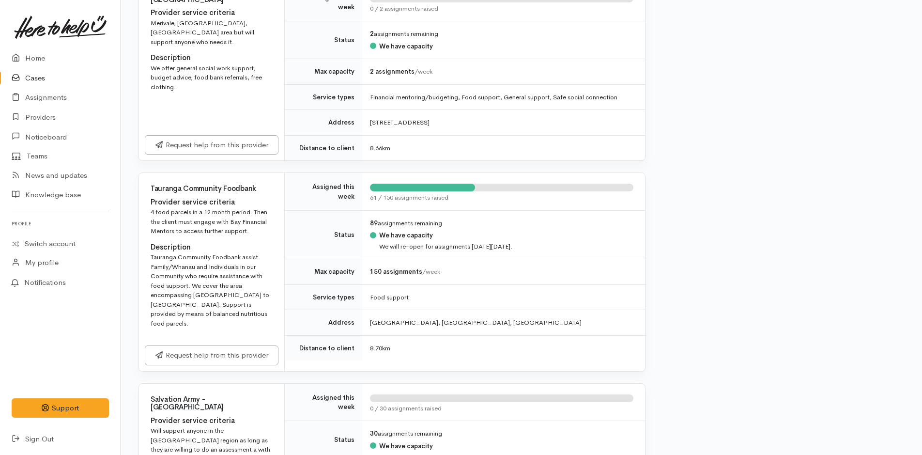
scroll to position [871, 0]
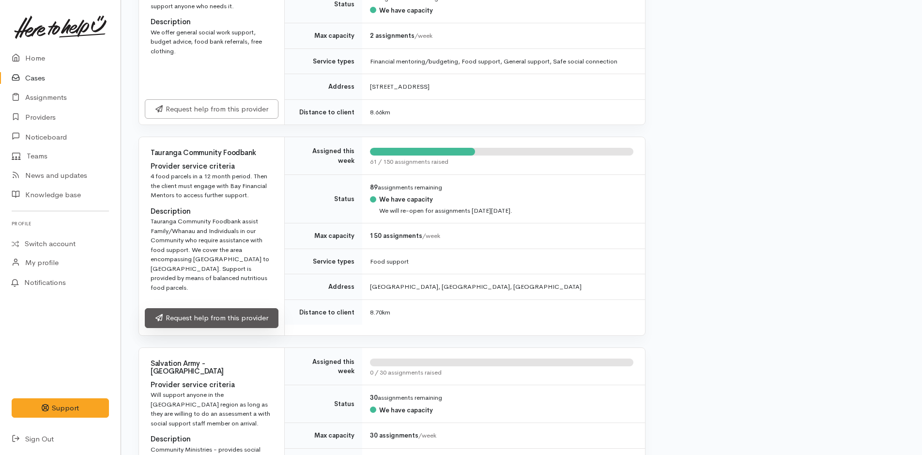
click at [266, 308] on link "Request help from this provider" at bounding box center [212, 318] width 134 height 20
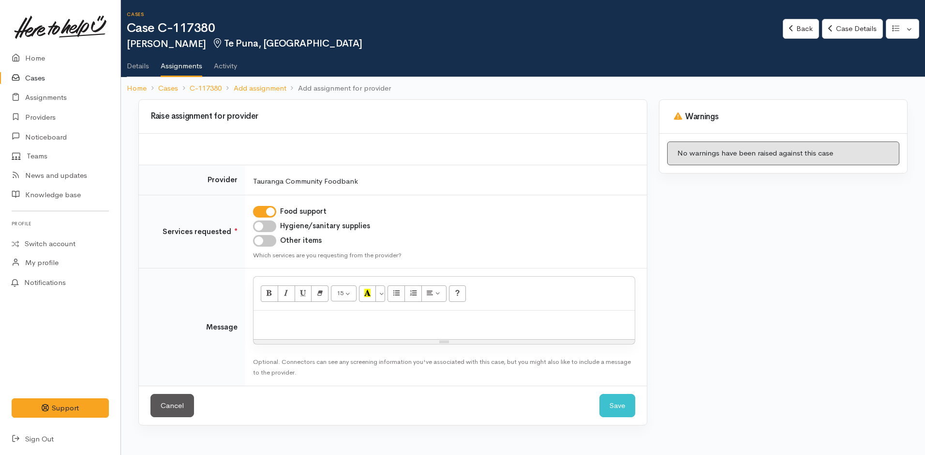
click at [267, 224] on input "Hygiene/sanitary supplies" at bounding box center [264, 226] width 23 height 12
checkbox input "true"
click at [266, 241] on input "Other items" at bounding box center [264, 241] width 23 height 12
checkbox input "true"
click at [289, 319] on p at bounding box center [444, 320] width 372 height 11
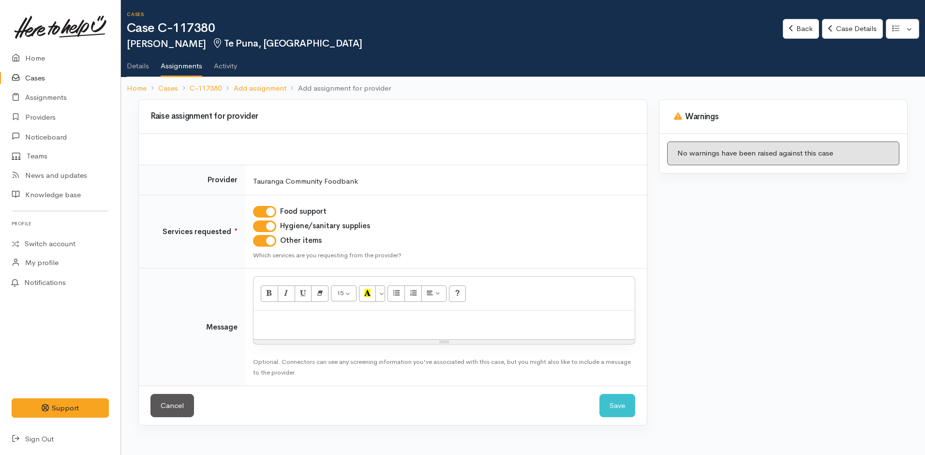
paste div
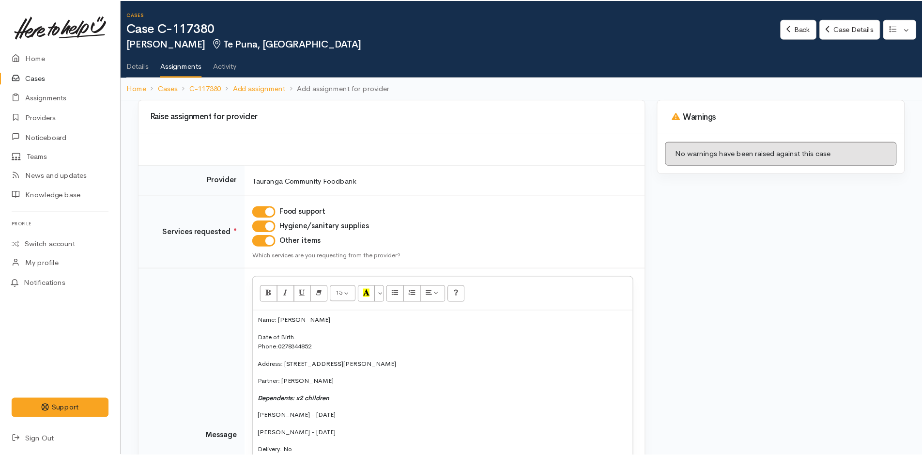
scroll to position [88, 0]
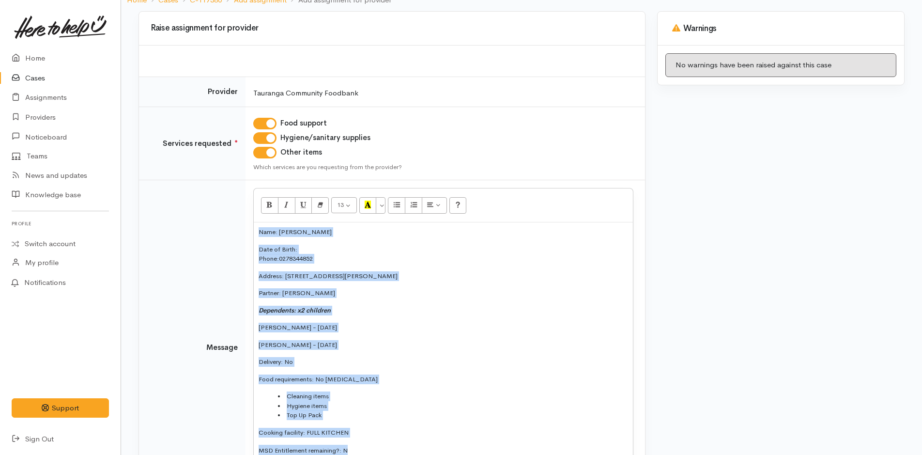
drag, startPoint x: 335, startPoint y: 443, endPoint x: 236, endPoint y: 227, distance: 238.7
click at [236, 227] on tr "Message 13 8 9 10 11 12 14 18 24 36 Background Color Transparent Select #ffff00…" at bounding box center [392, 347] width 506 height 334
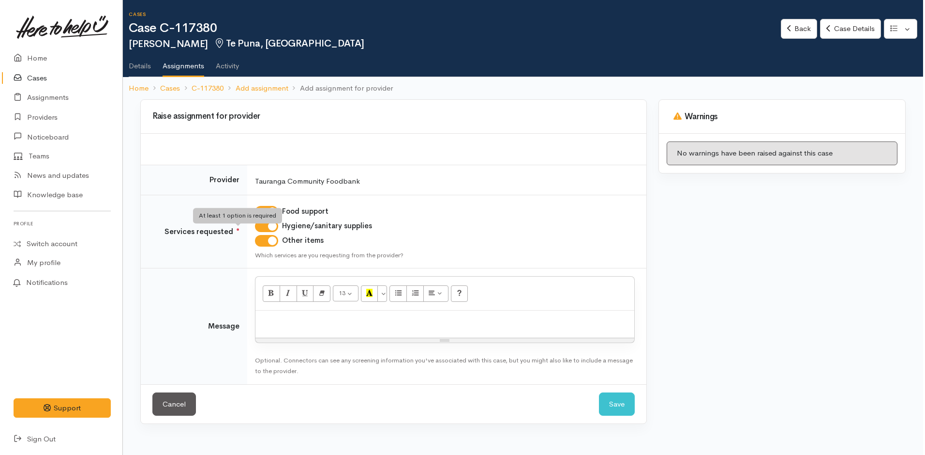
scroll to position [0, 0]
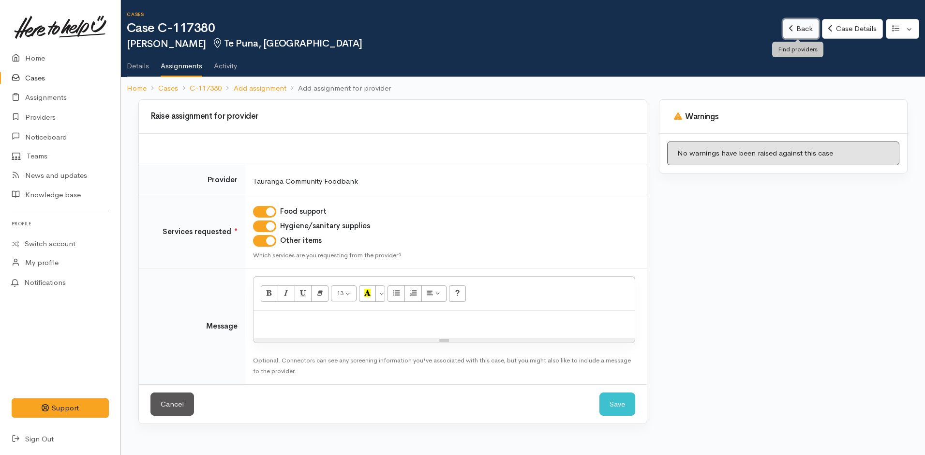
click at [797, 22] on link "Back" at bounding box center [801, 29] width 36 height 20
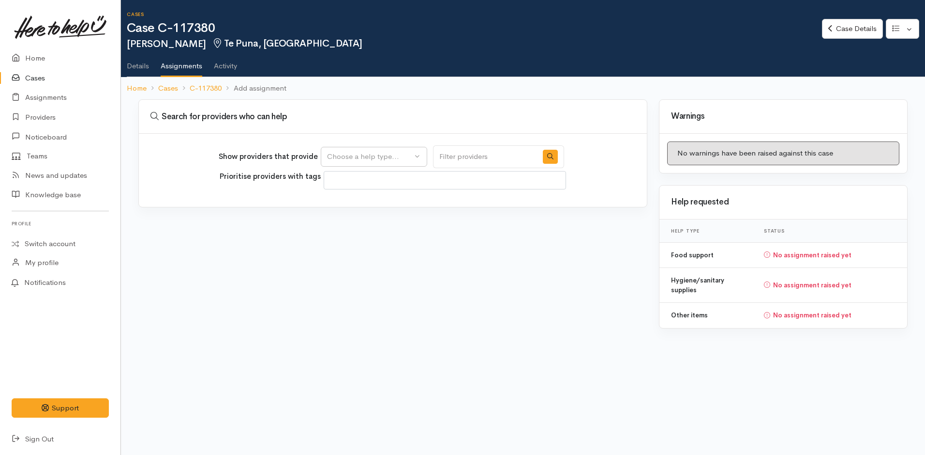
select select
click at [843, 29] on link "Case Details" at bounding box center [852, 29] width 61 height 20
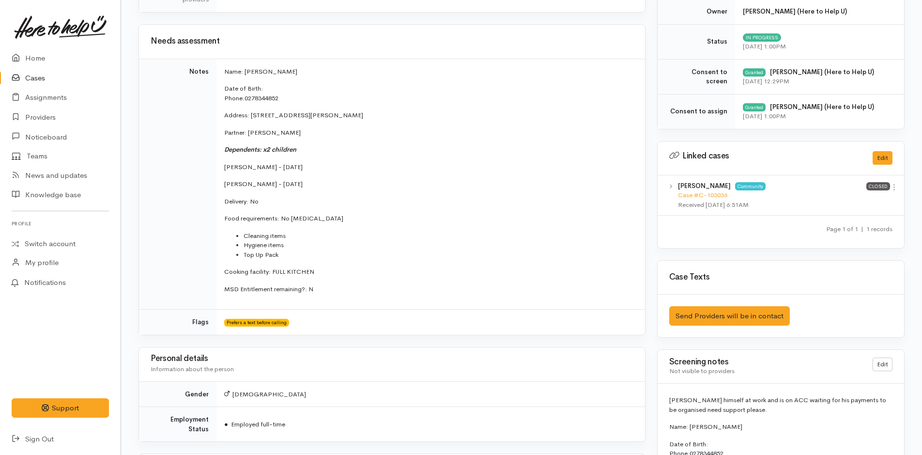
scroll to position [436, 0]
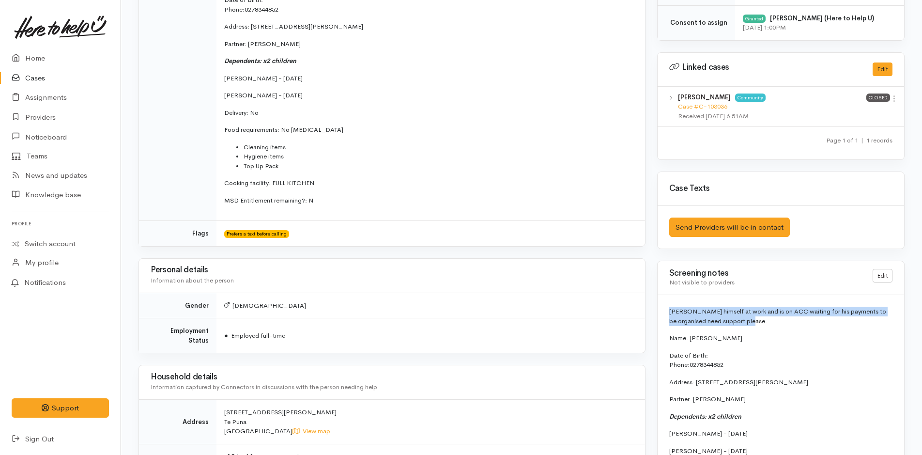
drag, startPoint x: 774, startPoint y: 318, endPoint x: 666, endPoint y: 308, distance: 108.5
copy p "[PERSON_NAME] himself at work and is on ACC waiting for his payments to be orga…"
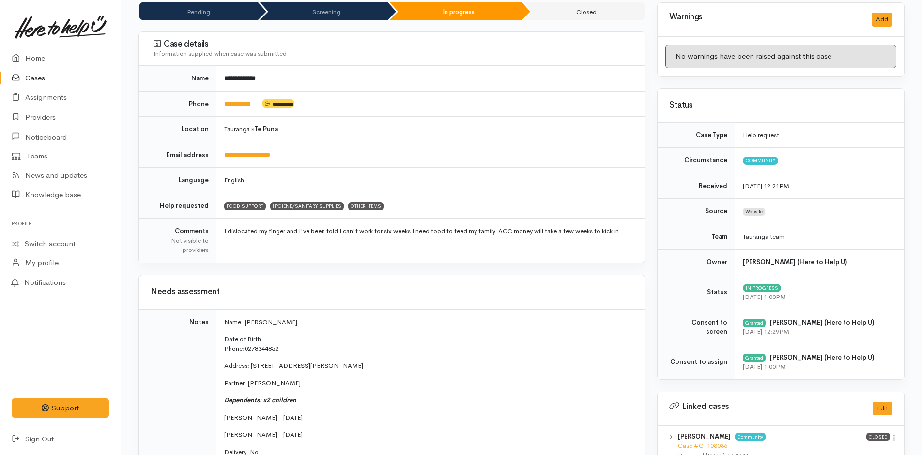
scroll to position [0, 0]
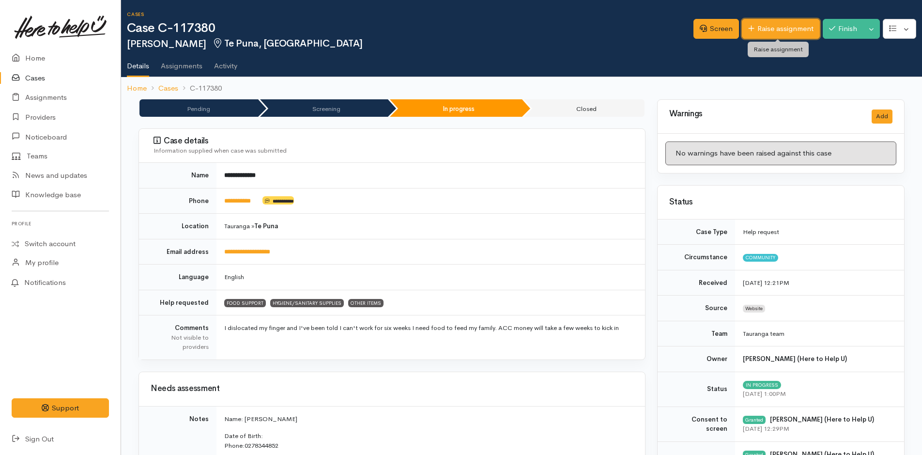
click at [775, 30] on link "Raise assignment" at bounding box center [781, 29] width 78 height 20
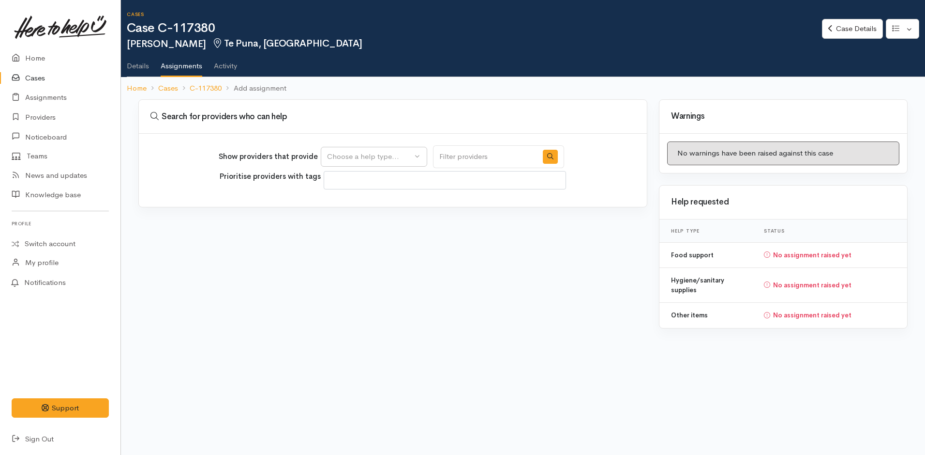
select select
click at [379, 156] on div "Choose a help type..." at bounding box center [369, 156] width 85 height 11
click at [378, 203] on span "Food support" at bounding box center [355, 202] width 45 height 11
select select "3"
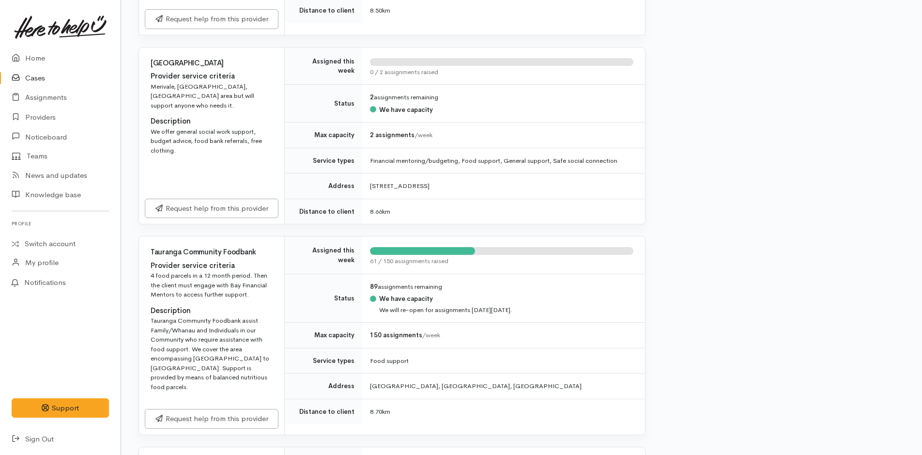
scroll to position [774, 0]
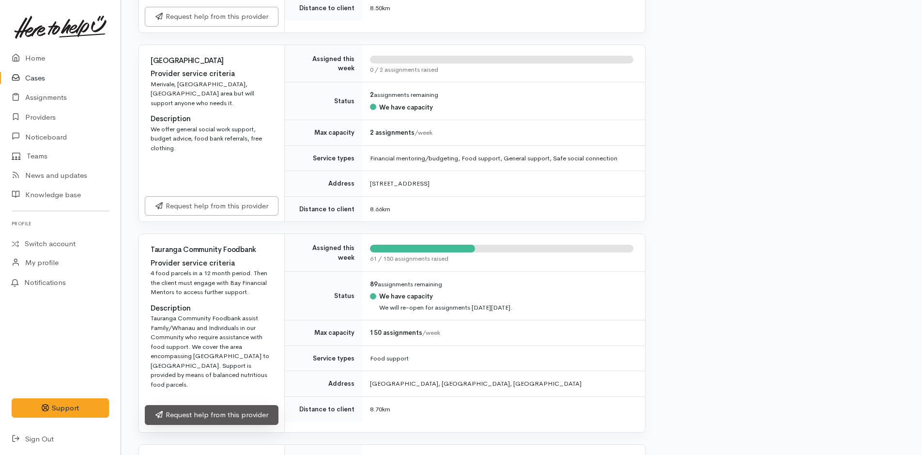
click at [262, 405] on link "Request help from this provider" at bounding box center [212, 415] width 134 height 20
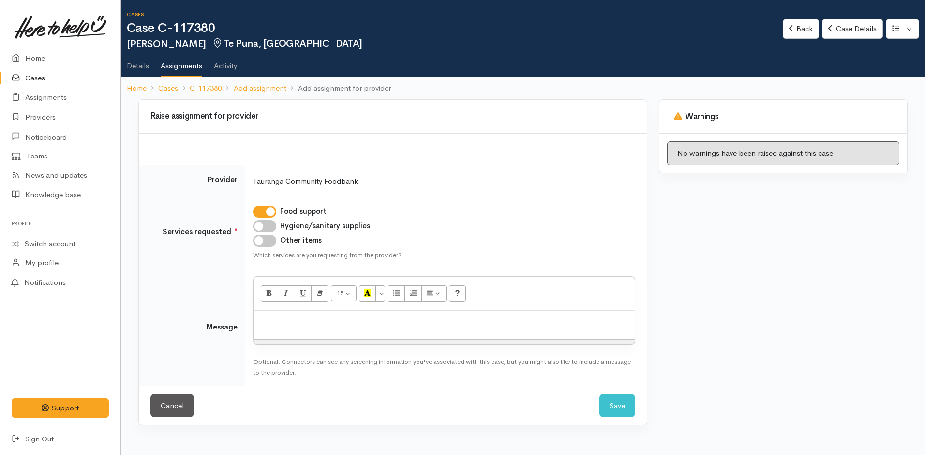
click at [264, 228] on input "Hygiene/sanitary supplies" at bounding box center [264, 226] width 23 height 12
checkbox input "true"
click at [265, 245] on td "Food support Hygiene/sanitary supplies Other items Which services are you reque…" at bounding box center [446, 232] width 402 height 74
click at [266, 242] on input "Other items" at bounding box center [264, 241] width 23 height 12
checkbox input "true"
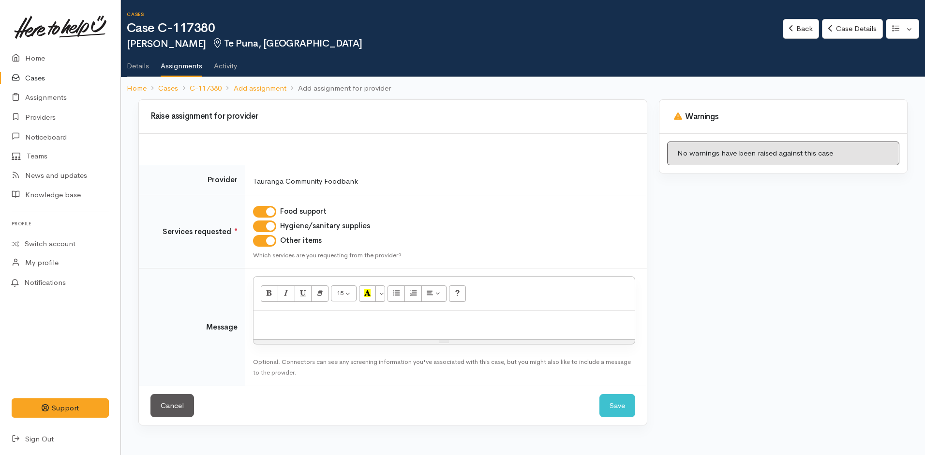
click at [292, 320] on p at bounding box center [444, 320] width 372 height 11
paste div
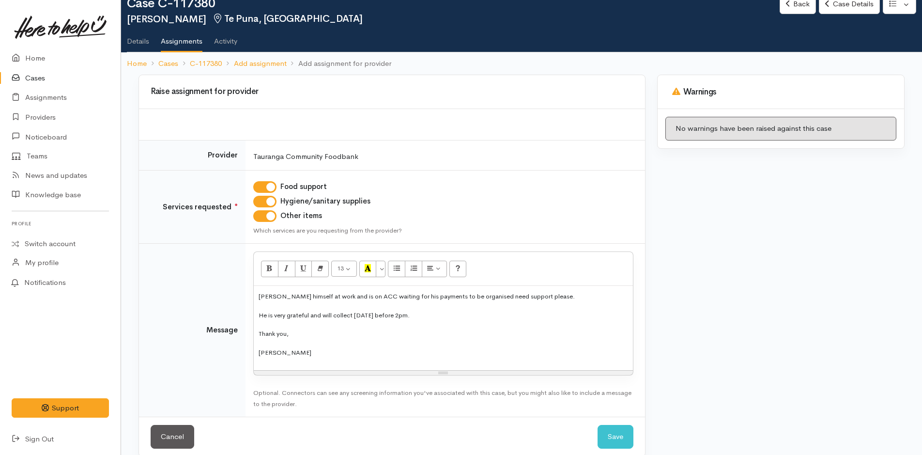
scroll to position [38, 0]
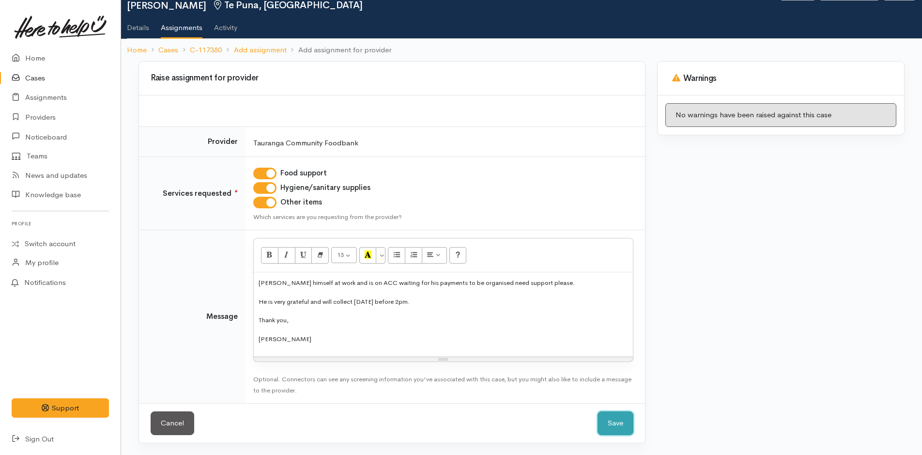
click at [612, 424] on button "Save" at bounding box center [615, 423] width 36 height 24
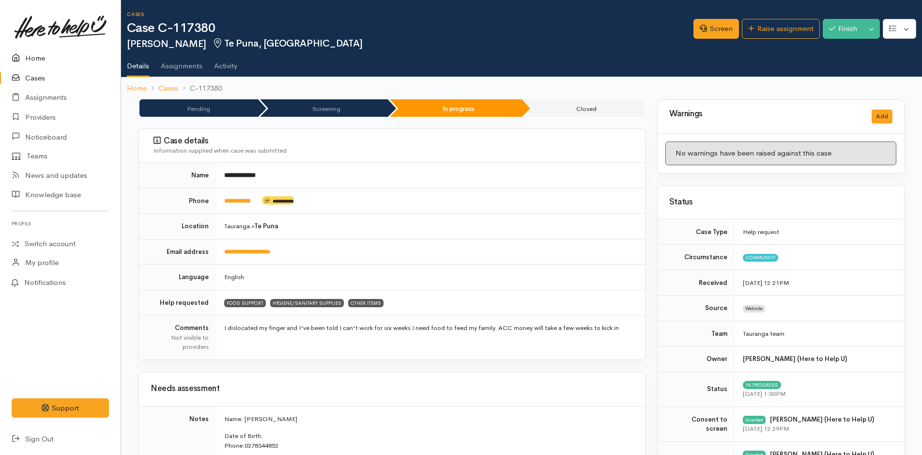
click at [29, 54] on link "Home" at bounding box center [60, 58] width 121 height 20
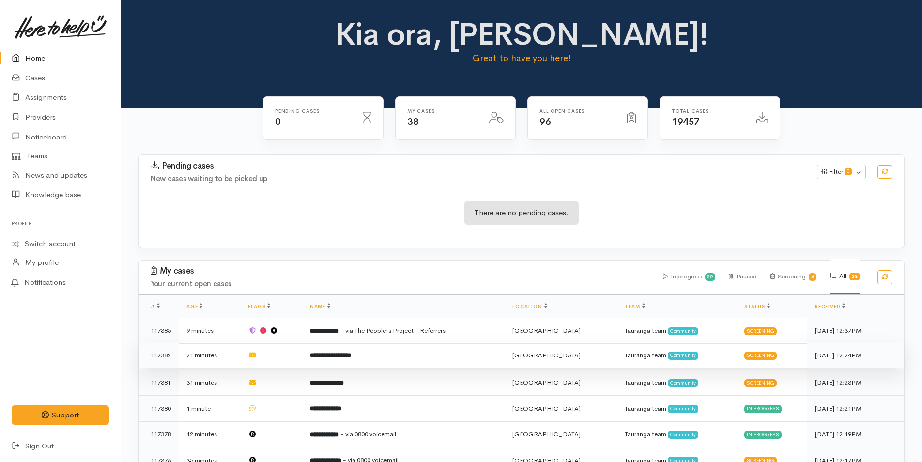
click at [378, 356] on td "**********" at bounding box center [403, 355] width 202 height 26
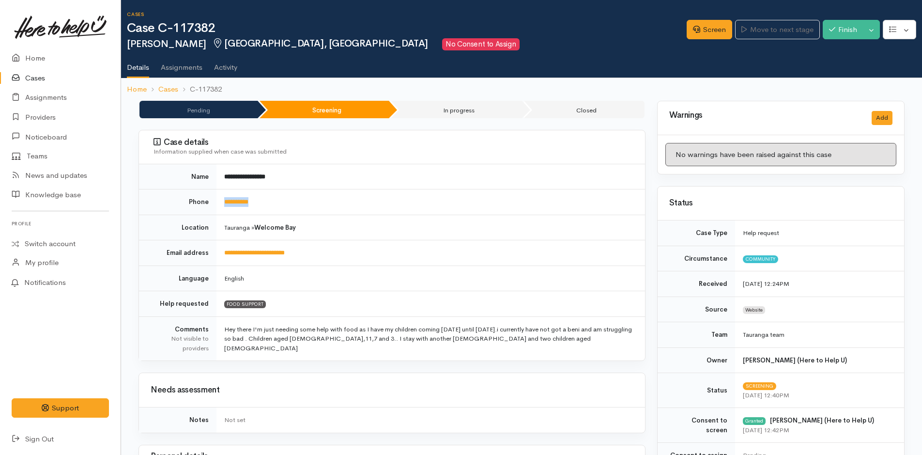
drag, startPoint x: 271, startPoint y: 201, endPoint x: 214, endPoint y: 200, distance: 56.2
click at [214, 200] on tr "**********" at bounding box center [392, 202] width 506 height 26
copy tr "**********"
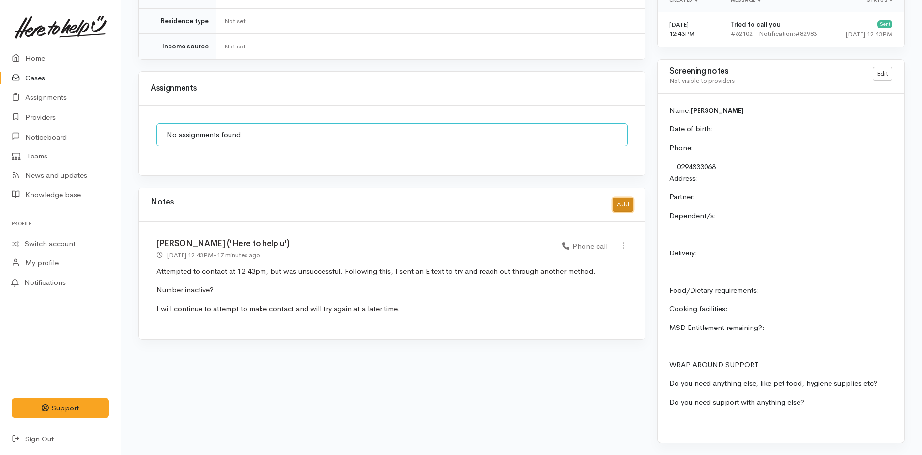
click at [617, 197] on button "Add" at bounding box center [622, 204] width 21 height 14
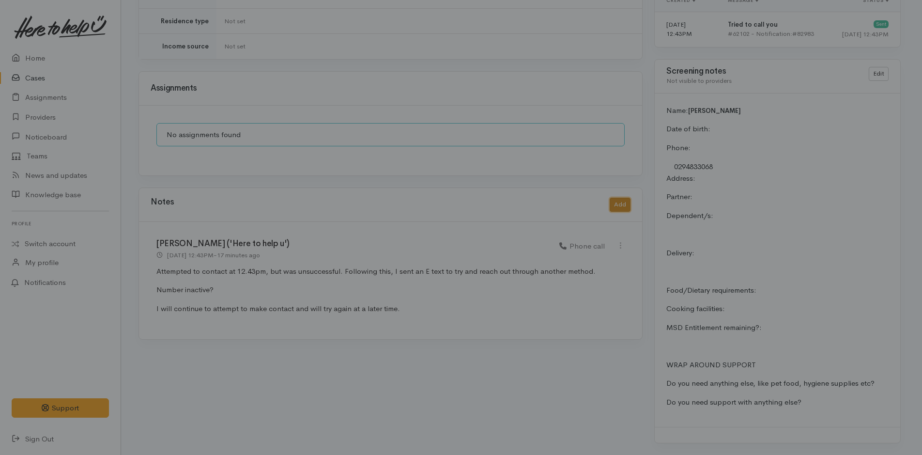
scroll to position [646, 0]
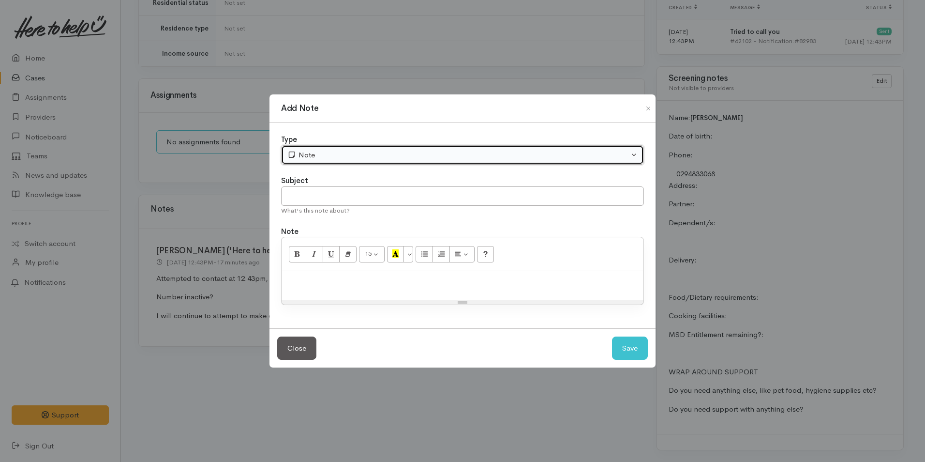
click at [327, 153] on div "Note" at bounding box center [459, 155] width 342 height 11
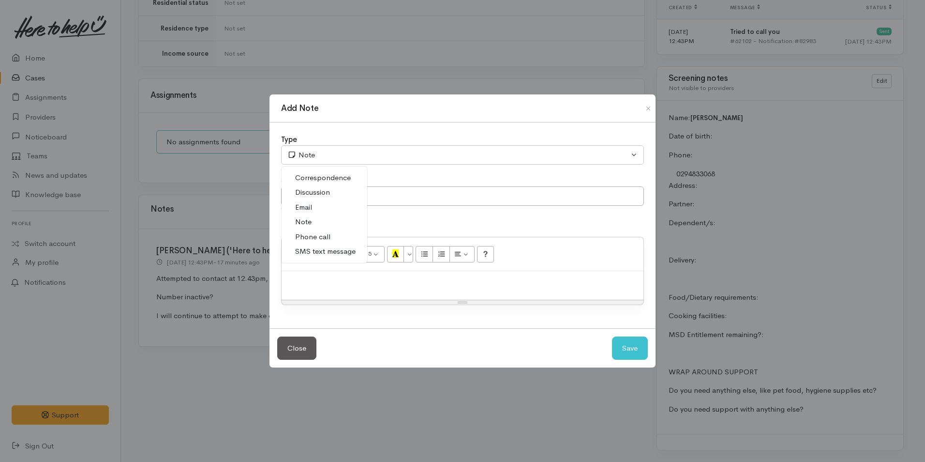
click at [320, 234] on span "Phone call" at bounding box center [312, 236] width 35 height 11
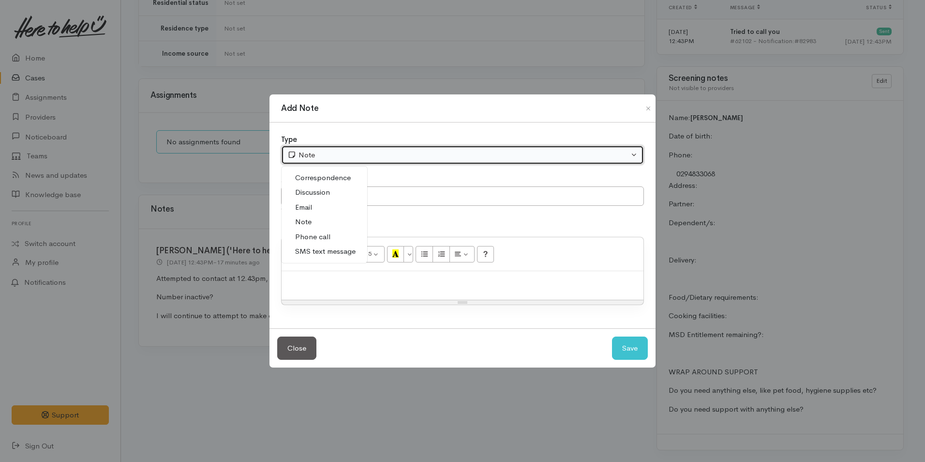
select select "3"
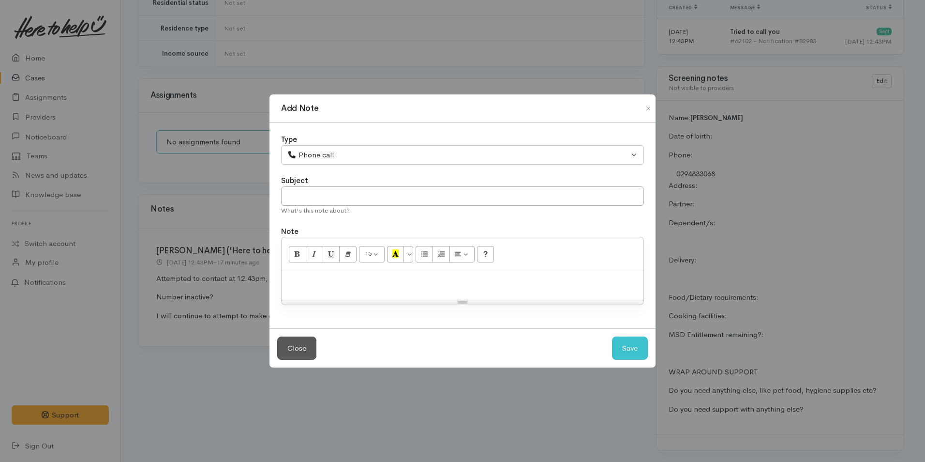
click at [332, 287] on div at bounding box center [463, 285] width 362 height 29
click at [635, 350] on button "Save" at bounding box center [630, 348] width 36 height 24
select select "1"
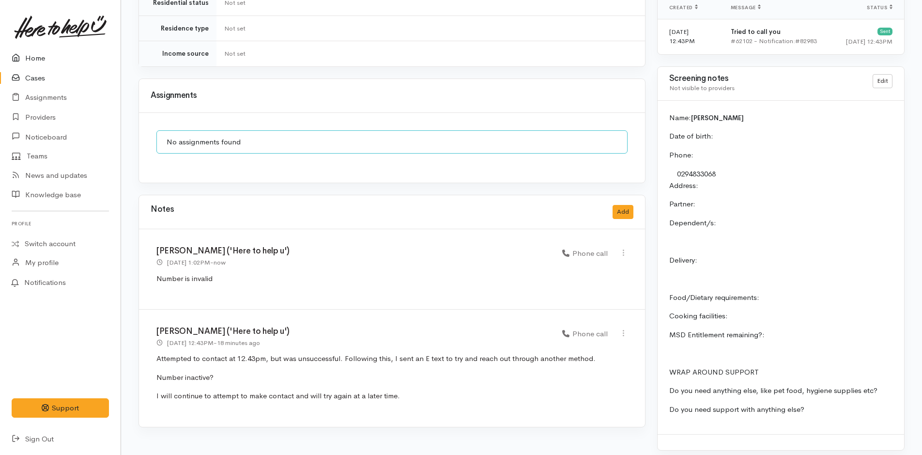
click at [33, 57] on link "Home" at bounding box center [60, 58] width 121 height 20
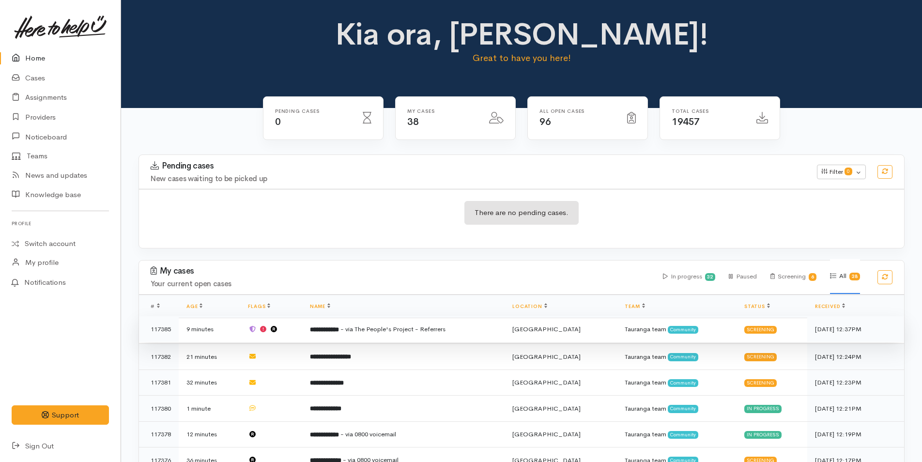
click at [388, 328] on span "- via The People's Project - Referrers" at bounding box center [392, 329] width 105 height 8
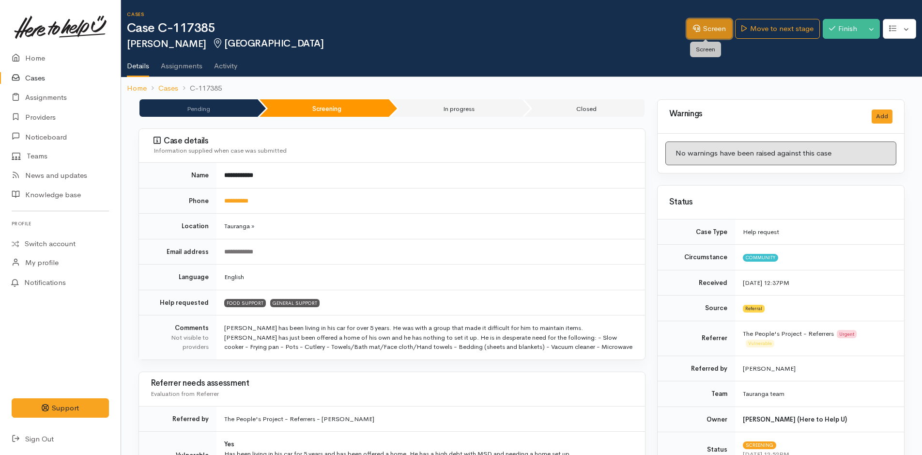
click at [713, 29] on link "Screen" at bounding box center [708, 29] width 45 height 20
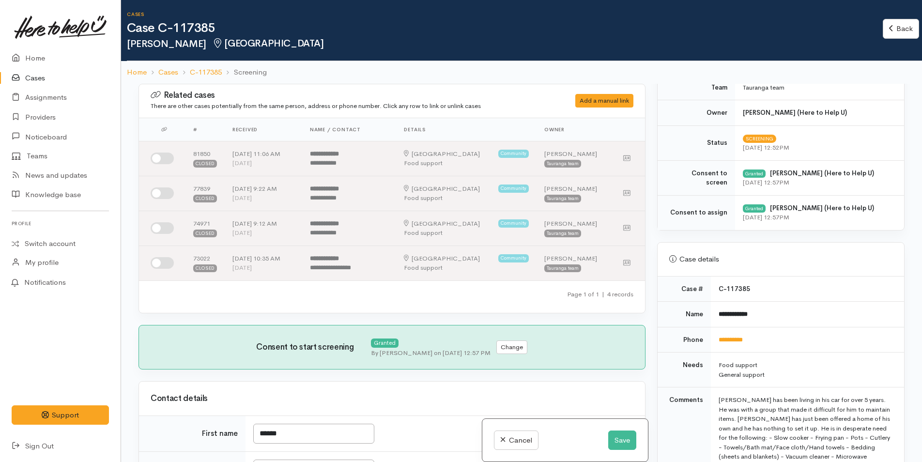
scroll to position [629, 0]
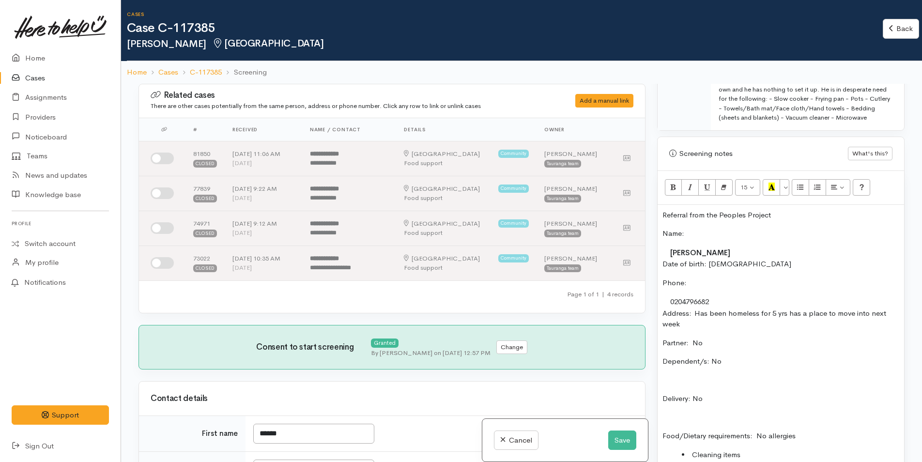
click at [809, 215] on p "Referral from the Peoples Project" at bounding box center [780, 215] width 237 height 11
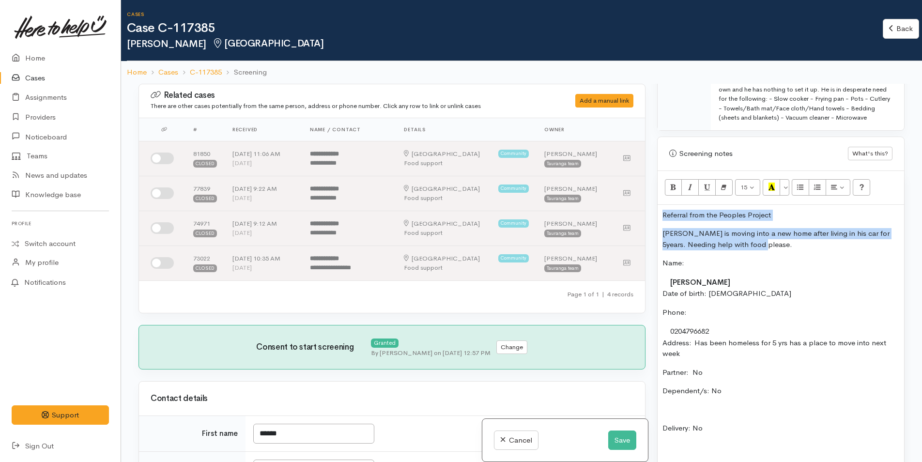
drag, startPoint x: 778, startPoint y: 243, endPoint x: 646, endPoint y: 218, distance: 134.5
click at [646, 218] on div "Related cases There are other cases potentially from the same person, address o…" at bounding box center [521, 315] width 777 height 462
copy div "Referral from the Peoples Project Steven is moving into a new home after living…"
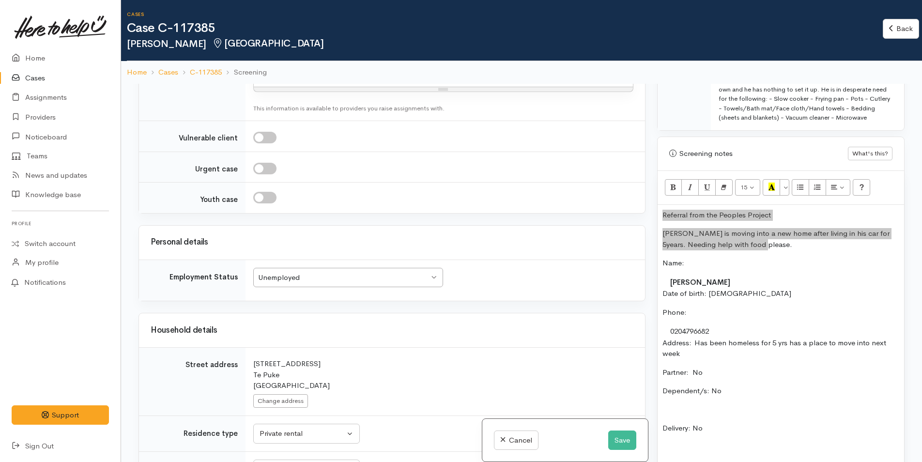
scroll to position [1016, 0]
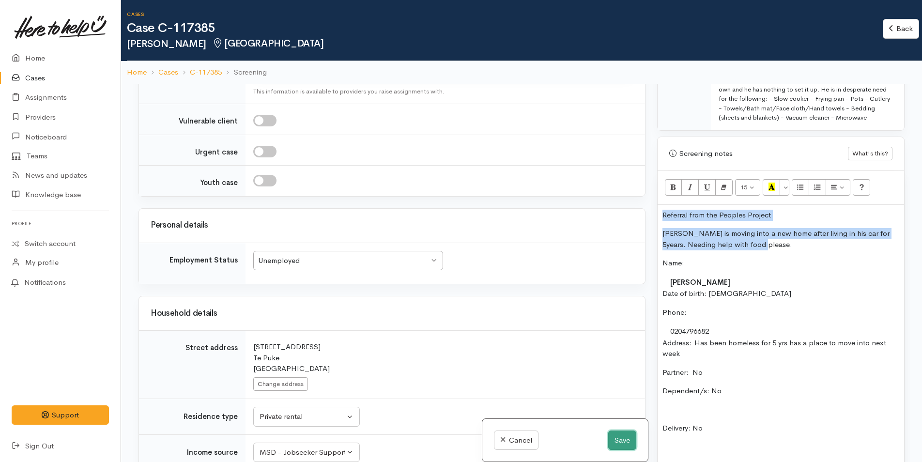
click at [622, 435] on button "Save" at bounding box center [622, 440] width 28 height 20
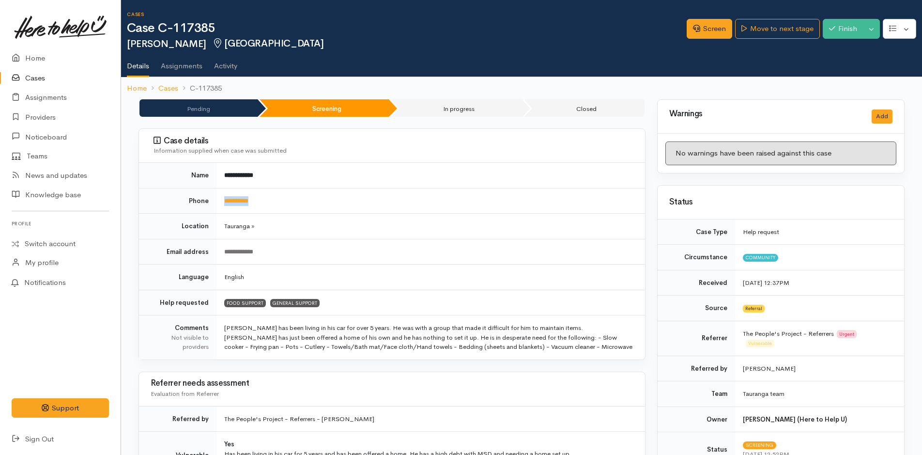
drag, startPoint x: 278, startPoint y: 202, endPoint x: 214, endPoint y: 205, distance: 63.5
click at [214, 205] on tr "**********" at bounding box center [392, 201] width 506 height 26
copy tr "**********"
click at [709, 33] on link "Screen" at bounding box center [708, 29] width 45 height 20
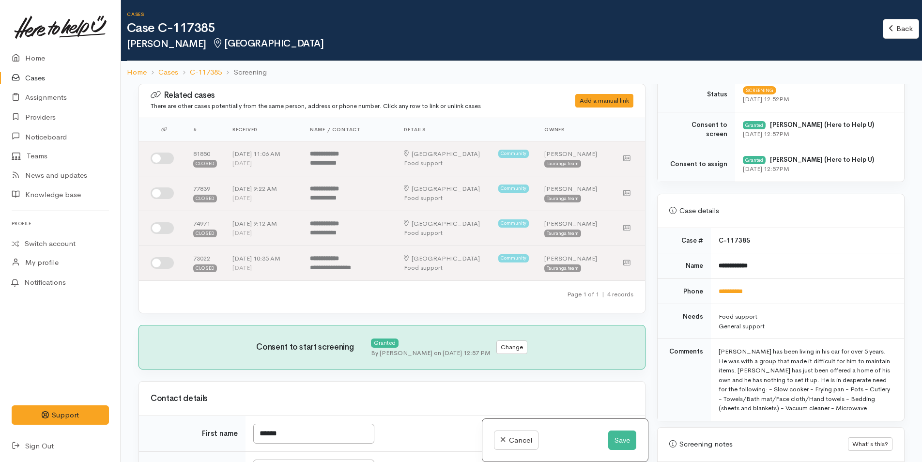
scroll to position [629, 0]
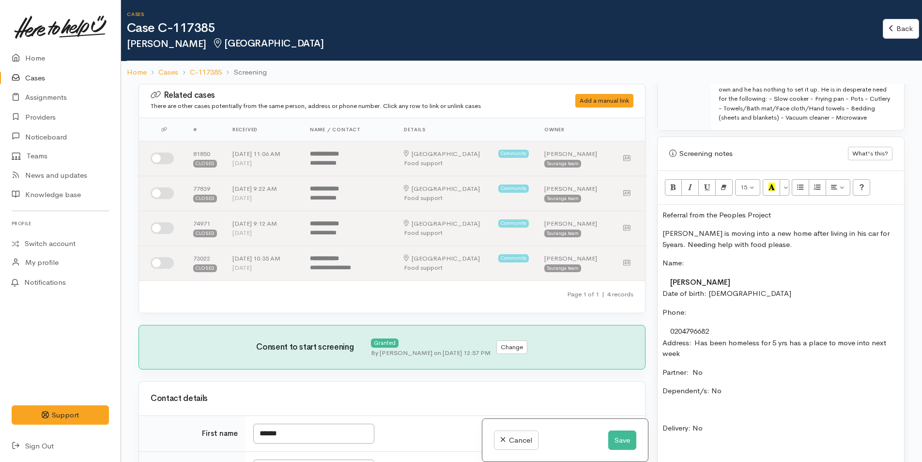
click at [786, 243] on p "Steven is moving into a new home after living in his car for 5years. Needing he…" at bounding box center [780, 239] width 237 height 22
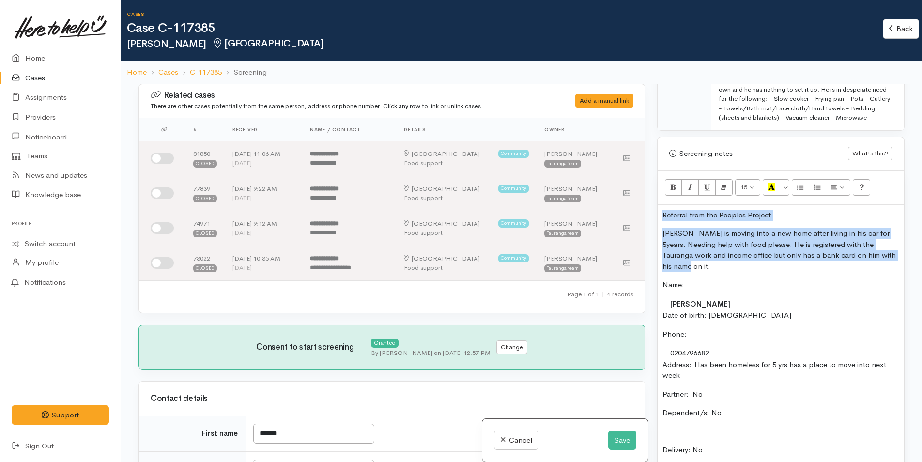
drag, startPoint x: 703, startPoint y: 268, endPoint x: 648, endPoint y: 214, distance: 77.0
click at [648, 214] on div "Related cases There are other cases potentially from the same person, address o…" at bounding box center [521, 315] width 777 height 462
copy div "Referral from the Peoples Project Steven is moving into a new home after living…"
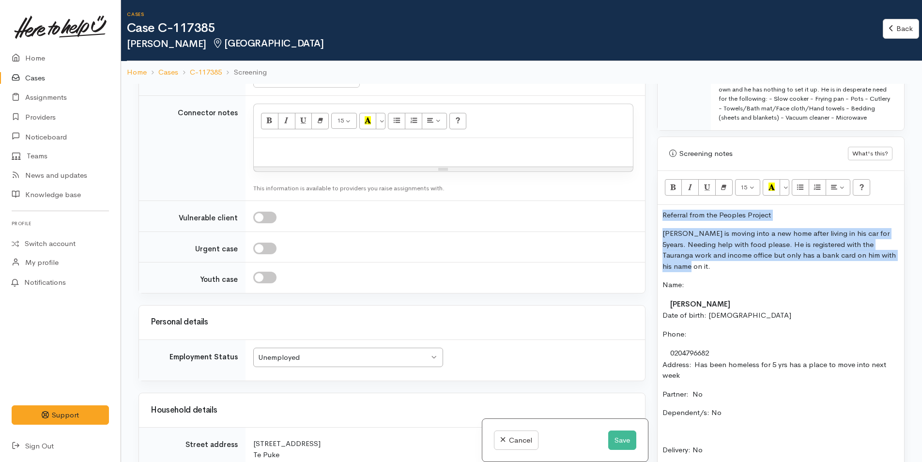
scroll to position [774, 0]
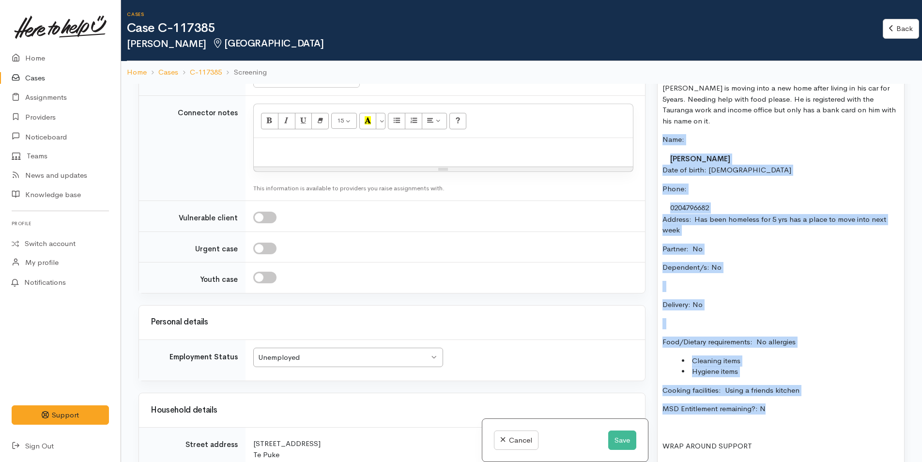
drag, startPoint x: 782, startPoint y: 405, endPoint x: 656, endPoint y: 142, distance: 291.4
click at [657, 142] on div "Screening notes What's this? 15 8 9 10 11 12 14 18 24 36 Background Color Trans…" at bounding box center [780, 248] width 247 height 515
copy div "Name: Steven Jones Date of birth: 1/12/66 Phone:  0204796682 Address:  Has been…"
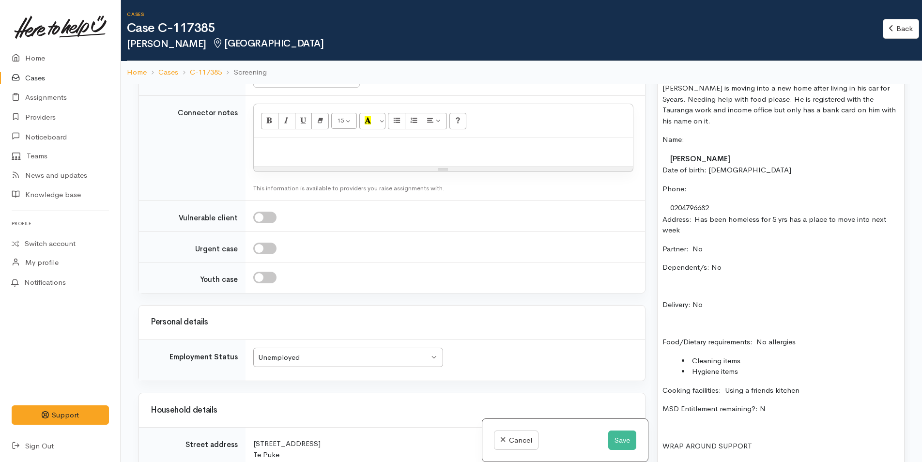
click at [324, 159] on div at bounding box center [443, 152] width 379 height 29
paste div
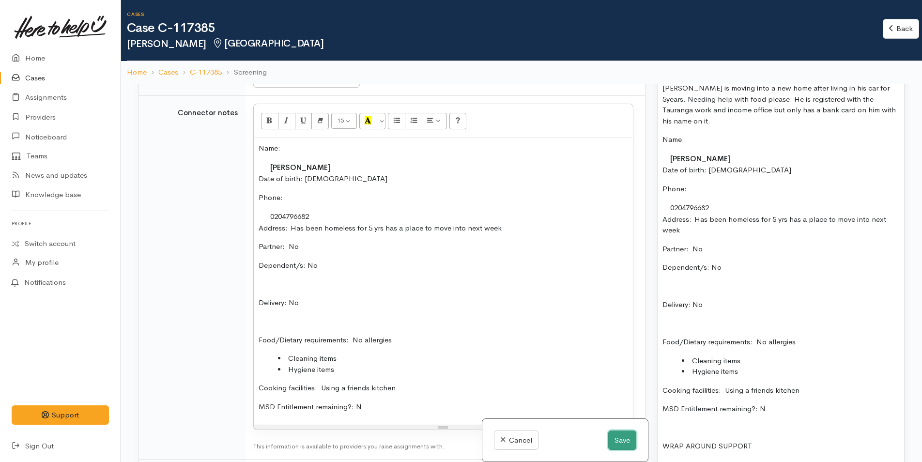
click at [617, 438] on button "Save" at bounding box center [622, 440] width 28 height 20
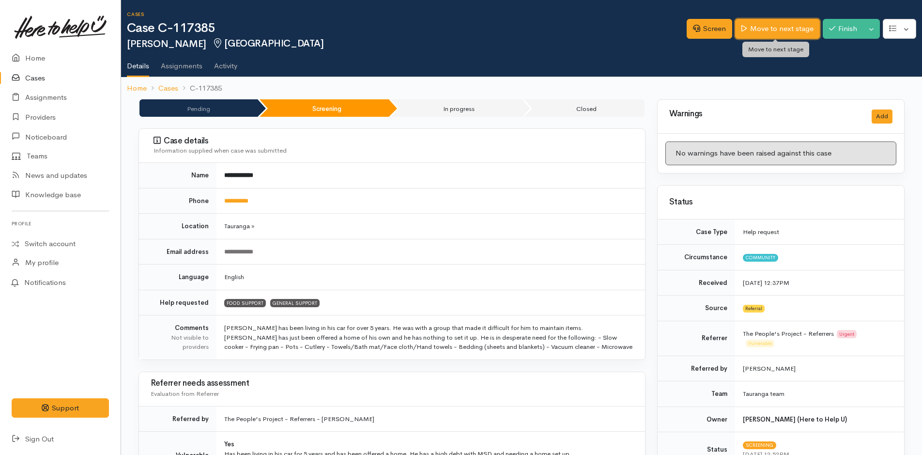
click at [773, 23] on link "Move to next stage" at bounding box center [777, 29] width 84 height 20
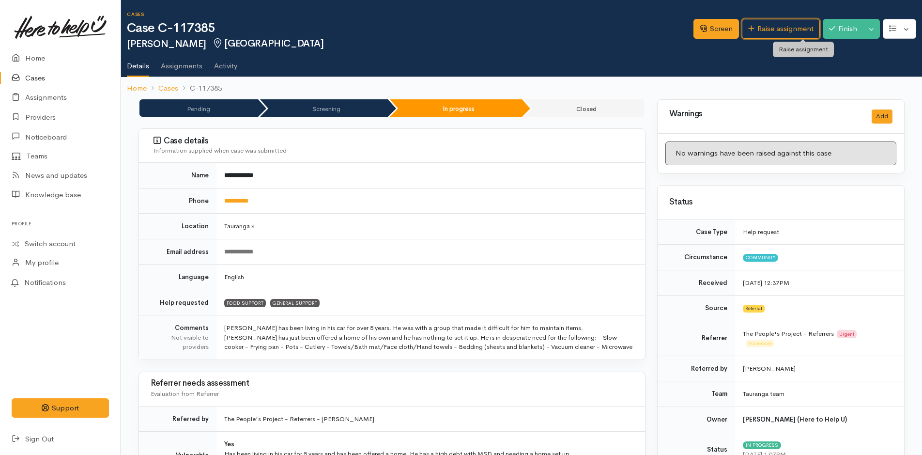
click at [801, 25] on link "Raise assignment" at bounding box center [781, 29] width 78 height 20
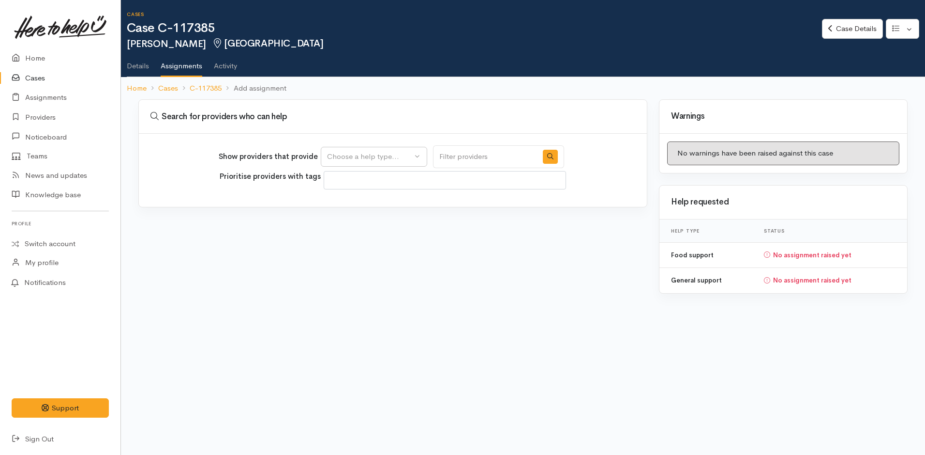
select select
click at [374, 159] on div "Choose a help type..." at bounding box center [369, 156] width 85 height 11
click at [364, 200] on span "Food support" at bounding box center [355, 202] width 45 height 11
select select "3"
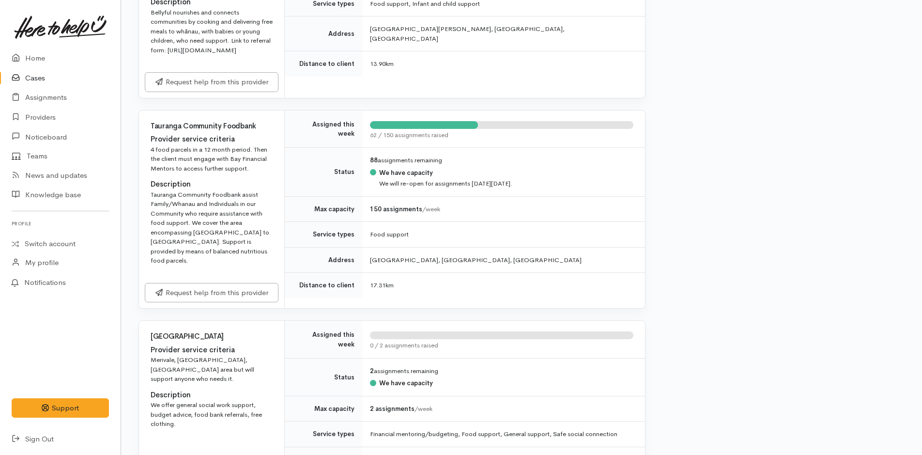
scroll to position [726, 0]
click at [265, 286] on link "Request help from this provider" at bounding box center [212, 291] width 134 height 20
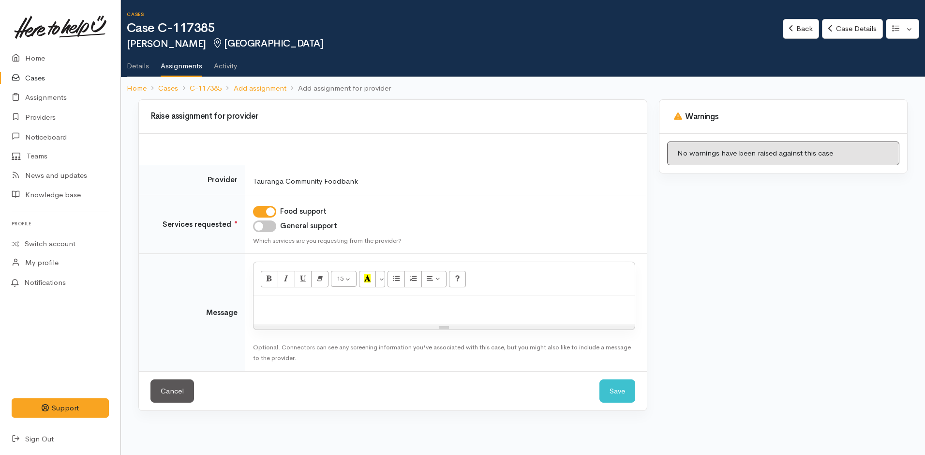
click at [295, 307] on p at bounding box center [444, 306] width 372 height 11
paste div
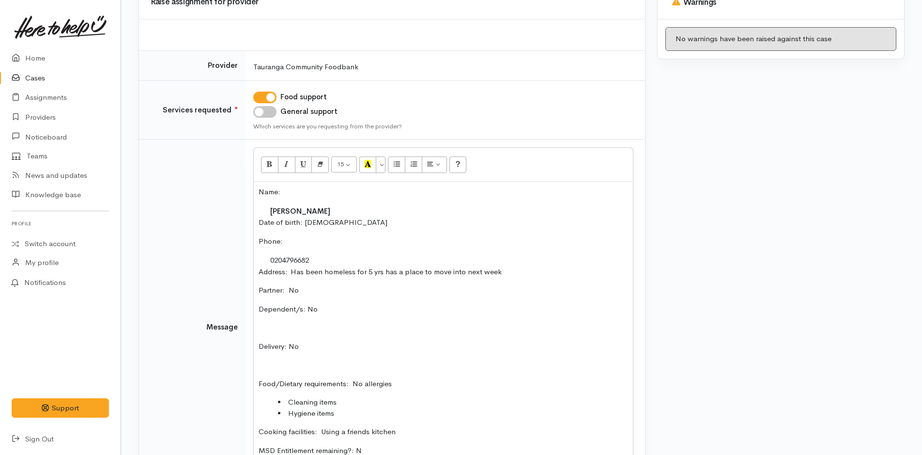
scroll to position [211, 0]
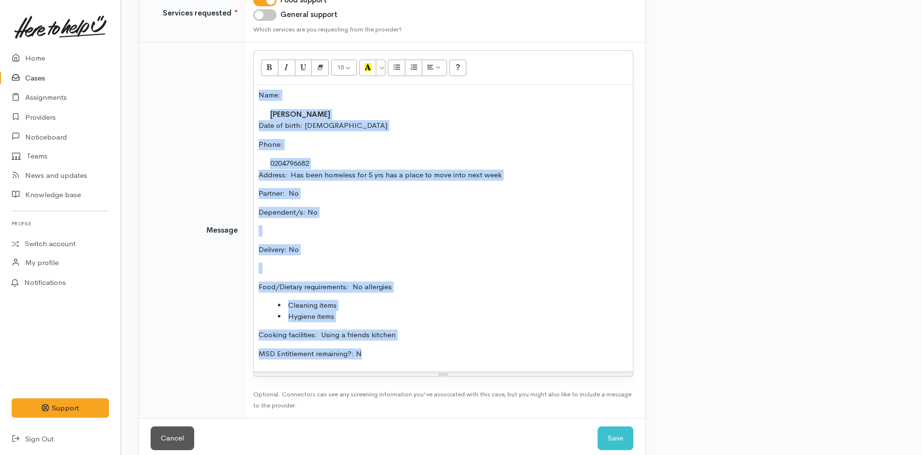
drag, startPoint x: 381, startPoint y: 354, endPoint x: 247, endPoint y: 93, distance: 293.8
click at [247, 93] on td "15 8 9 10 11 12 14 18 24 36 Background Color Transparent Select #ffff00 Text Co…" at bounding box center [444, 231] width 399 height 376
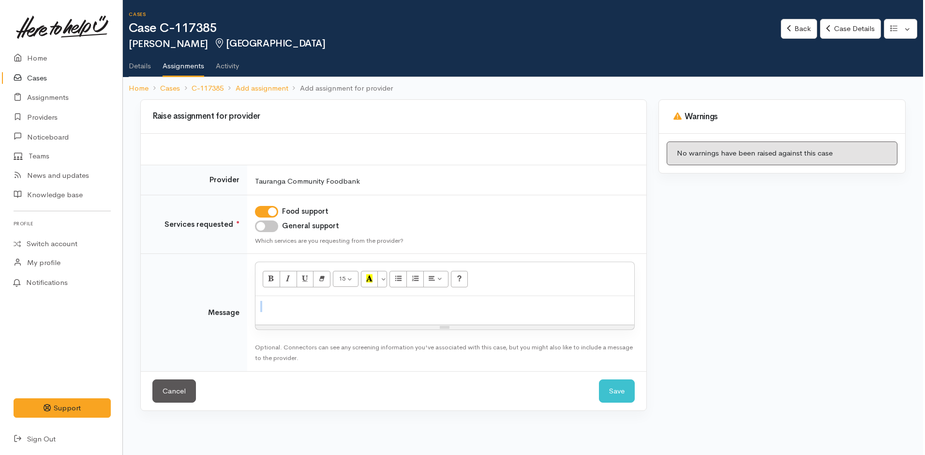
scroll to position [0, 0]
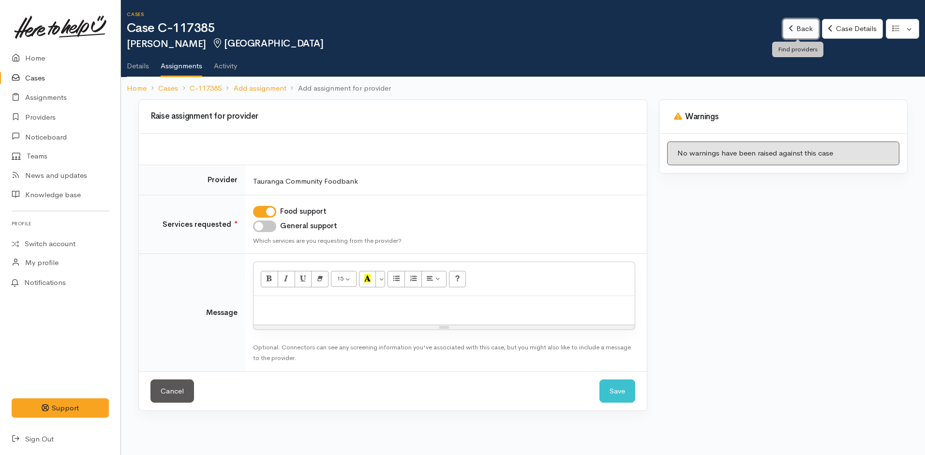
click at [796, 22] on link "Back" at bounding box center [801, 29] width 36 height 20
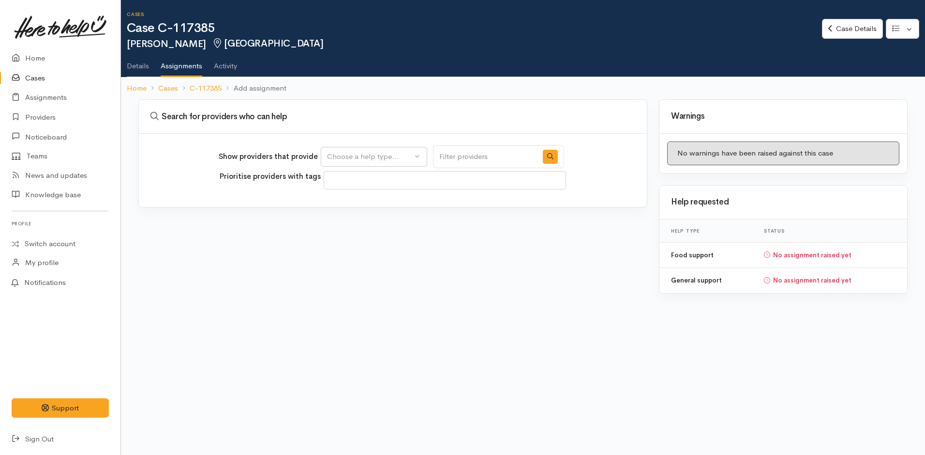
select select
click at [864, 29] on link "Case Details" at bounding box center [852, 29] width 61 height 20
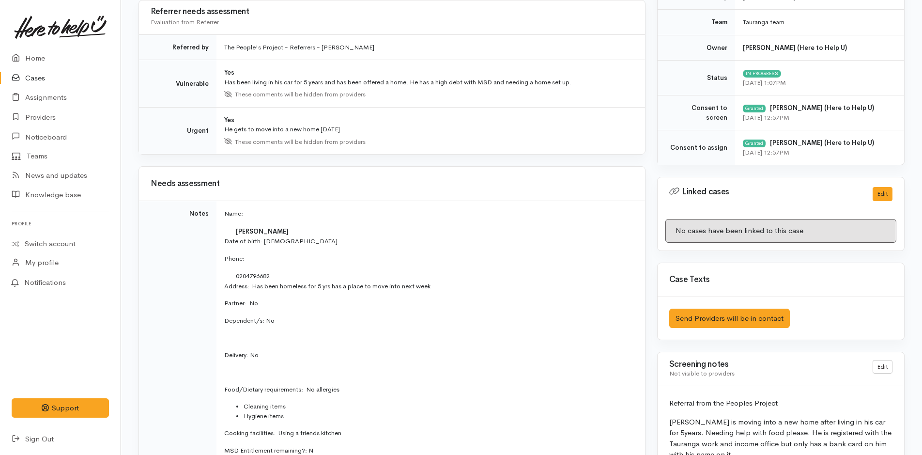
scroll to position [436, 0]
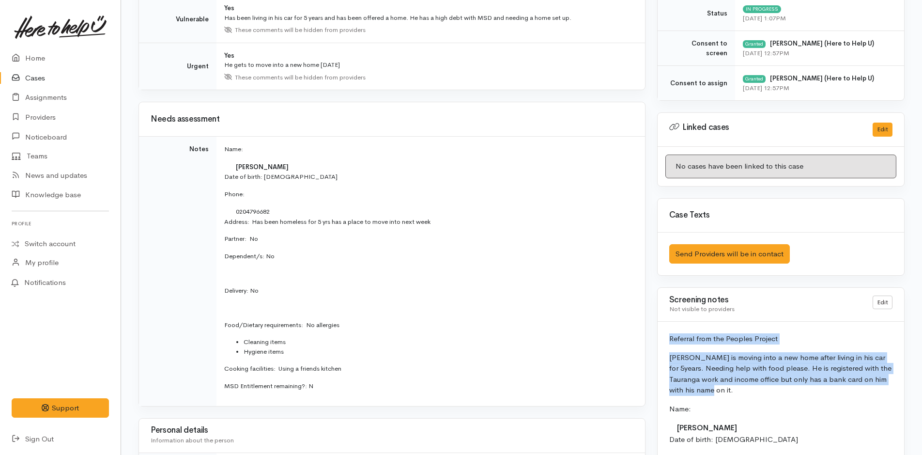
drag, startPoint x: 719, startPoint y: 389, endPoint x: 665, endPoint y: 329, distance: 81.2
copy div "Referral from the Peoples Project [PERSON_NAME] is moving into a new home after…"
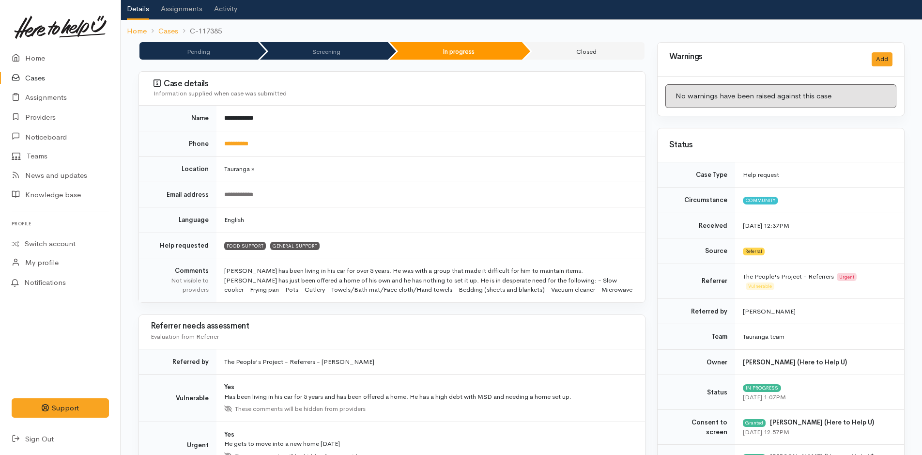
scroll to position [0, 0]
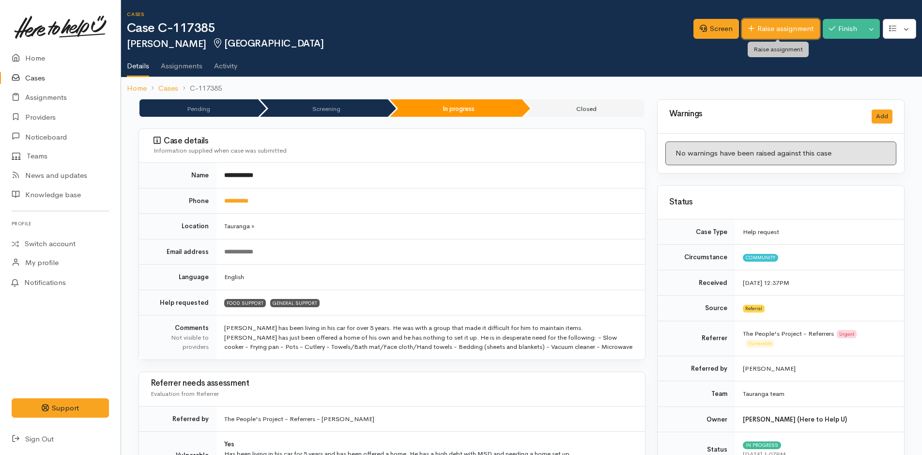
click at [786, 26] on link "Raise assignment" at bounding box center [781, 29] width 78 height 20
